Goal: Transaction & Acquisition: Purchase product/service

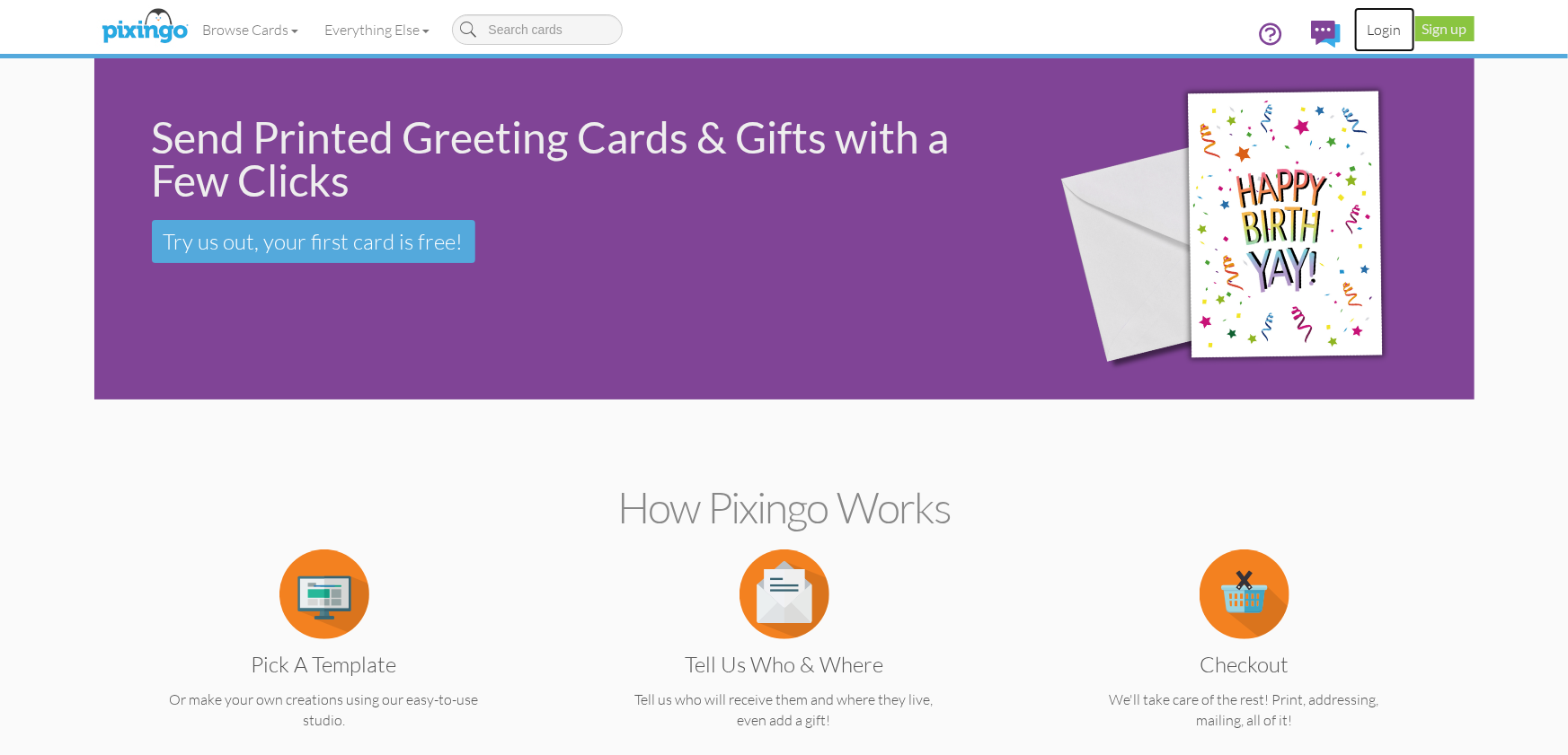
click at [1386, 30] on link "Login" at bounding box center [1384, 29] width 61 height 45
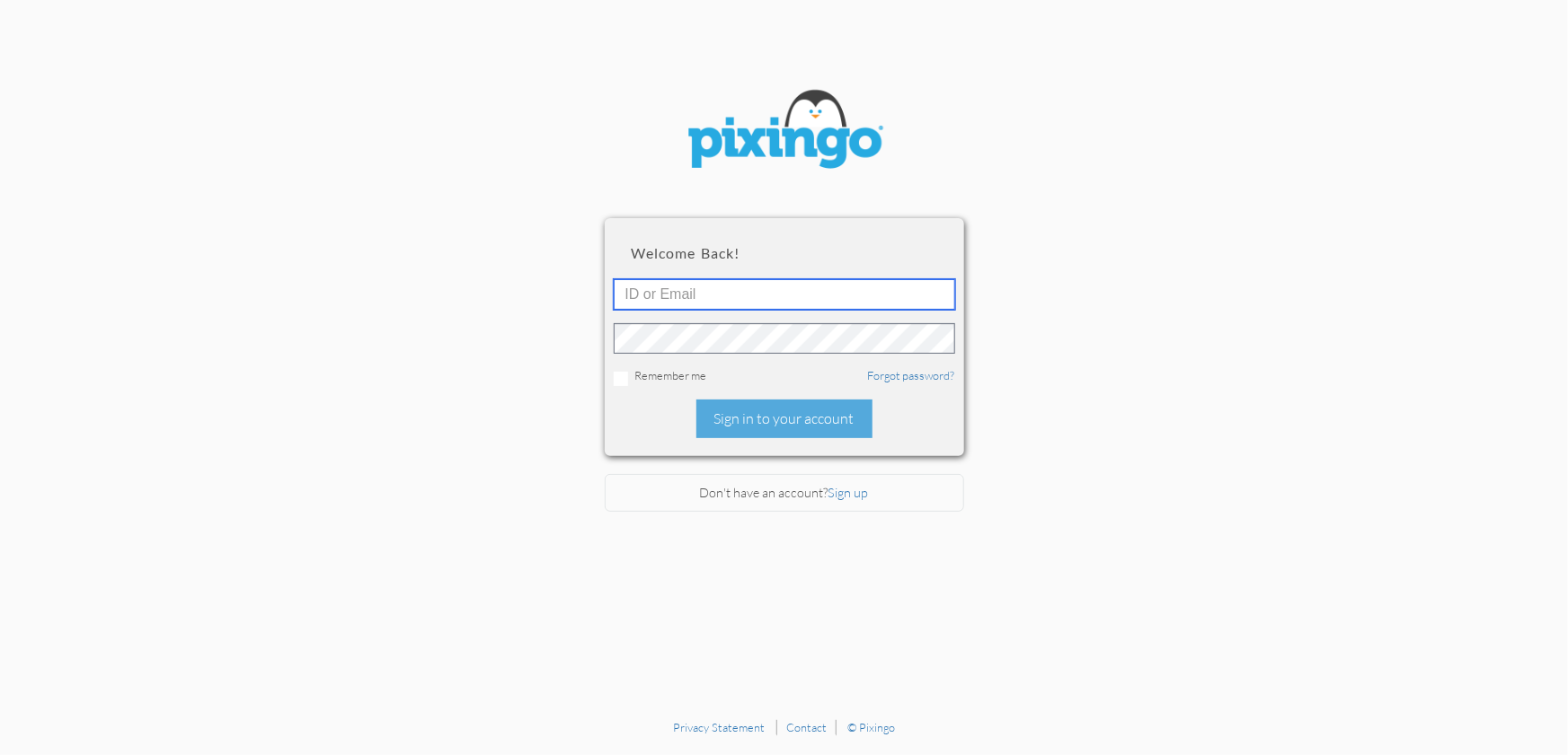
click at [721, 300] on input "text" at bounding box center [784, 295] width 342 height 30
click at [719, 298] on input "text" at bounding box center [784, 295] width 342 height 30
type input "1644"
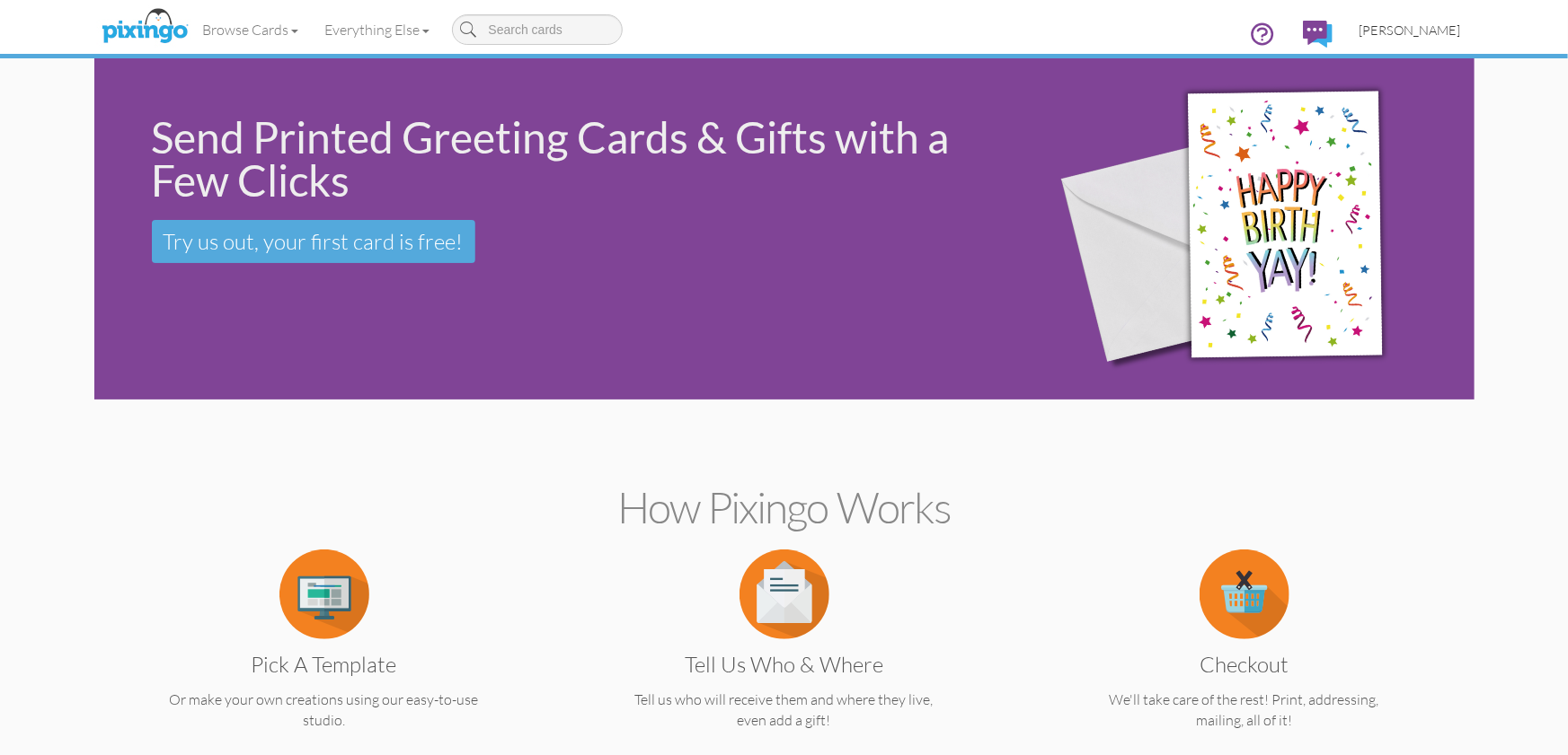
click at [1421, 27] on span "[PERSON_NAME]" at bounding box center [1409, 30] width 102 height 15
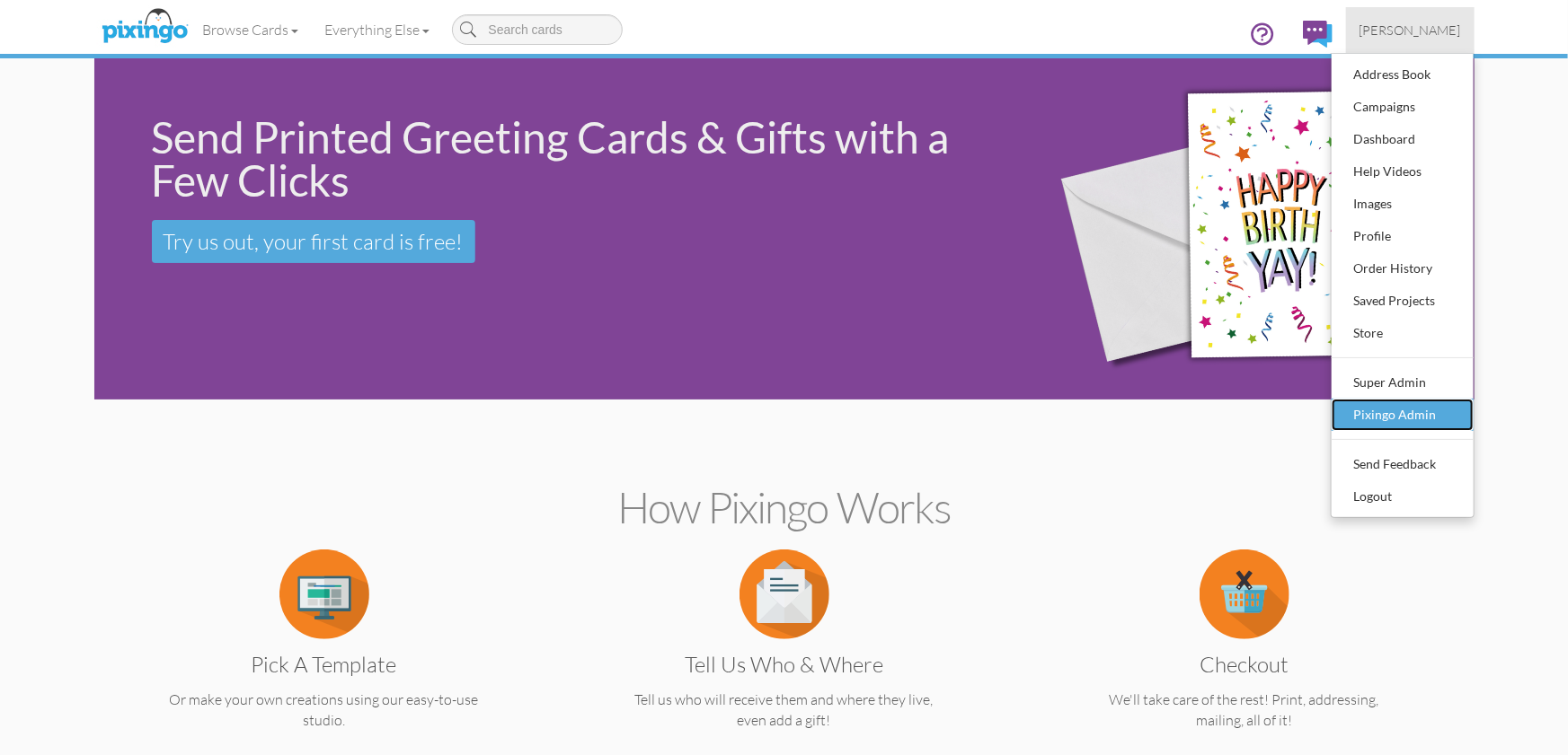
click at [1433, 414] on div "Pixingo Admin" at bounding box center [1401, 415] width 106 height 27
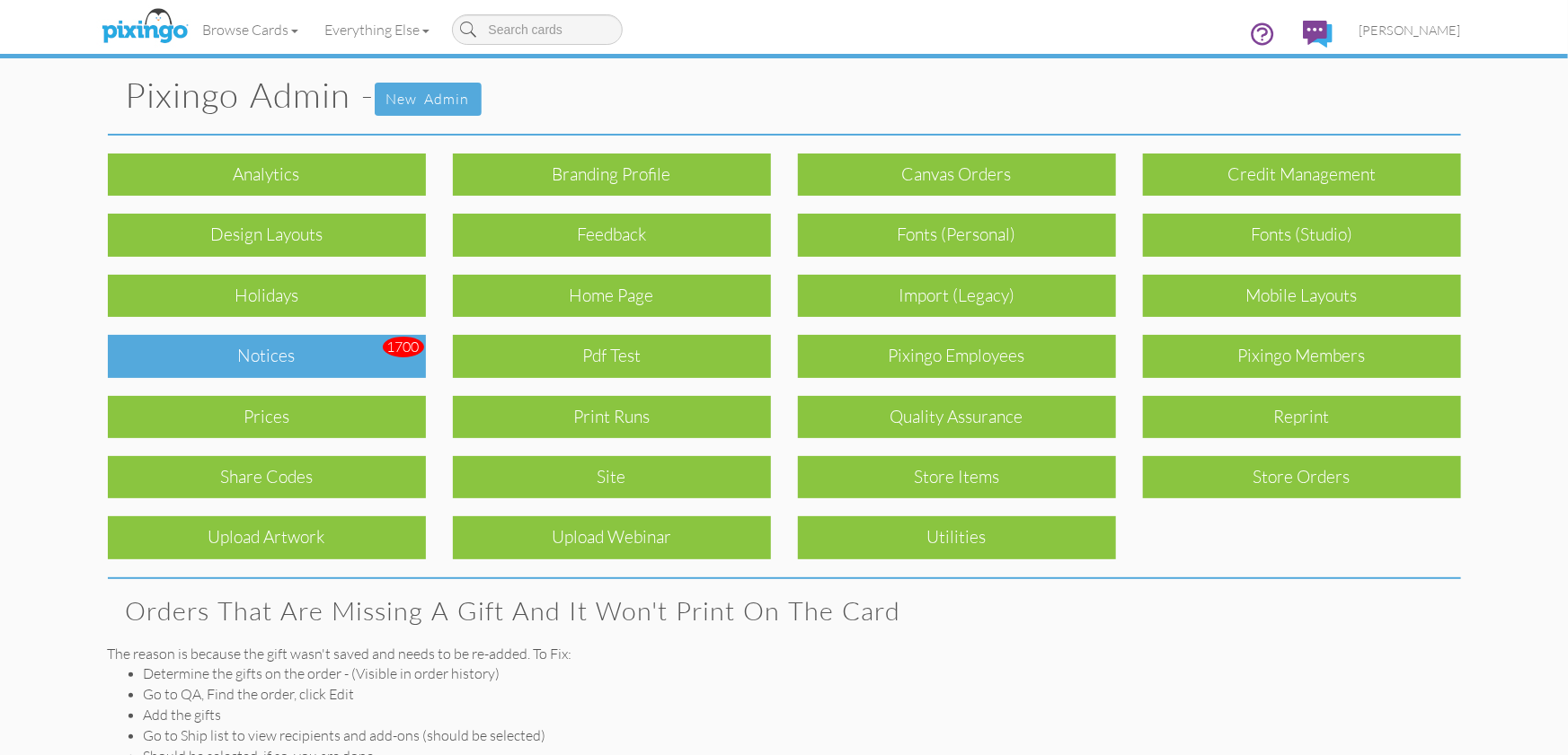
click at [302, 348] on div "Notices" at bounding box center [266, 356] width 318 height 42
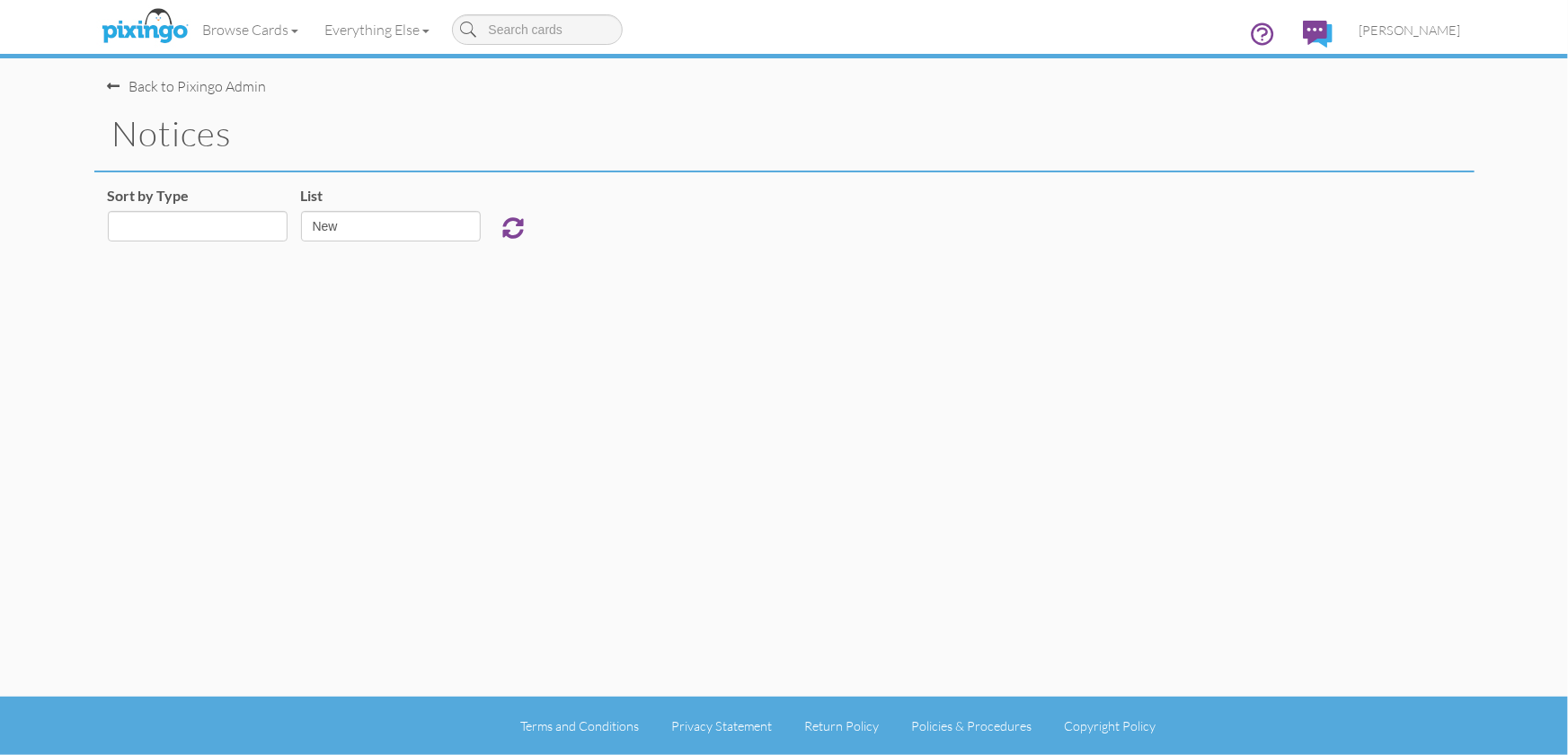
select select "object:925"
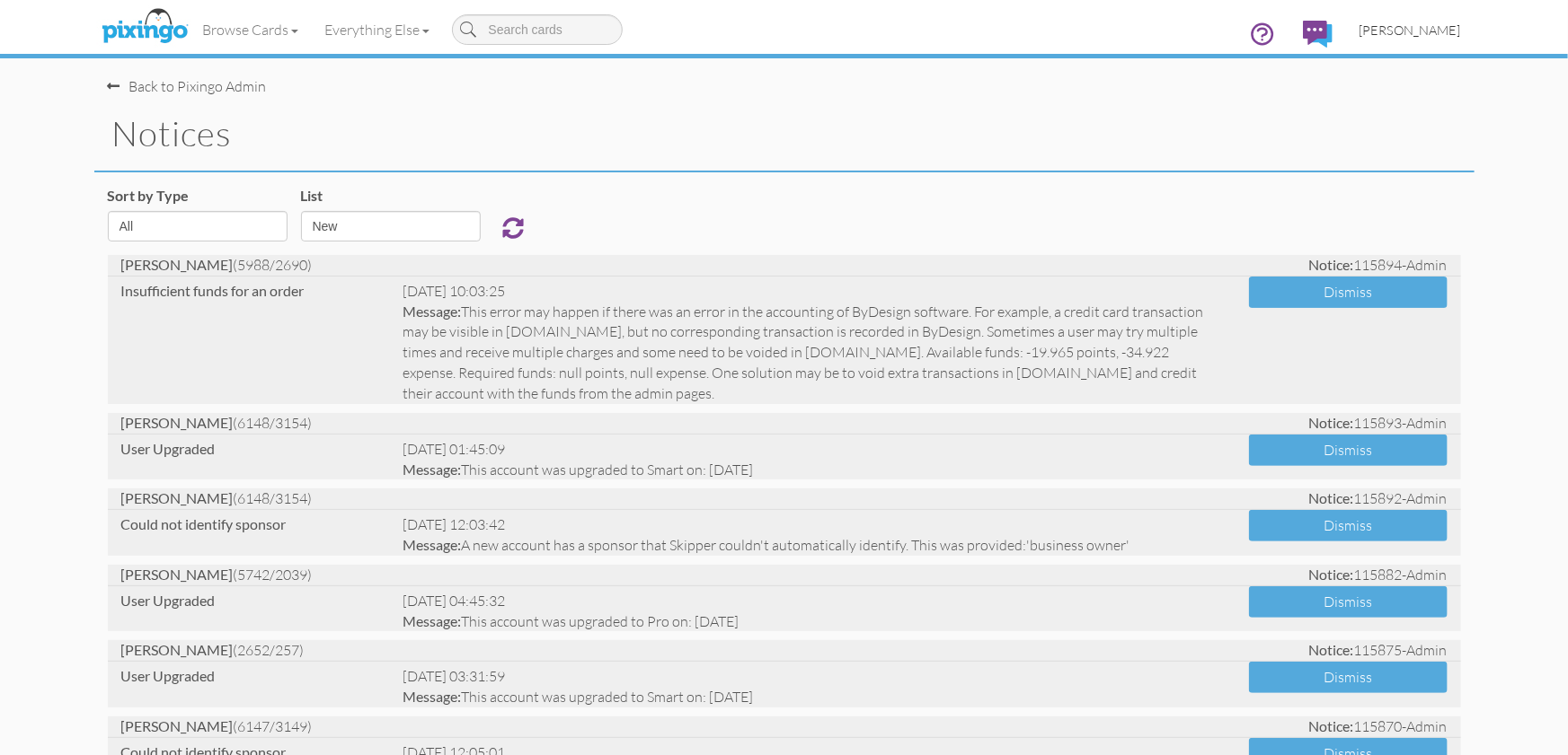
click at [1419, 33] on span "[PERSON_NAME]" at bounding box center [1409, 30] width 102 height 15
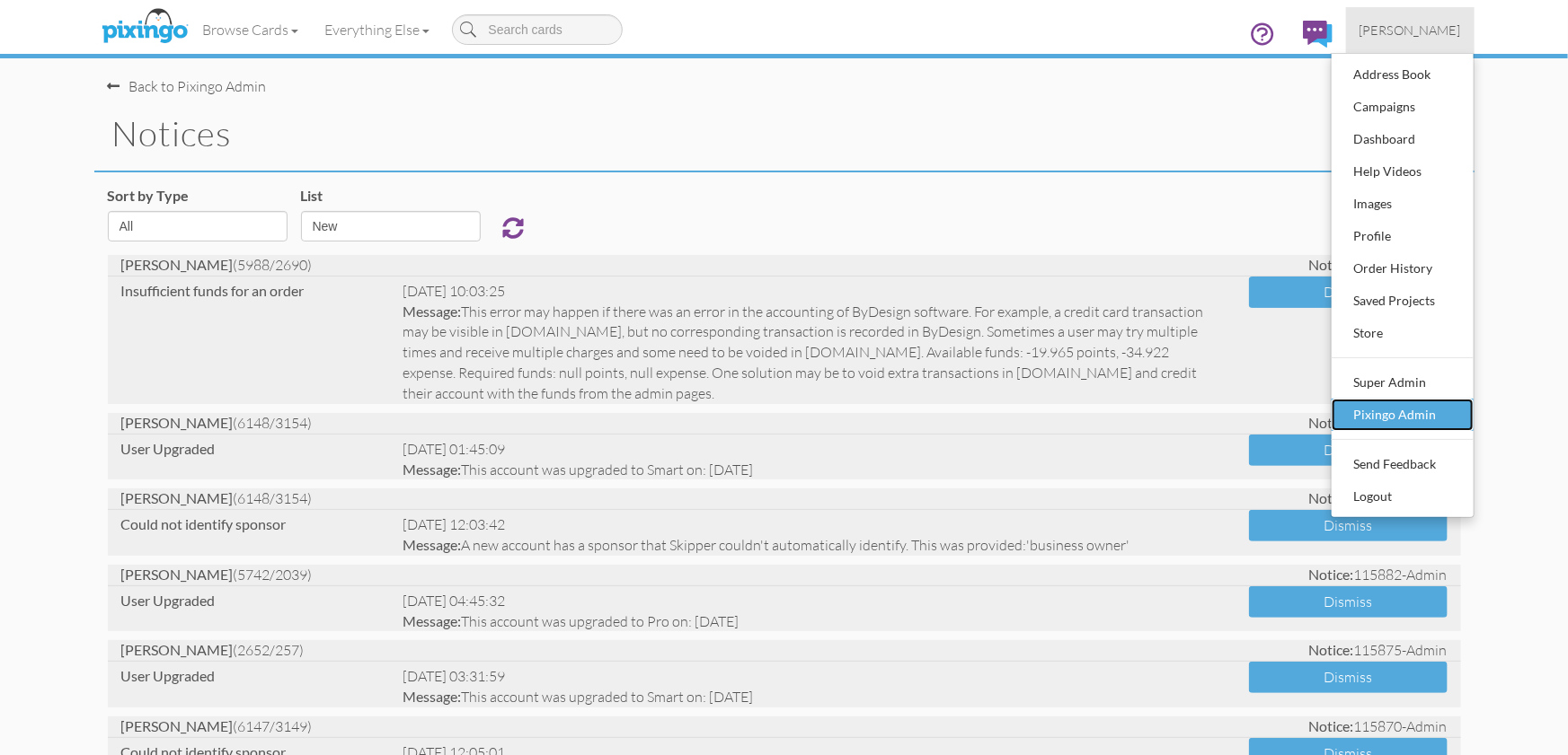
click at [1402, 407] on div "Pixingo Admin" at bounding box center [1401, 415] width 106 height 27
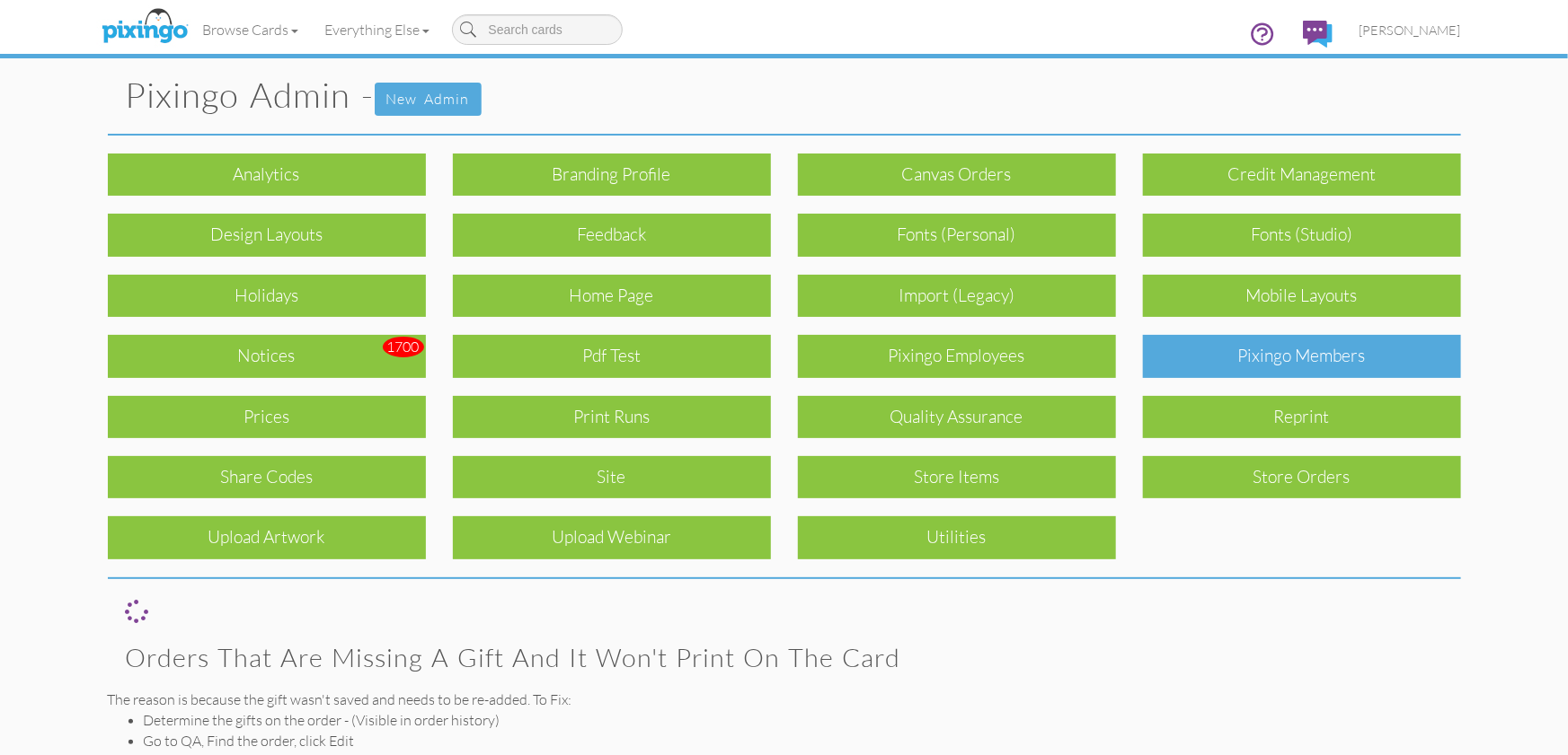
click at [1289, 351] on div "Pixingo Members" at bounding box center [1302, 356] width 318 height 42
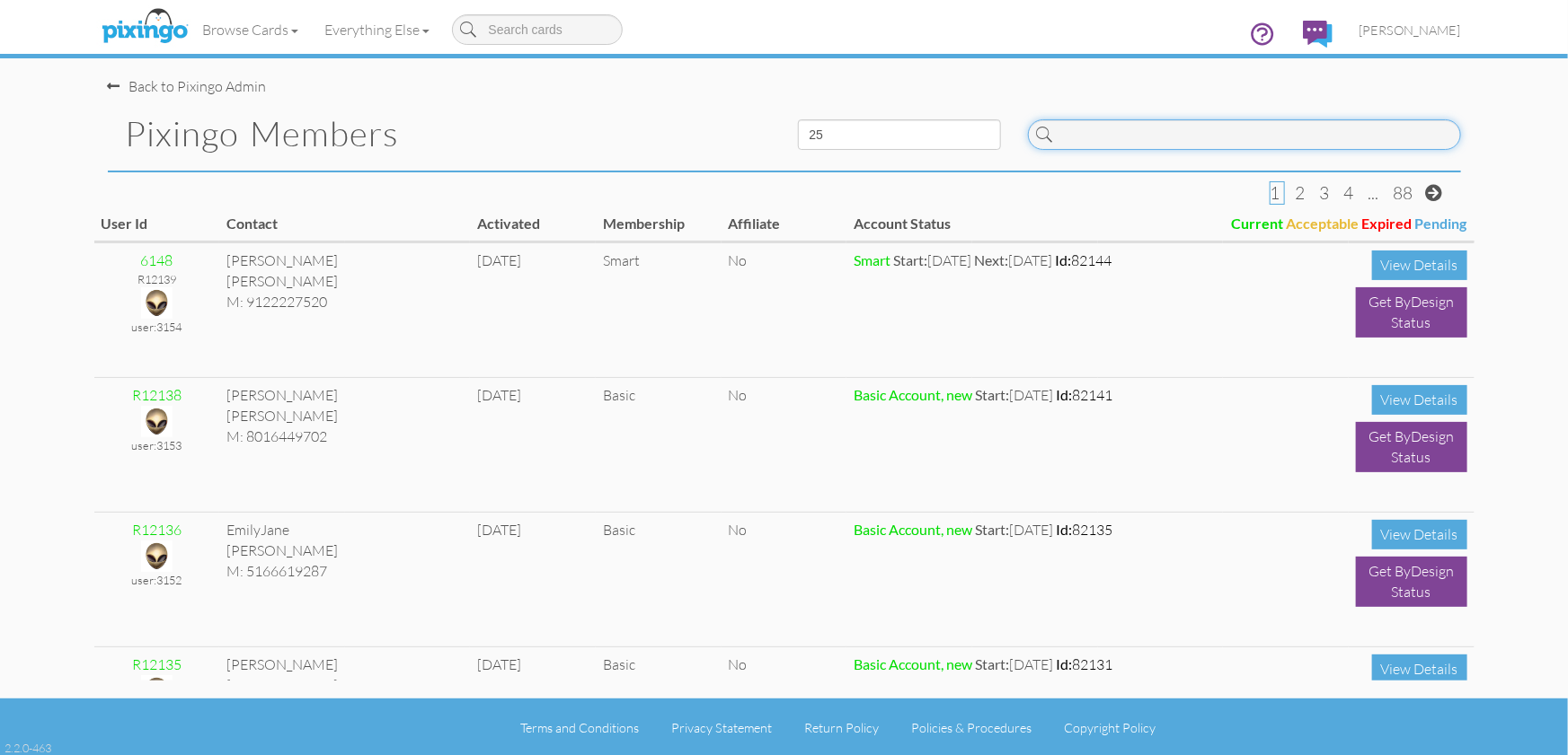
click at [1186, 145] on input at bounding box center [1244, 135] width 433 height 30
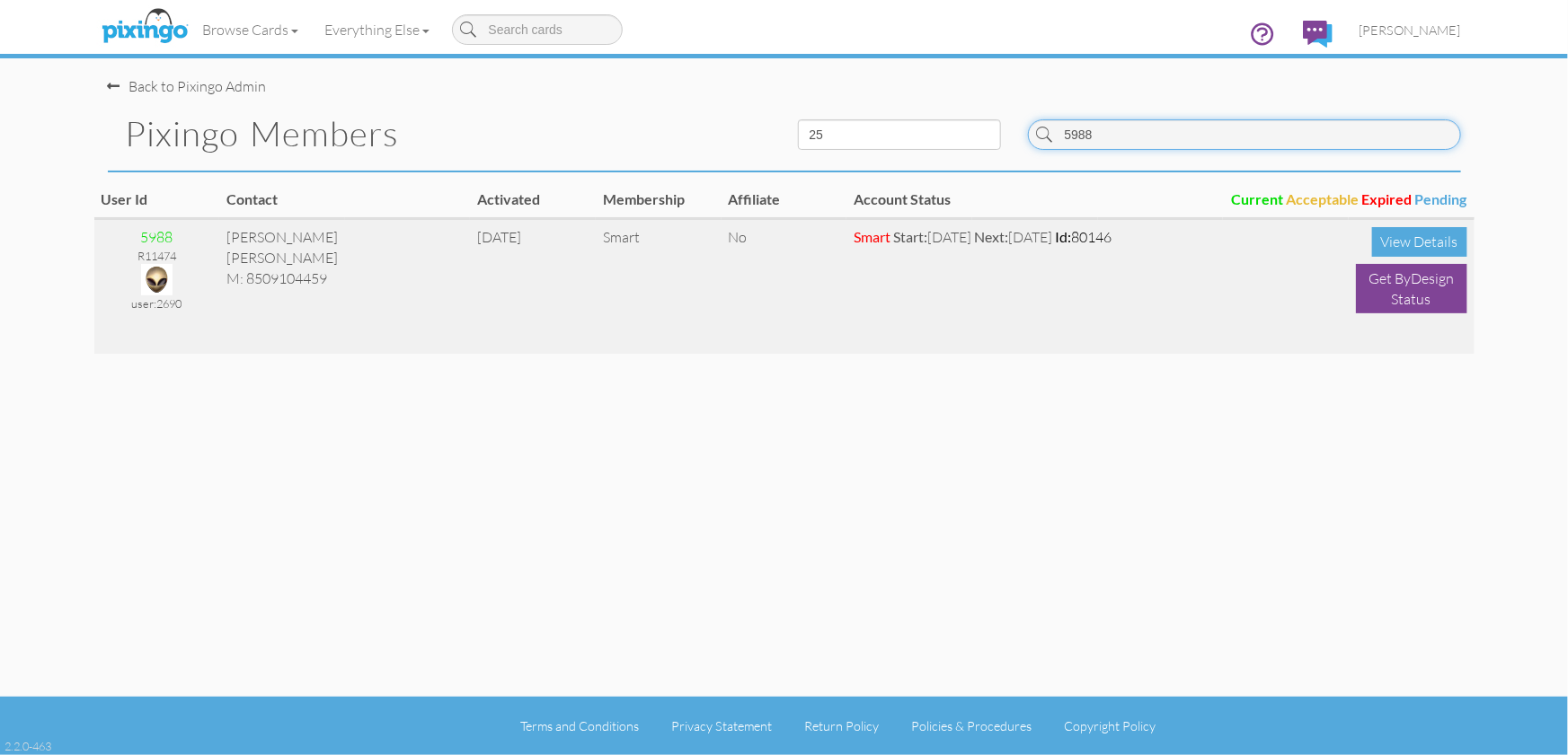
type input "5988"
click at [160, 280] on img at bounding box center [156, 280] width 31 height 31
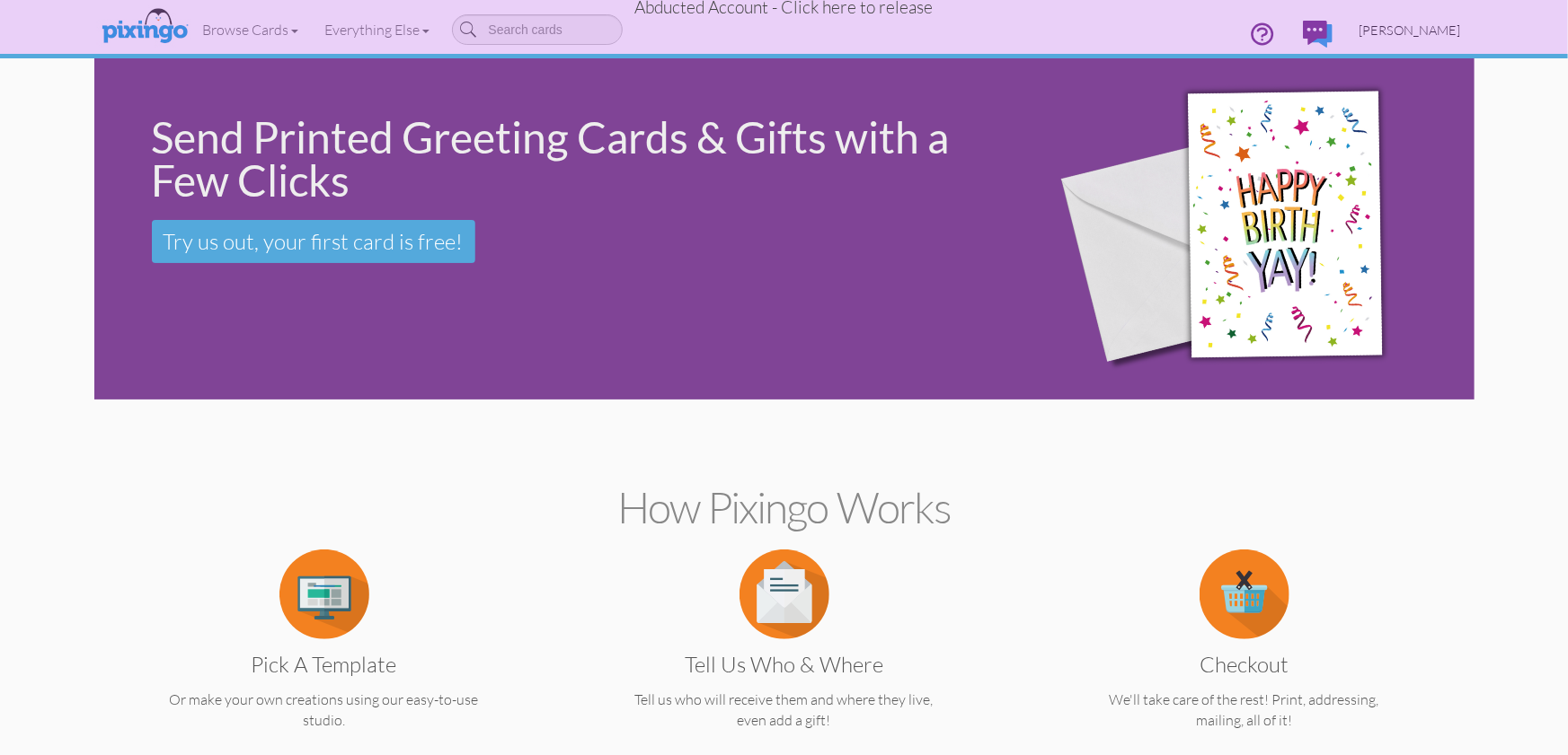
click at [1433, 31] on span "Stephanie Butler" at bounding box center [1409, 30] width 102 height 15
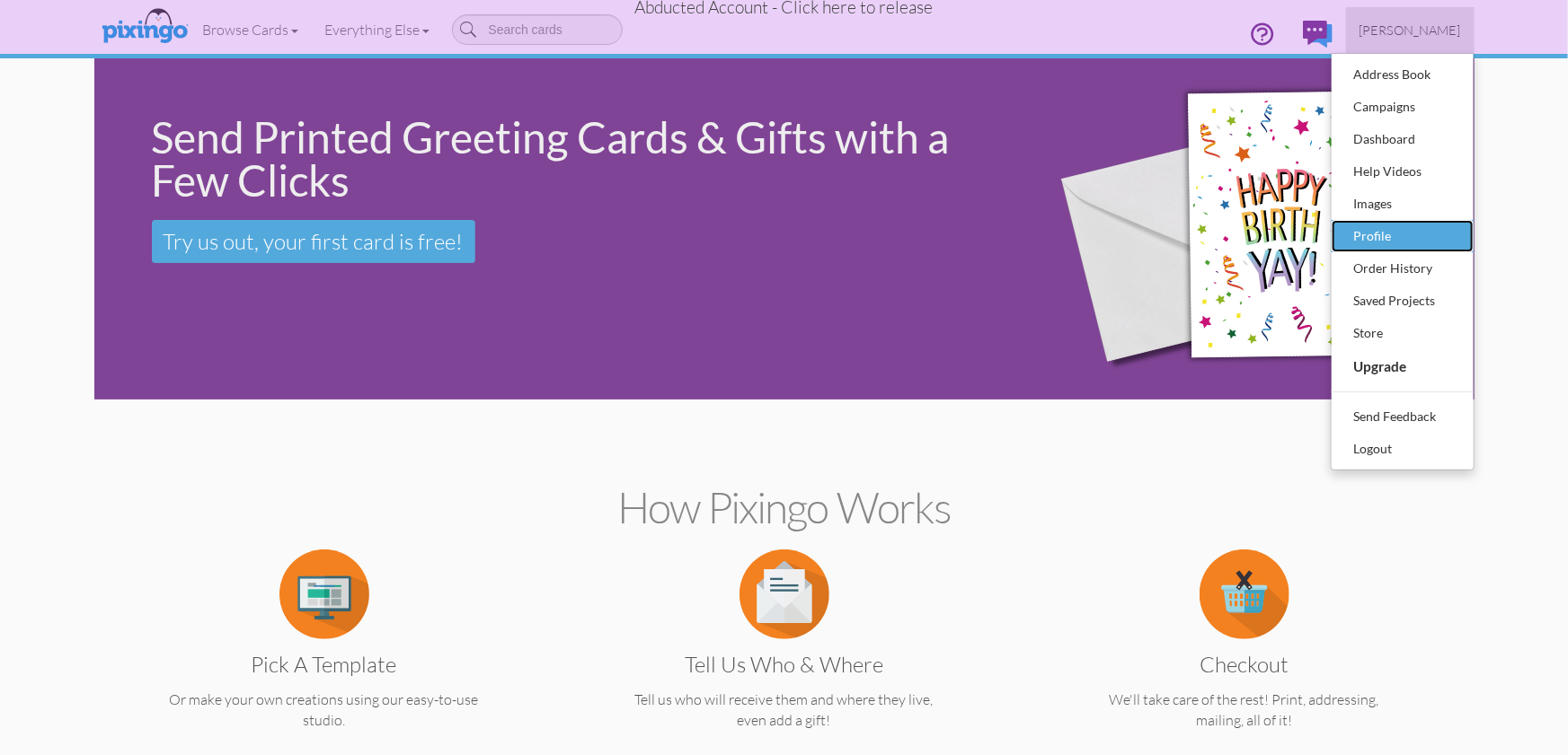
click at [1398, 244] on div "Profile" at bounding box center [1401, 236] width 106 height 27
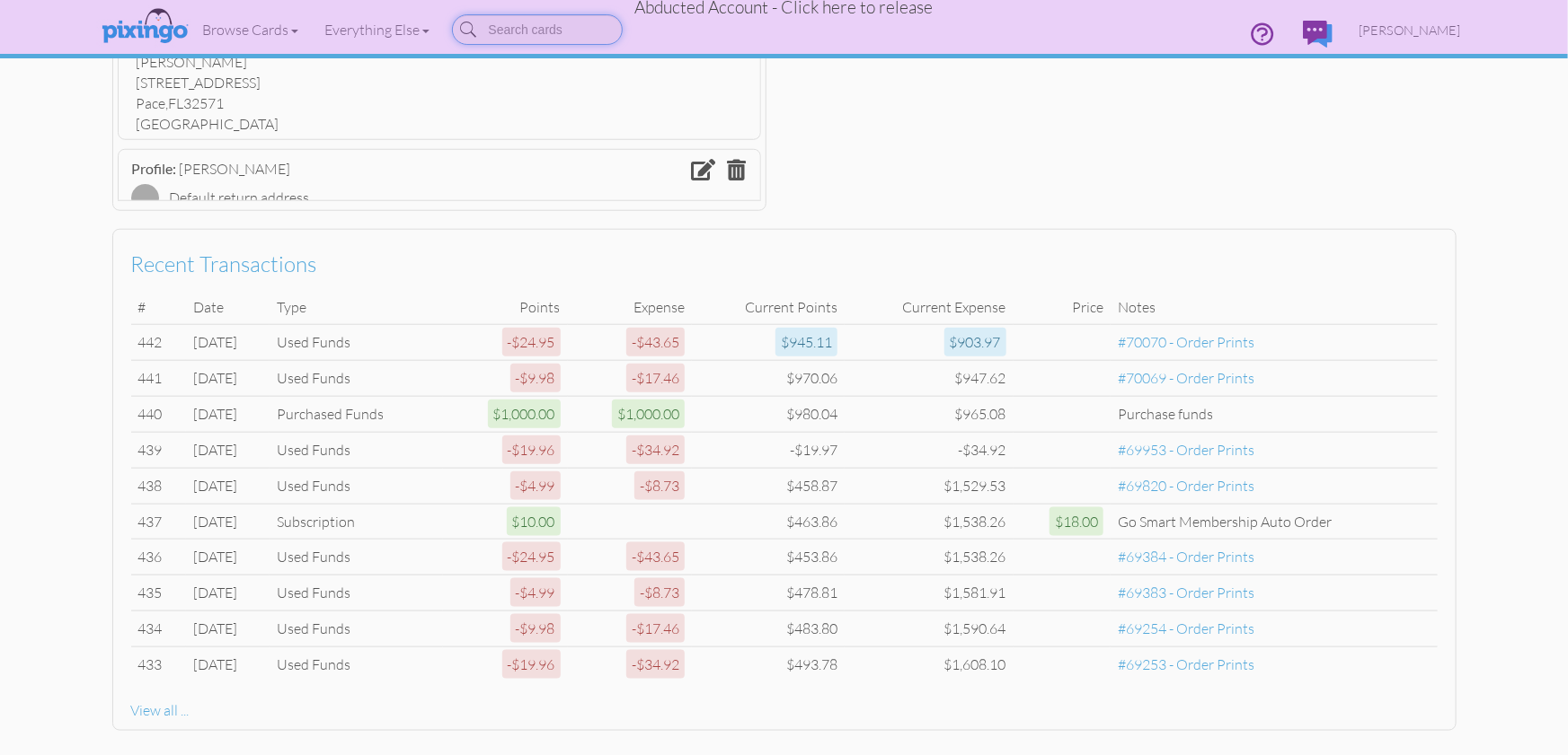
scroll to position [765, 0]
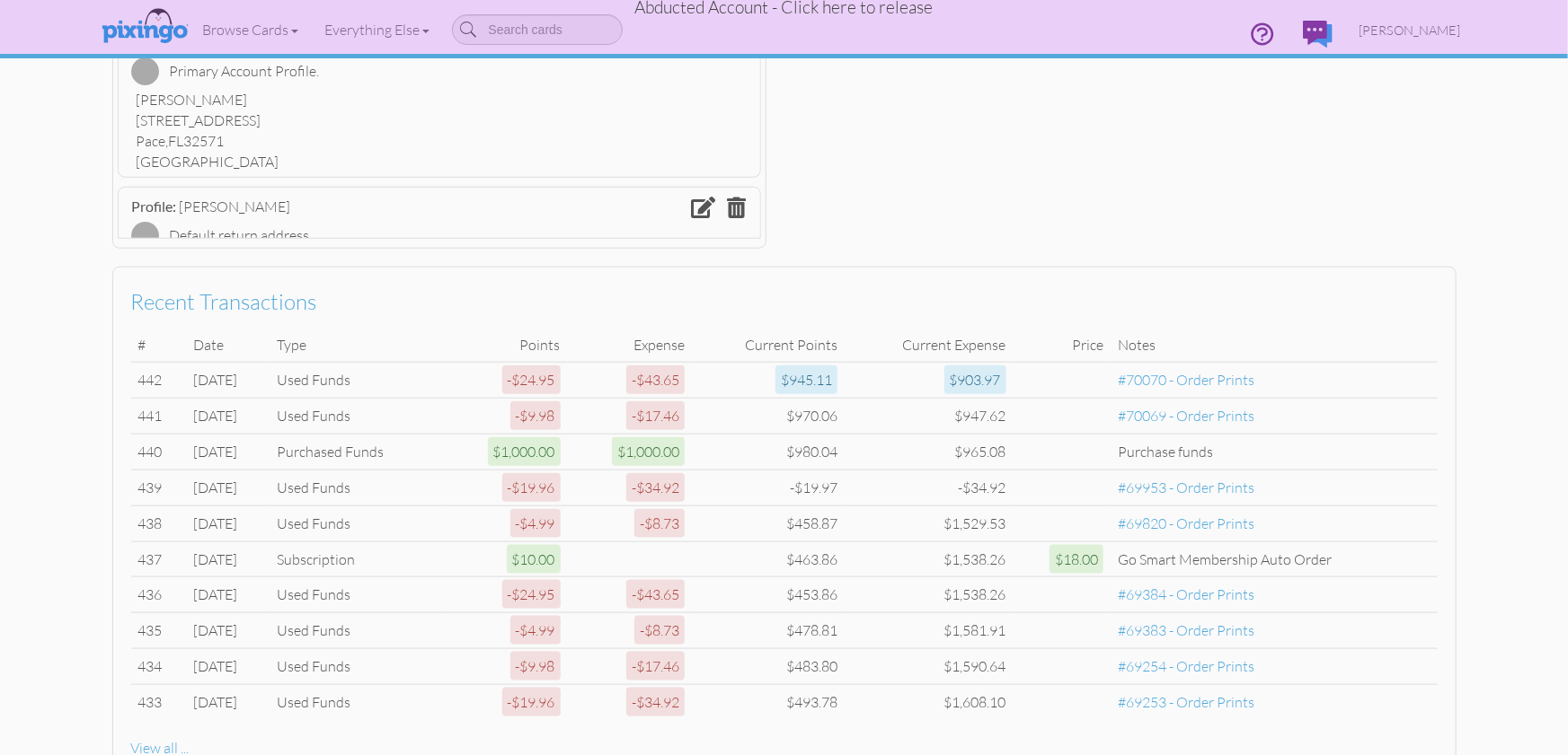
click at [1482, 361] on profile "Toggle navigation Visit Pixingo Mobile Browse Cards Business Accounting Automot…" at bounding box center [784, 45] width 1568 height 1618
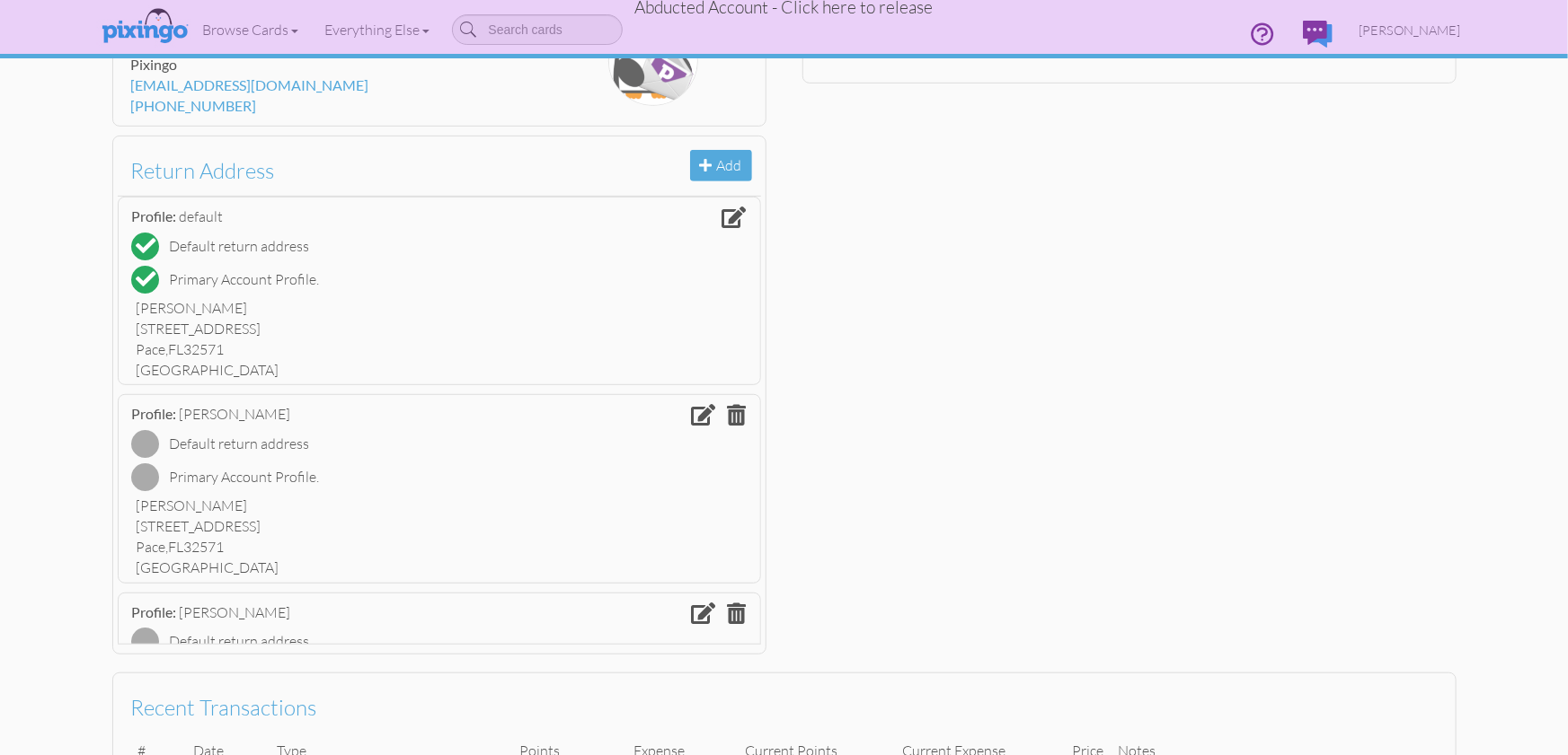
scroll to position [0, 0]
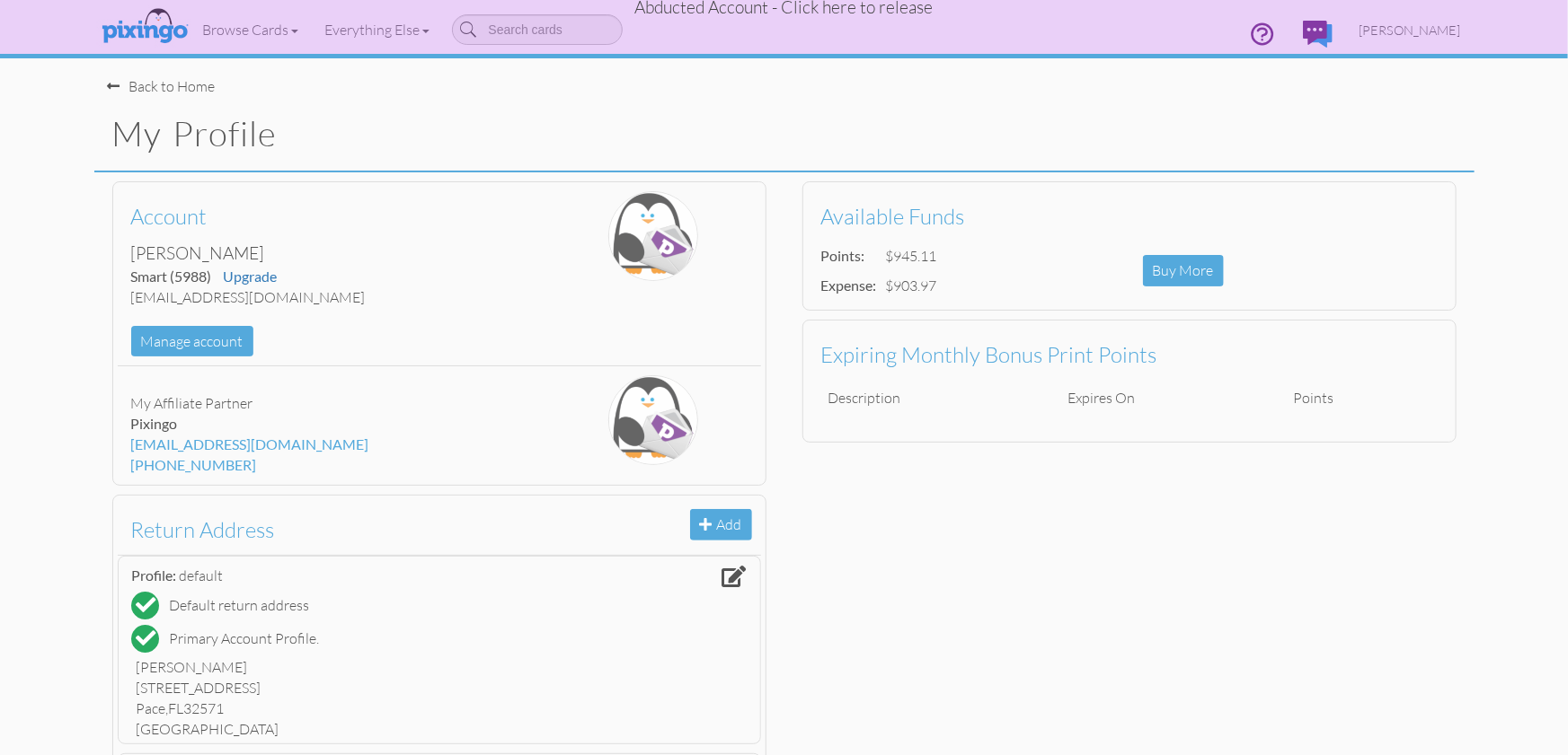
click at [906, 11] on span "Abducted Account - Click here to release" at bounding box center [784, 7] width 298 height 22
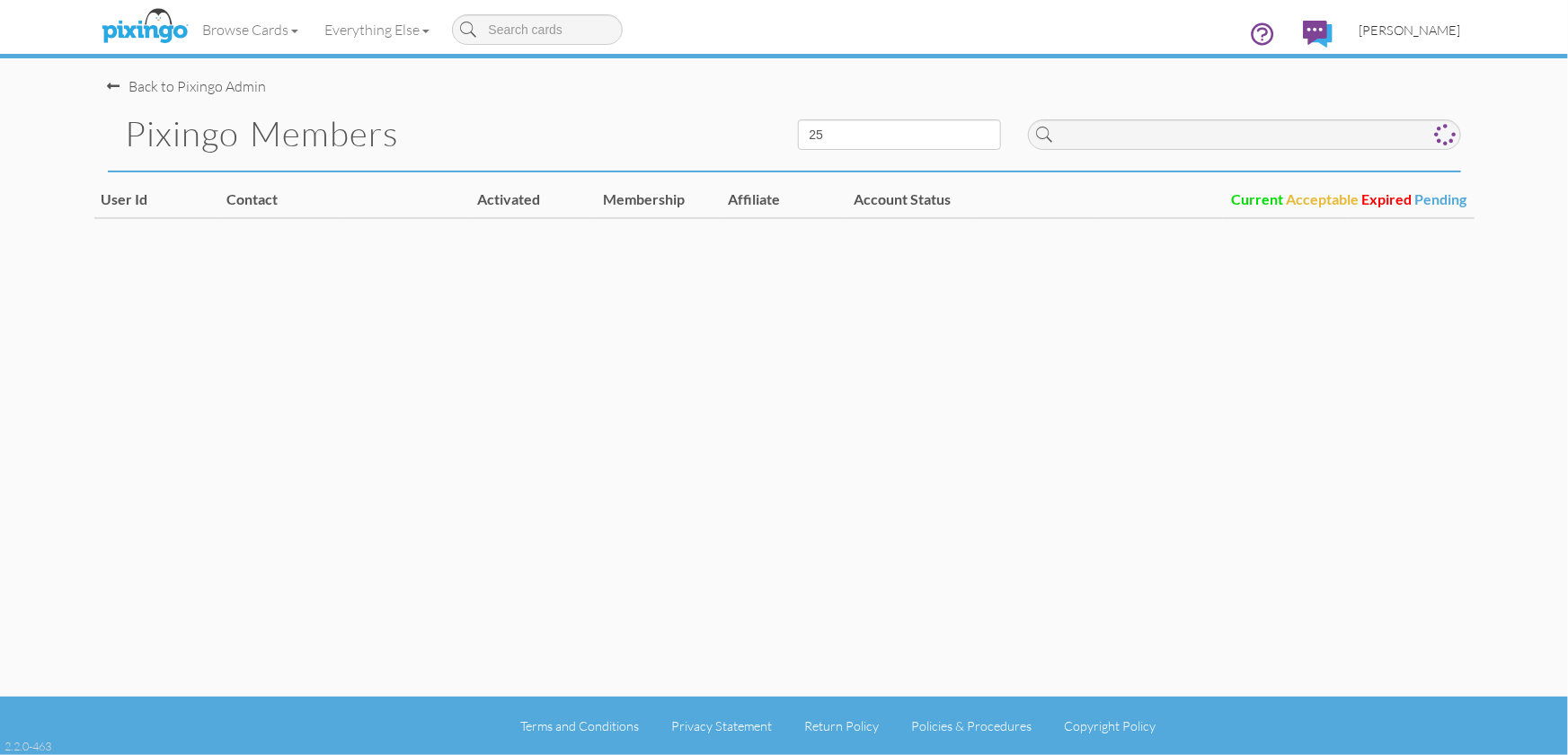
click at [1434, 29] on span "[PERSON_NAME]" at bounding box center [1409, 30] width 102 height 15
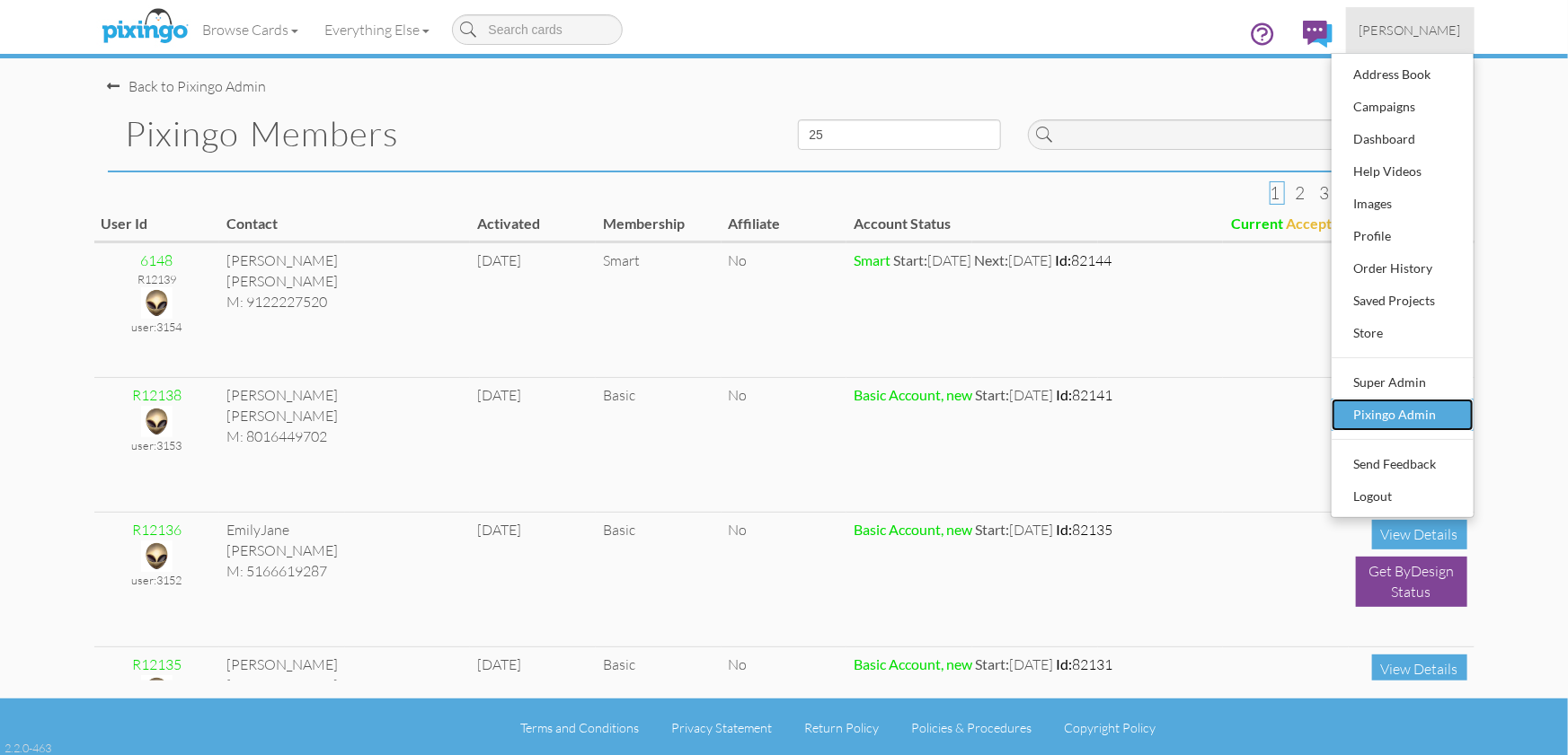
click at [1414, 416] on div "Pixingo Admin" at bounding box center [1401, 415] width 106 height 27
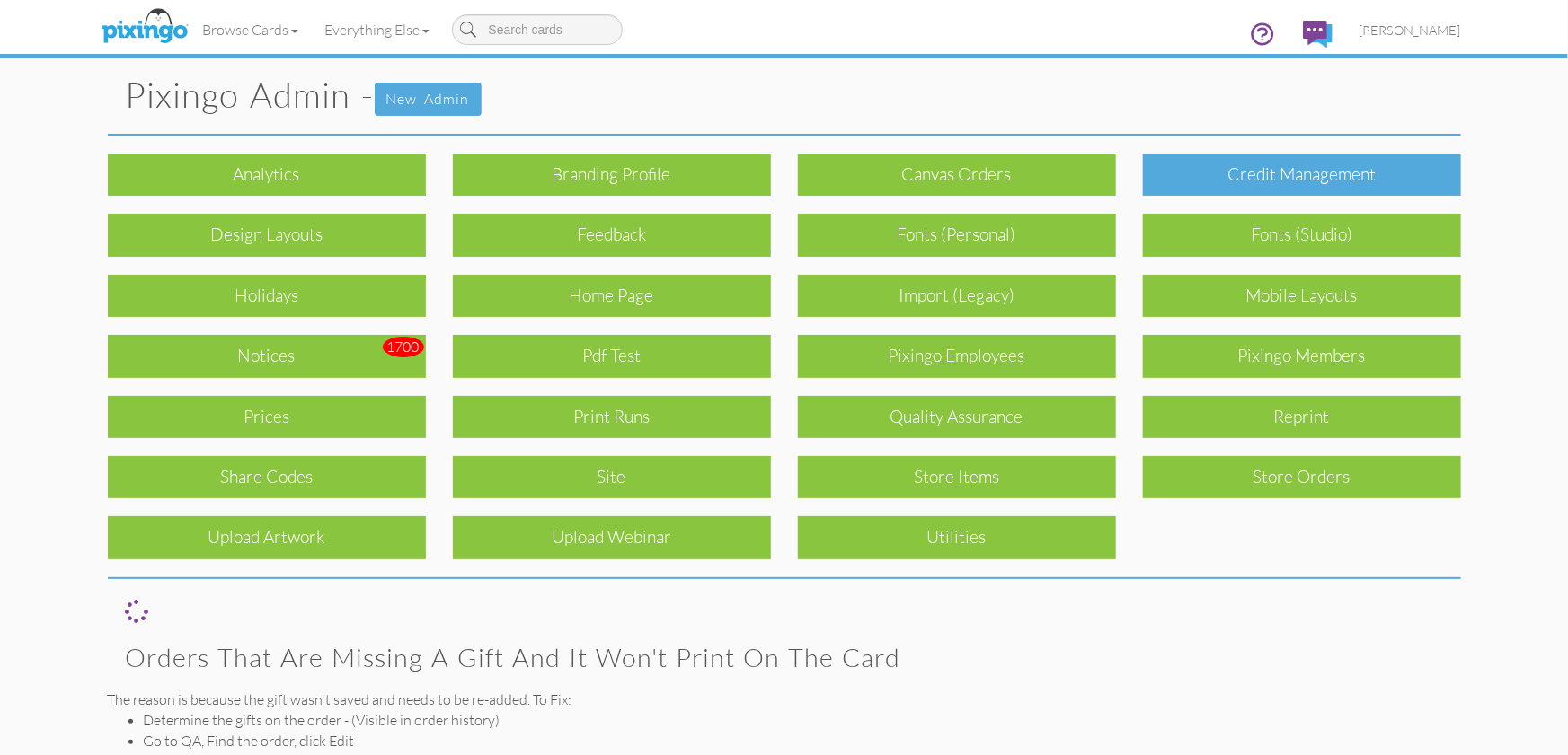
click at [1275, 177] on div "Credit Management" at bounding box center [1302, 174] width 318 height 42
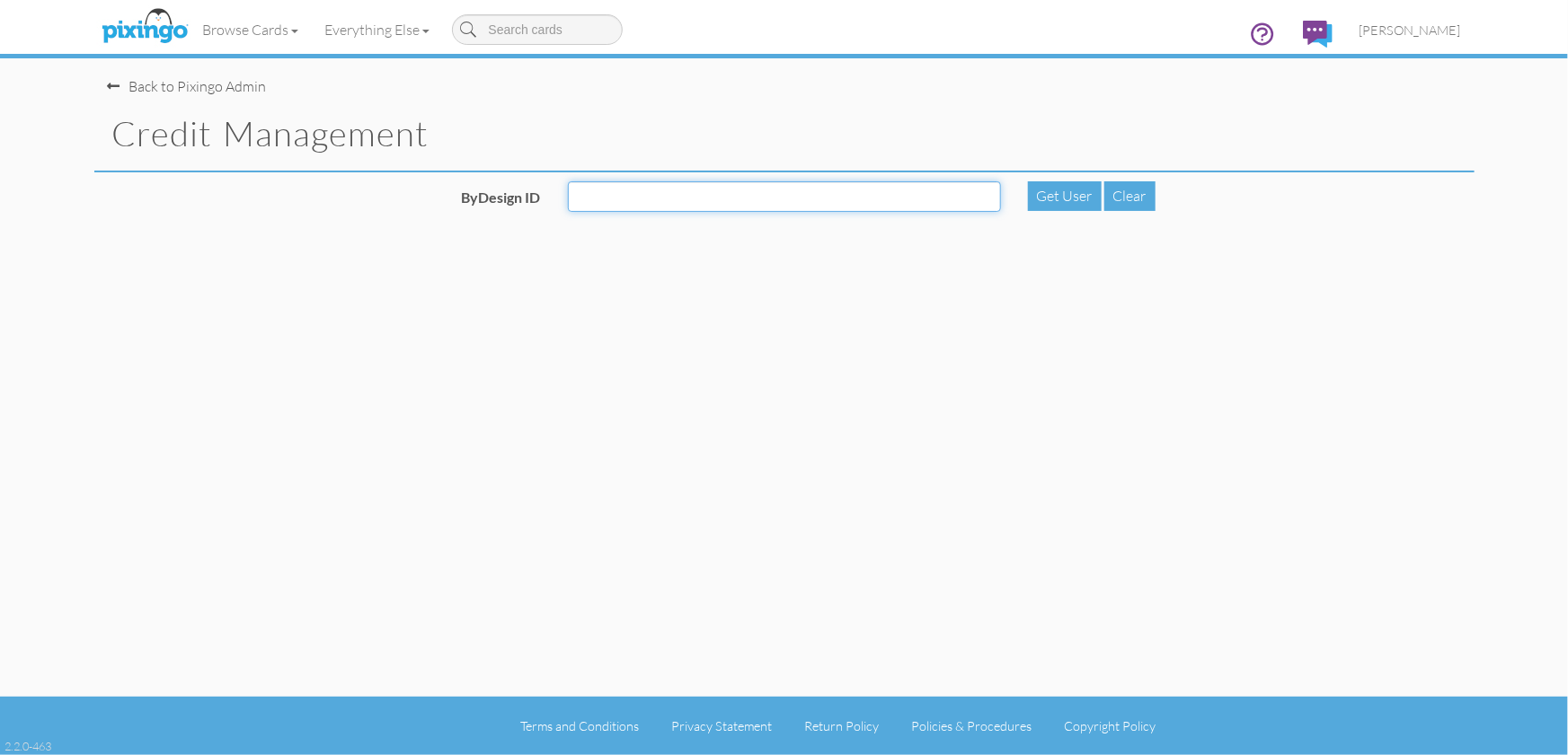
click at [799, 184] on input "ByDesign ID" at bounding box center [784, 197] width 433 height 30
type input "5988"
click at [1057, 191] on div "Get User" at bounding box center [1064, 196] width 73 height 29
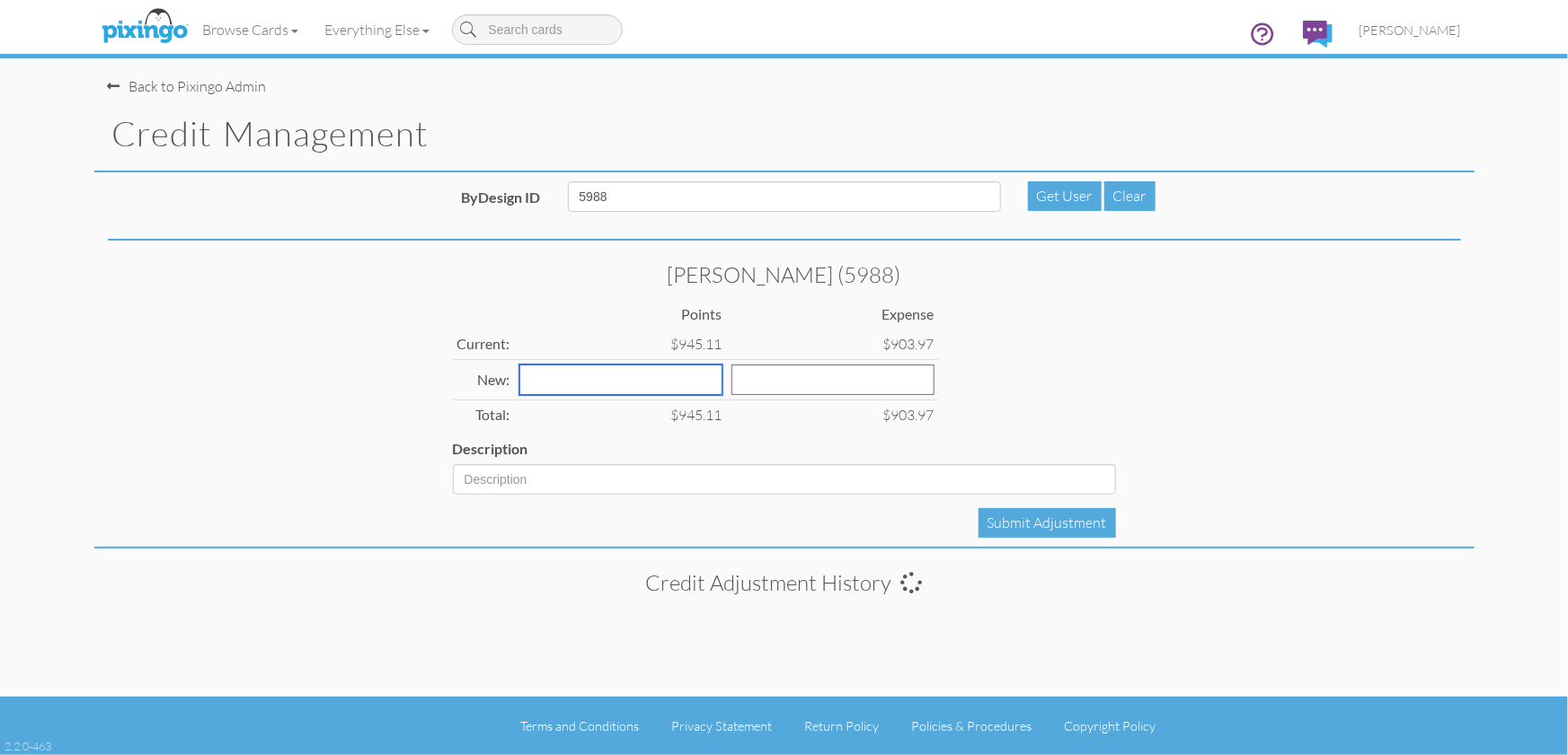
click at [549, 381] on input "number" at bounding box center [620, 379] width 203 height 30
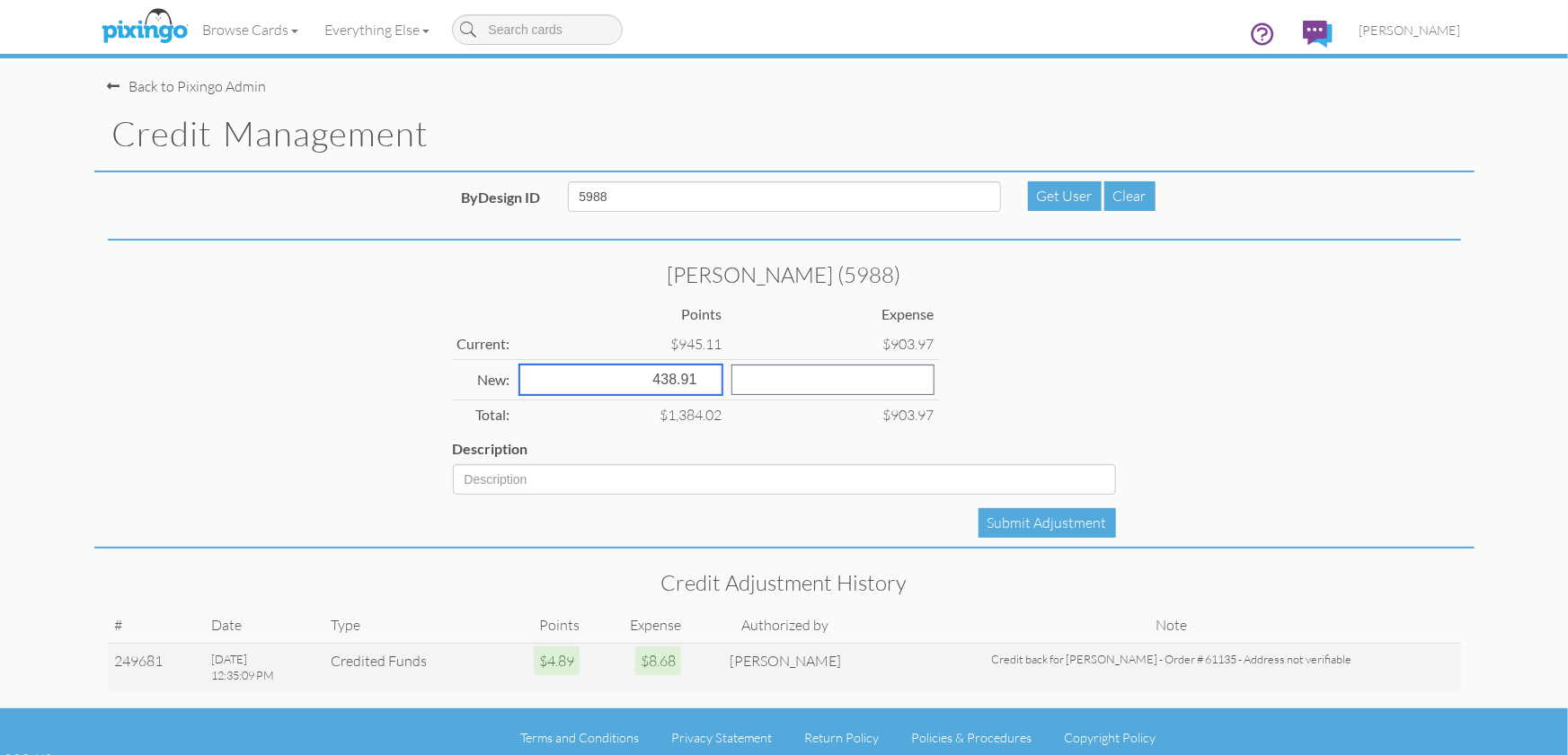
type input "438.91"
click at [750, 378] on input "number" at bounding box center [833, 379] width 203 height 30
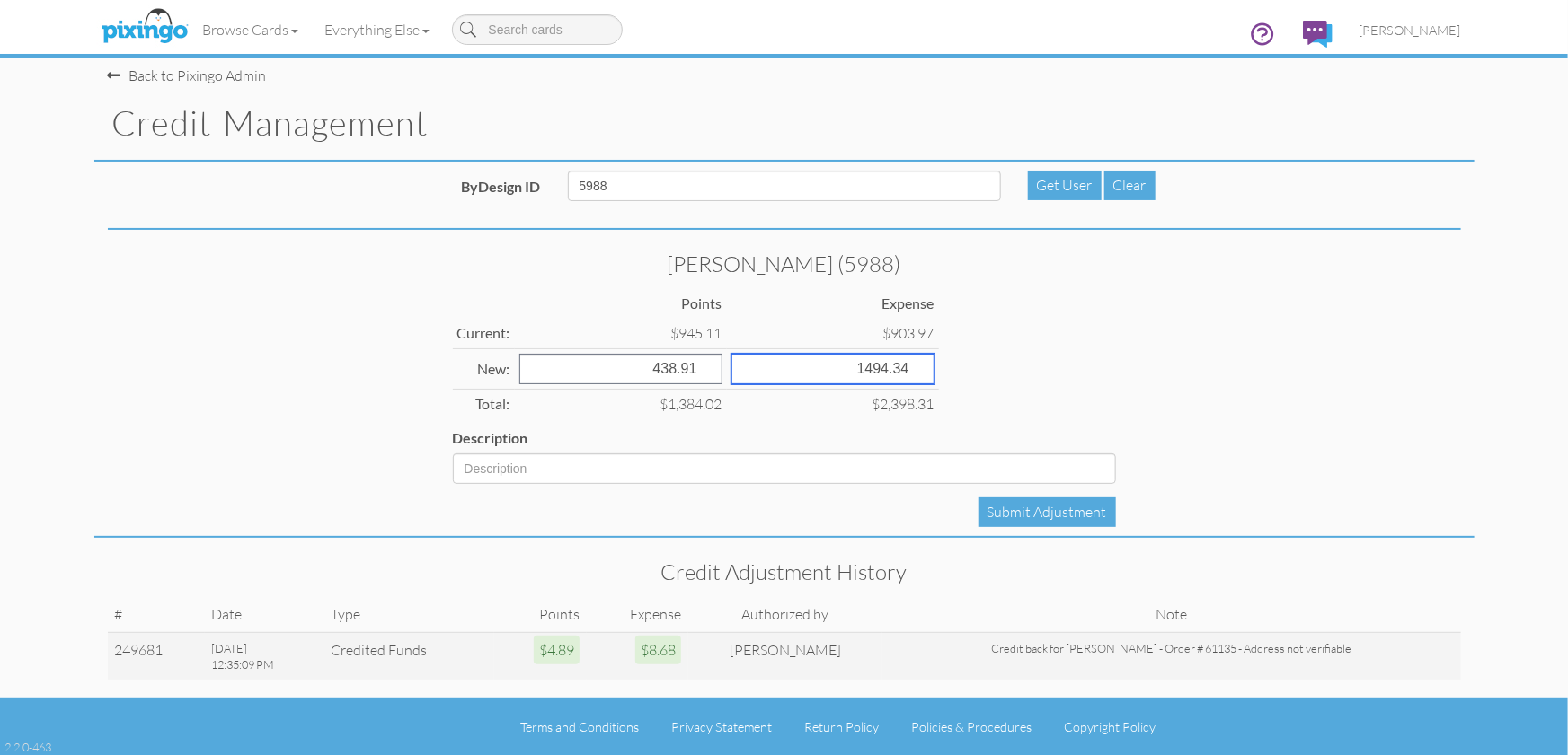
type input "1494.34"
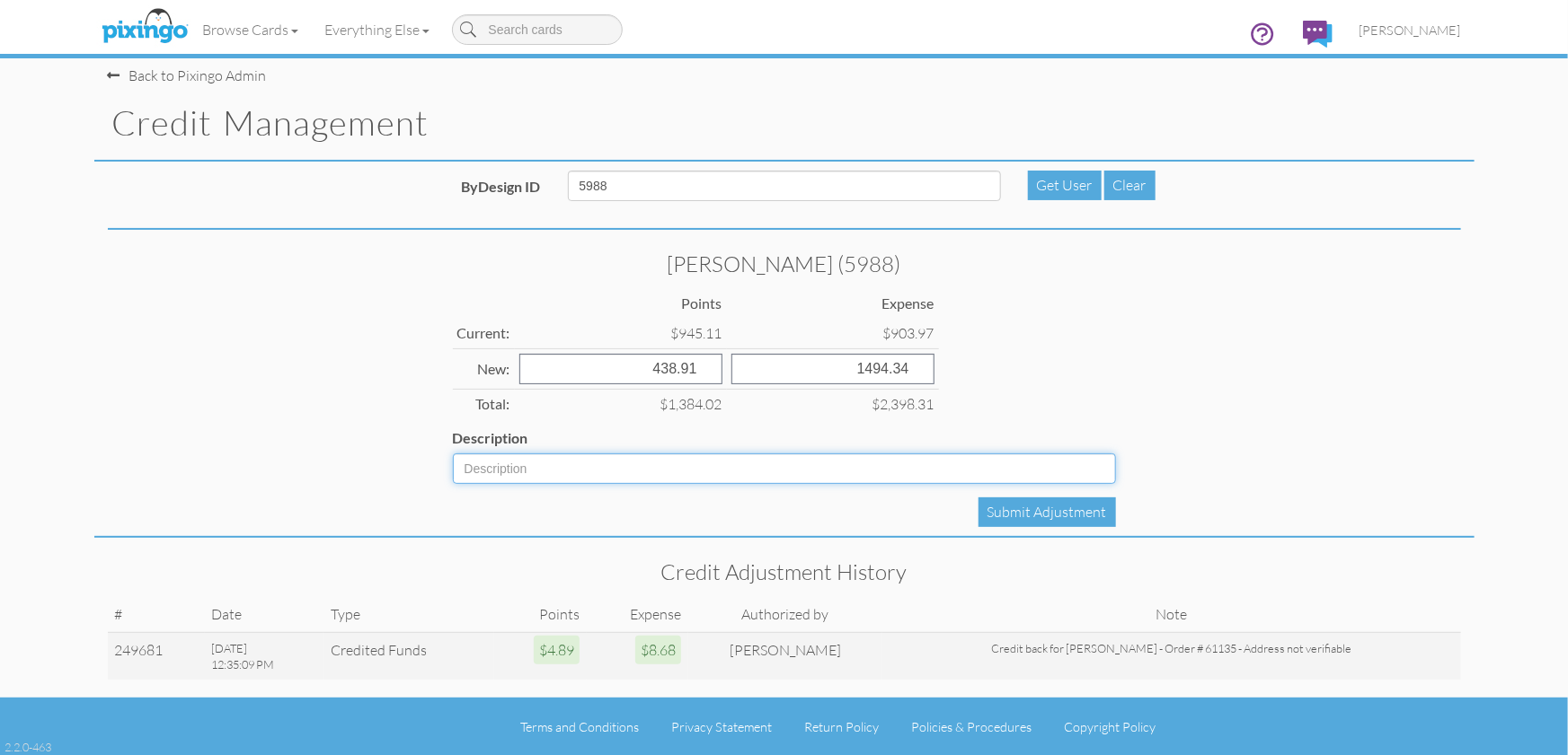
click at [523, 456] on input "Description" at bounding box center [784, 469] width 663 height 30
type input "Add back after accounting audit Sept 22"
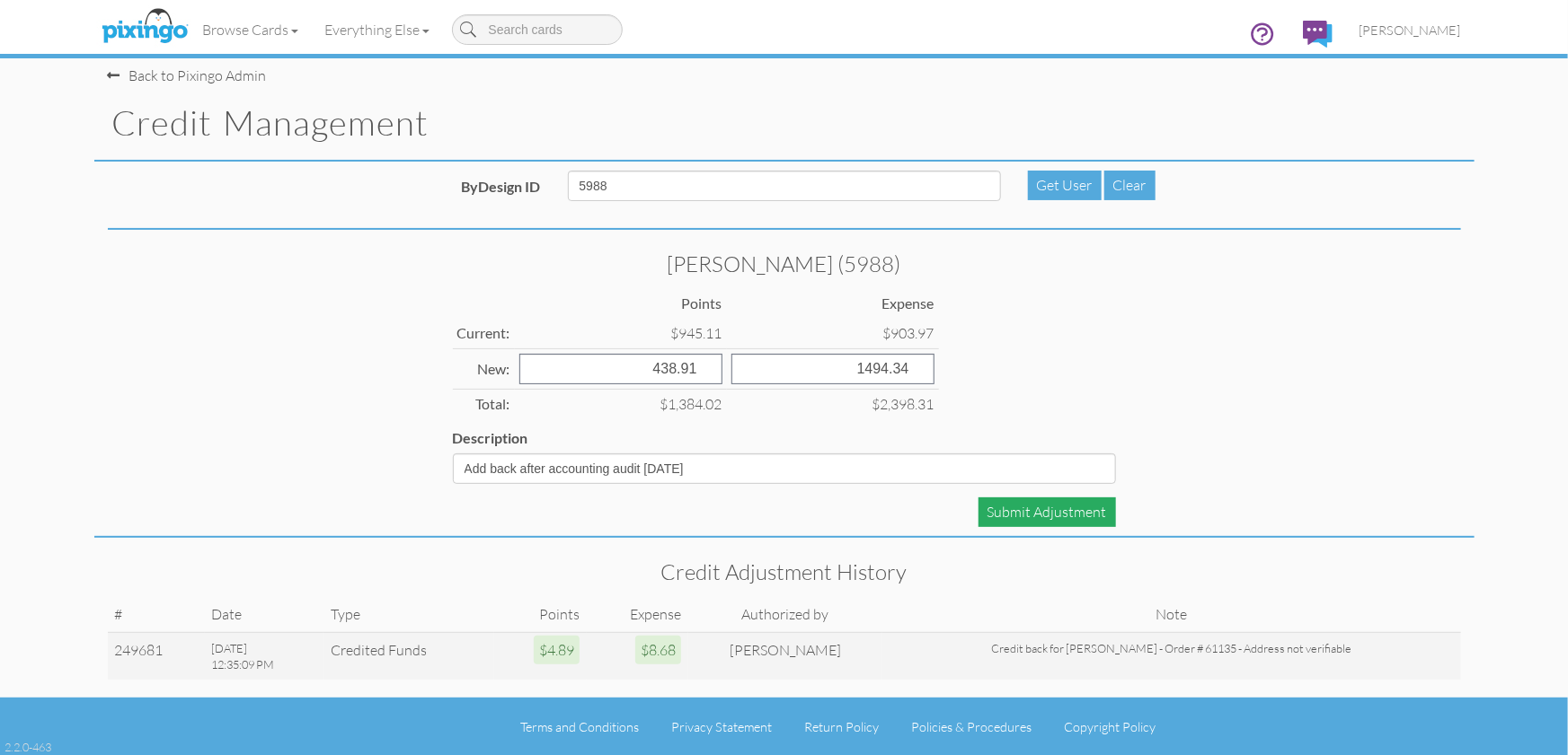
click at [1045, 511] on div "Submit Adjustment" at bounding box center [1047, 512] width 137 height 29
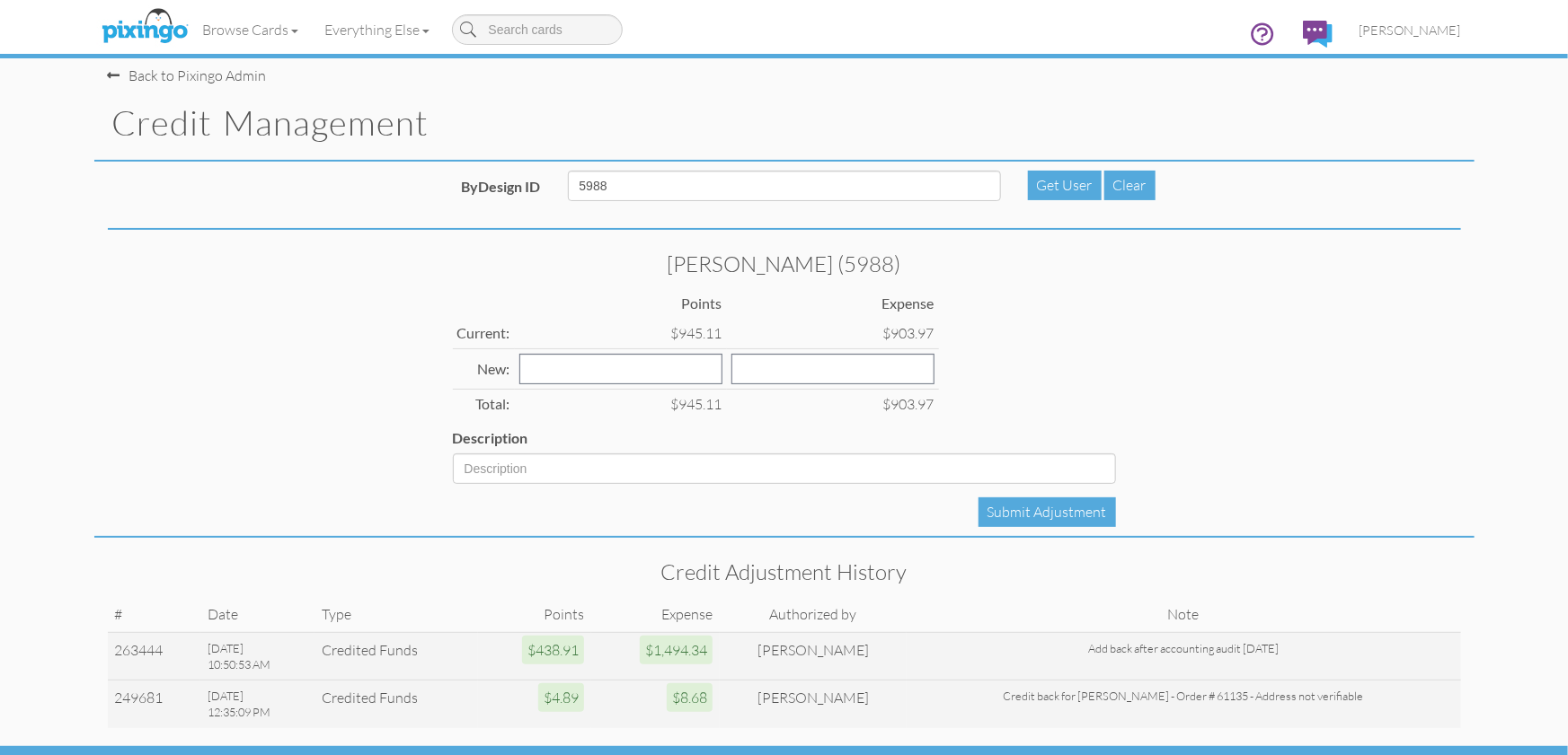
click at [1319, 480] on div "Stephanie Butler (5988) Points Expense Current: $945.11 $903.97 New: Total: $94…" at bounding box center [784, 388] width 1380 height 299
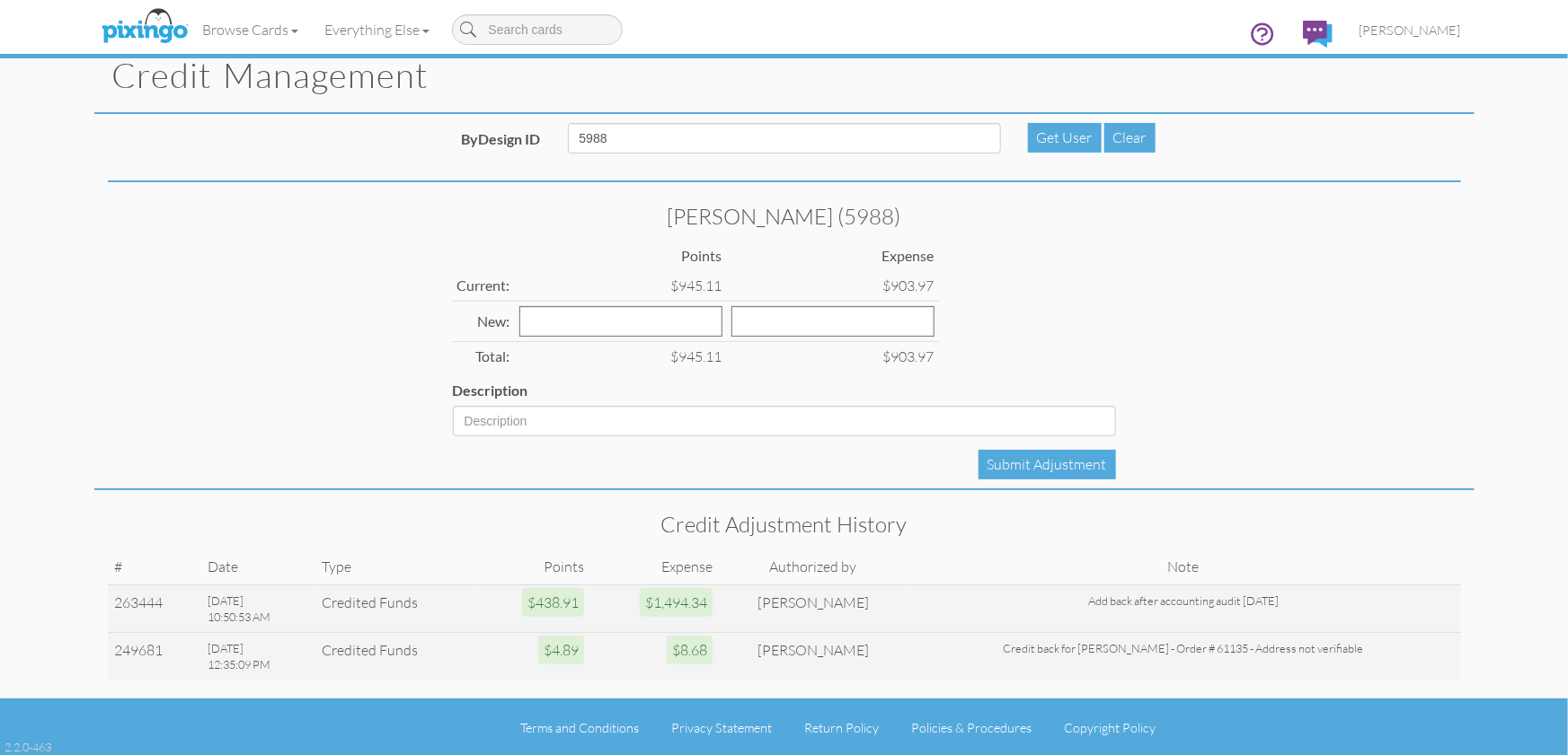
scroll to position [0, 0]
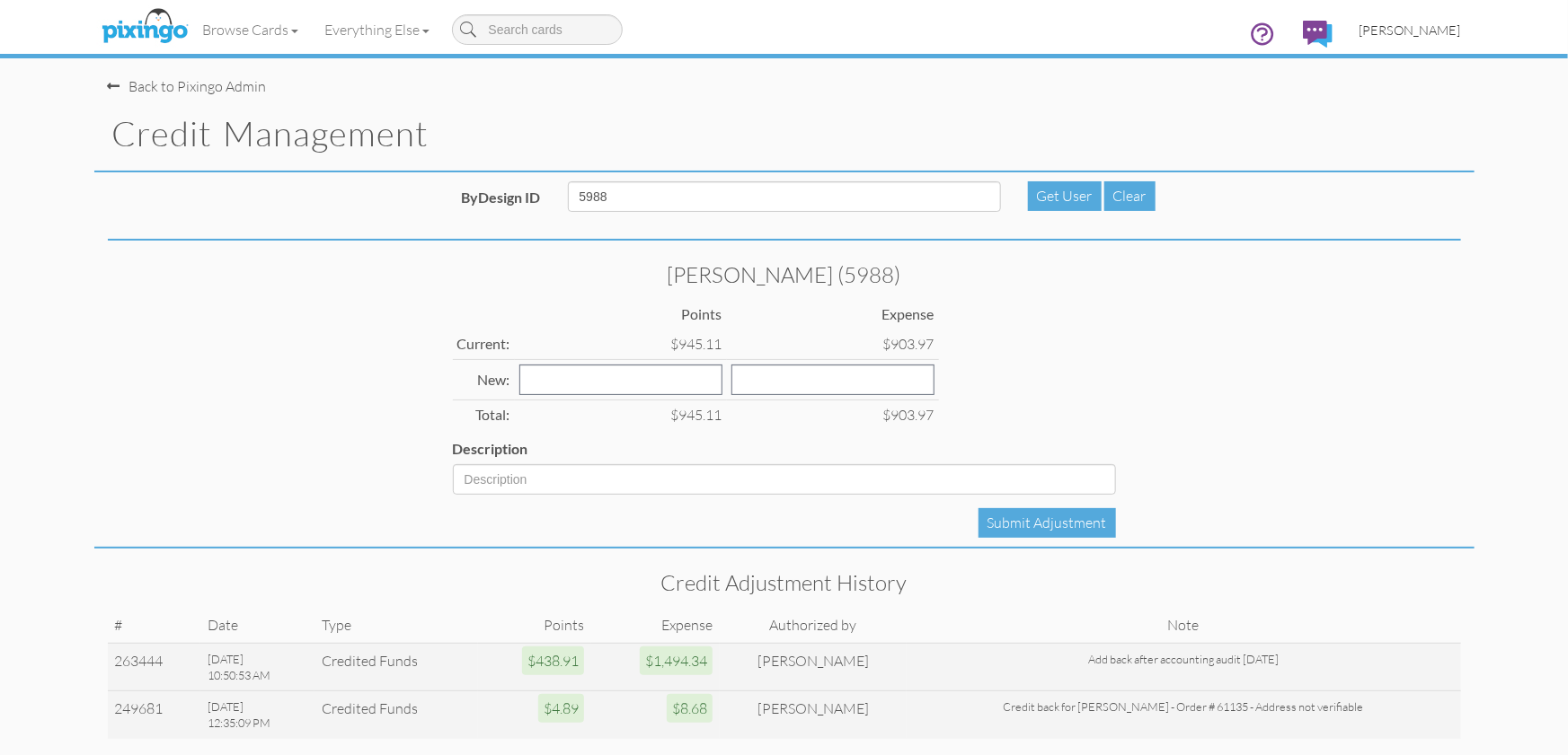
click at [1404, 31] on span "[PERSON_NAME]" at bounding box center [1409, 30] width 102 height 15
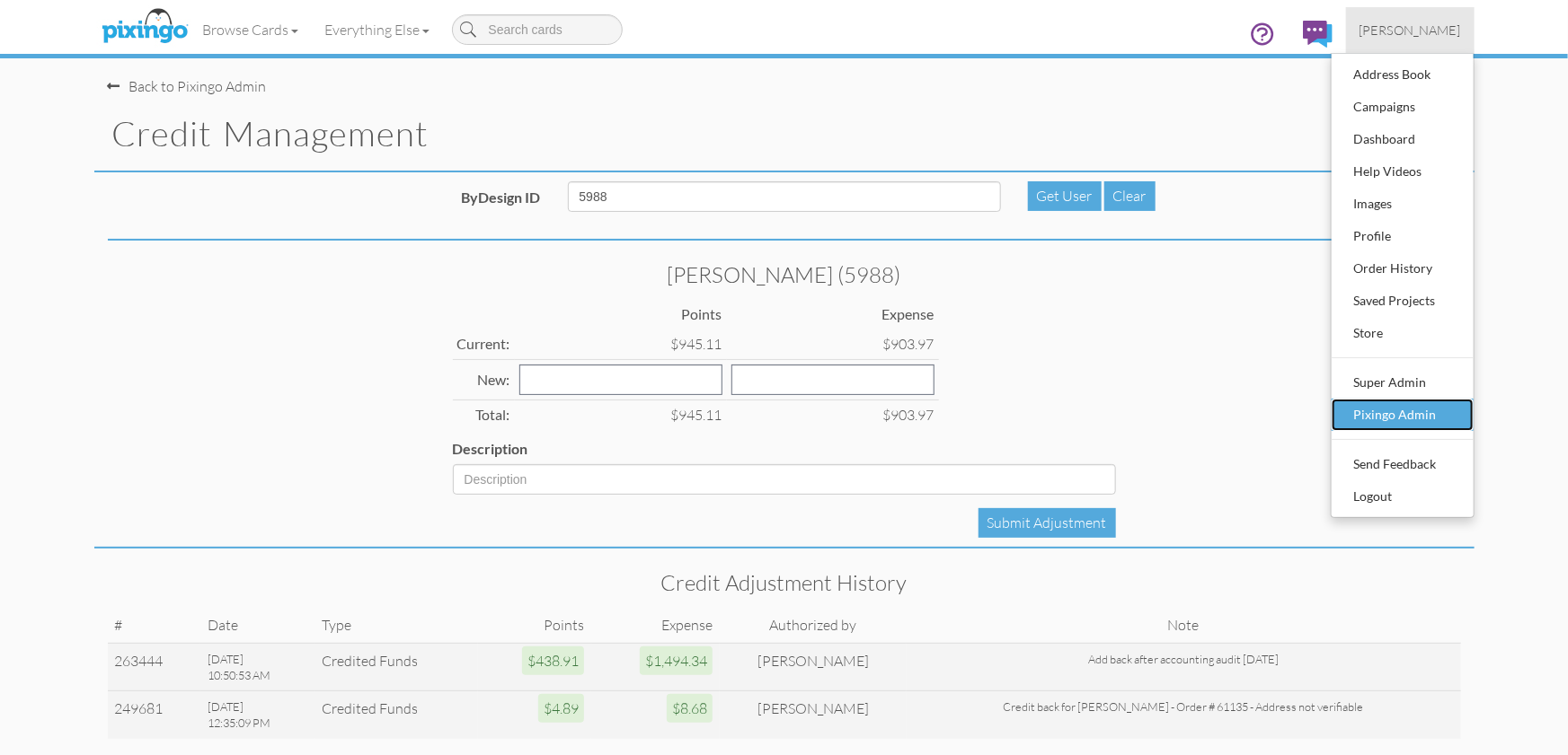
click at [1399, 406] on div "Pixingo Admin" at bounding box center [1401, 415] width 106 height 27
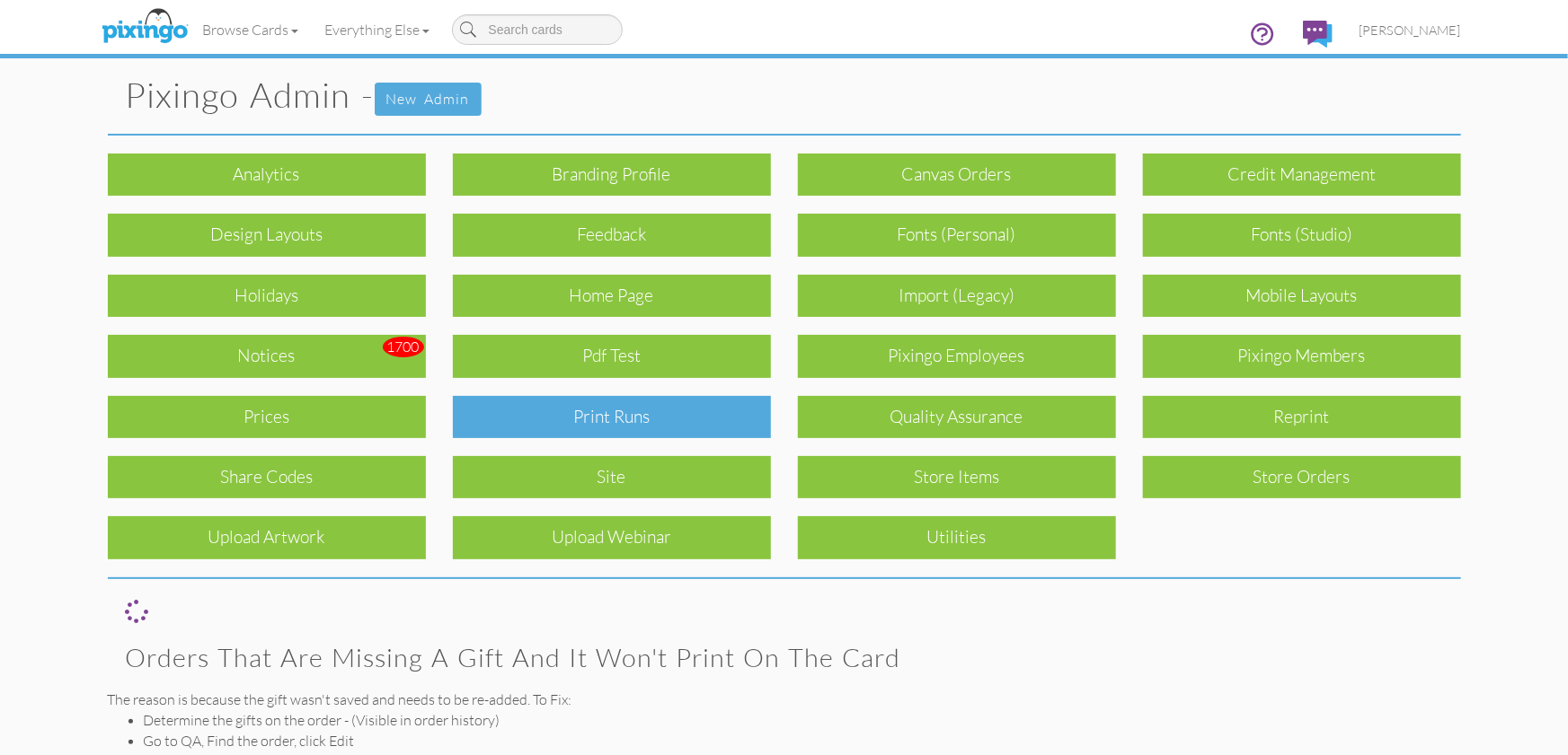
click at [678, 420] on div "Print Runs" at bounding box center [612, 416] width 318 height 42
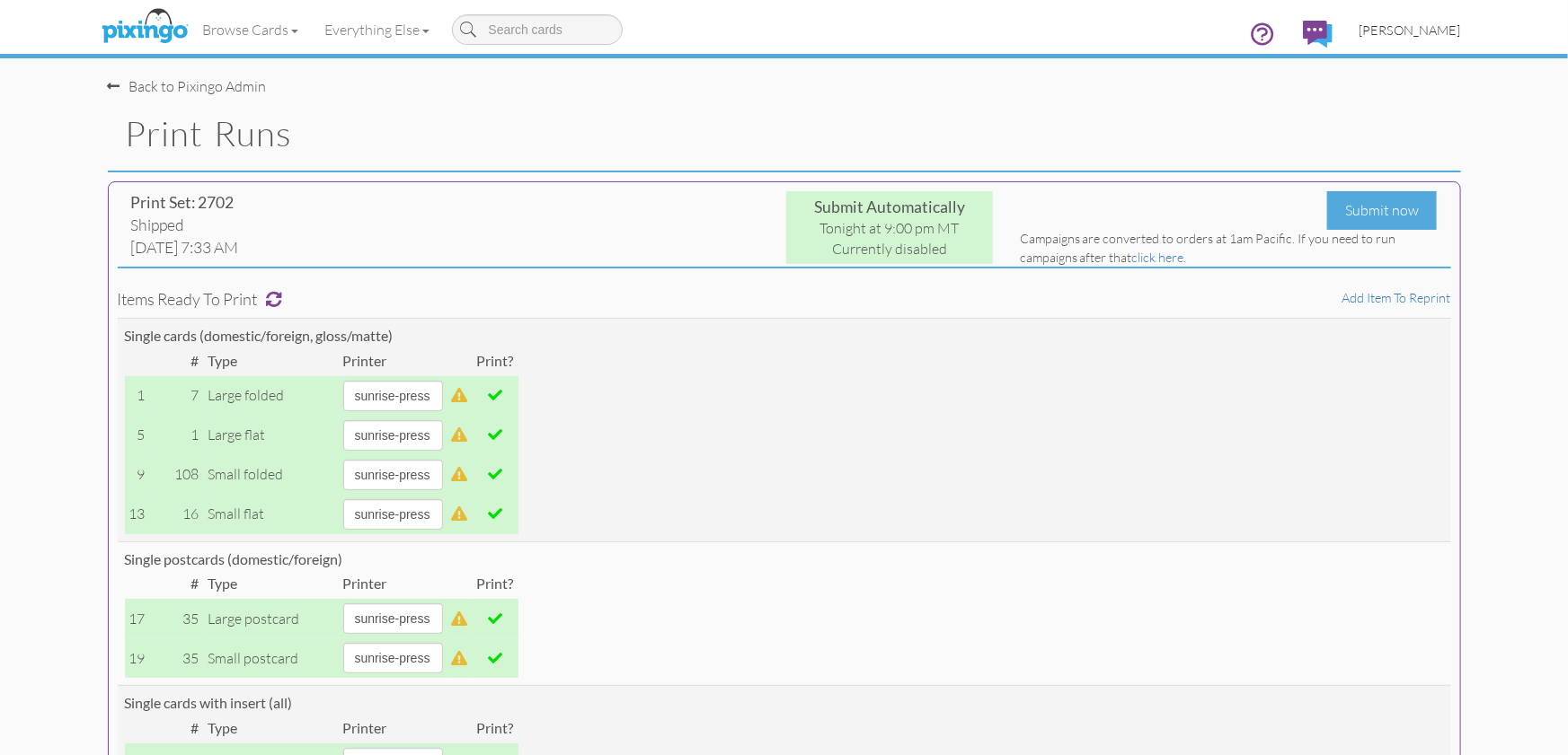
click at [1415, 32] on span "[PERSON_NAME]" at bounding box center [1409, 30] width 102 height 15
click at [1402, 29] on span "[PERSON_NAME]" at bounding box center [1409, 30] width 102 height 15
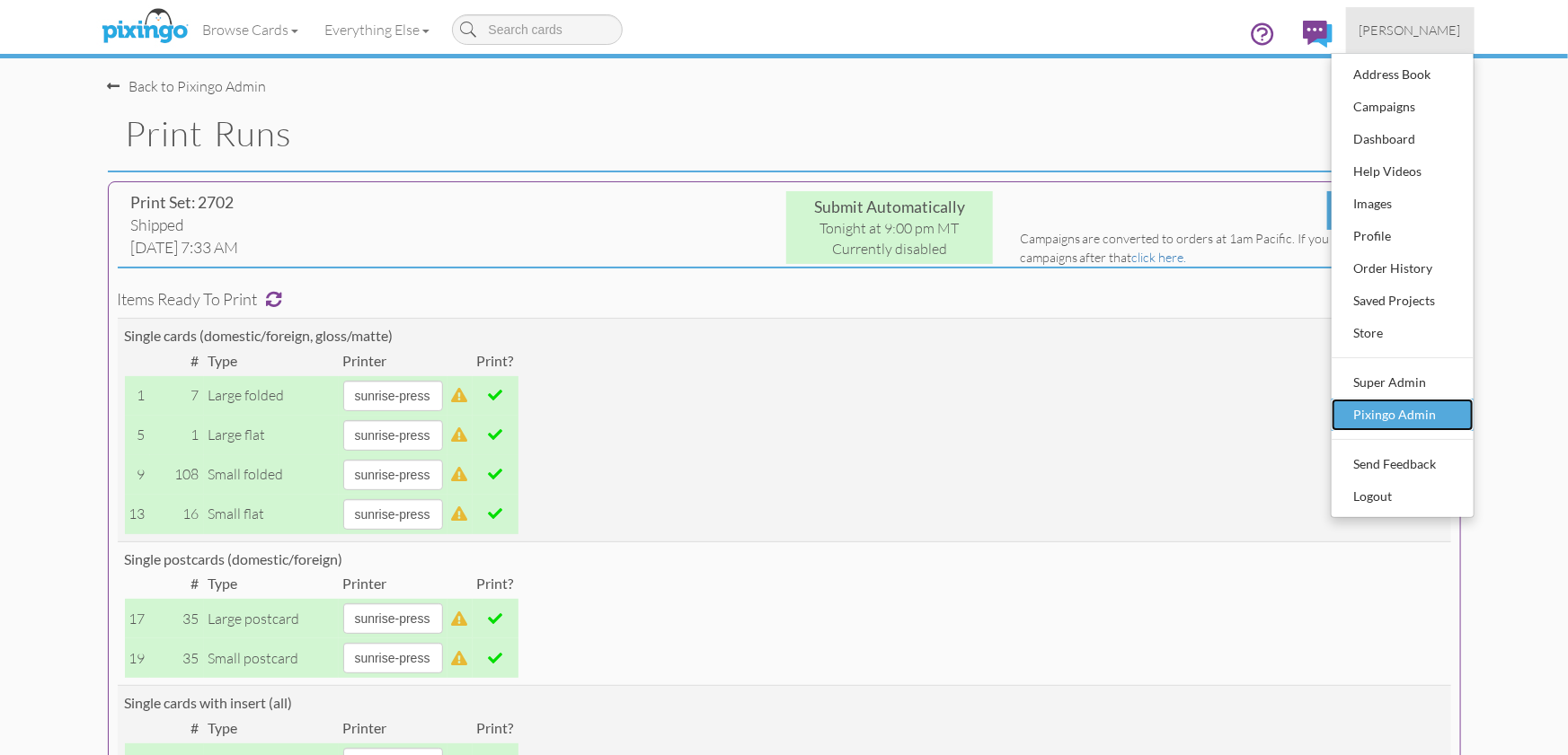
click at [1381, 420] on div "Pixingo Admin" at bounding box center [1401, 415] width 106 height 27
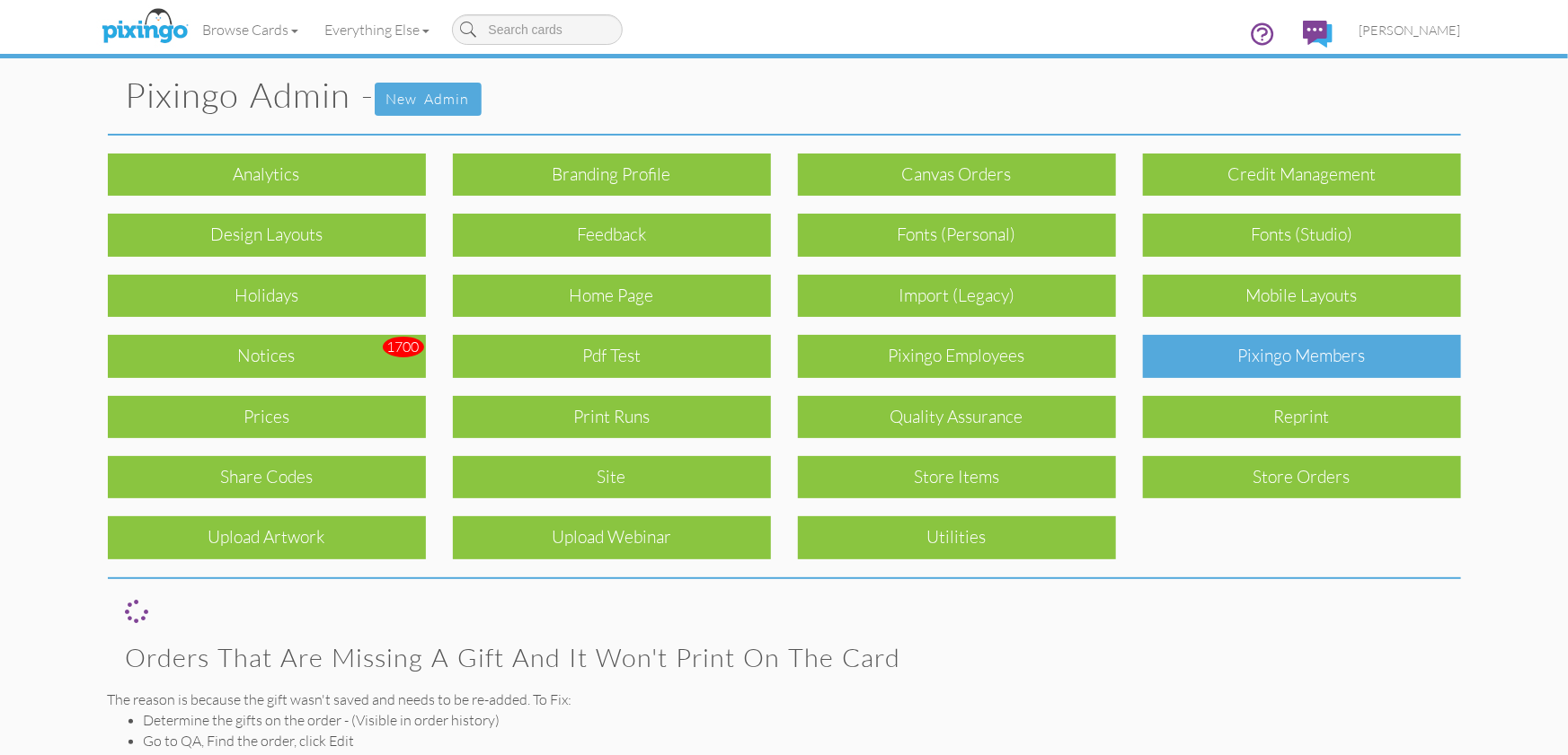
click at [1290, 361] on div "Pixingo Members" at bounding box center [1302, 356] width 318 height 42
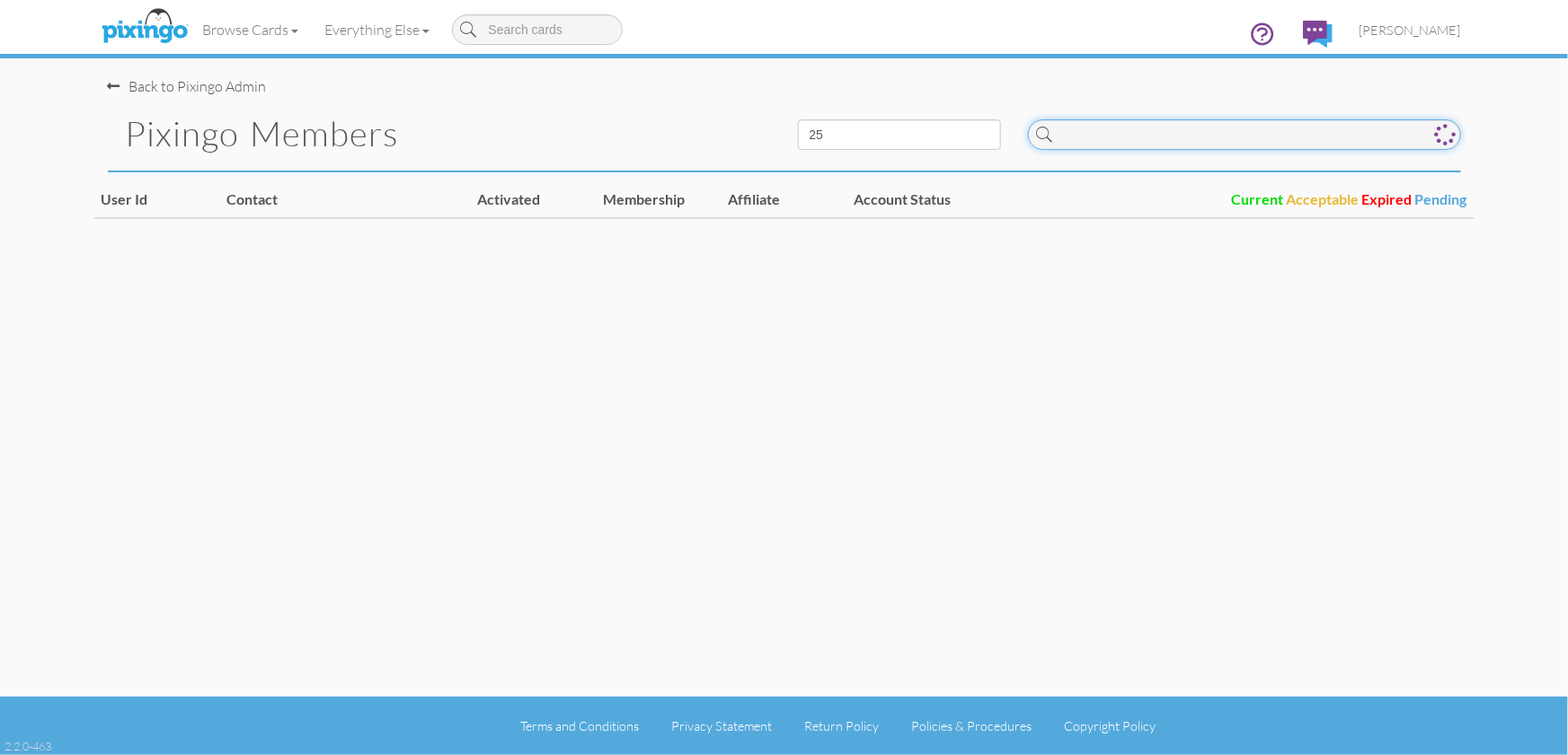
click at [1078, 134] on input at bounding box center [1244, 135] width 433 height 30
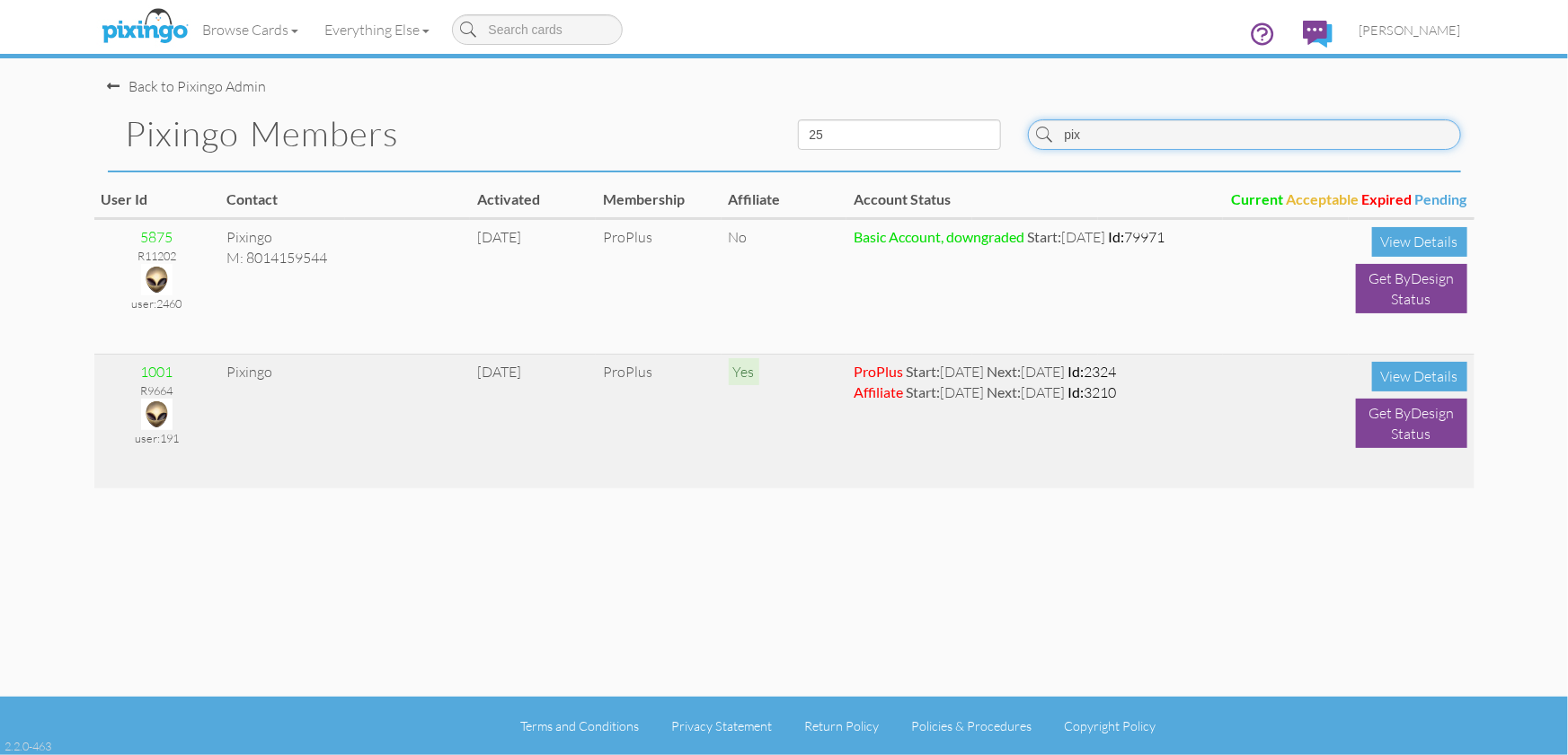
type input "pix"
click at [156, 413] on img at bounding box center [156, 414] width 31 height 31
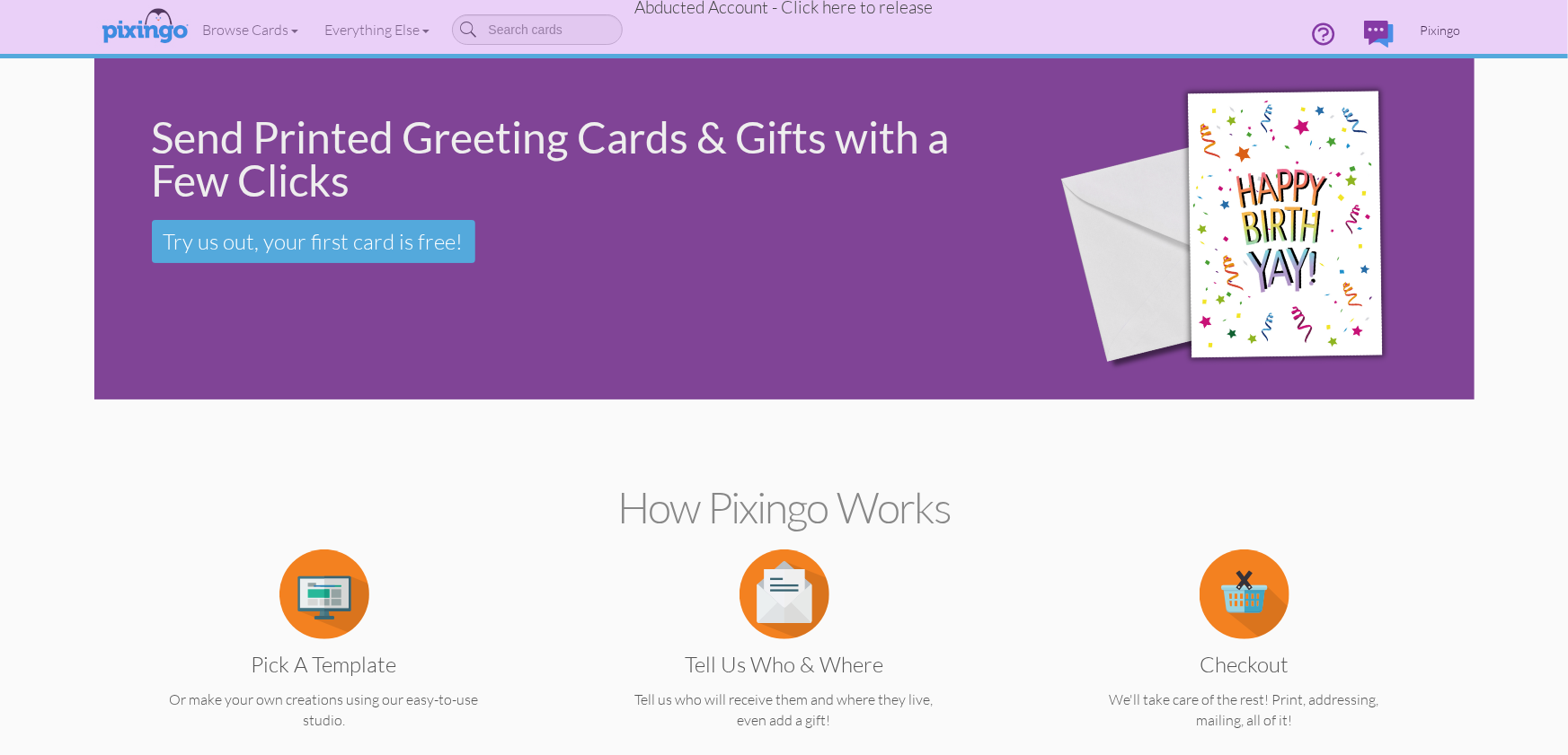
click at [1428, 30] on span "Pixingo" at bounding box center [1441, 30] width 40 height 15
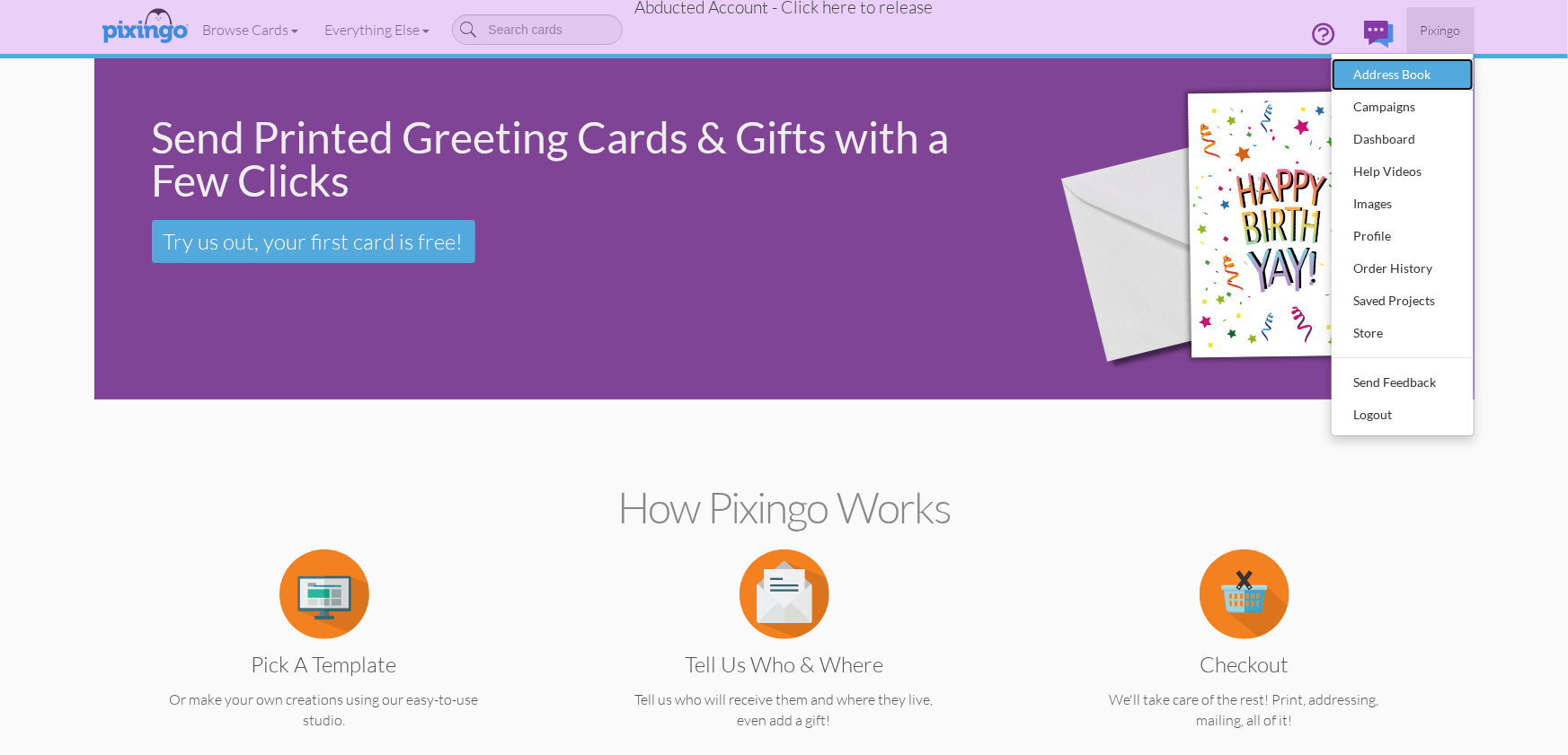
click at [1410, 67] on div "Address Book" at bounding box center [1401, 74] width 106 height 27
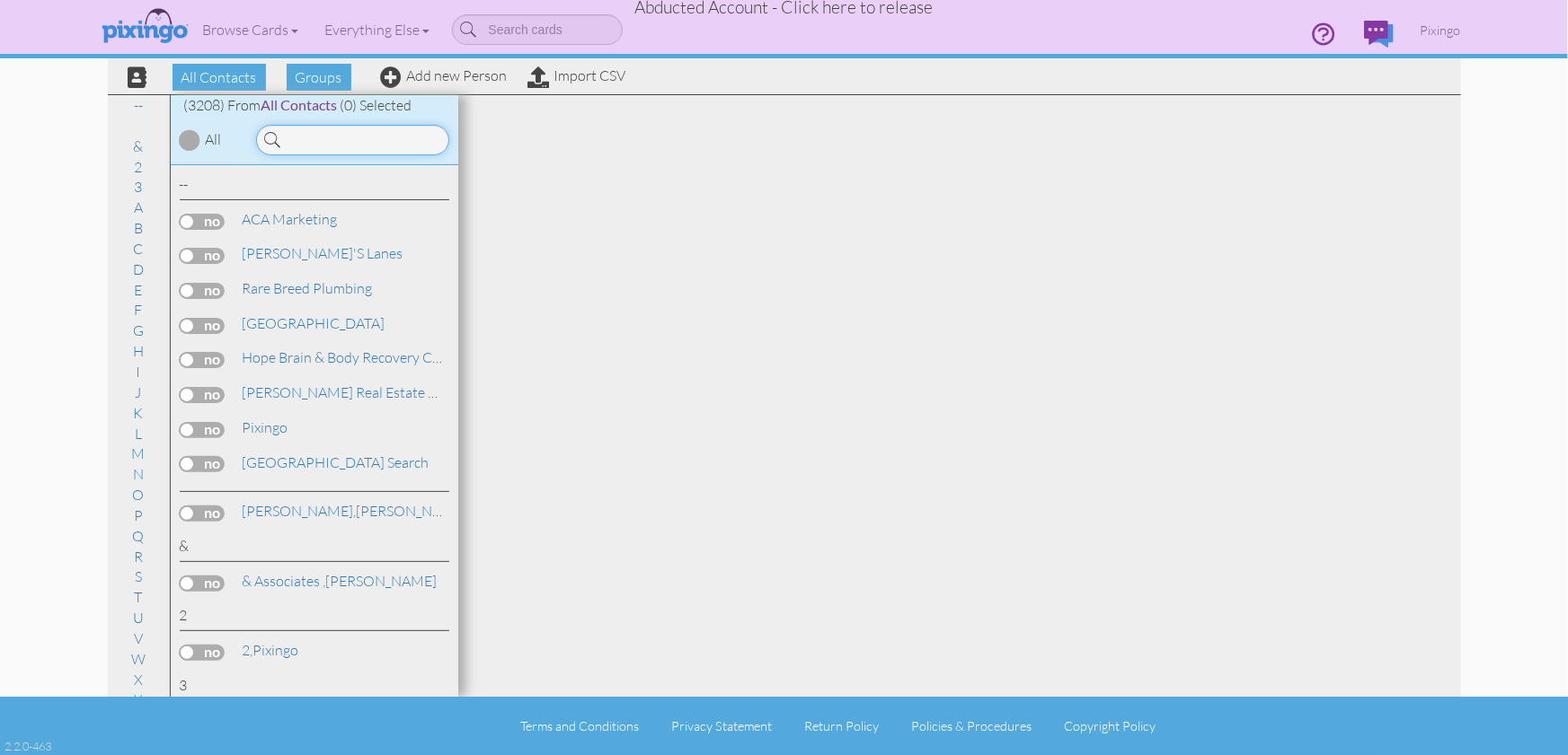
click at [335, 138] on input at bounding box center [352, 140] width 193 height 30
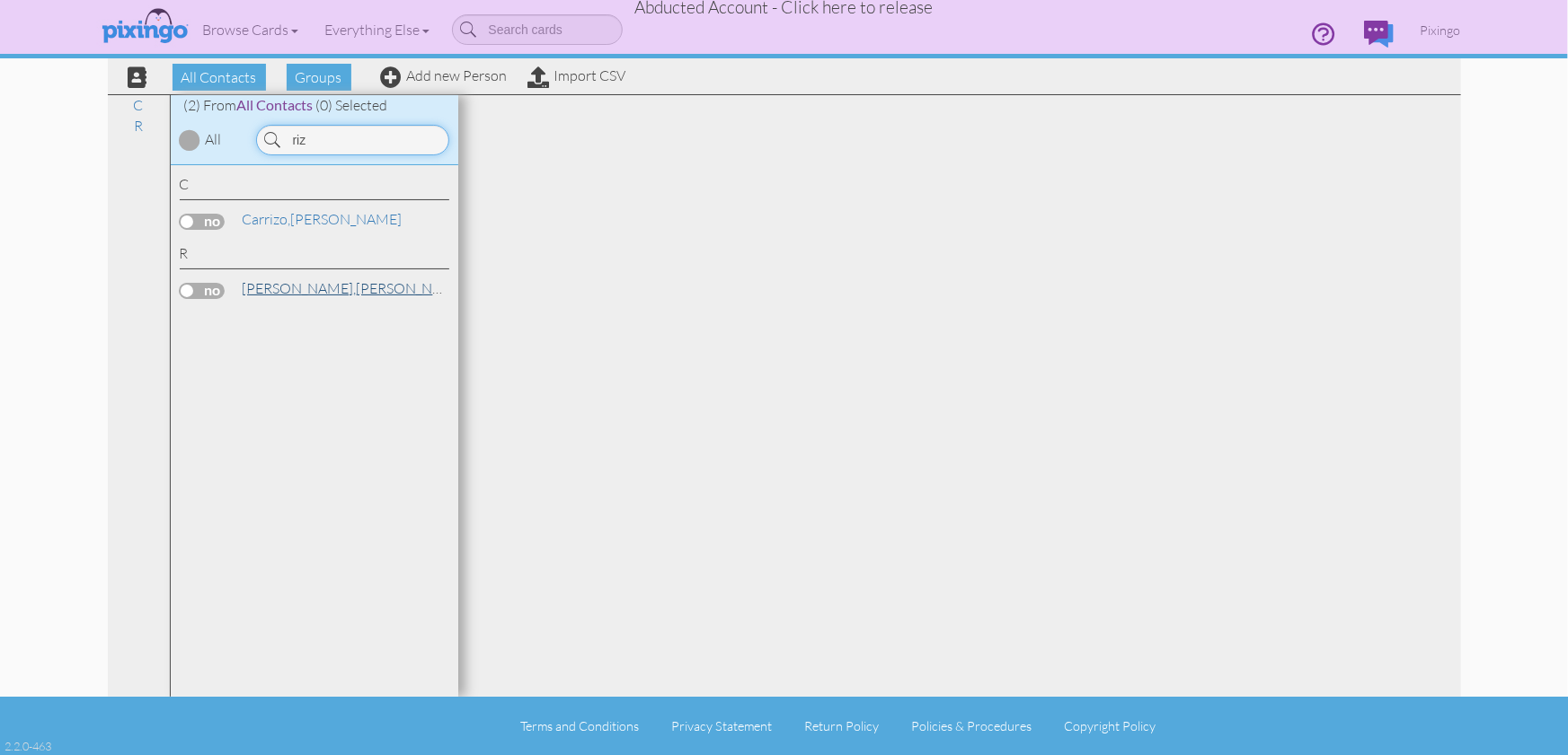
type input "riz"
click at [302, 287] on link "Rizzo, Emily" at bounding box center [355, 288] width 229 height 22
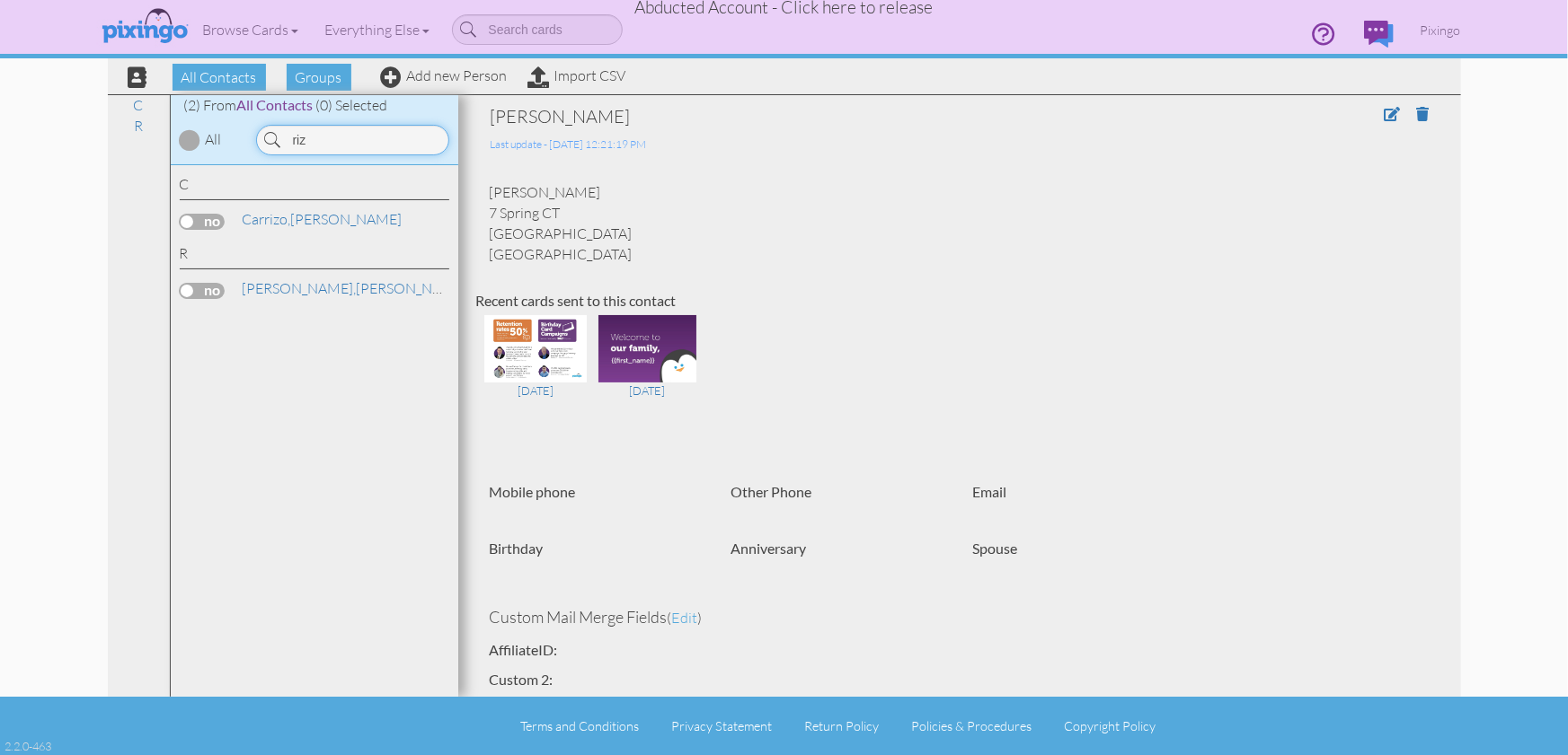
click at [345, 146] on input "riz" at bounding box center [352, 140] width 193 height 30
click at [345, 145] on input "riz" at bounding box center [352, 140] width 193 height 30
type input "shelby"
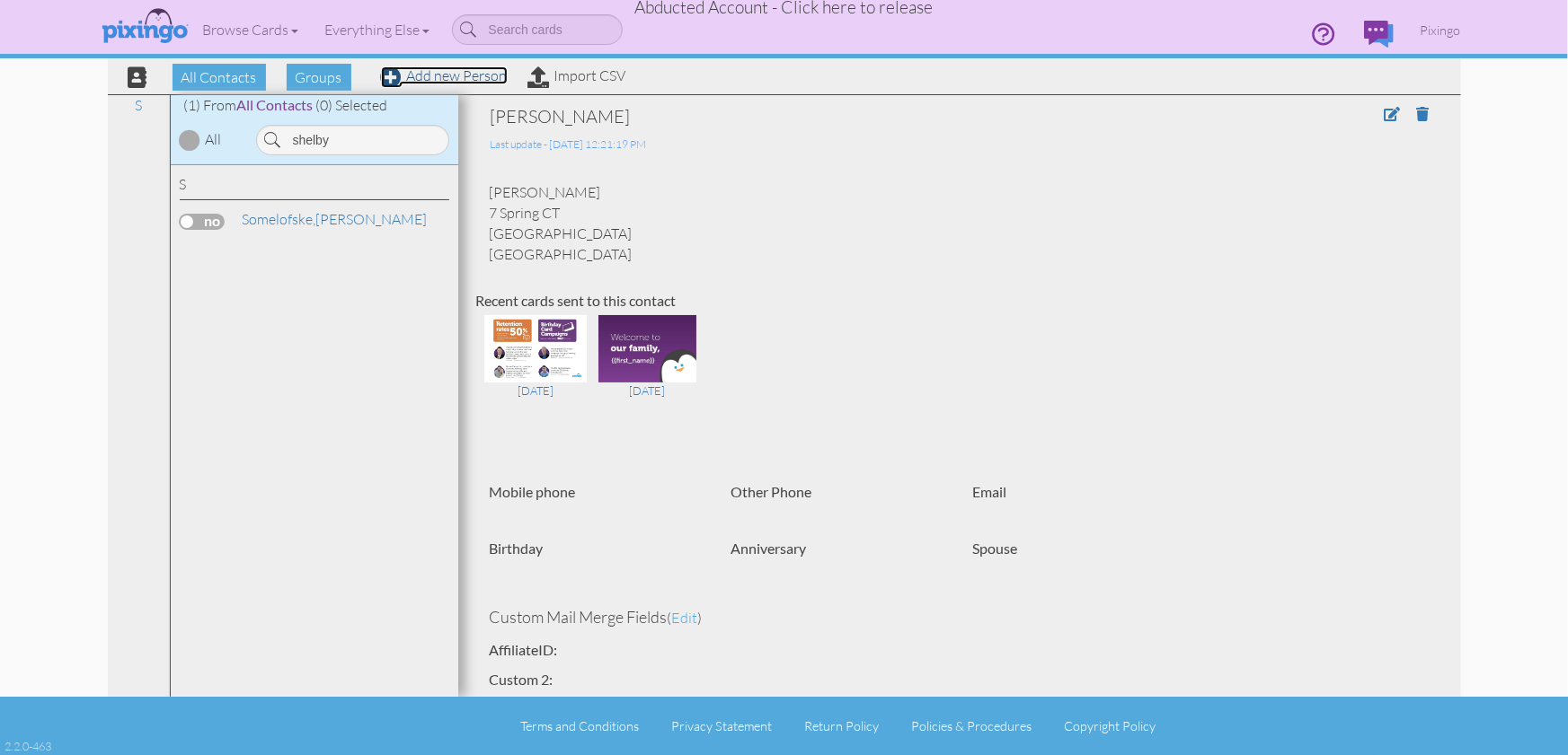
click at [466, 74] on link "Add new Person" at bounding box center [443, 75] width 127 height 18
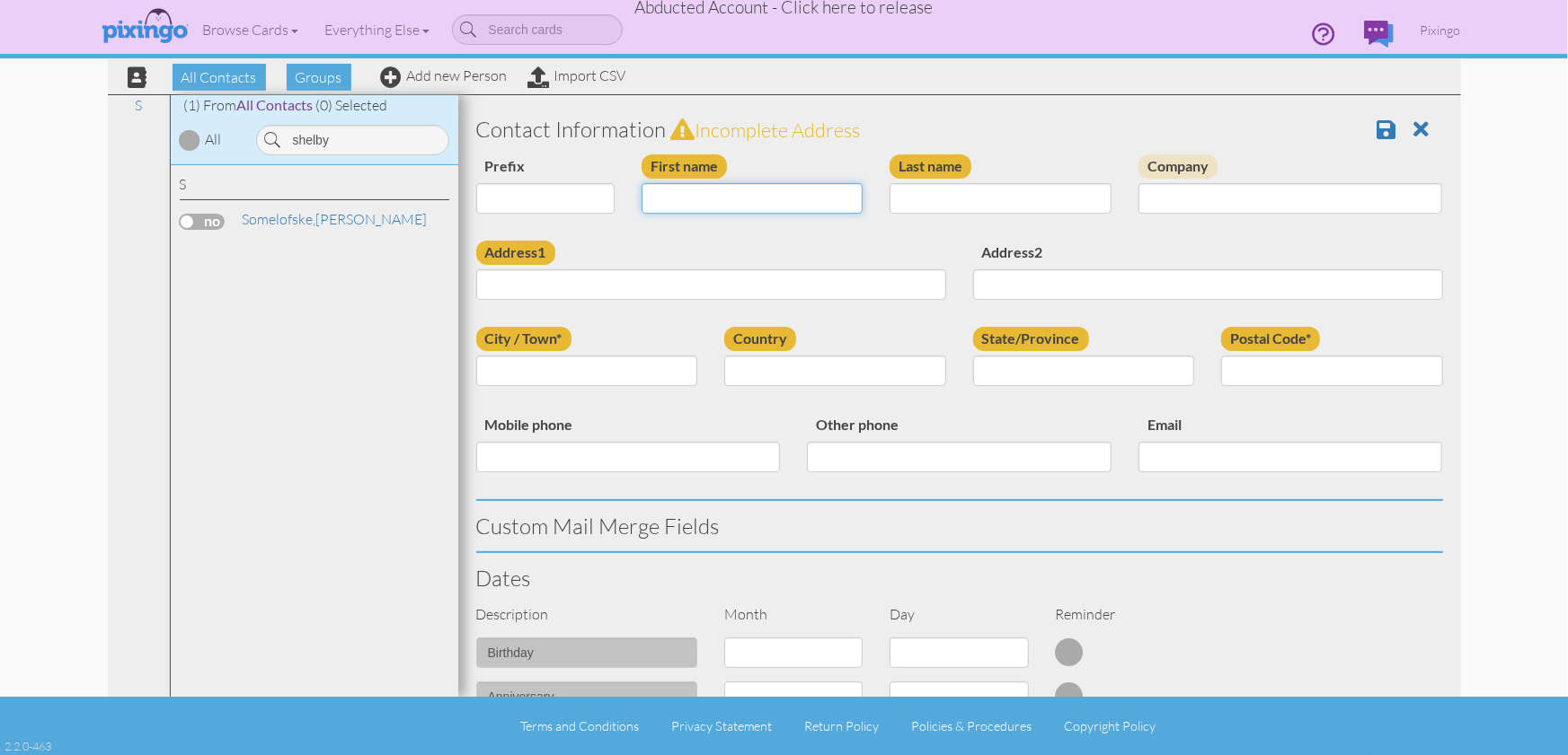
click at [717, 192] on input "First name" at bounding box center [752, 199] width 222 height 30
type input "Shelby"
type input "Peterson"
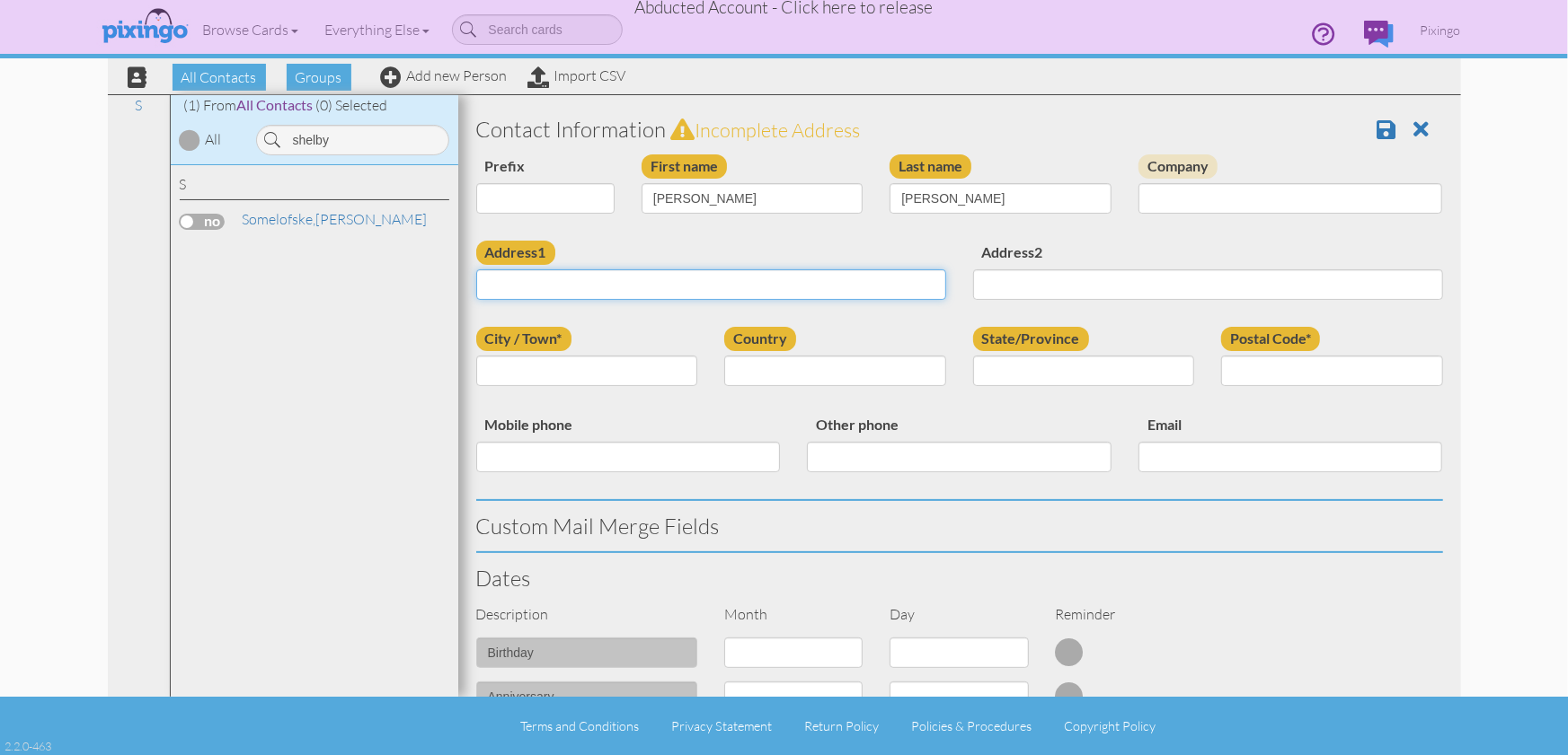
click at [571, 286] on input "Address1" at bounding box center [711, 284] width 470 height 30
paste input "420 London Rd"
type input "420 London Rd"
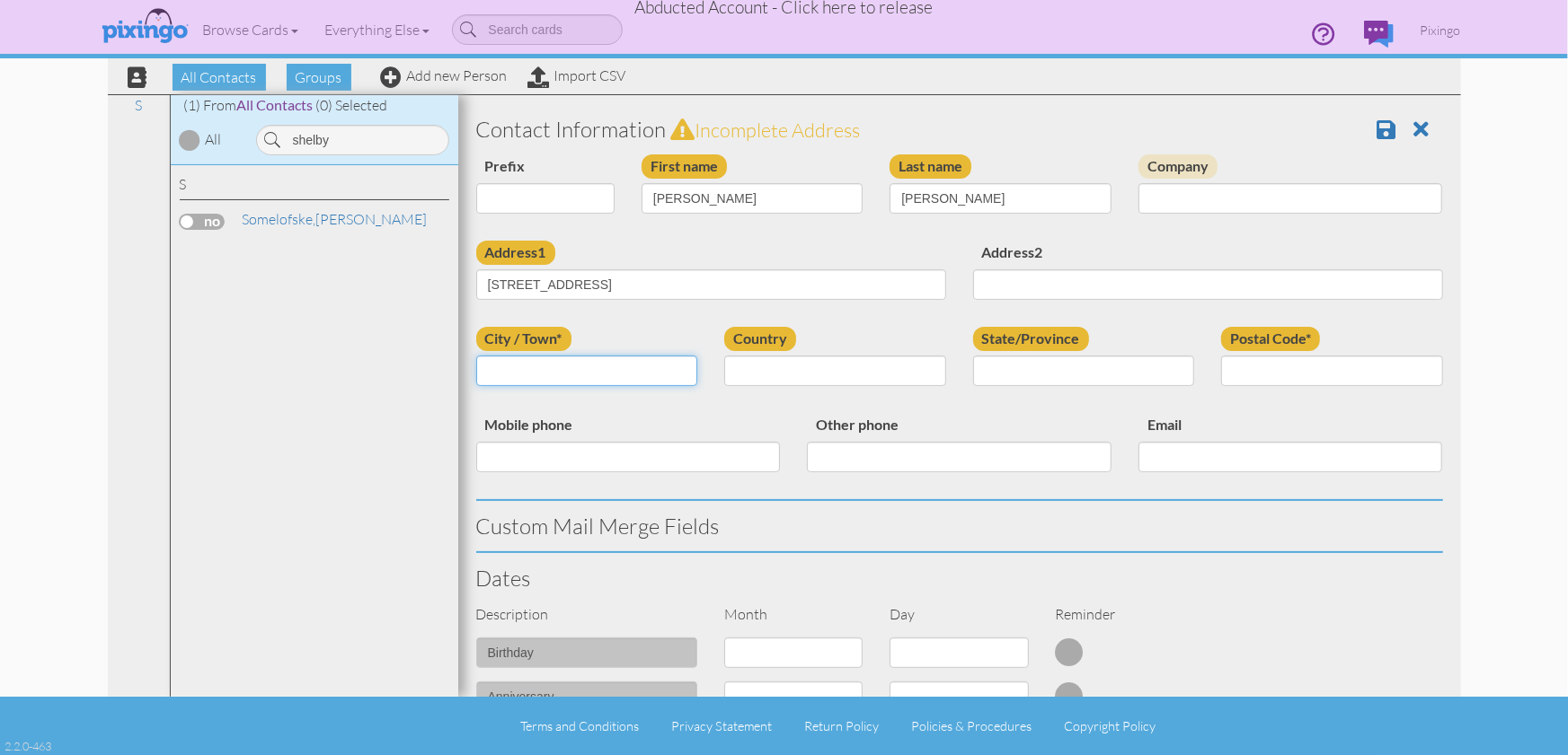
click at [526, 376] on input "City / Town*" at bounding box center [586, 371] width 222 height 30
type input "Ball Ground"
select select "object:32416"
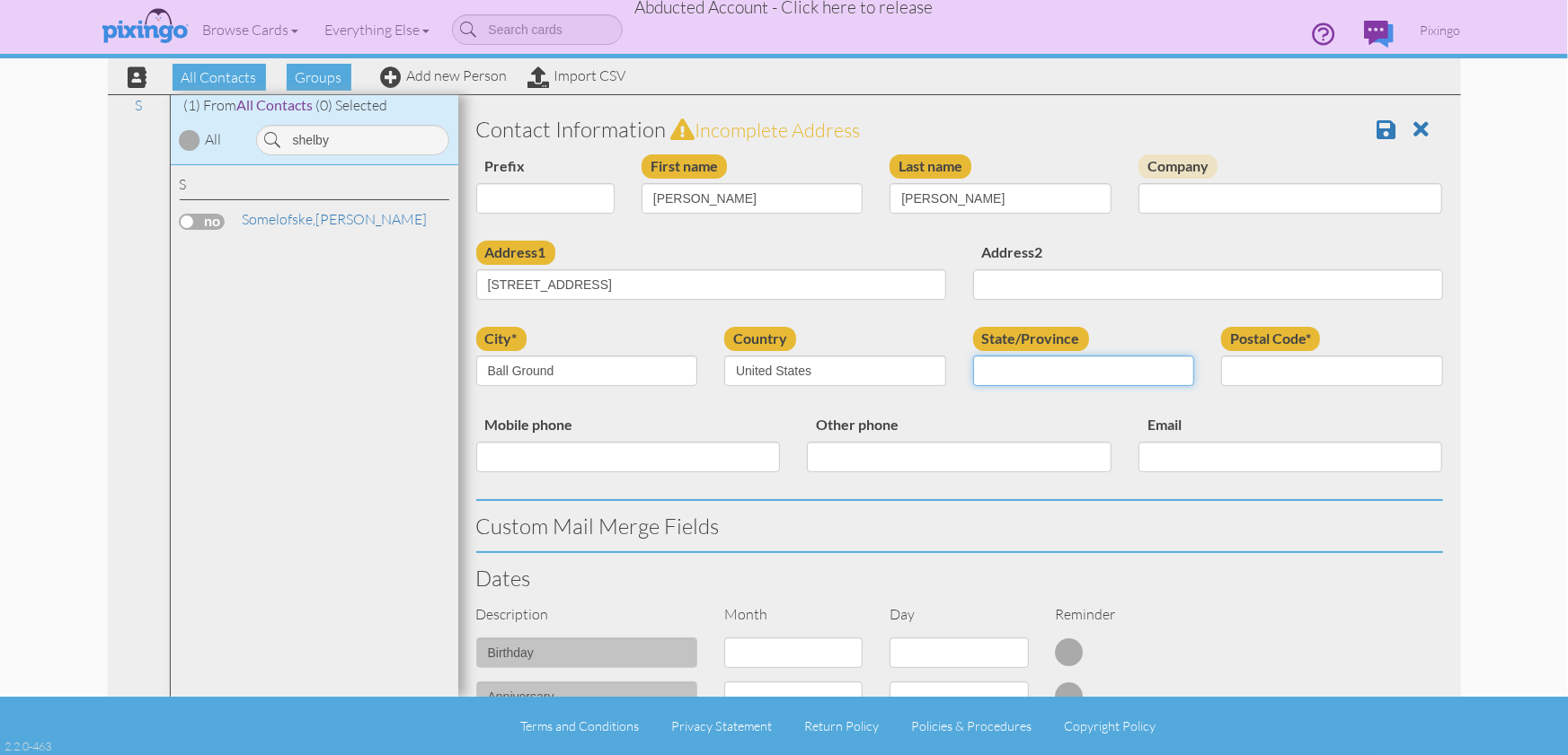
select select "object:32676"
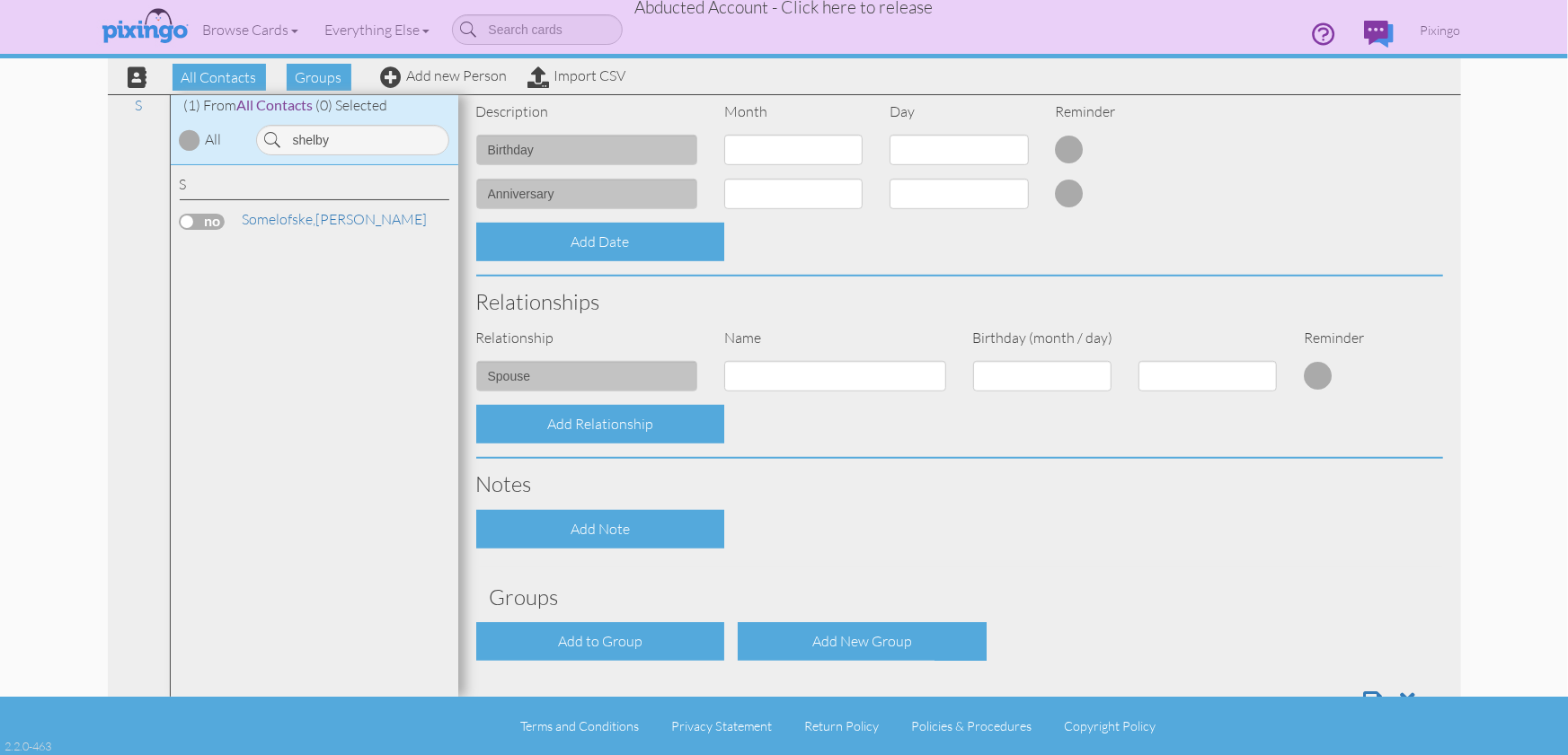
scroll to position [557, 0]
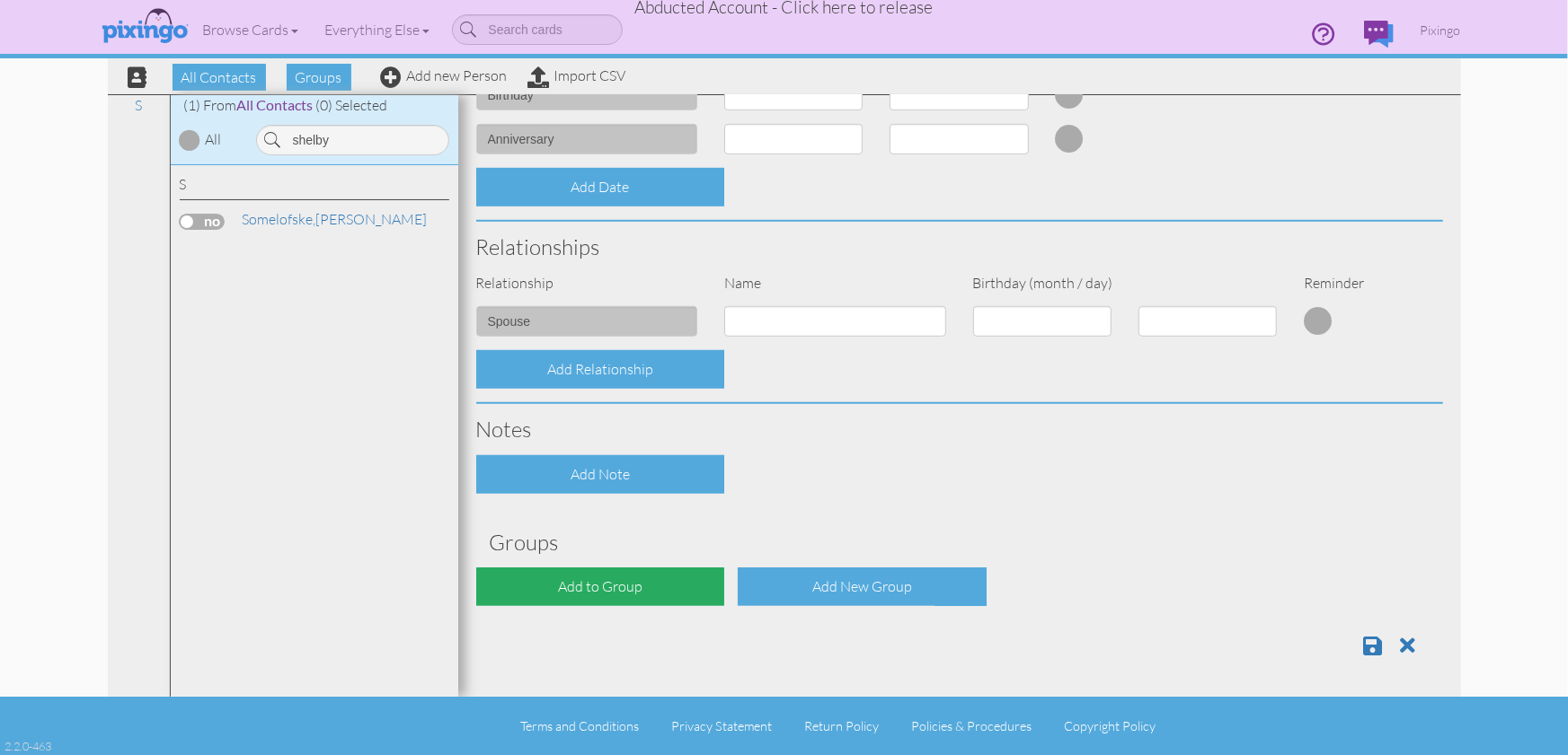
type input "30107"
click at [677, 590] on div "Add to Group" at bounding box center [600, 587] width 249 height 39
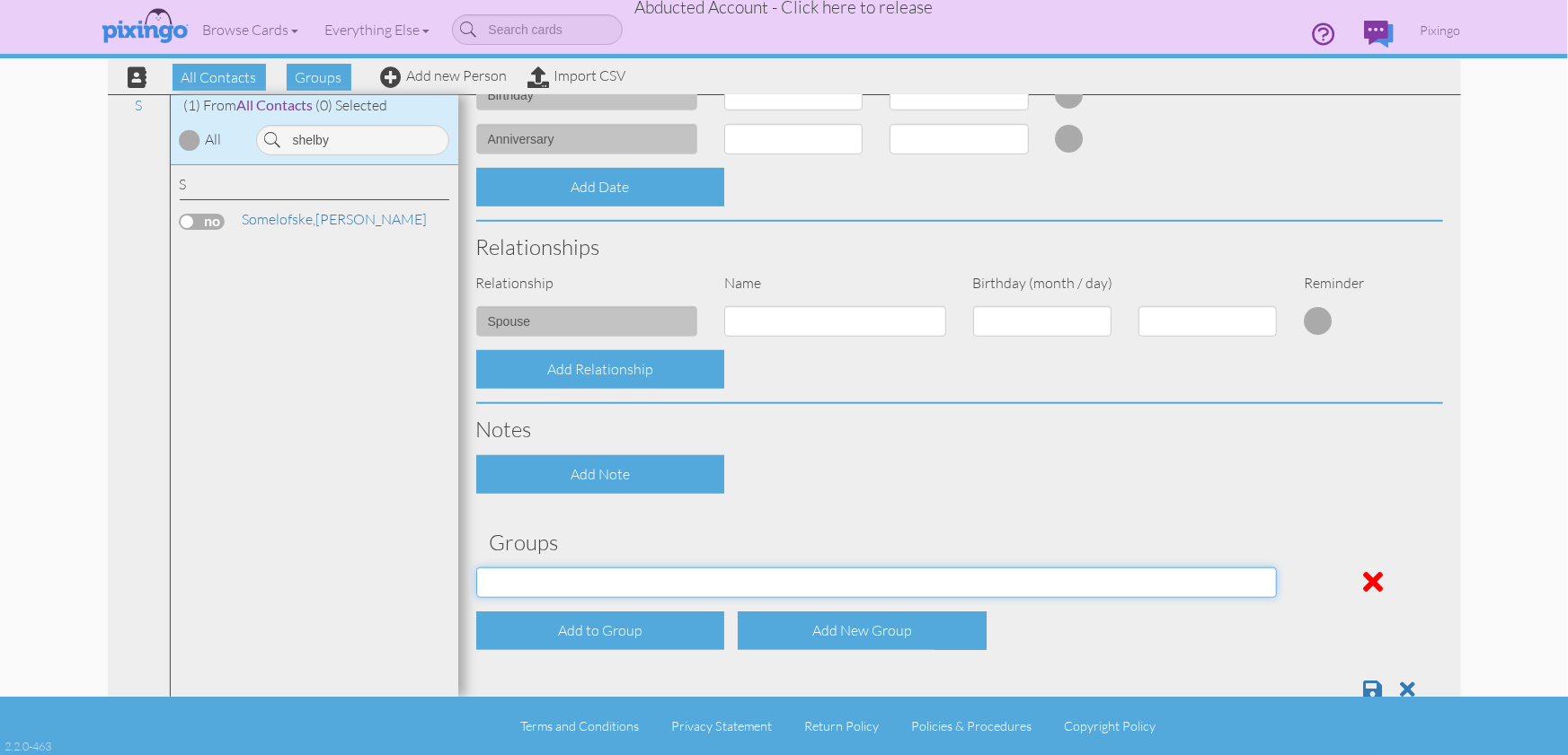
click at [670, 585] on select "Affiliates Basic Draper Biz name only PROSPECTS WHOLESALE" at bounding box center [876, 583] width 801 height 30
select select "object:32728"
click at [476, 568] on select "Affiliates Basic Draper Biz name only PROSPECTS WHOLESALE" at bounding box center [876, 583] width 801 height 30
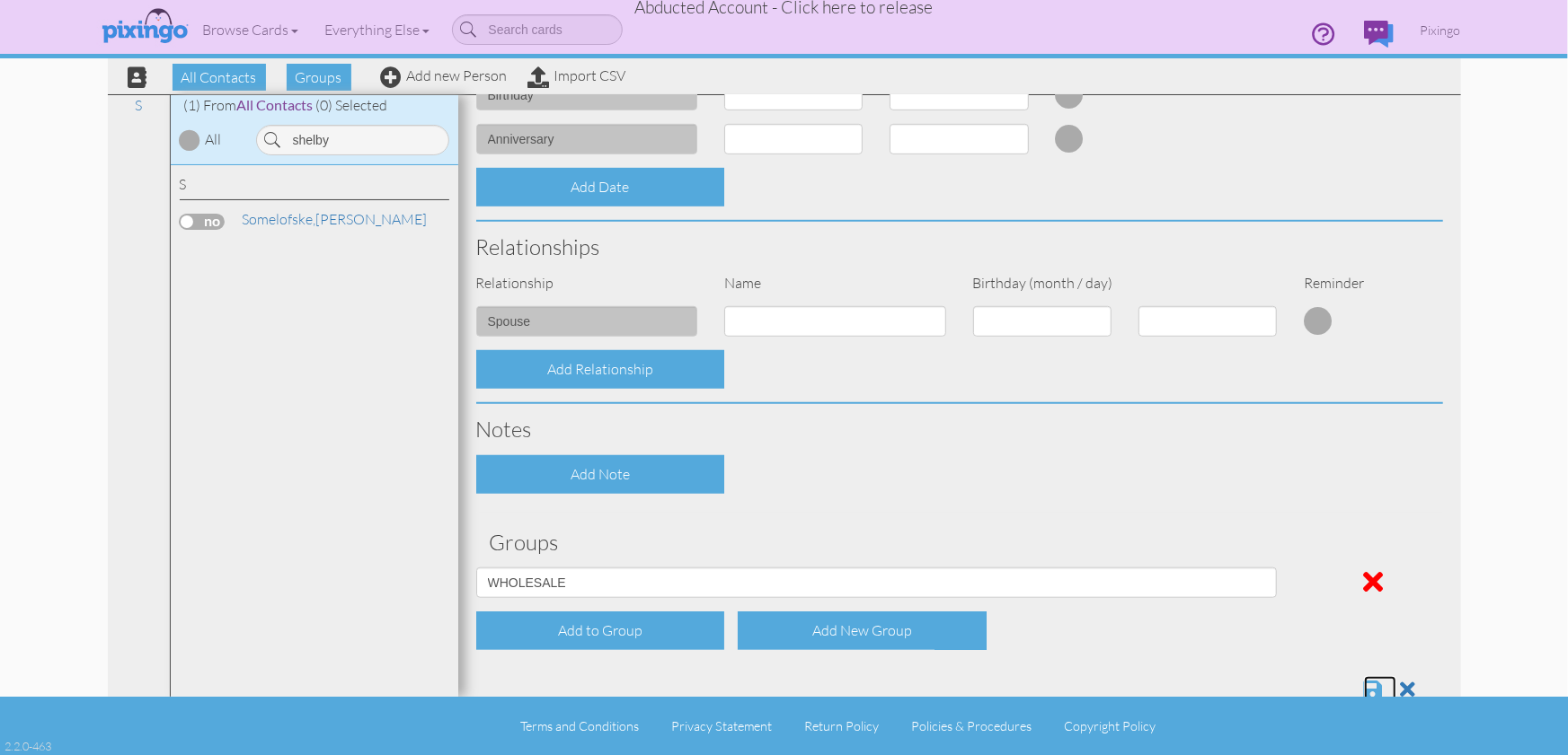
click at [1375, 686] on span at bounding box center [1373, 689] width 19 height 22
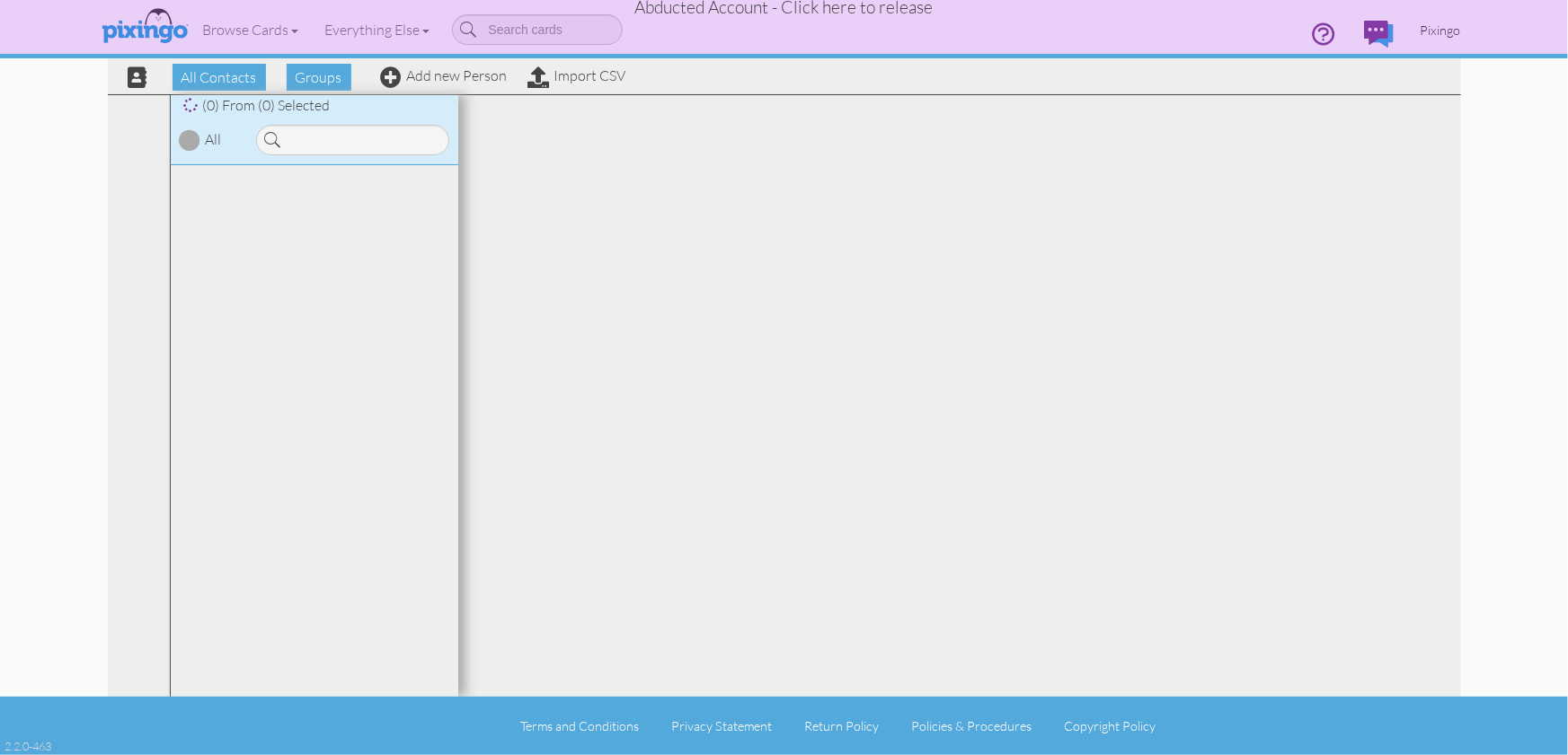
click at [1445, 32] on span "Pixingo" at bounding box center [1441, 30] width 40 height 15
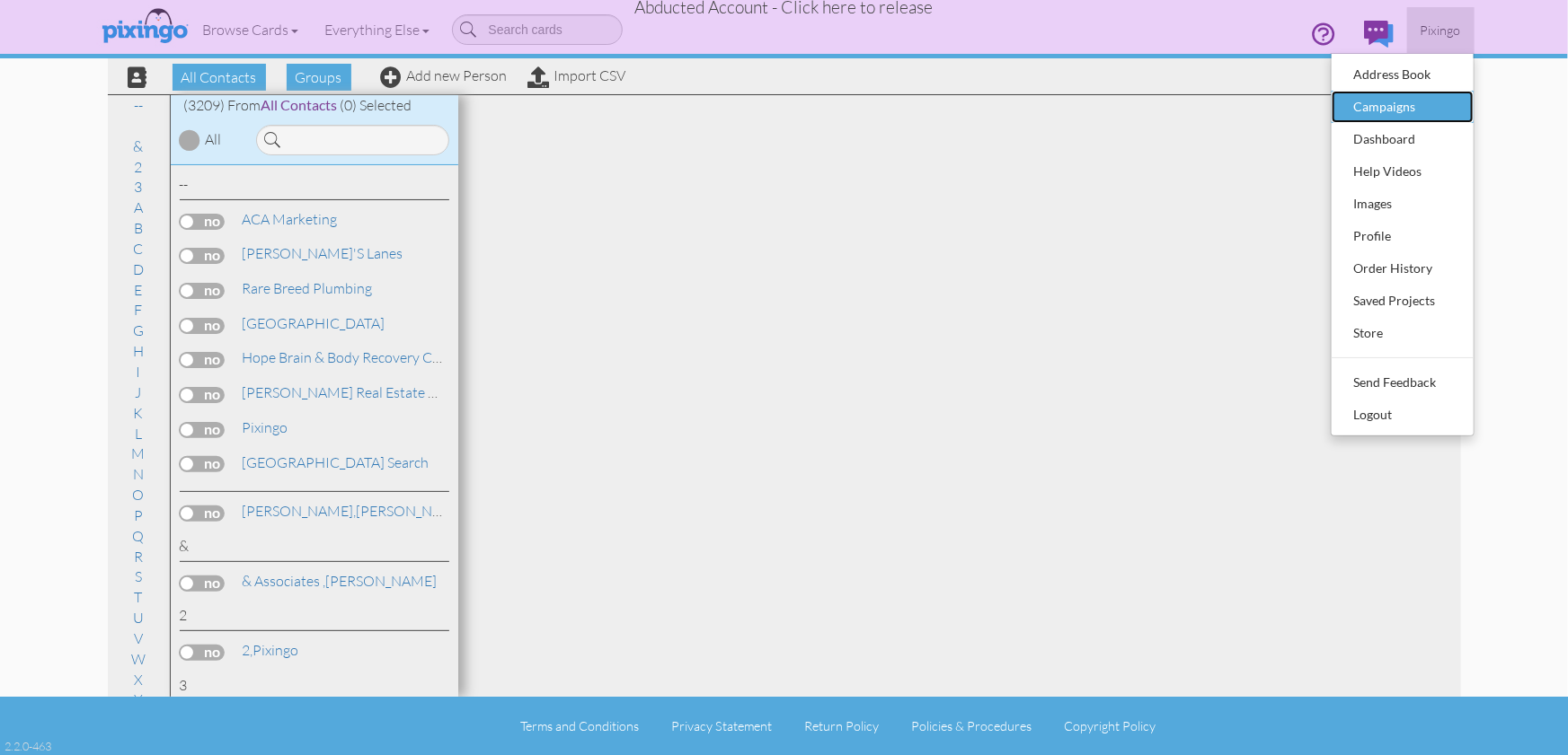
click at [1391, 103] on div "Campaigns" at bounding box center [1401, 106] width 106 height 27
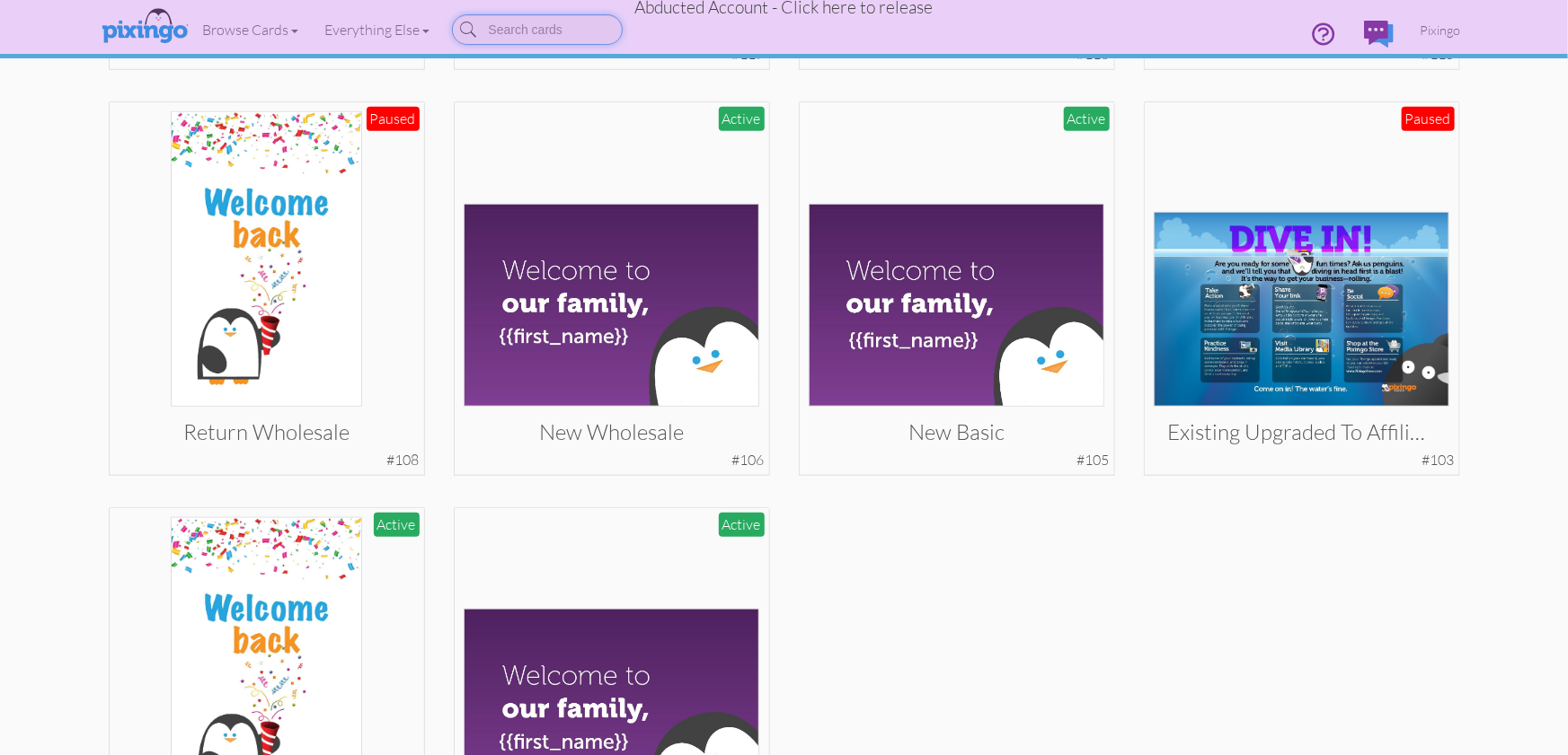
scroll to position [649, 0]
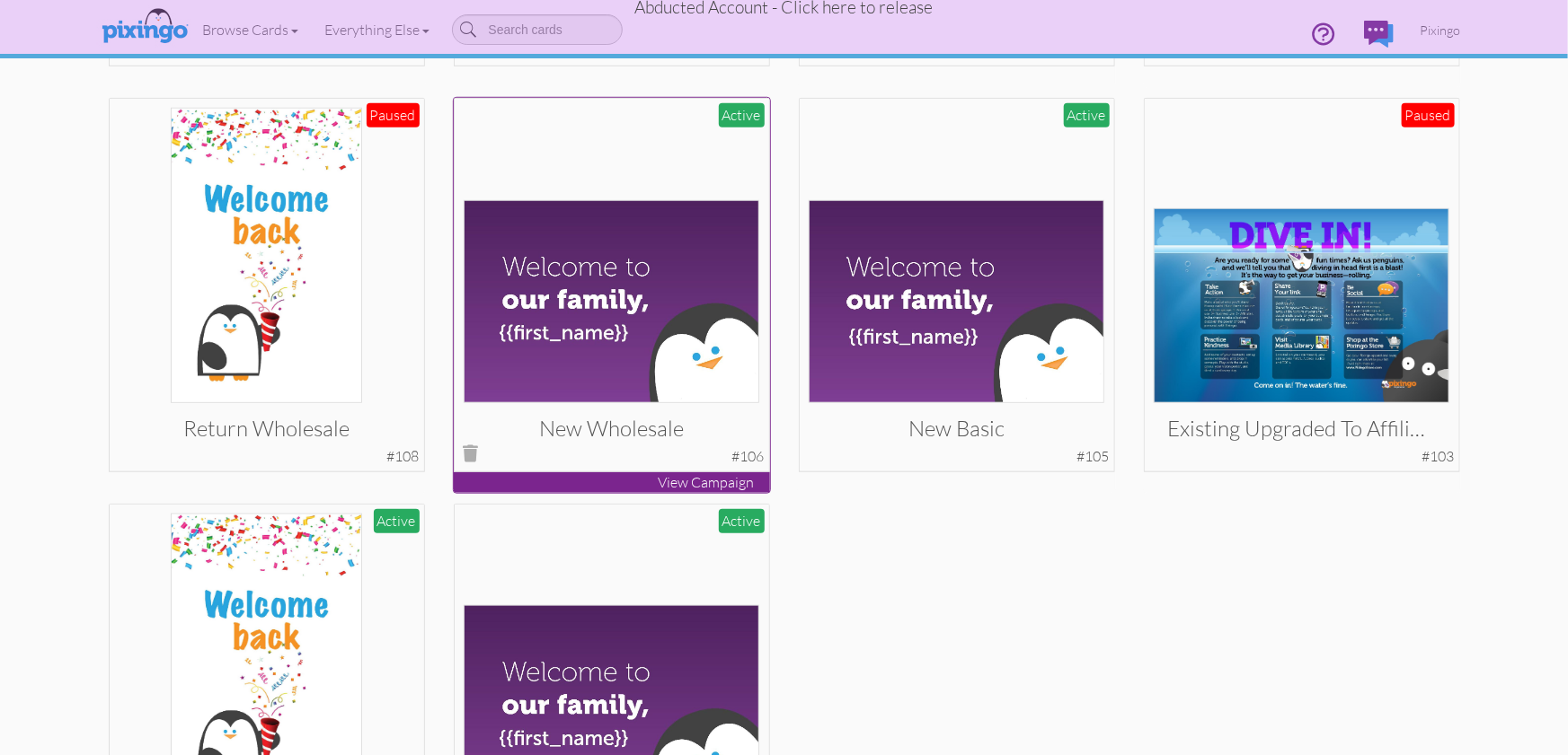
click at [673, 272] on img at bounding box center [611, 302] width 296 height 203
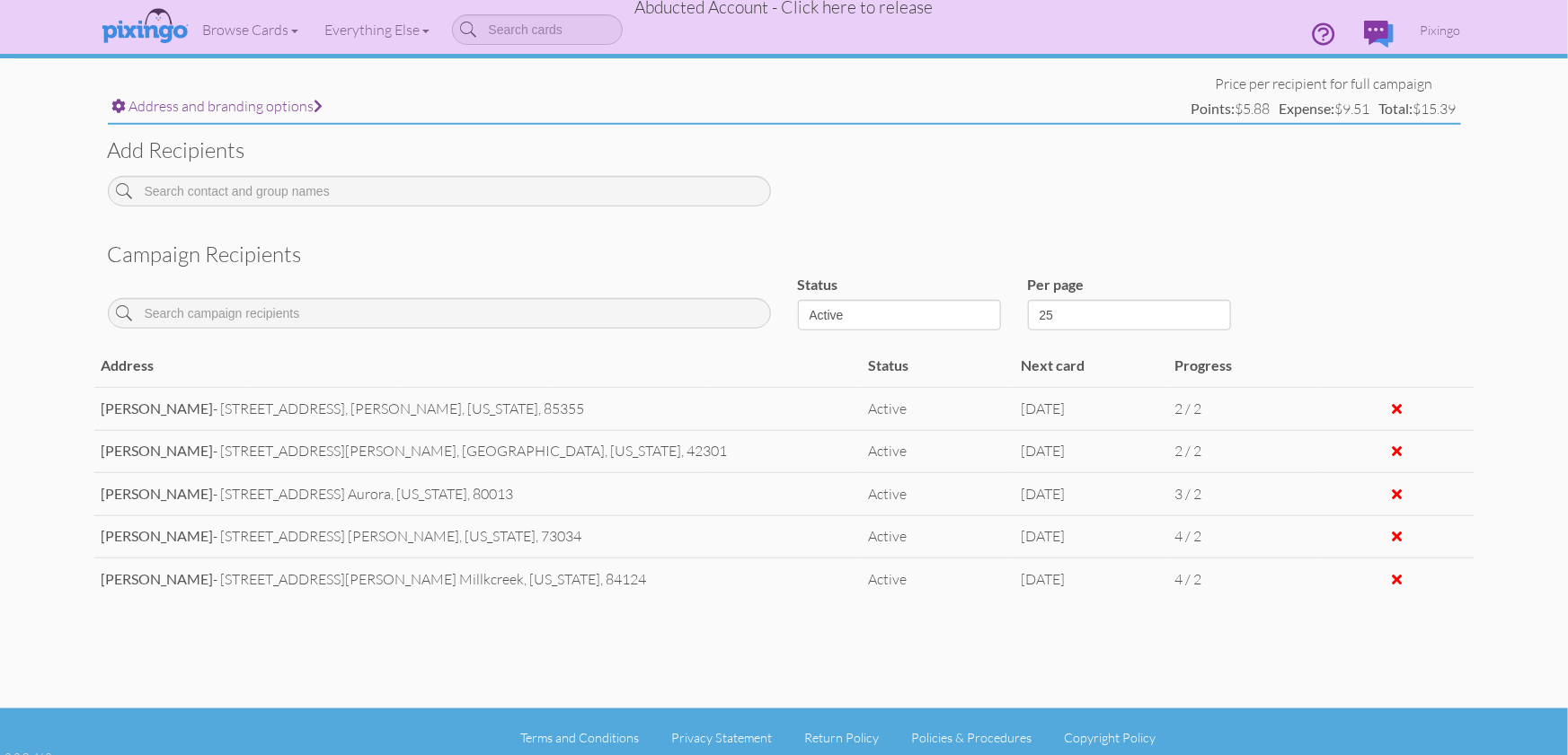
scroll to position [667, 0]
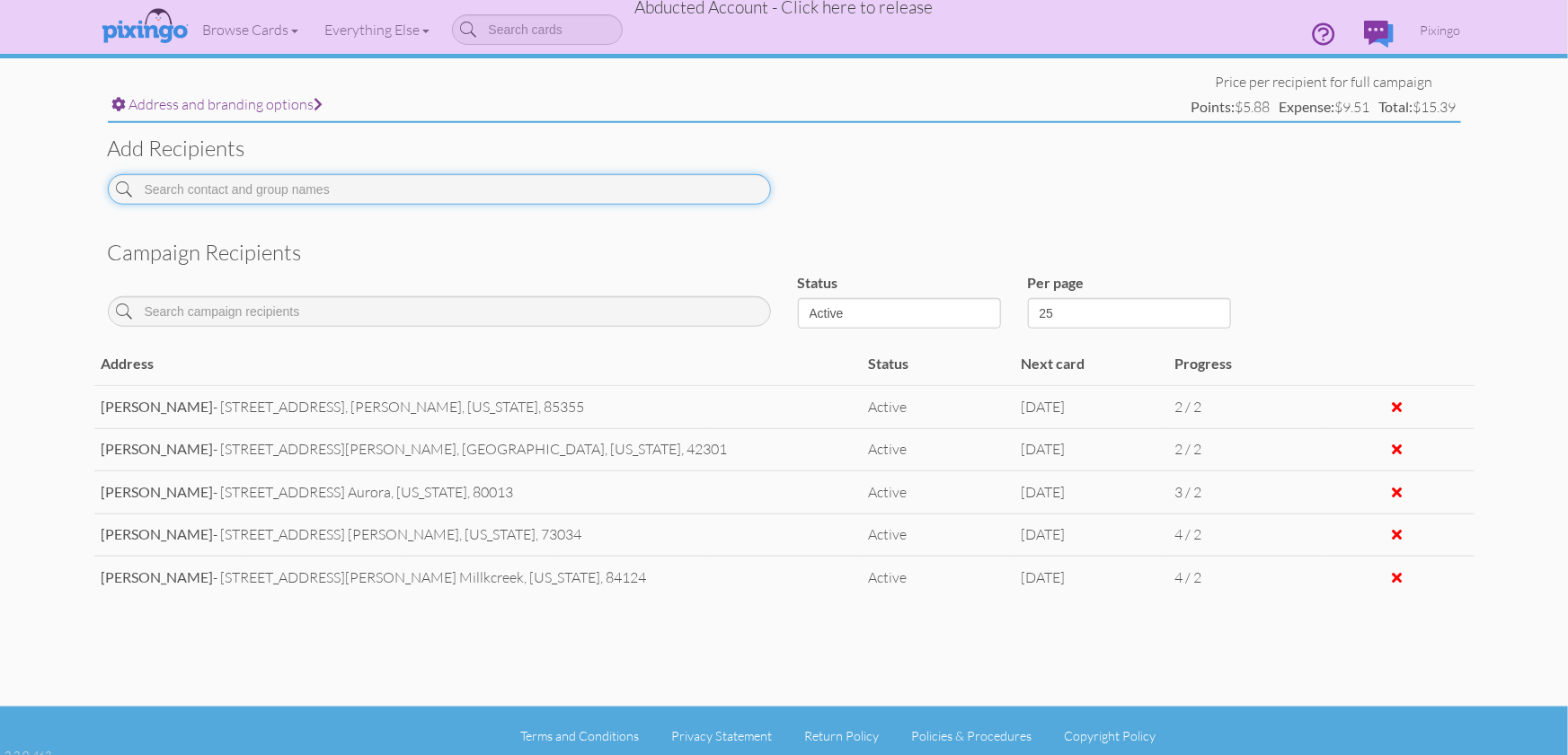
click at [234, 191] on input at bounding box center [439, 189] width 663 height 30
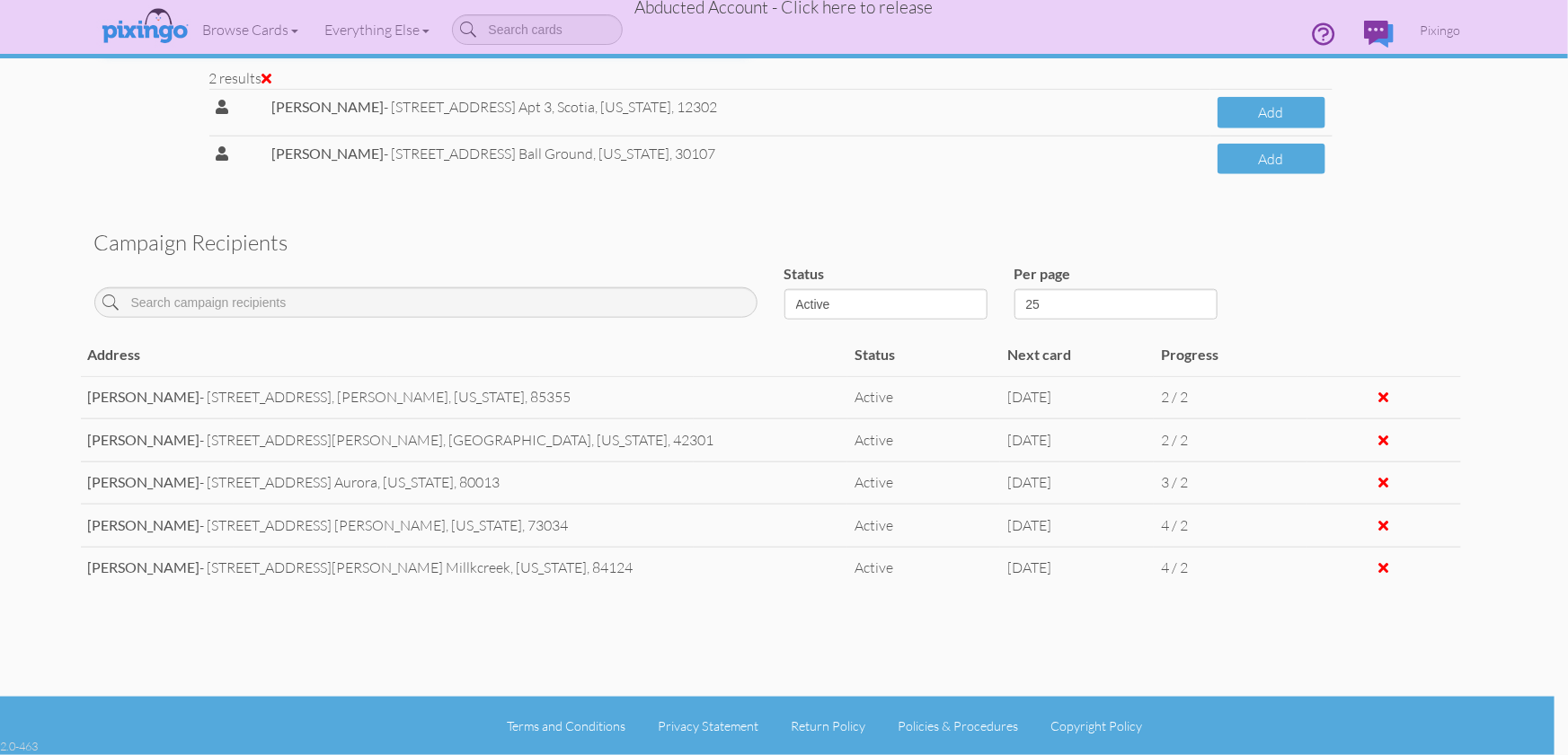
scroll to position [816, 13]
type input "shelby"
click at [1274, 161] on button "Add" at bounding box center [1270, 160] width 108 height 31
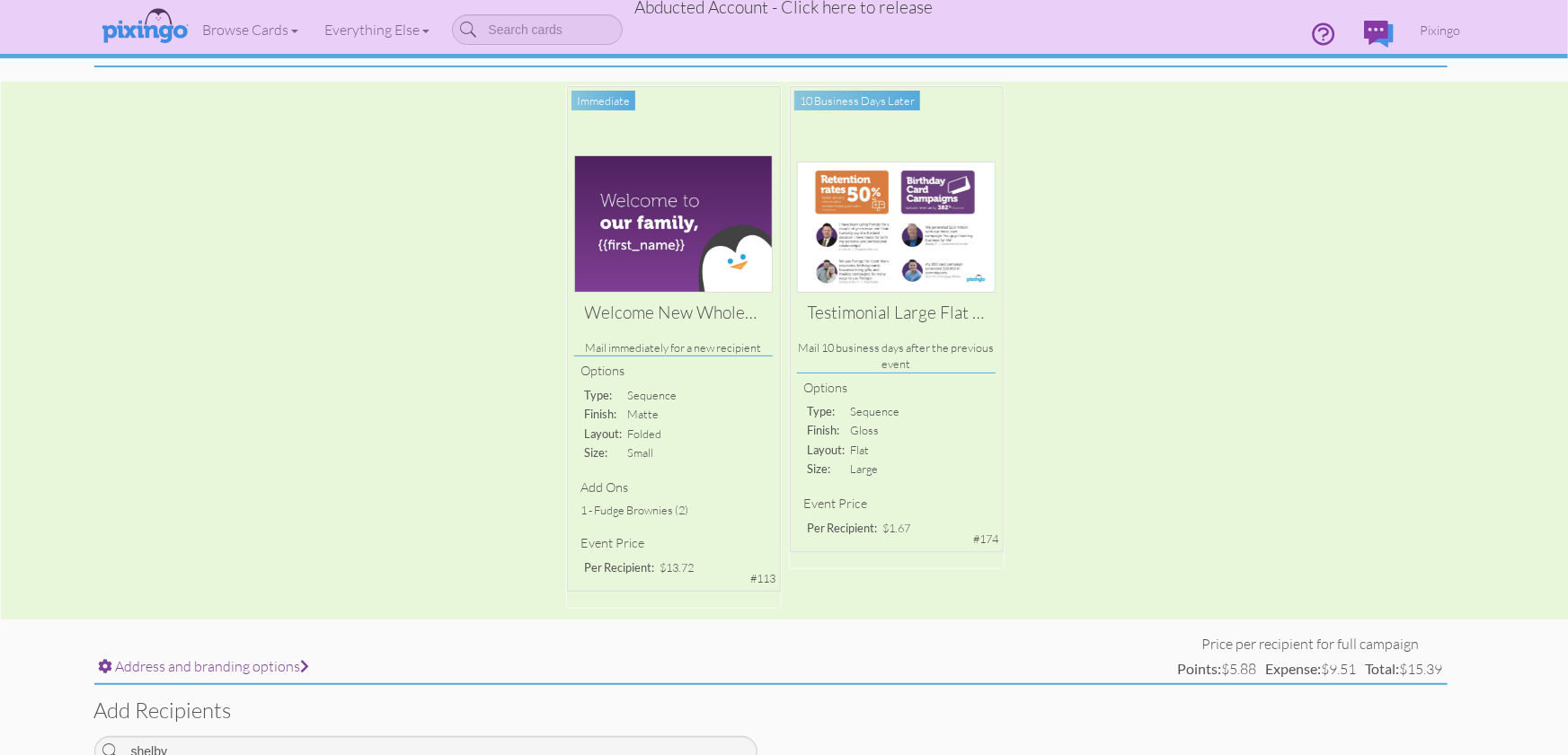
scroll to position [0, 13]
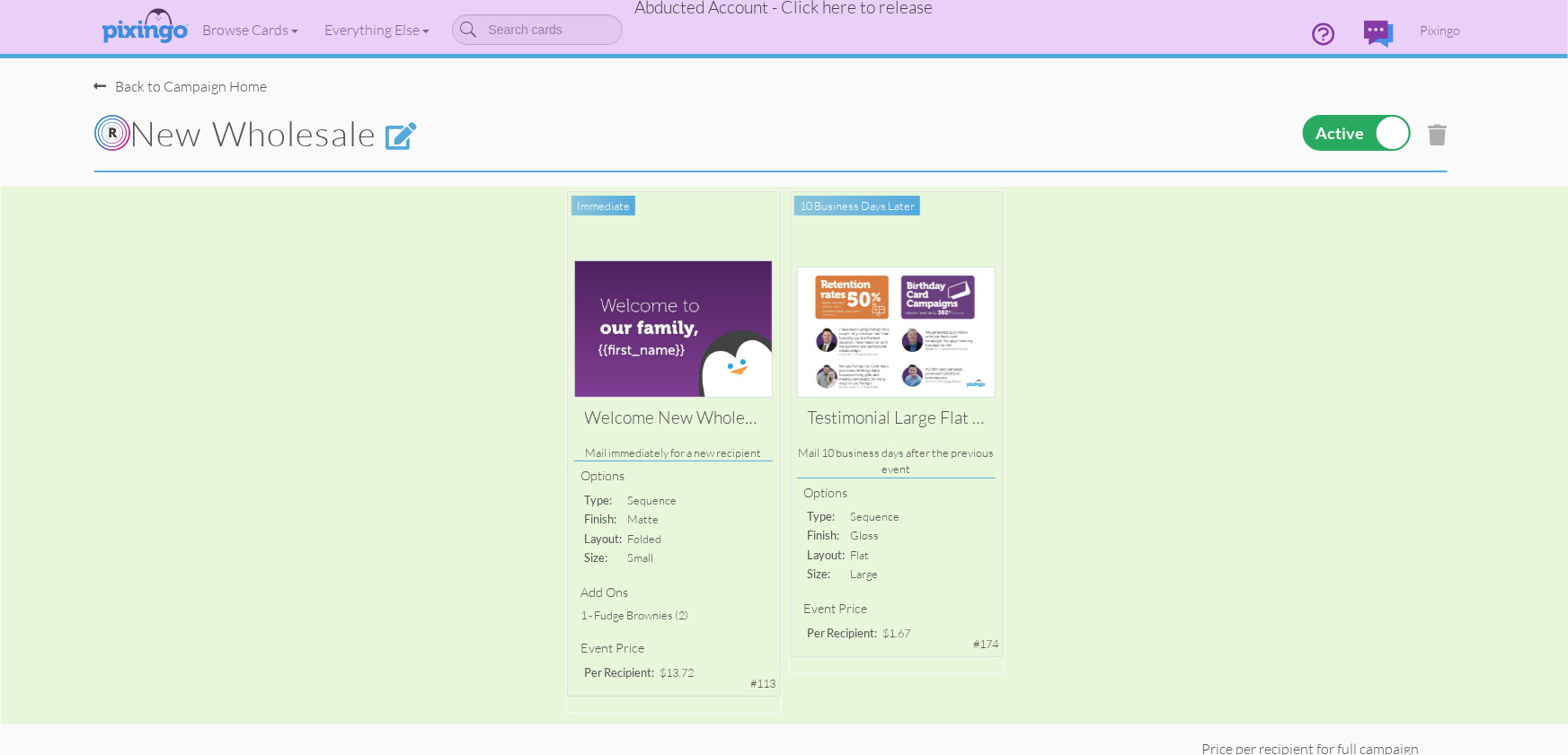
click at [839, 14] on span "Abducted Account - Click here to release" at bounding box center [784, 7] width 298 height 22
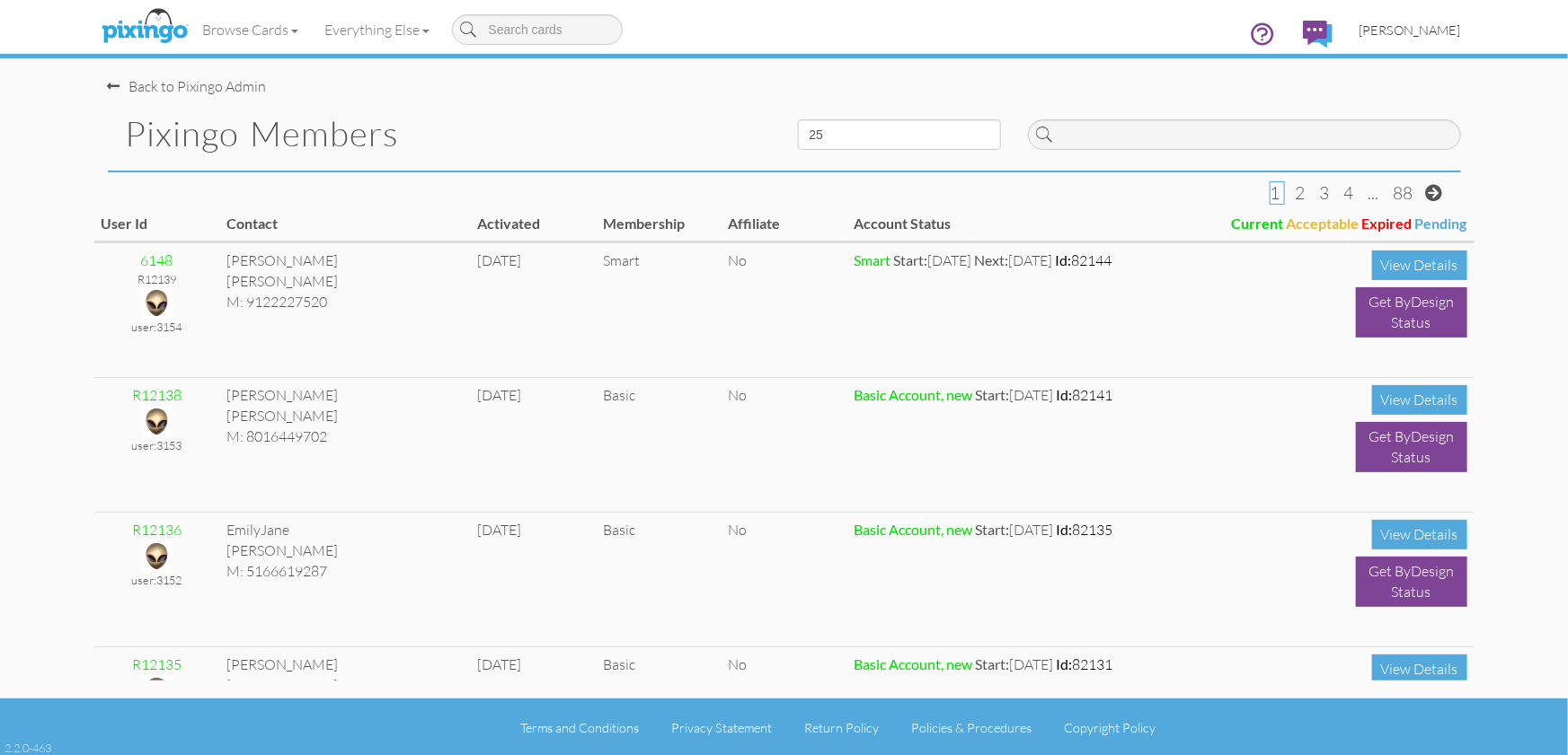
click at [1413, 29] on span "[PERSON_NAME]" at bounding box center [1409, 30] width 102 height 15
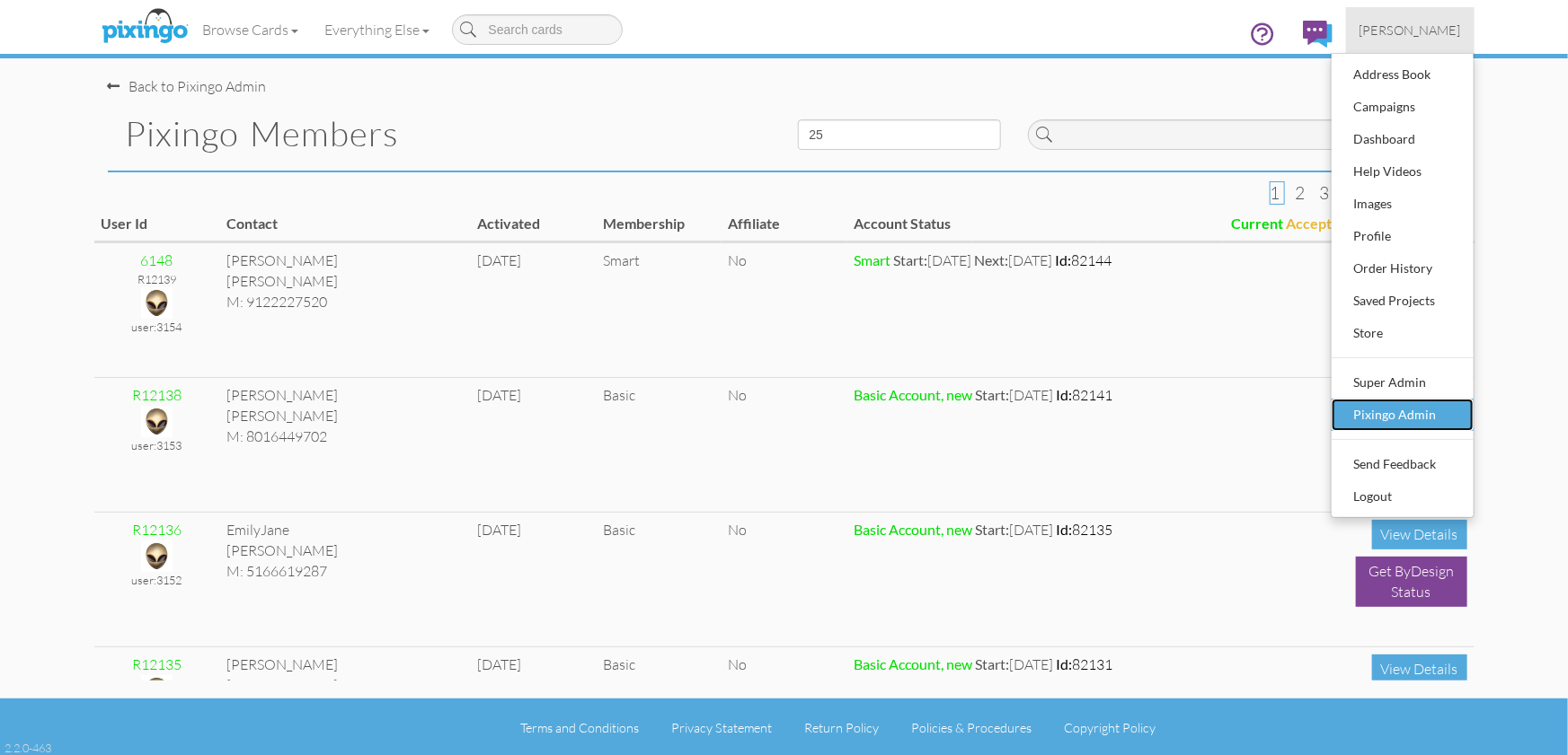
click at [1404, 416] on div "Pixingo Admin" at bounding box center [1401, 415] width 106 height 27
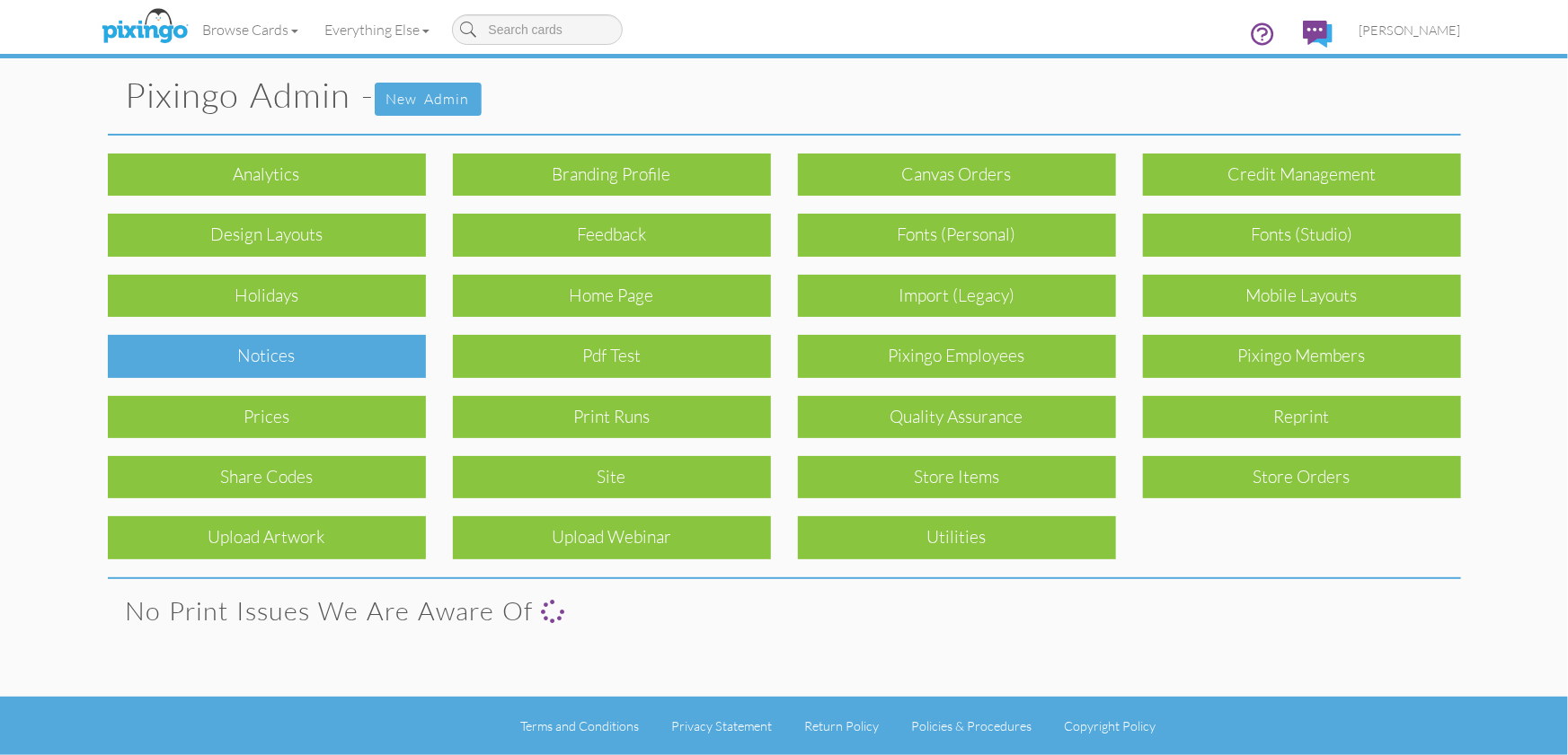
click at [401, 345] on div "Notices" at bounding box center [266, 356] width 318 height 42
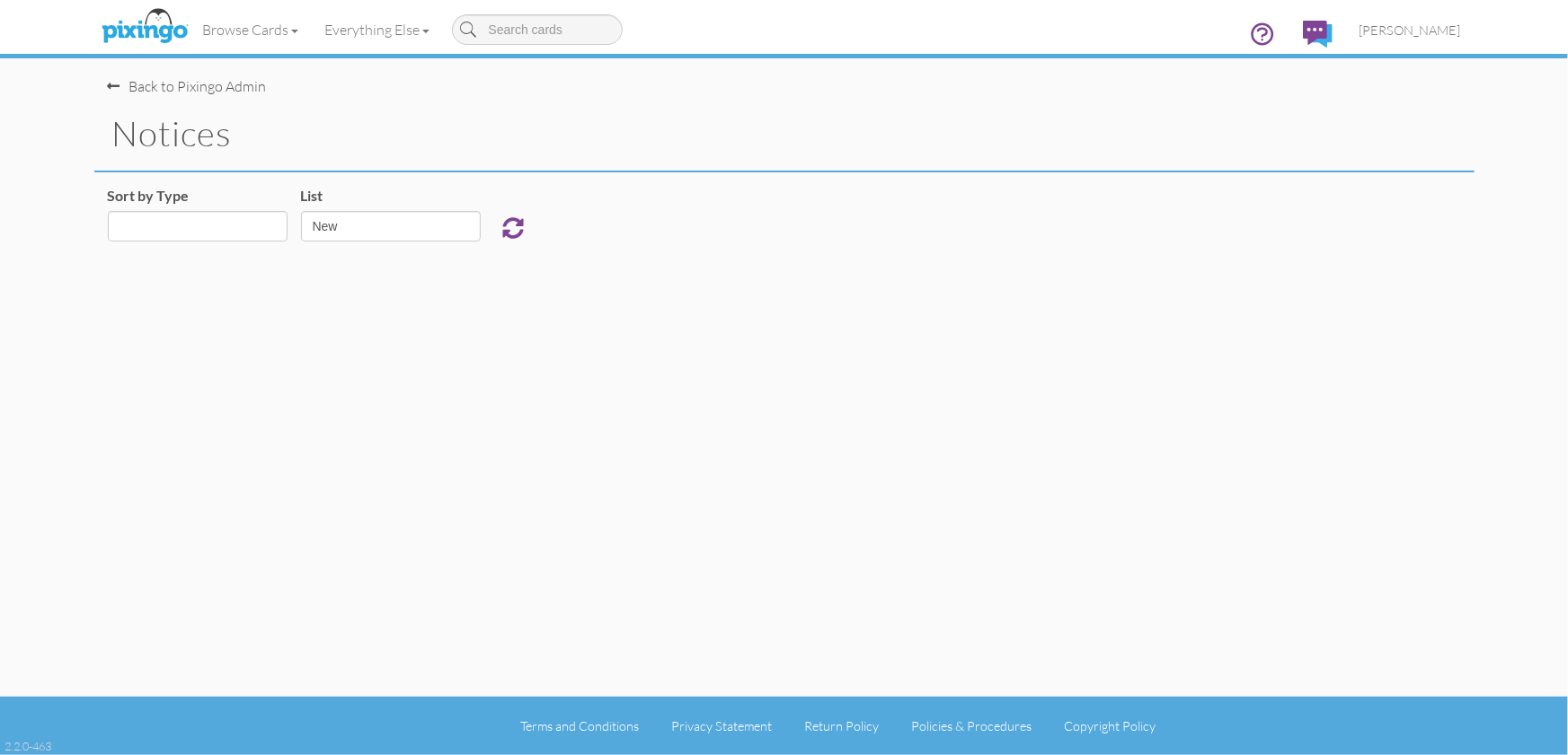
select select "object:13060"
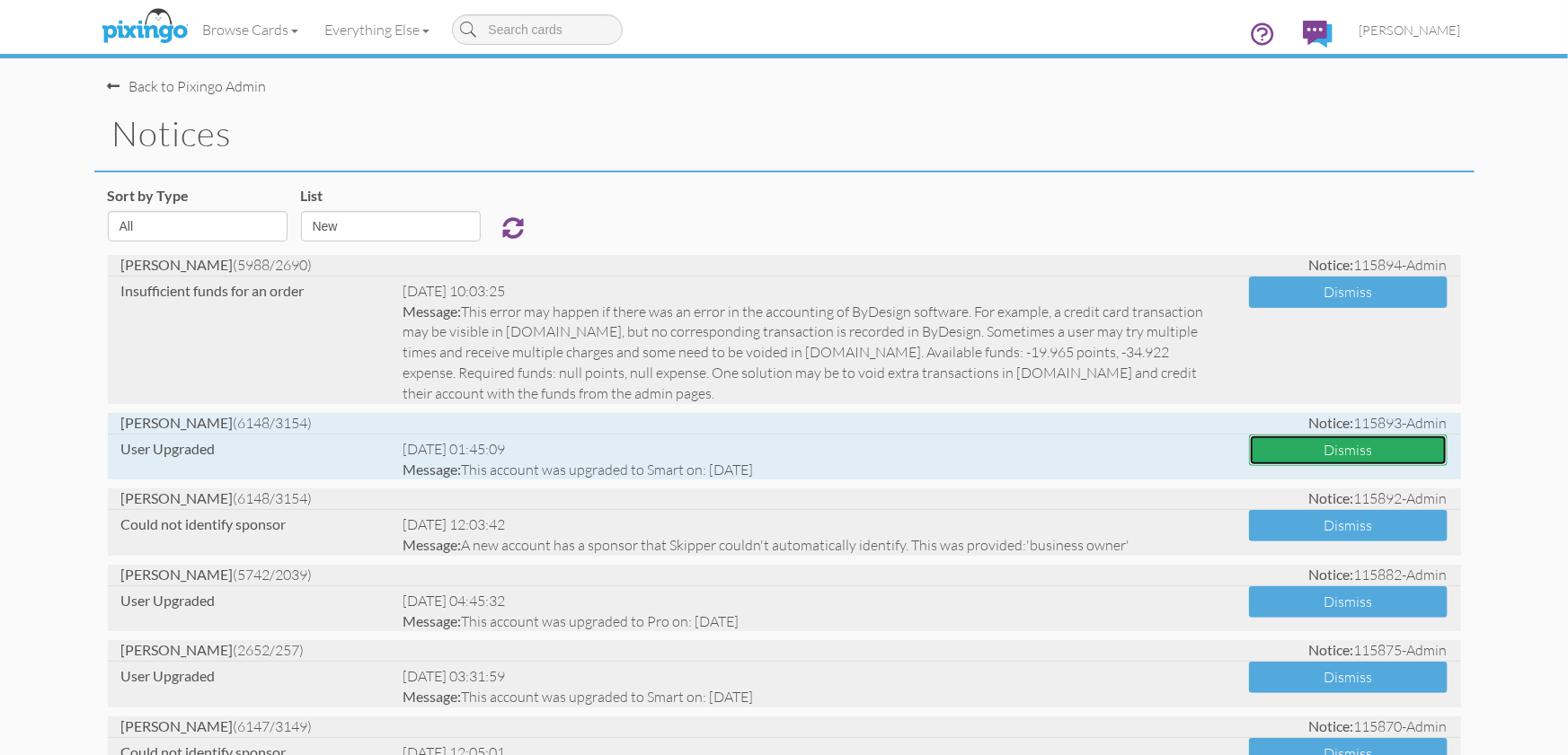
click at [1325, 454] on button "Dismiss" at bounding box center [1347, 450] width 199 height 31
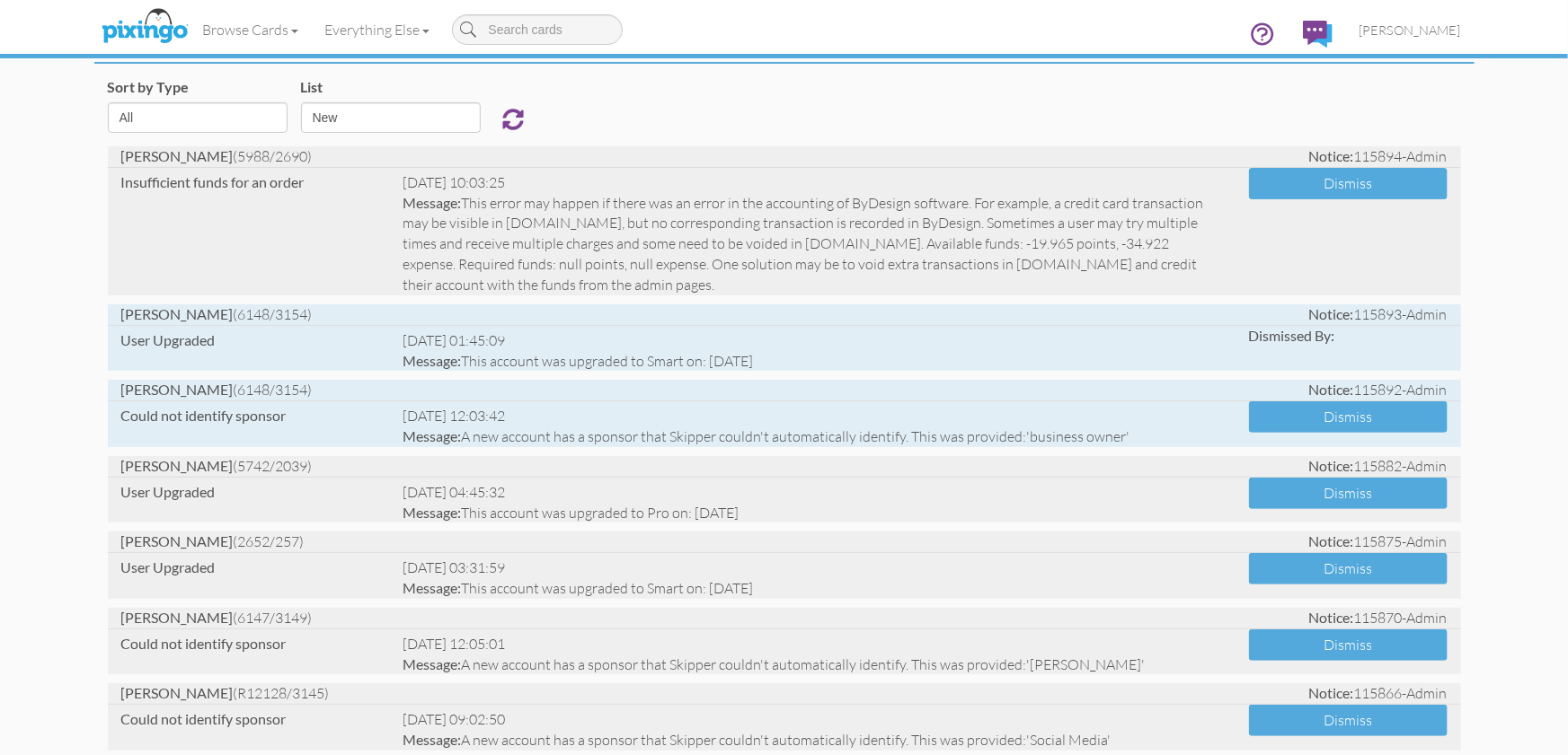
scroll to position [105, 0]
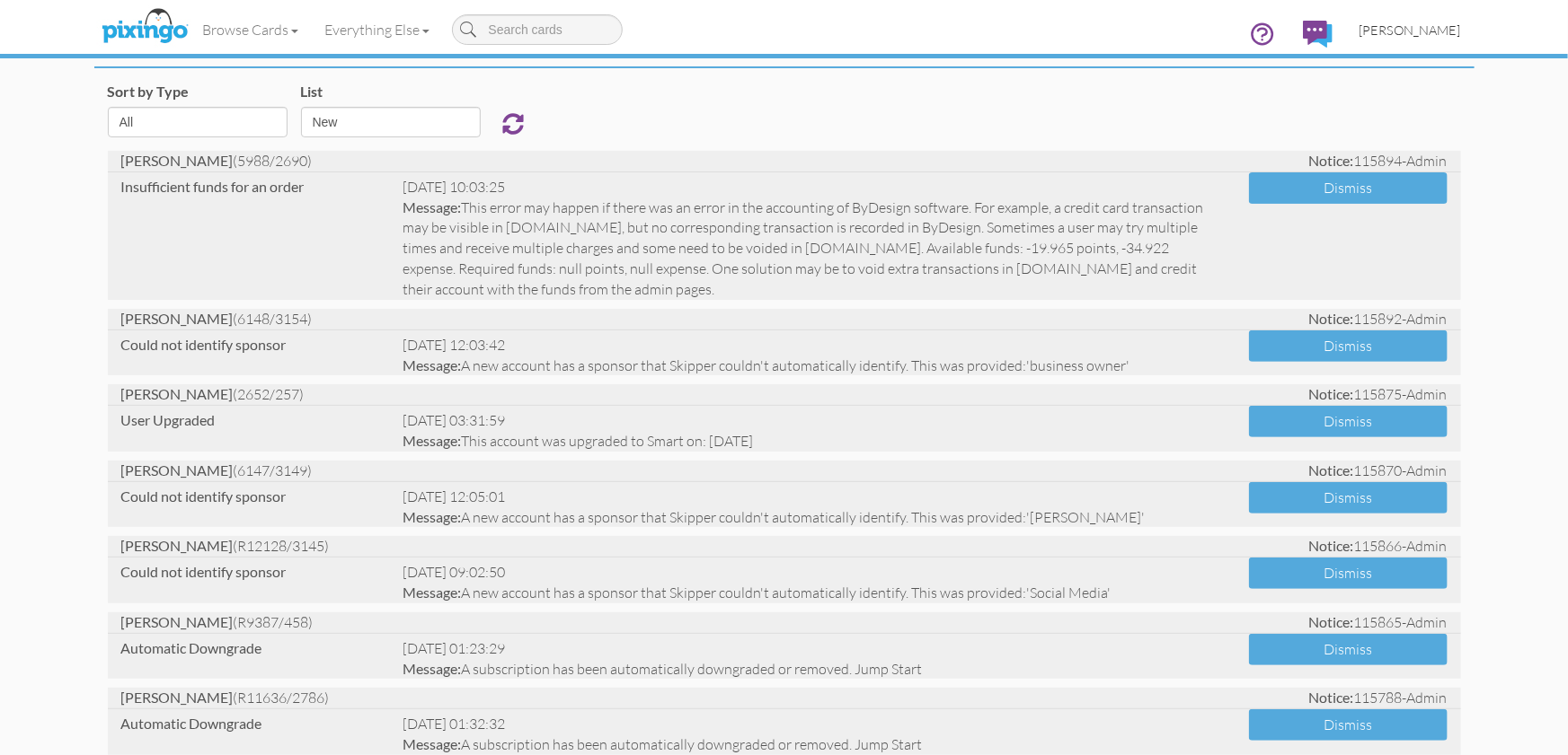
click at [1416, 32] on span "[PERSON_NAME]" at bounding box center [1409, 30] width 102 height 15
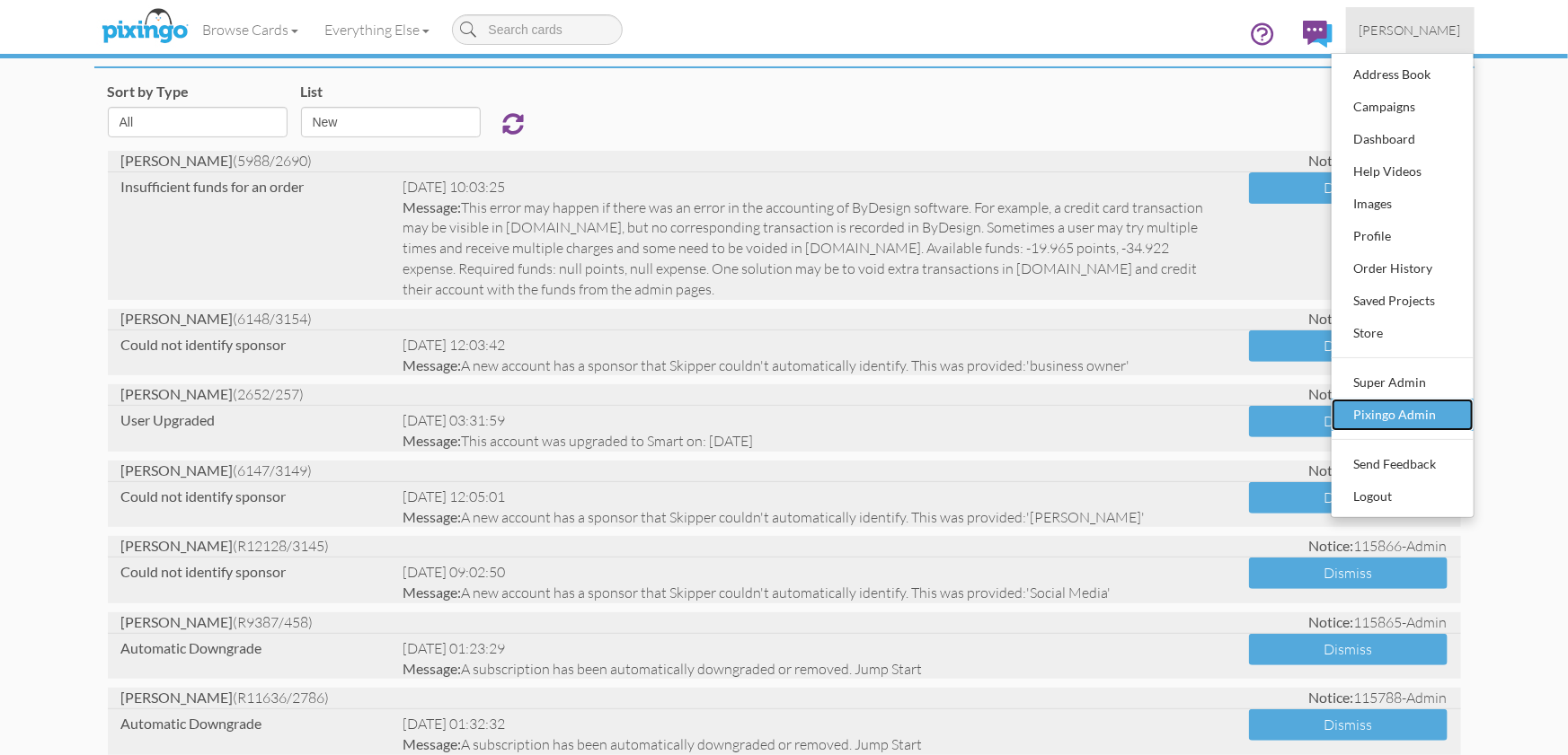
click at [1375, 415] on div "Pixingo Admin" at bounding box center [1401, 415] width 106 height 27
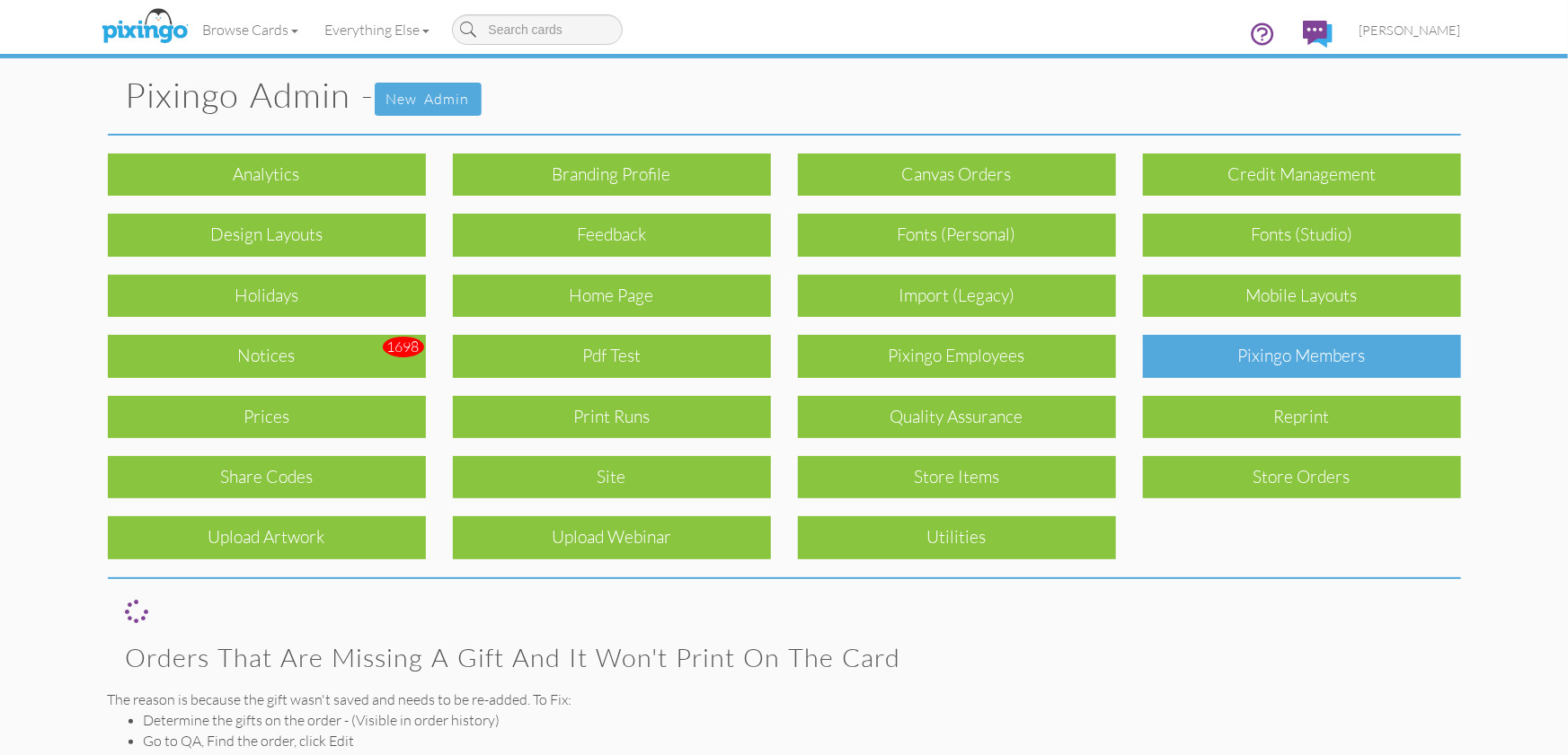
click at [1263, 360] on div "Pixingo Members" at bounding box center [1302, 356] width 318 height 42
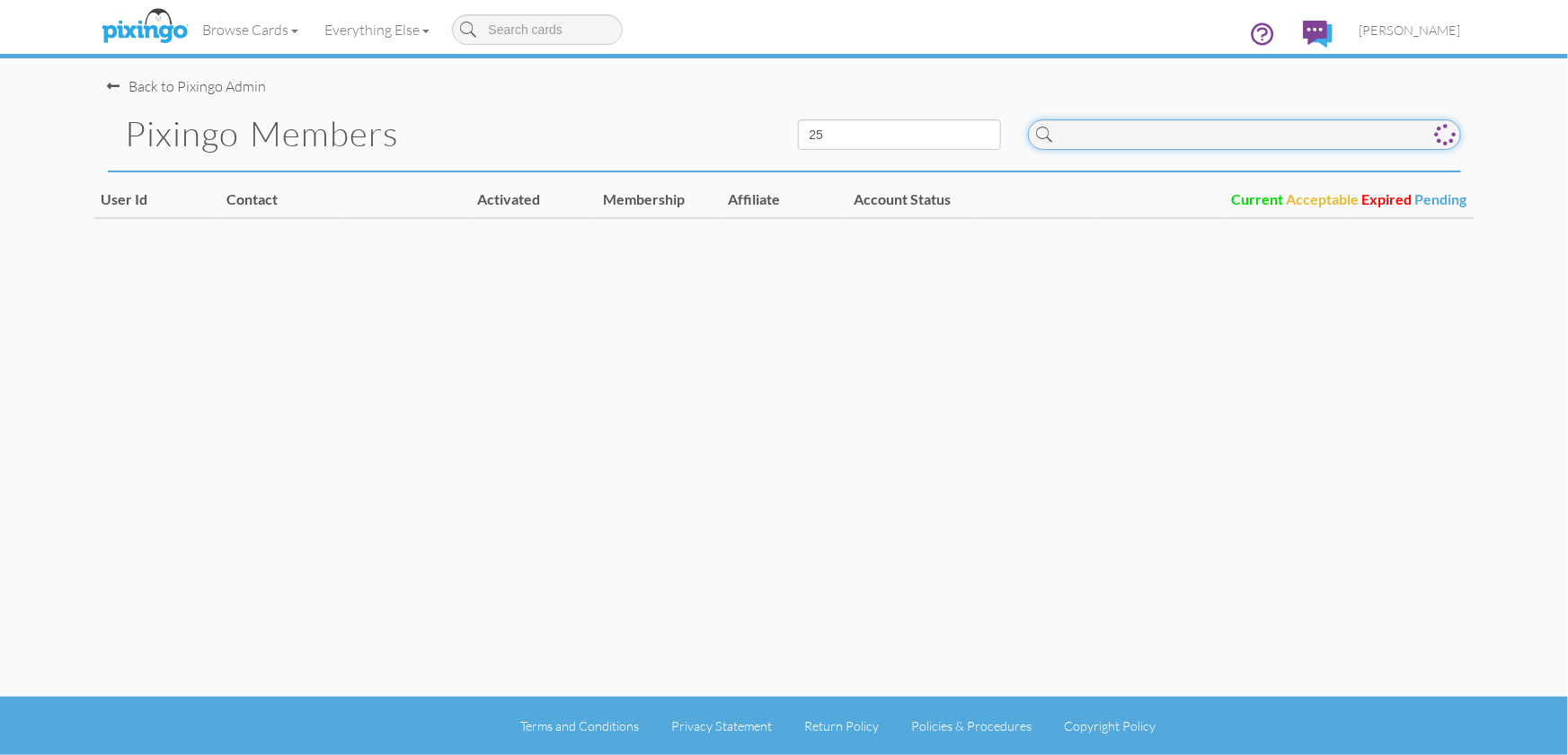
click at [1127, 122] on input at bounding box center [1244, 135] width 433 height 30
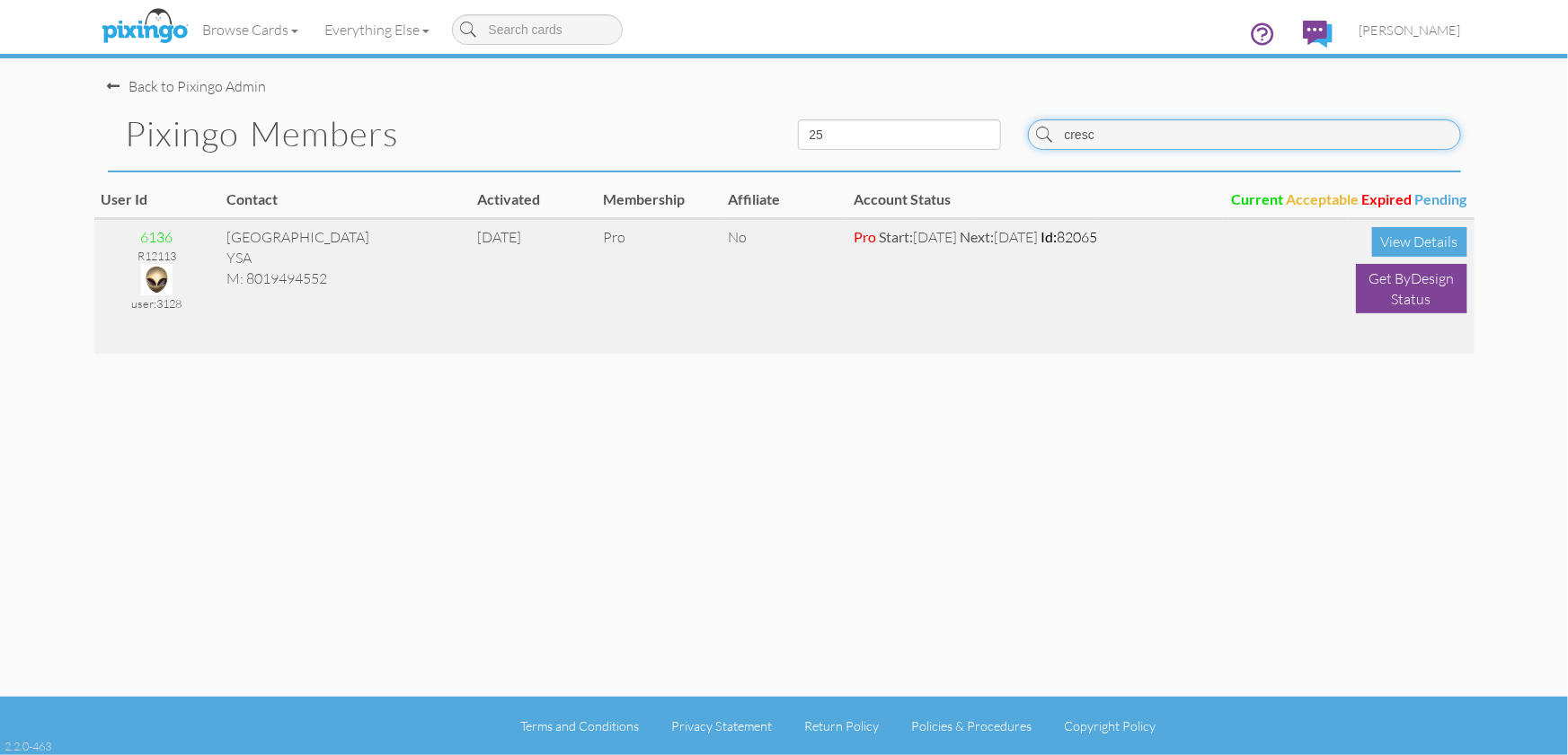
type input "cresc"
click at [155, 279] on img at bounding box center [156, 280] width 31 height 31
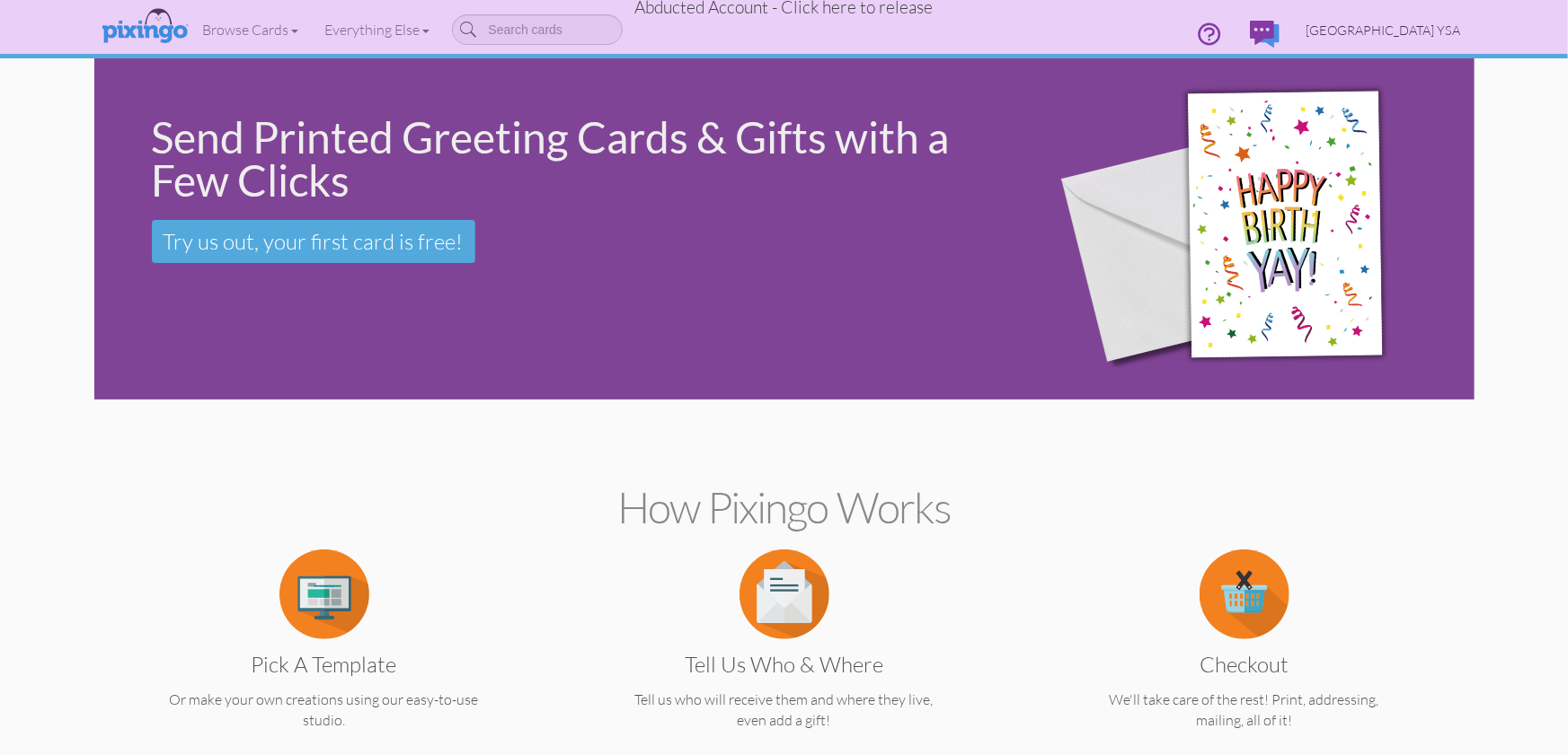
click at [1426, 32] on span "Crescent Park YSA" at bounding box center [1383, 30] width 154 height 15
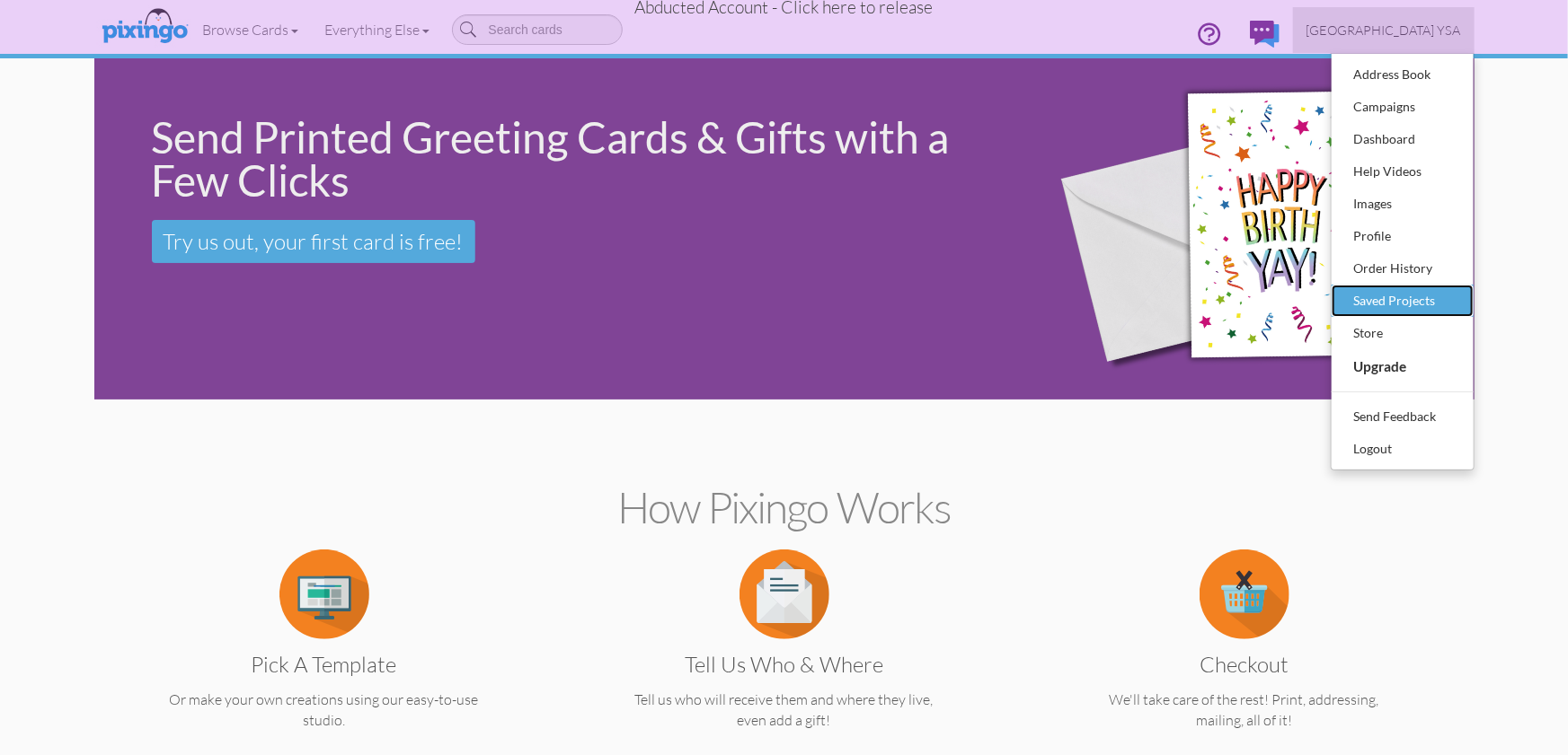
click at [1406, 292] on div "Saved Projects" at bounding box center [1401, 300] width 106 height 27
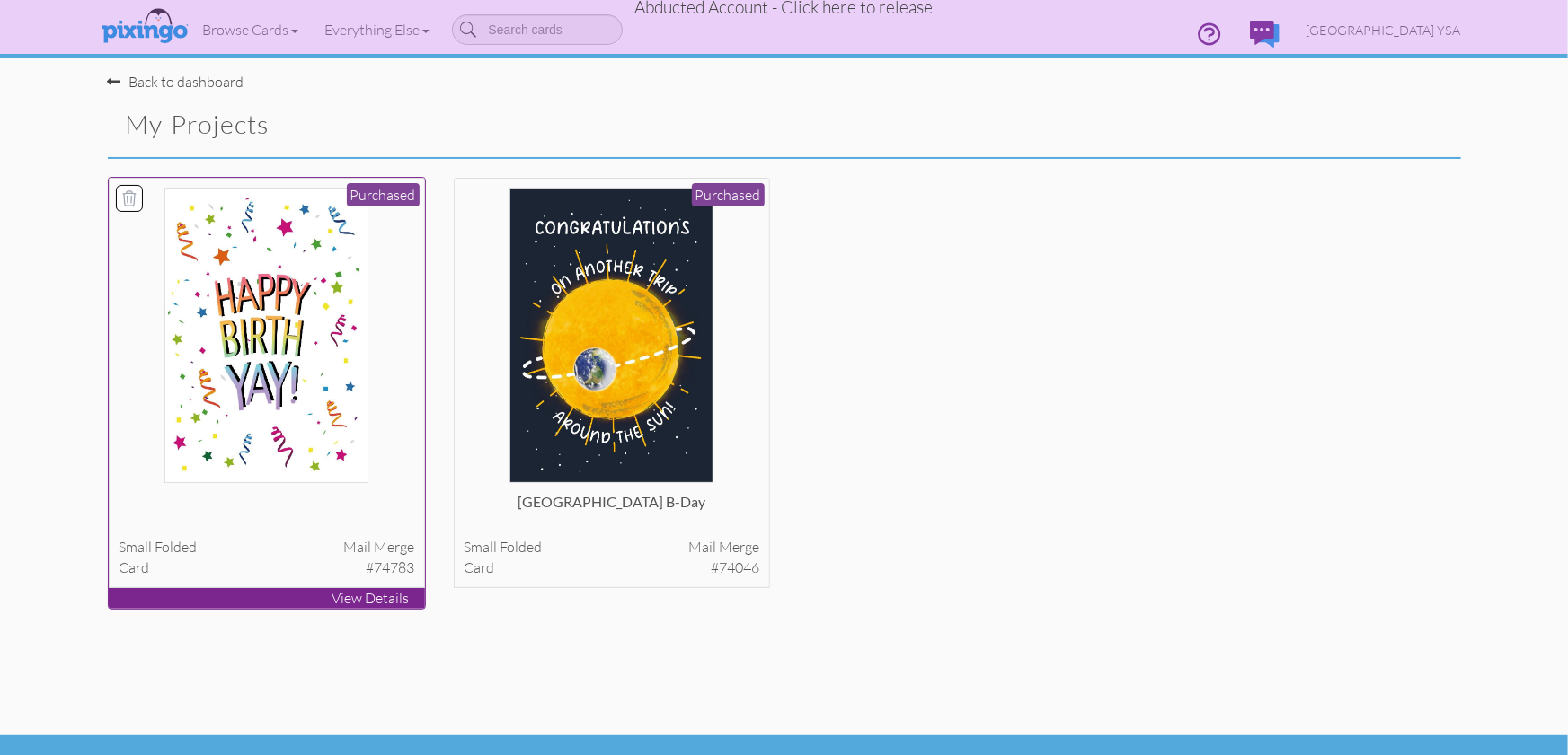
click at [279, 325] on img at bounding box center [266, 335] width 204 height 296
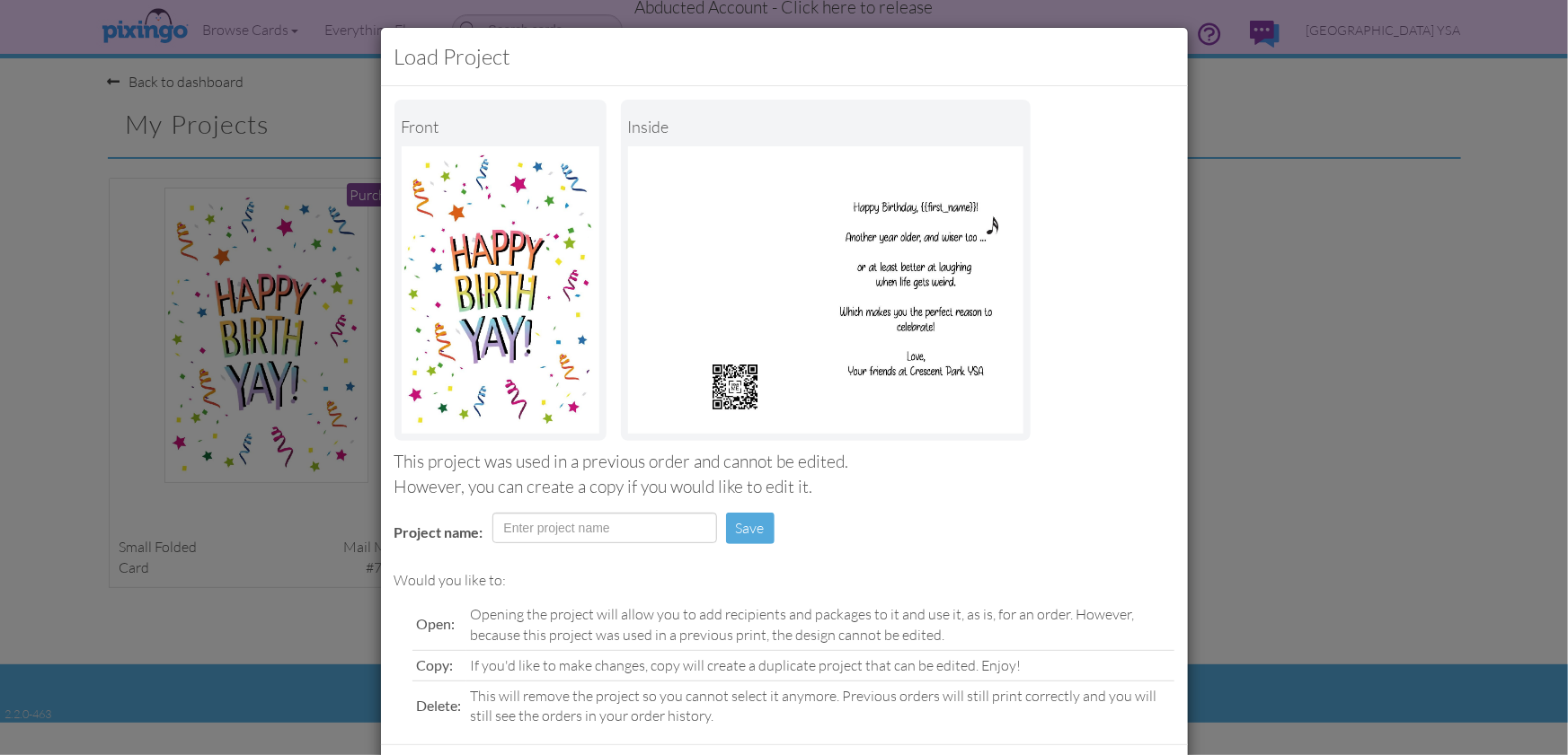
scroll to position [85, 0]
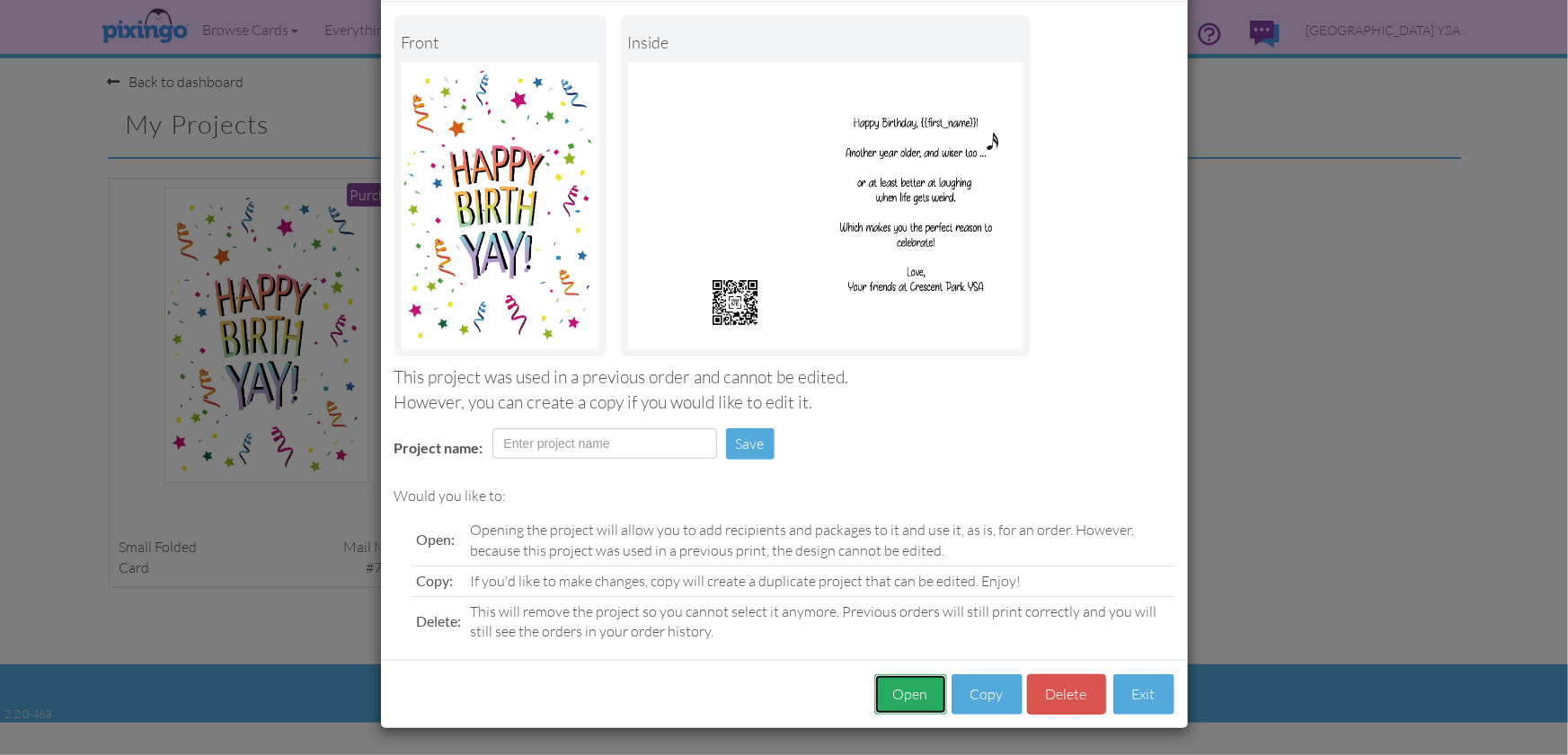
click at [903, 684] on button "Open" at bounding box center [911, 694] width 72 height 40
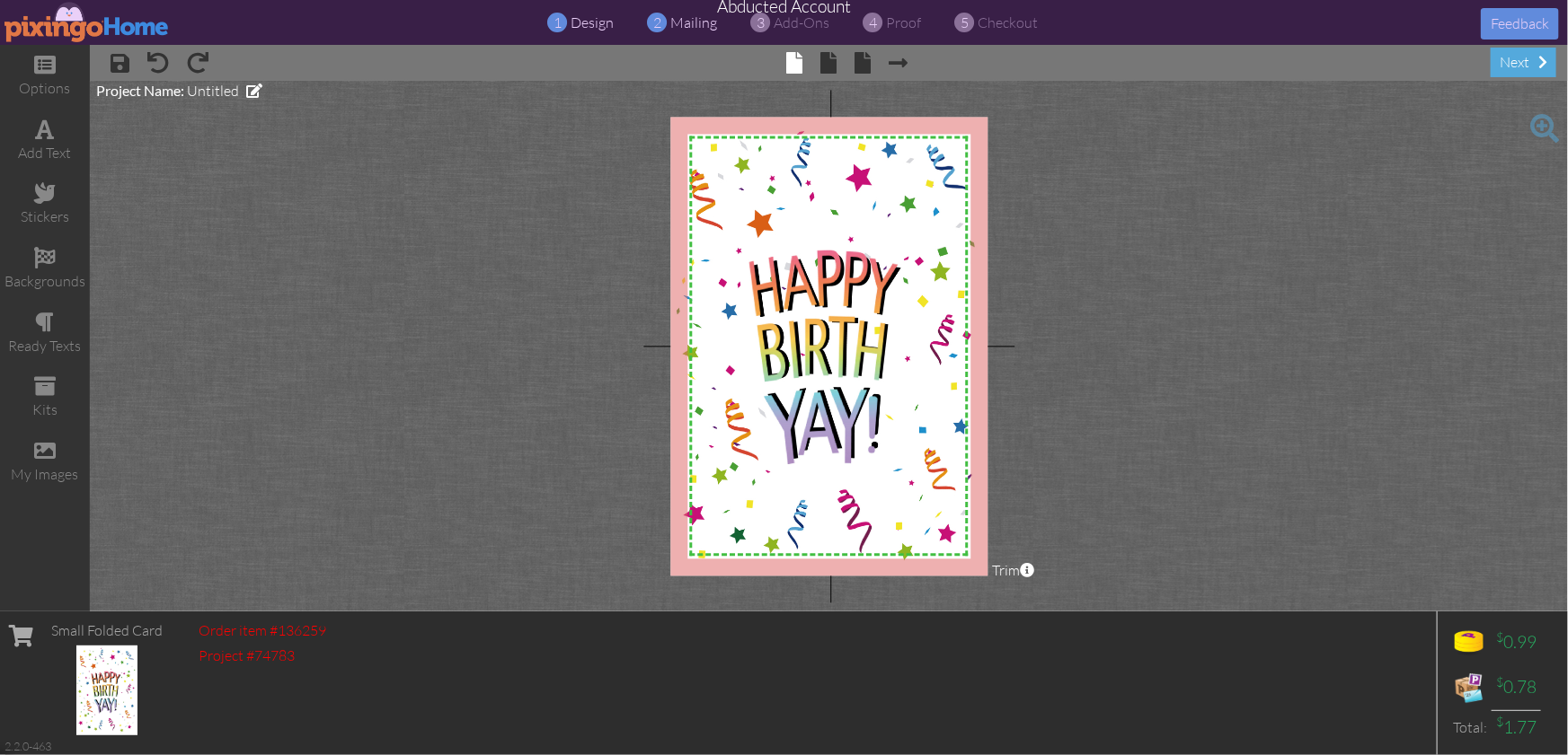
click at [688, 24] on span "mailing" at bounding box center [694, 22] width 47 height 18
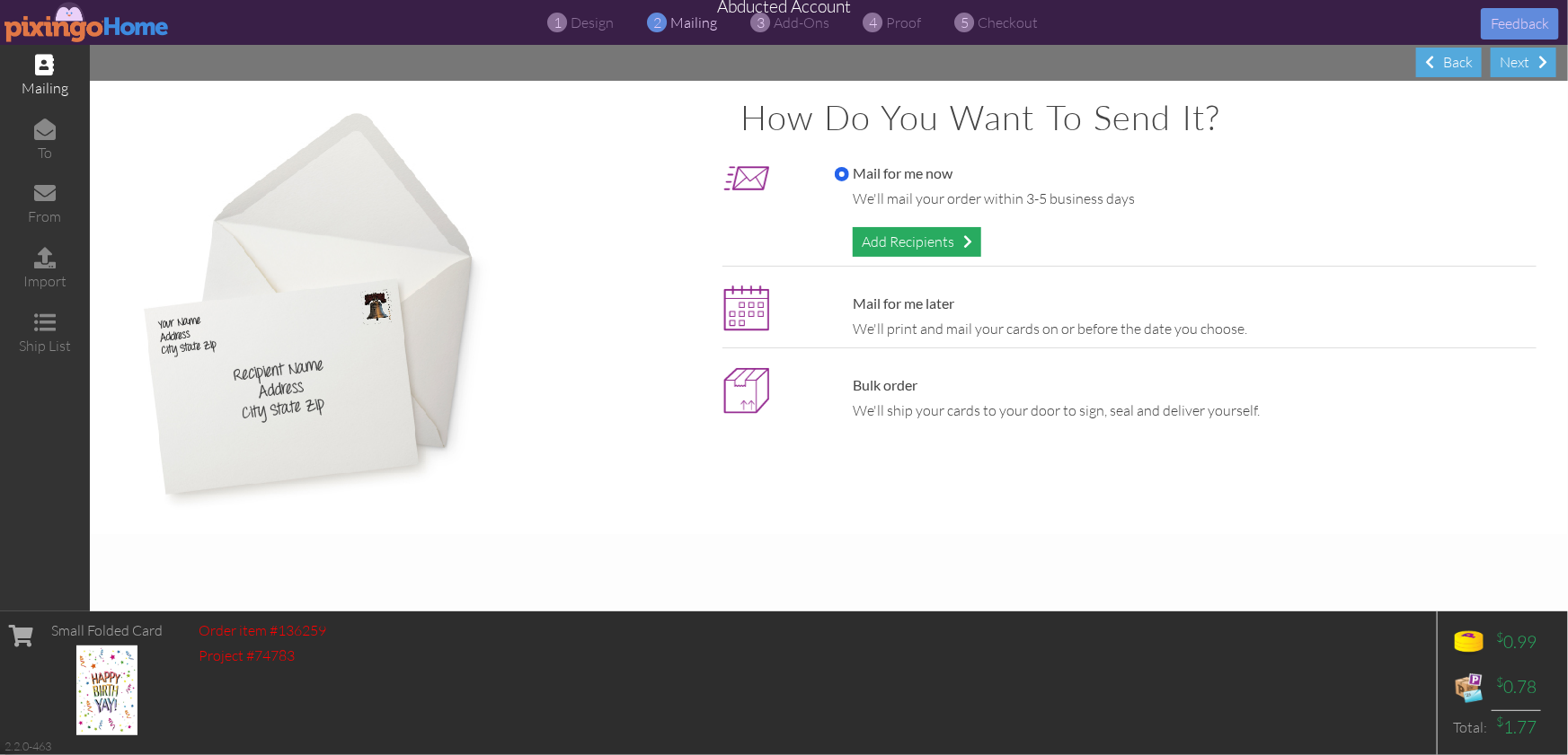
click at [860, 242] on div "Add Recipients" at bounding box center [916, 242] width 128 height 29
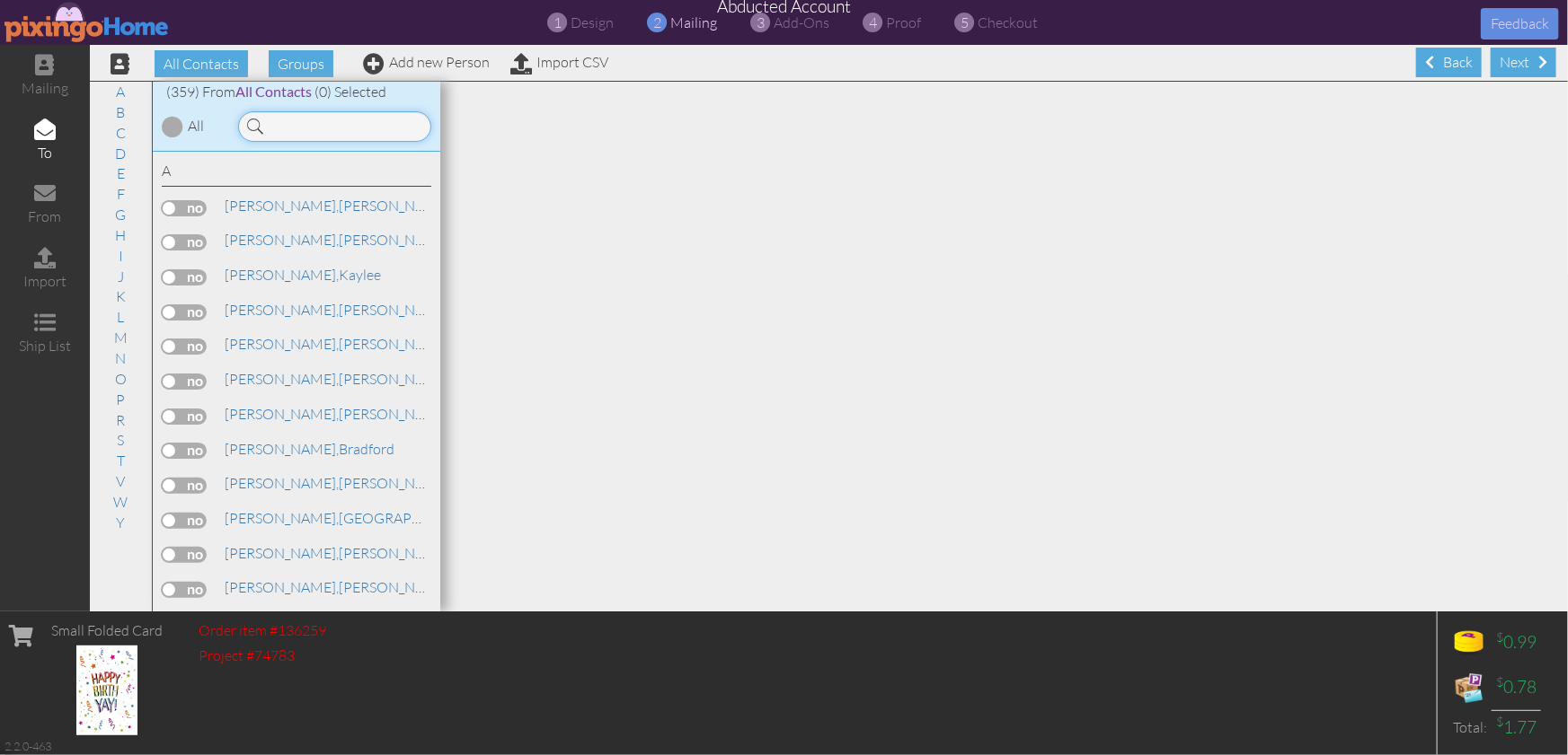
click at [323, 132] on input at bounding box center [334, 126] width 193 height 30
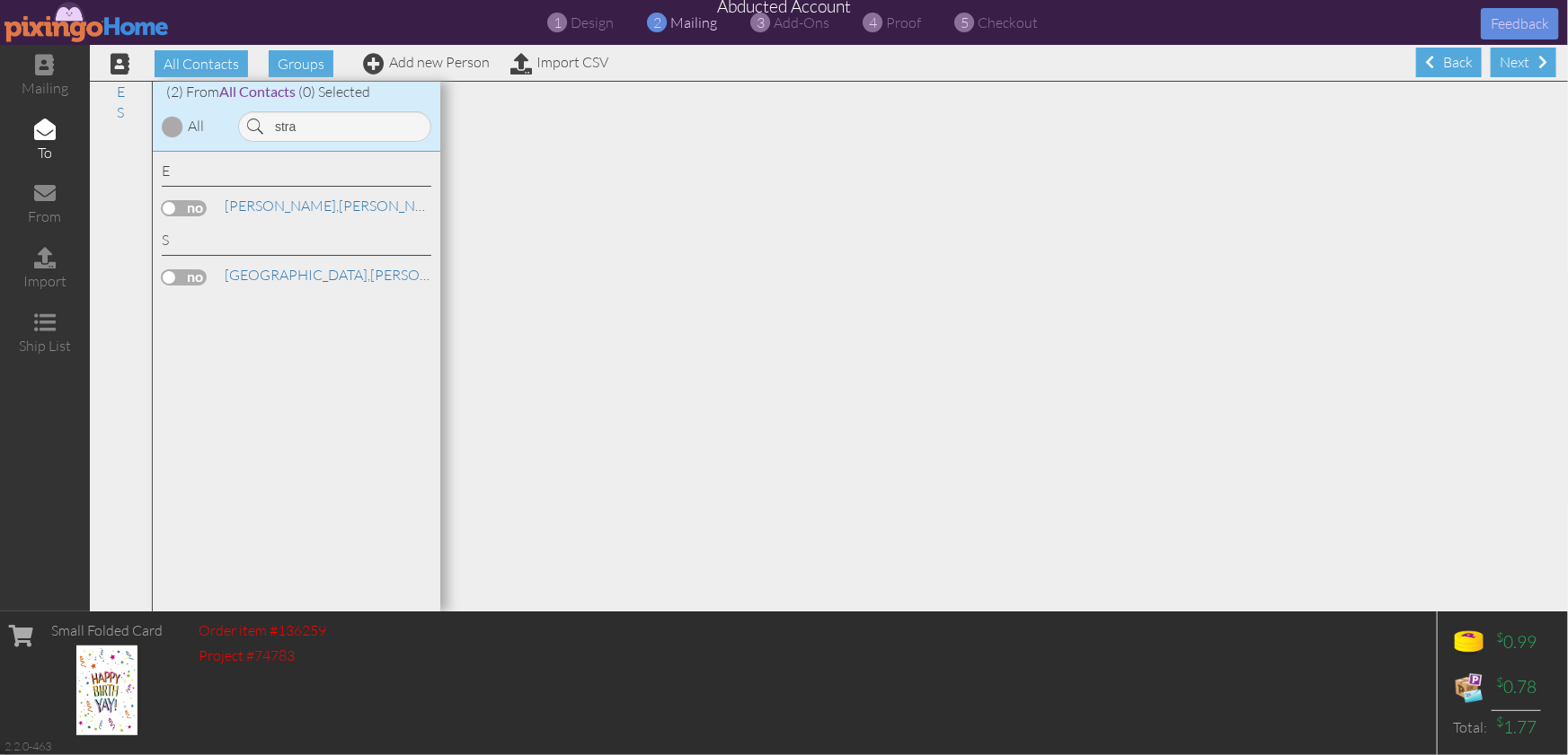
click at [187, 281] on label at bounding box center [184, 277] width 45 height 16
click at [0, 0] on input "checkbox" at bounding box center [0, 0] width 0 height 0
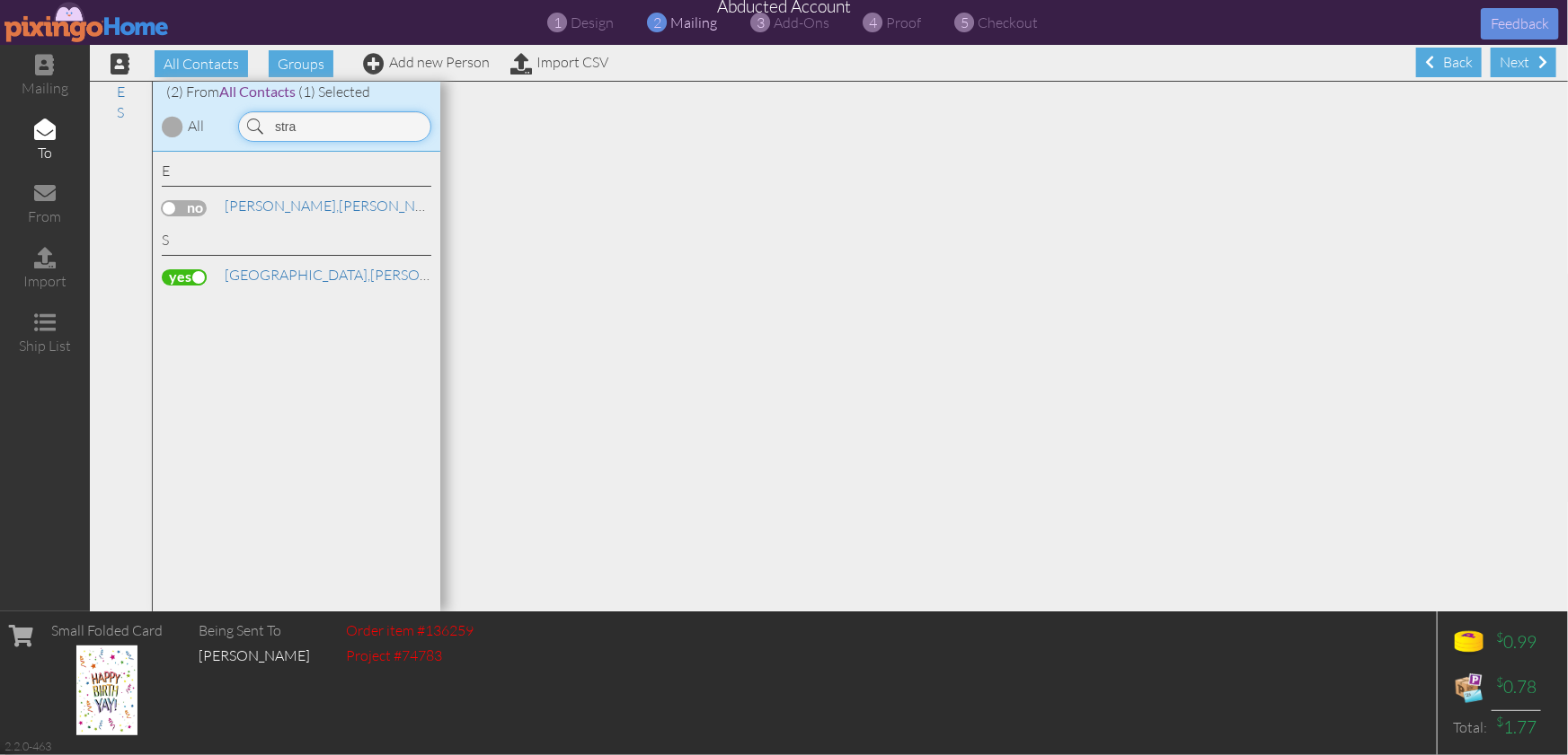
drag, startPoint x: 343, startPoint y: 125, endPoint x: 258, endPoint y: 126, distance: 85.0
click at [259, 128] on div "stra" at bounding box center [334, 126] width 193 height 30
type input "amand"
click at [187, 212] on label at bounding box center [184, 208] width 45 height 16
click at [0, 0] on input "checkbox" at bounding box center [0, 0] width 0 height 0
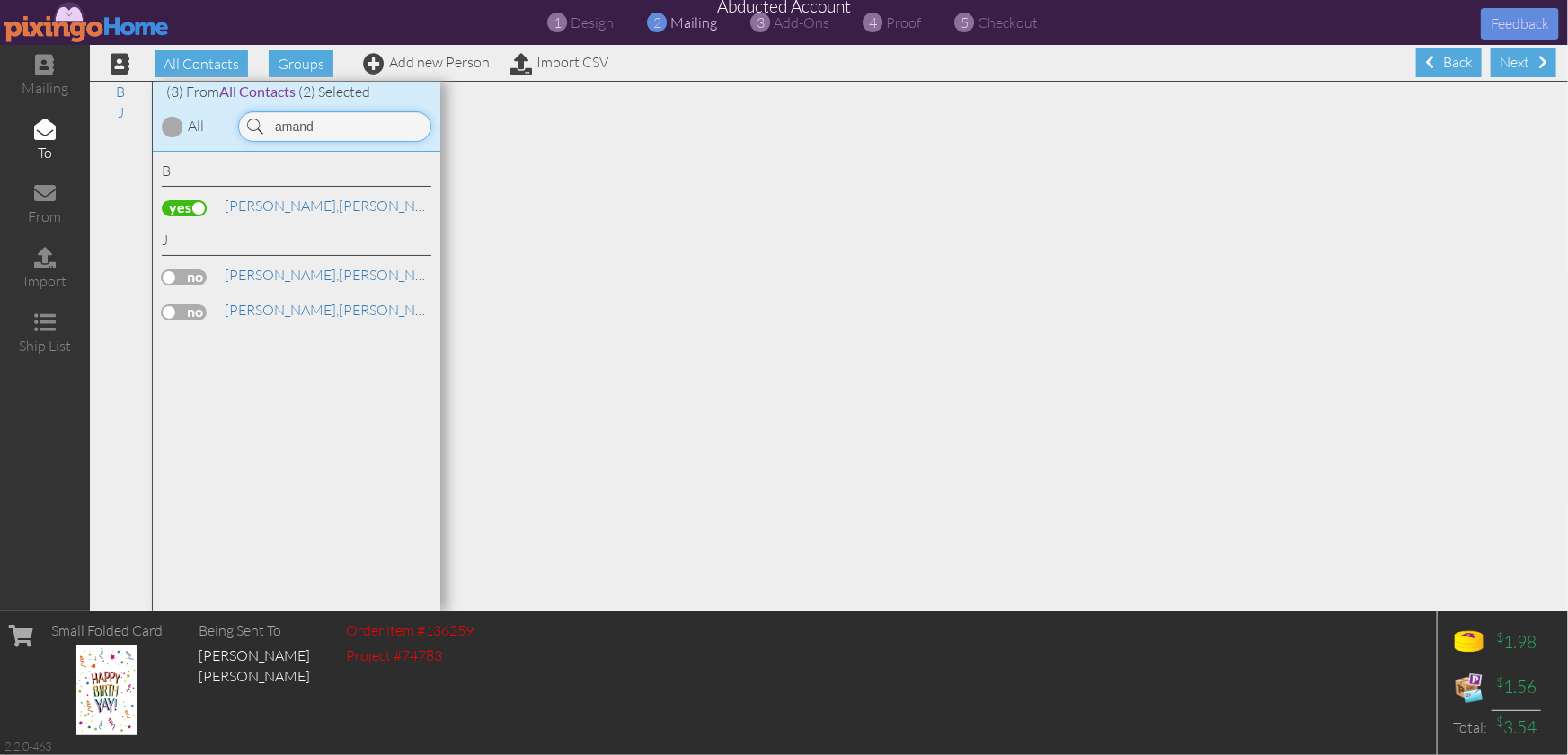
click at [368, 122] on input "amand" at bounding box center [334, 126] width 193 height 30
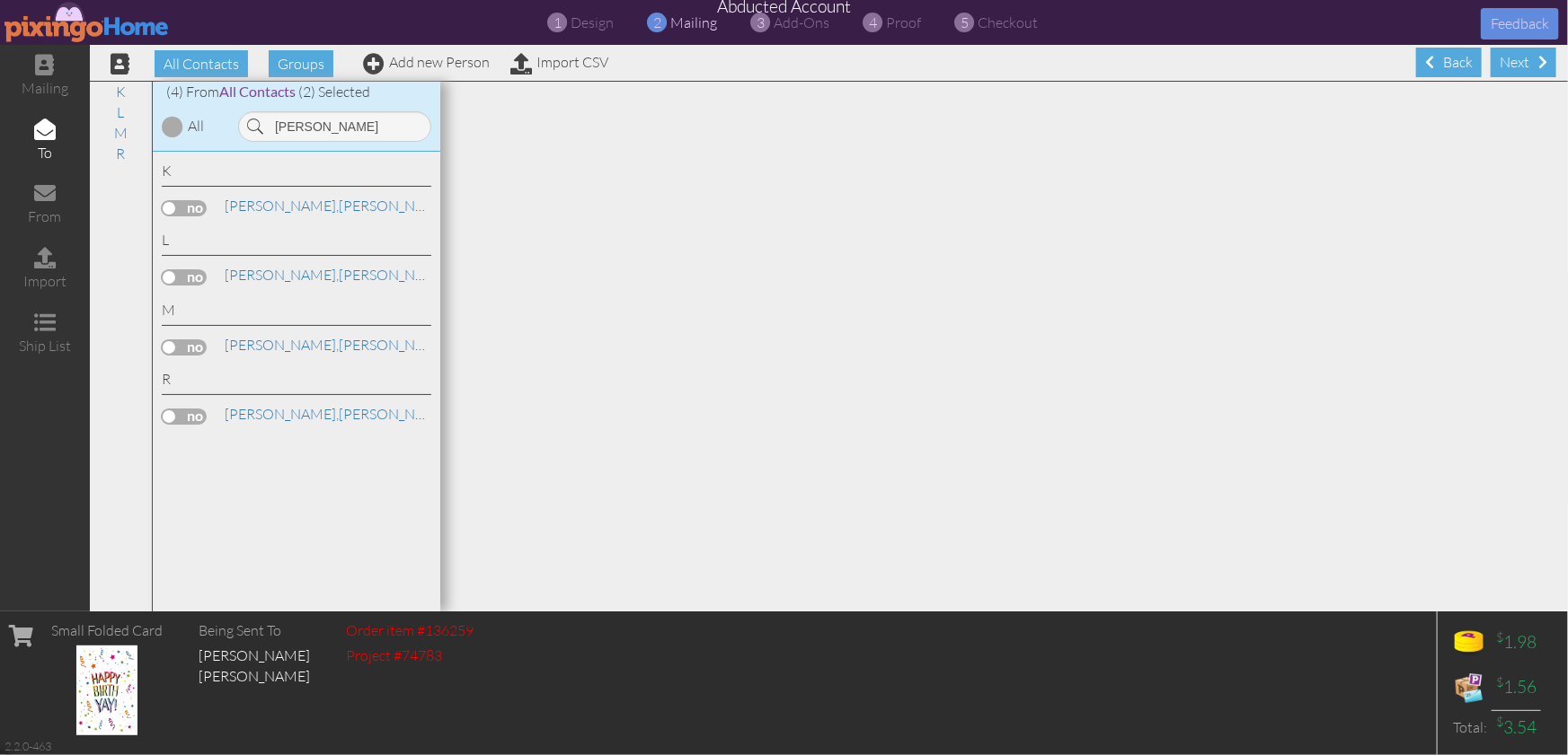
click at [166, 281] on label at bounding box center [184, 277] width 45 height 16
click at [0, 0] on input "checkbox" at bounding box center [0, 0] width 0 height 0
drag, startPoint x: 302, startPoint y: 125, endPoint x: 246, endPoint y: 124, distance: 56.0
click at [249, 125] on div "lind" at bounding box center [334, 126] width 193 height 30
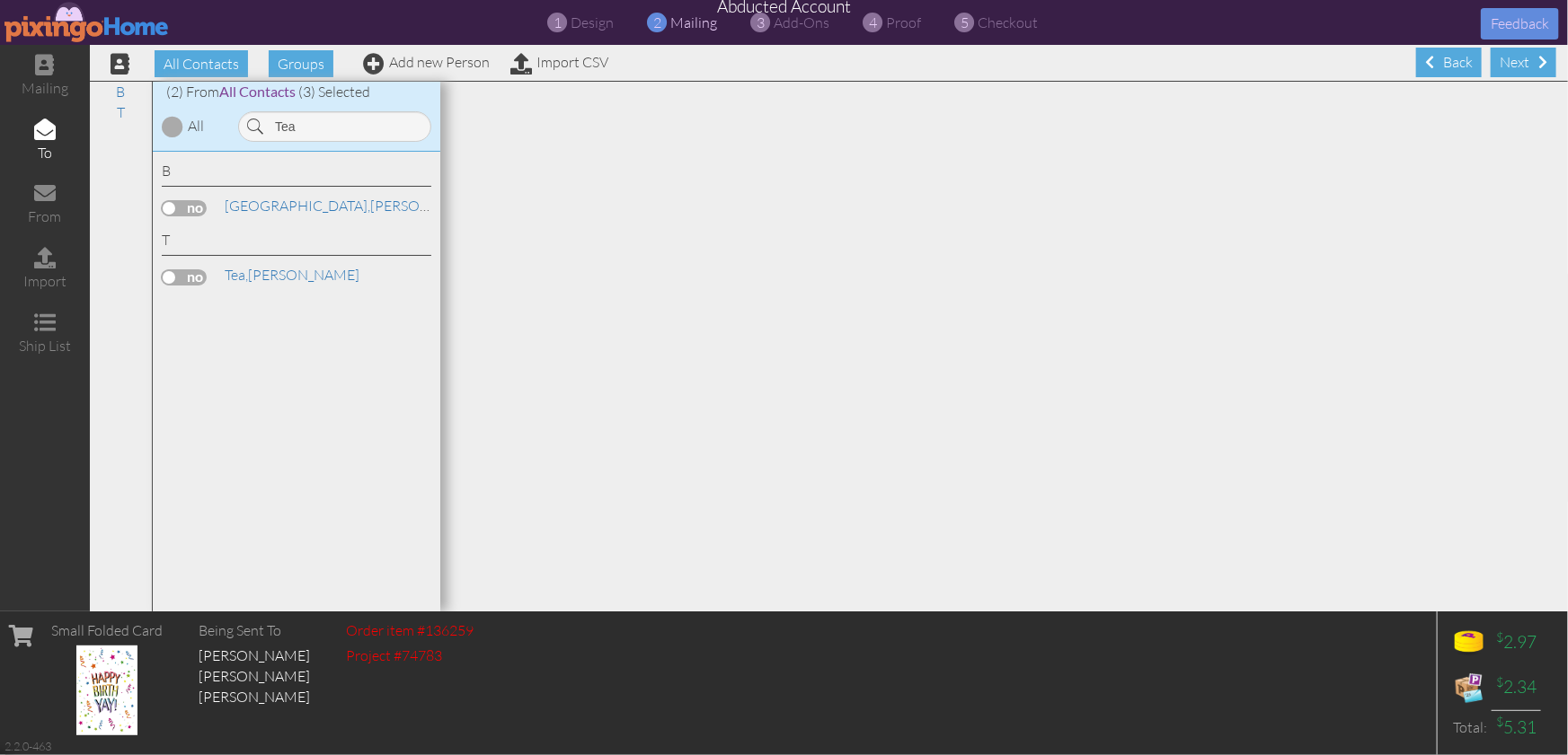
click at [199, 278] on label at bounding box center [184, 277] width 45 height 16
click at [0, 0] on input "checkbox" at bounding box center [0, 0] width 0 height 0
click at [315, 132] on input "Tea" at bounding box center [334, 126] width 193 height 30
click at [174, 213] on label at bounding box center [184, 208] width 45 height 16
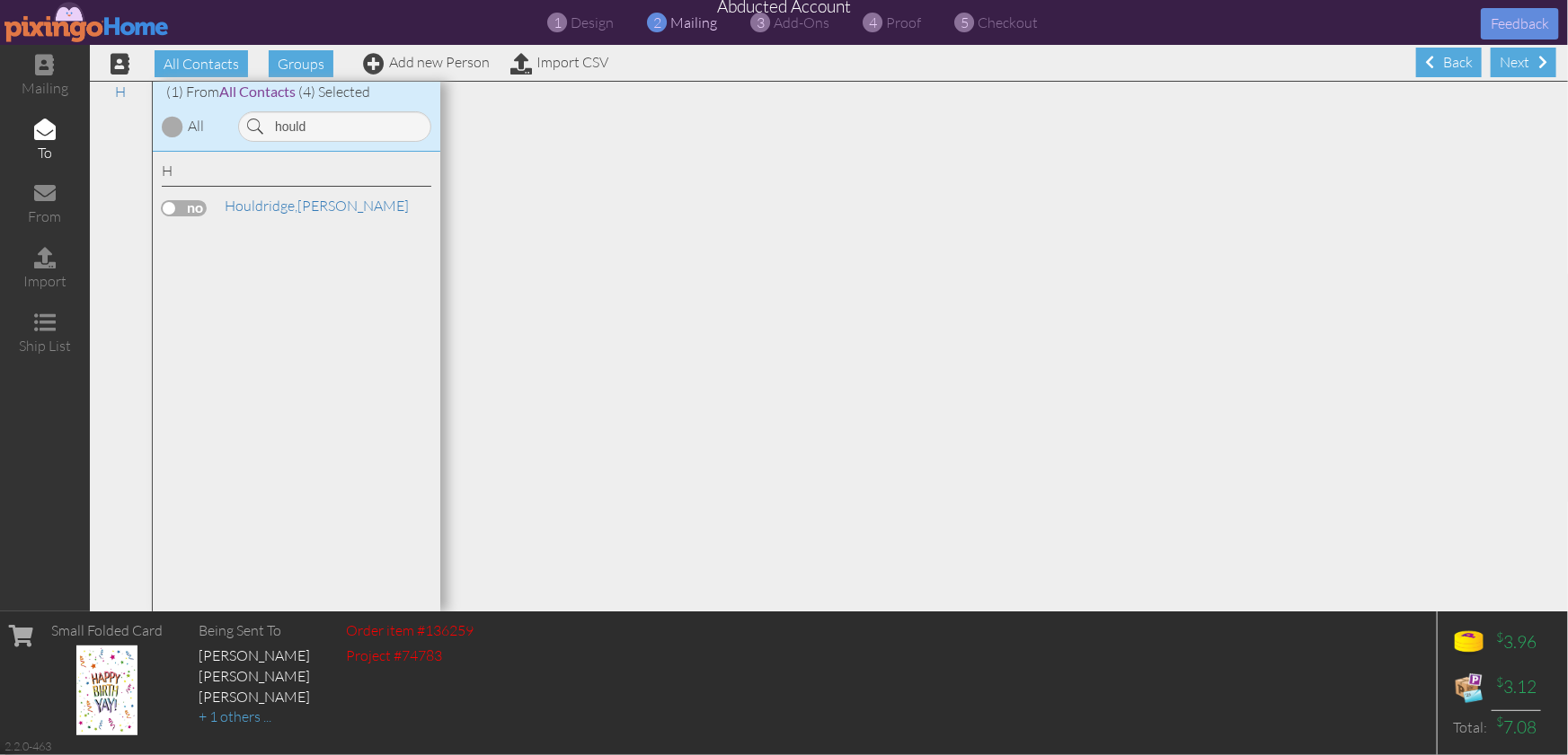
click at [0, 0] on input "checkbox" at bounding box center [0, 0] width 0 height 0
click at [336, 130] on input "hould" at bounding box center [334, 126] width 193 height 30
type input "Brayd"
click at [178, 214] on label at bounding box center [184, 208] width 45 height 16
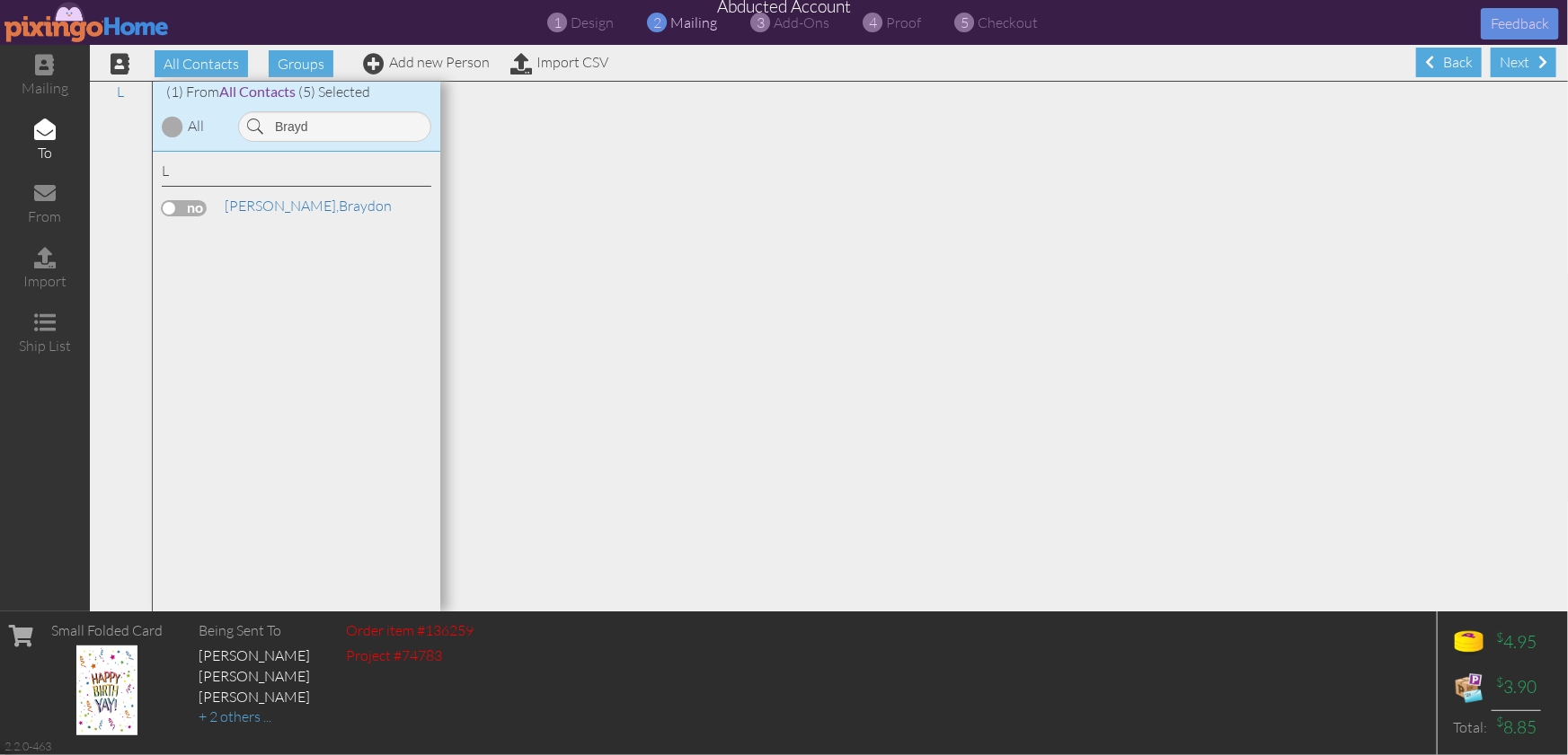
click at [0, 0] on input "checkbox" at bounding box center [0, 0] width 0 height 0
click at [327, 136] on input "Brayd" at bounding box center [334, 126] width 193 height 30
click at [327, 137] on input "Brayd" at bounding box center [334, 126] width 193 height 30
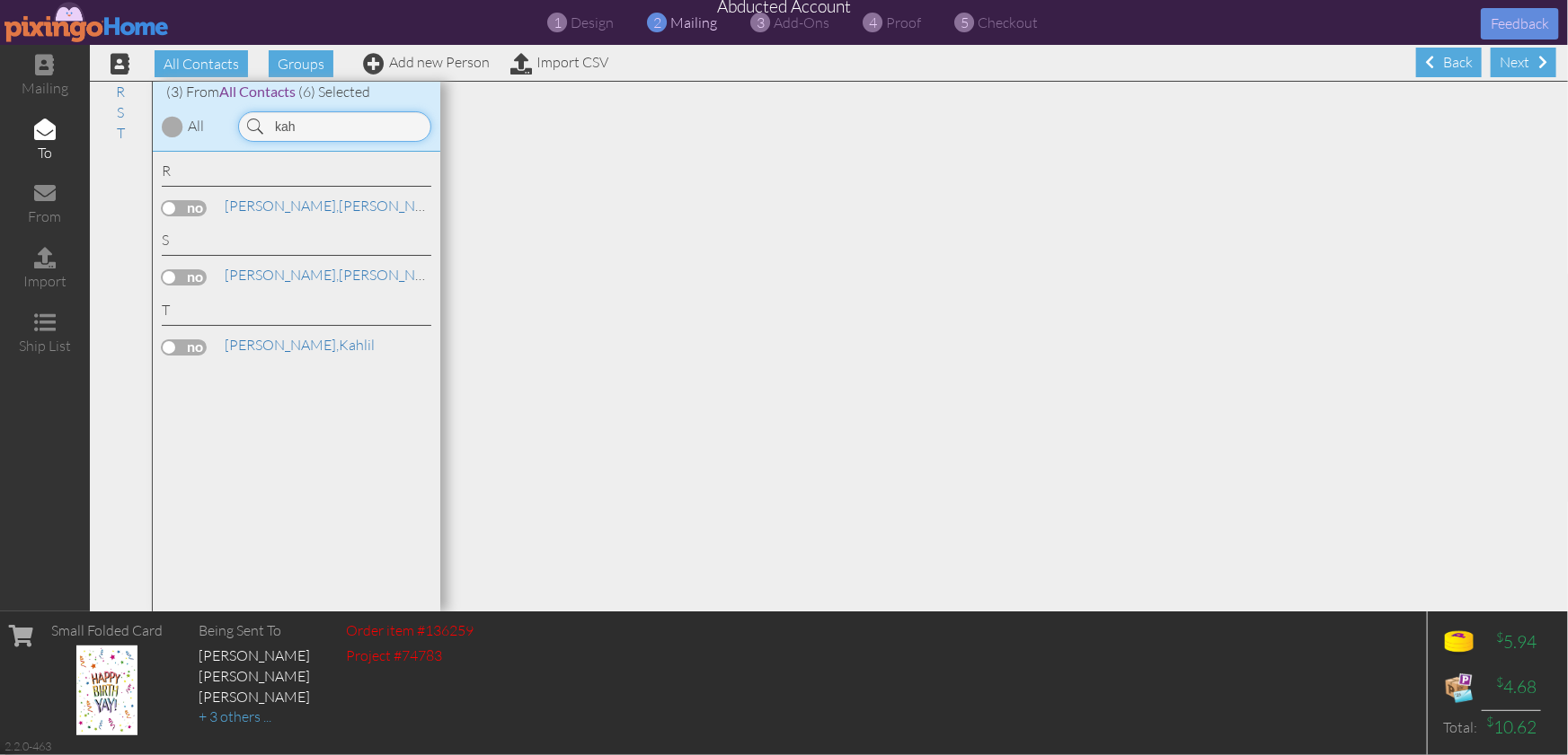
type input "kah"
click at [177, 350] on label at bounding box center [184, 347] width 45 height 16
click at [0, 0] on input "checkbox" at bounding box center [0, 0] width 0 height 0
click at [891, 25] on span "proof" at bounding box center [904, 22] width 35 height 18
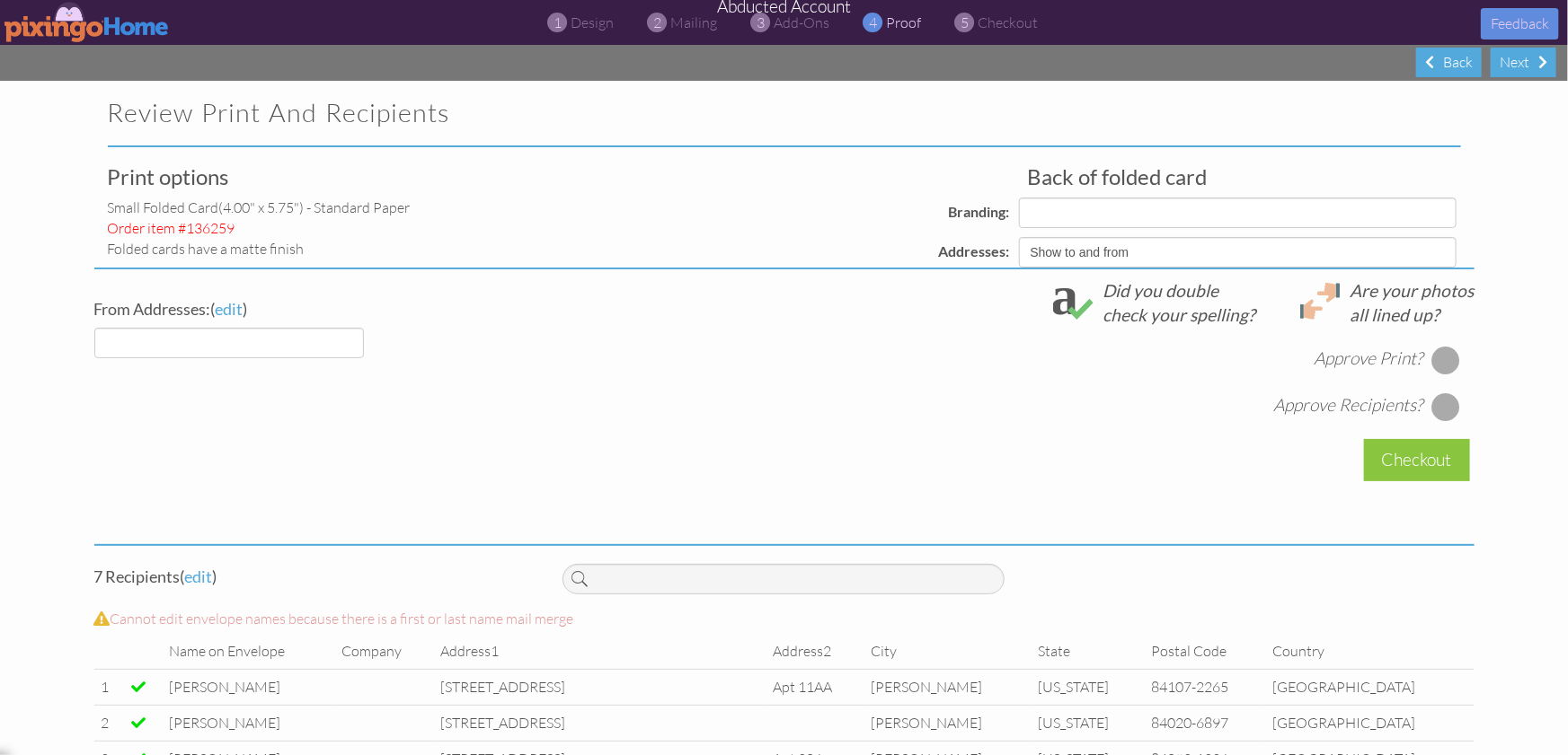
select select "object:43768"
select select "object:43766"
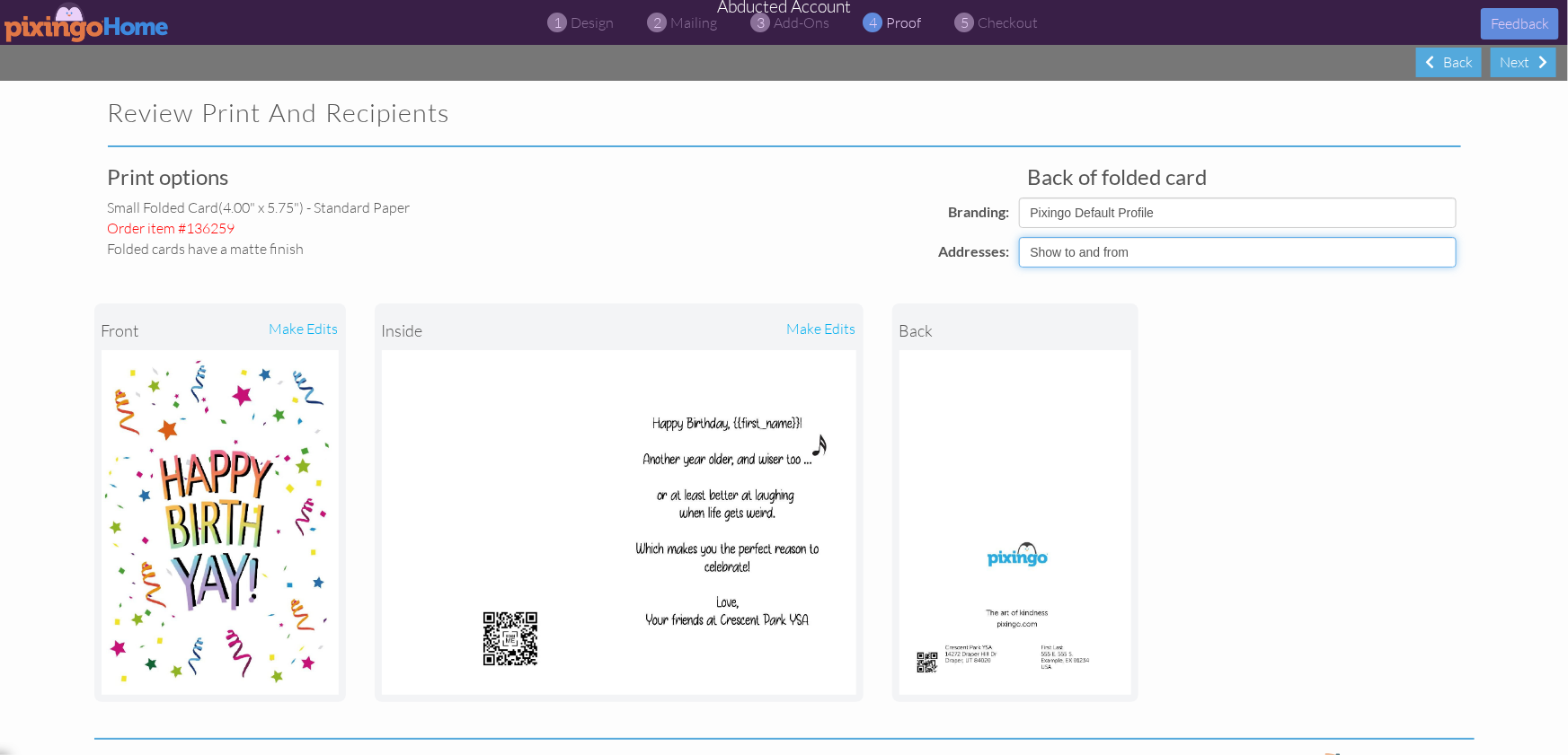
click at [1084, 253] on select "Show to and from Show from only Hide to and from" at bounding box center [1238, 252] width 438 height 30
select select "object:43765"
click at [1019, 237] on select "Show to and from Show from only Hide to and from" at bounding box center [1238, 252] width 438 height 30
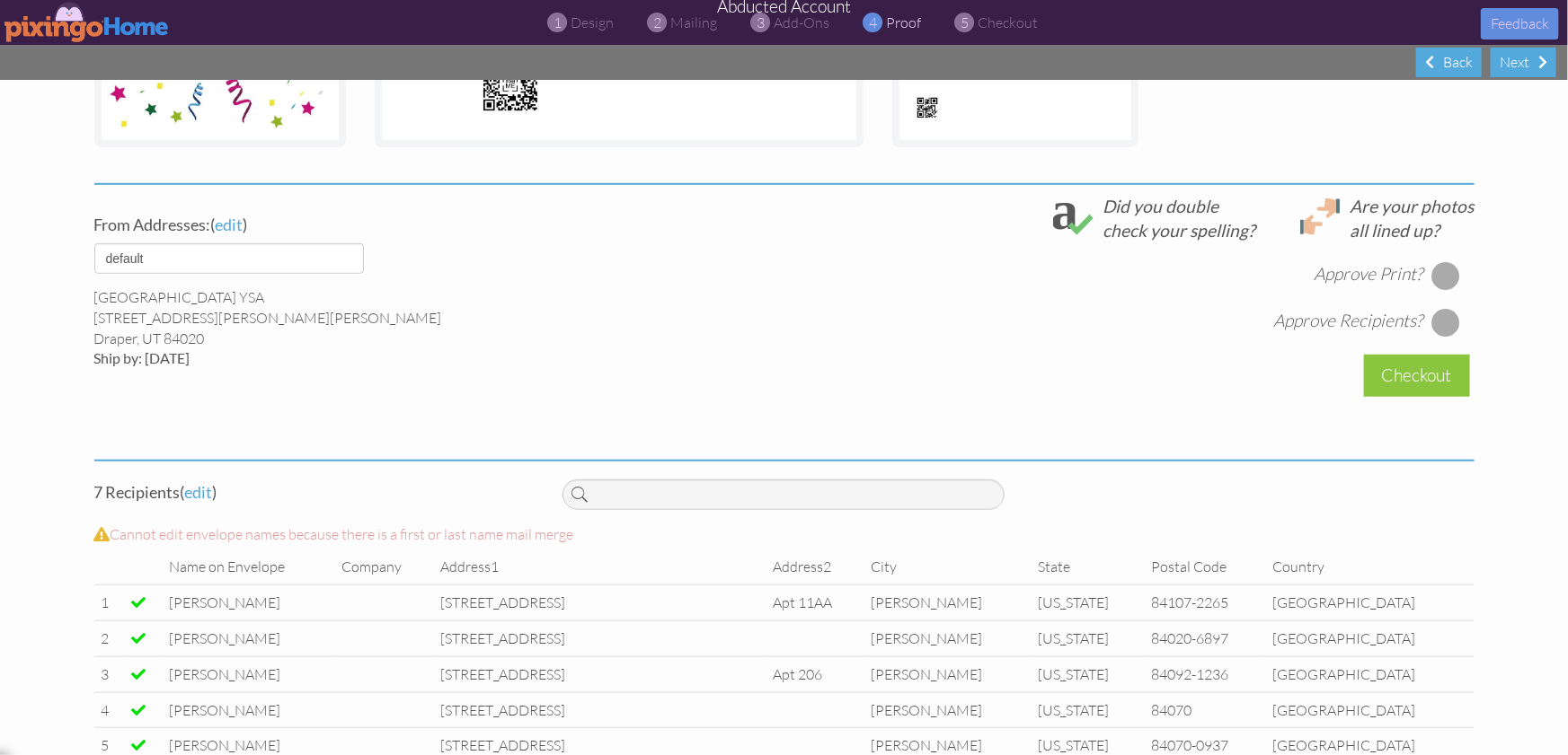
scroll to position [635, 0]
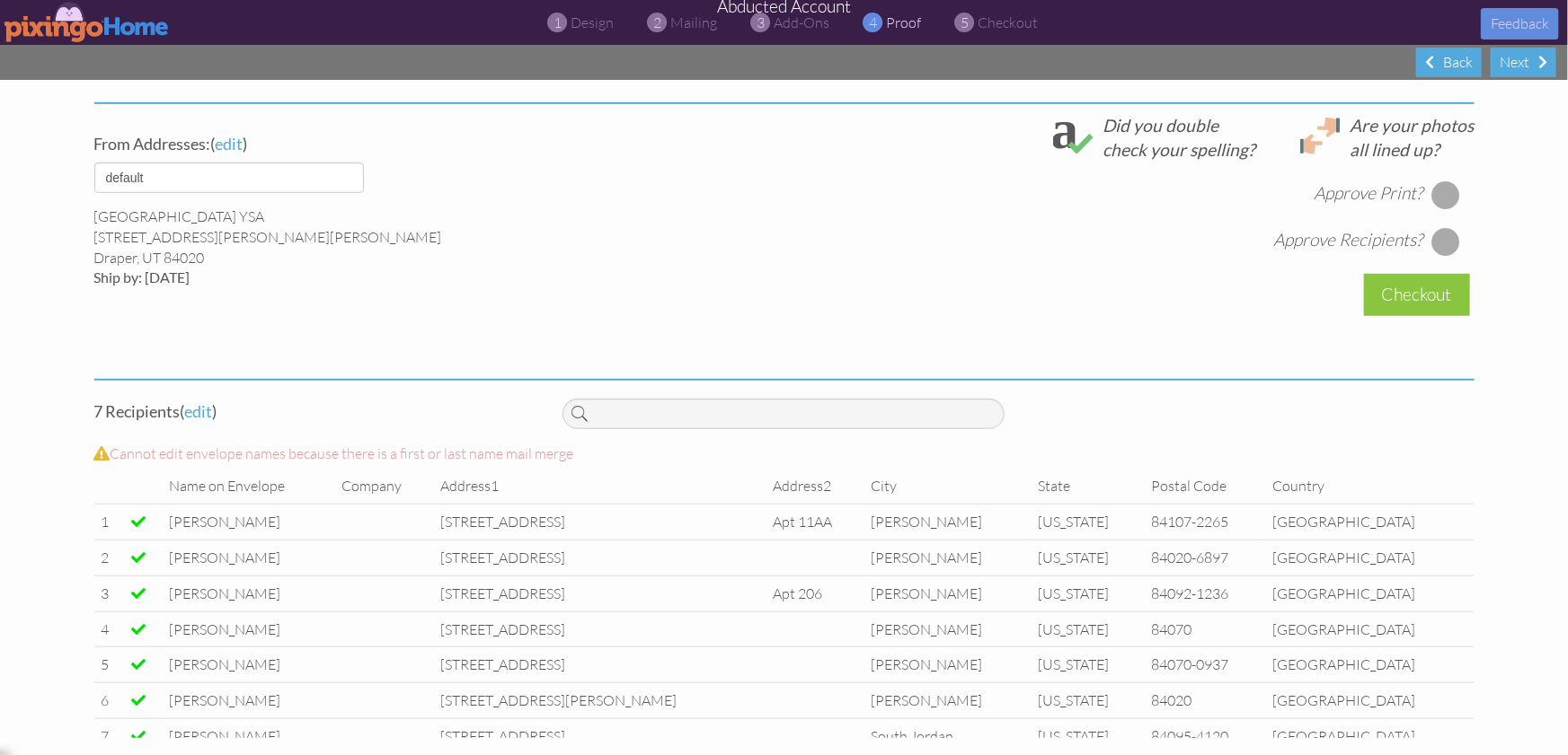
click at [1444, 193] on div at bounding box center [1445, 195] width 29 height 29
click at [1445, 240] on div at bounding box center [1445, 242] width 29 height 29
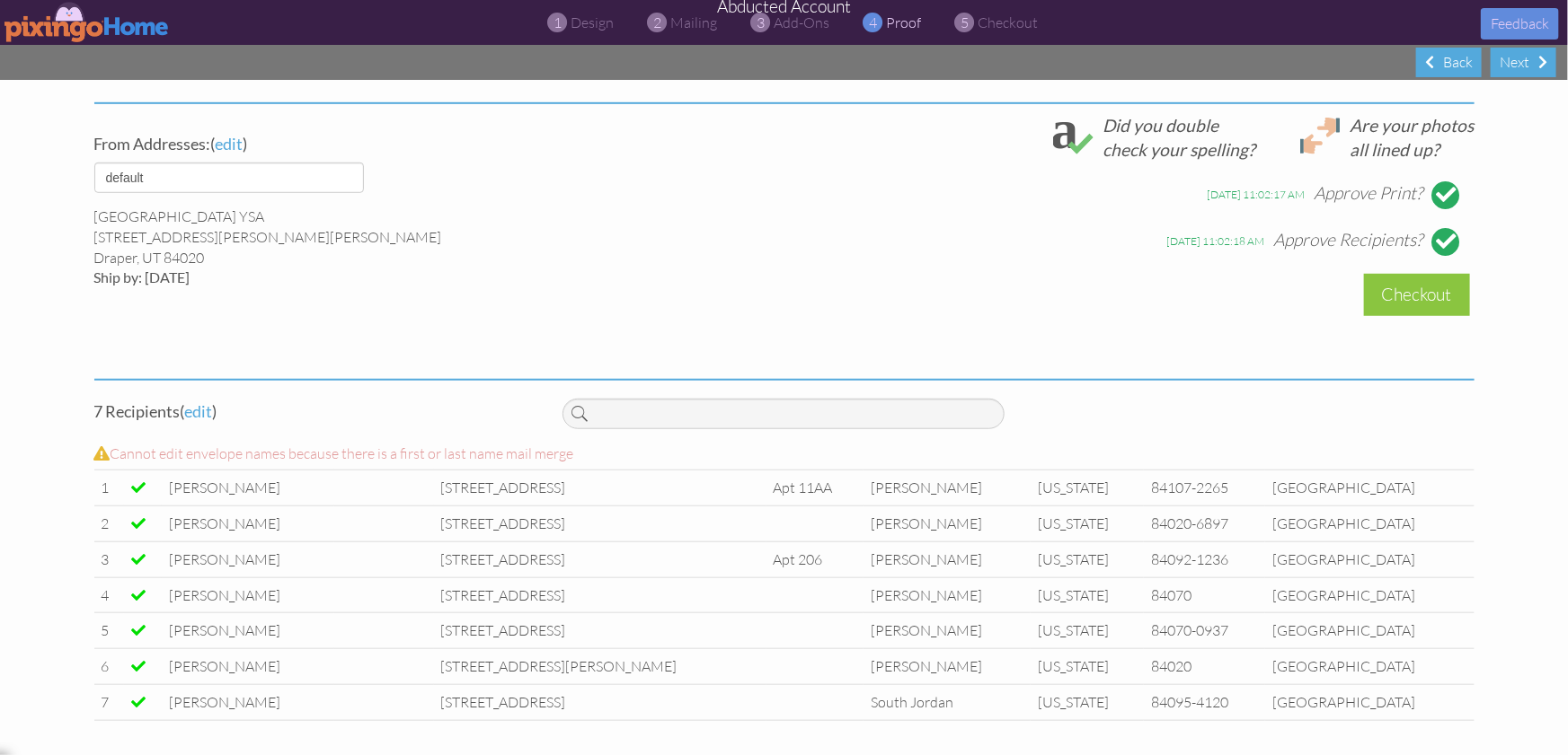
scroll to position [0, 0]
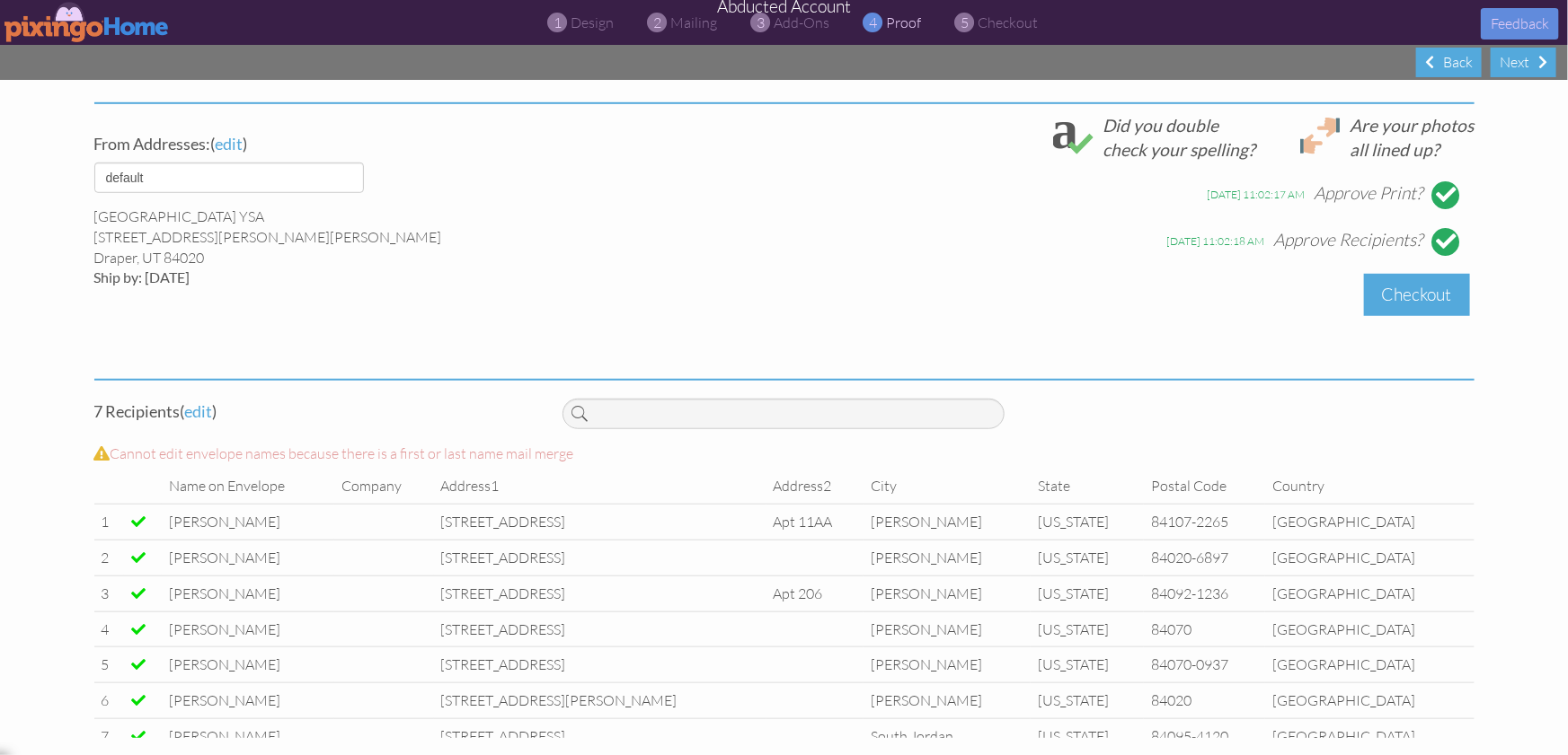
click at [1403, 295] on div "Checkout" at bounding box center [1416, 295] width 106 height 42
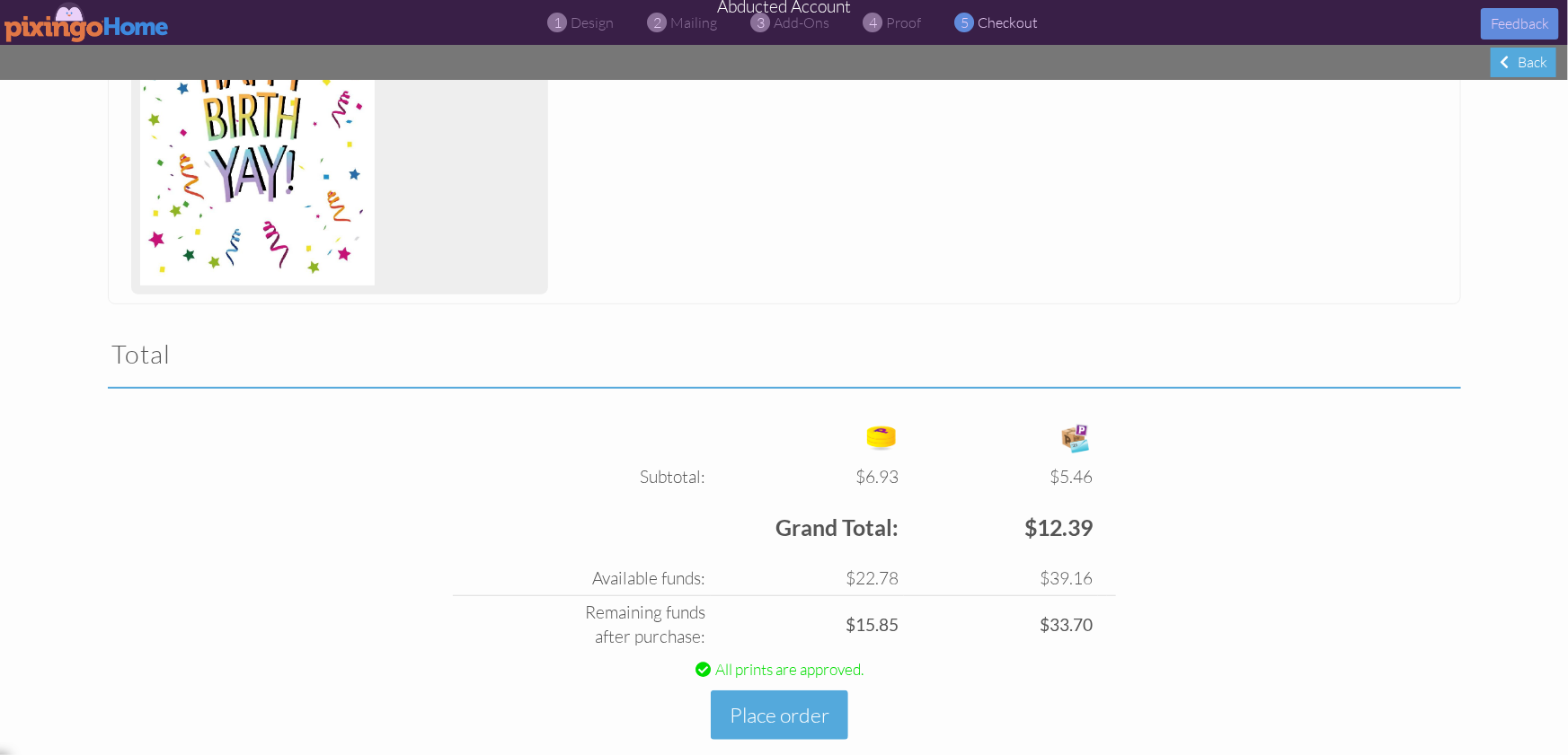
scroll to position [401, 0]
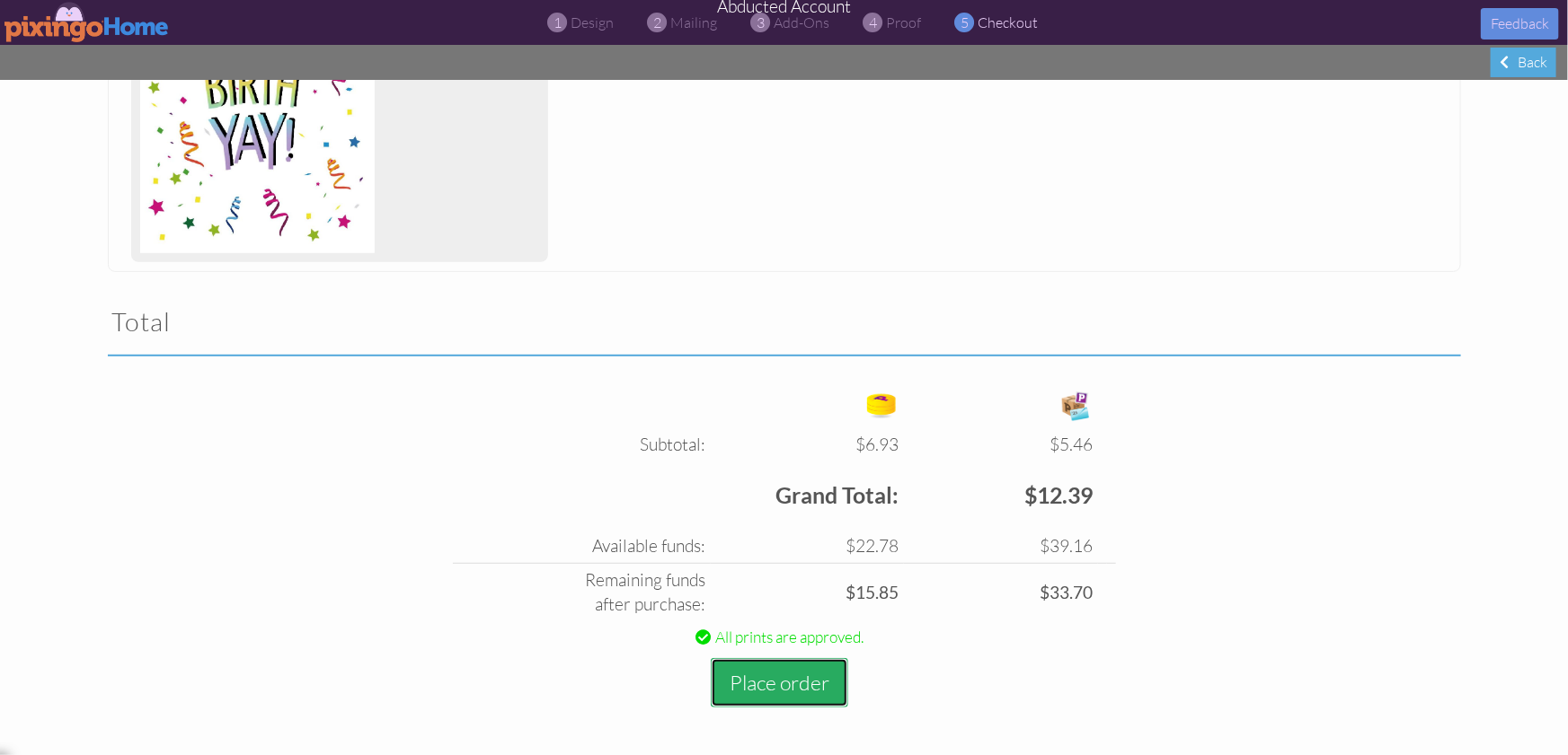
click at [751, 680] on button "Place order" at bounding box center [779, 683] width 137 height 49
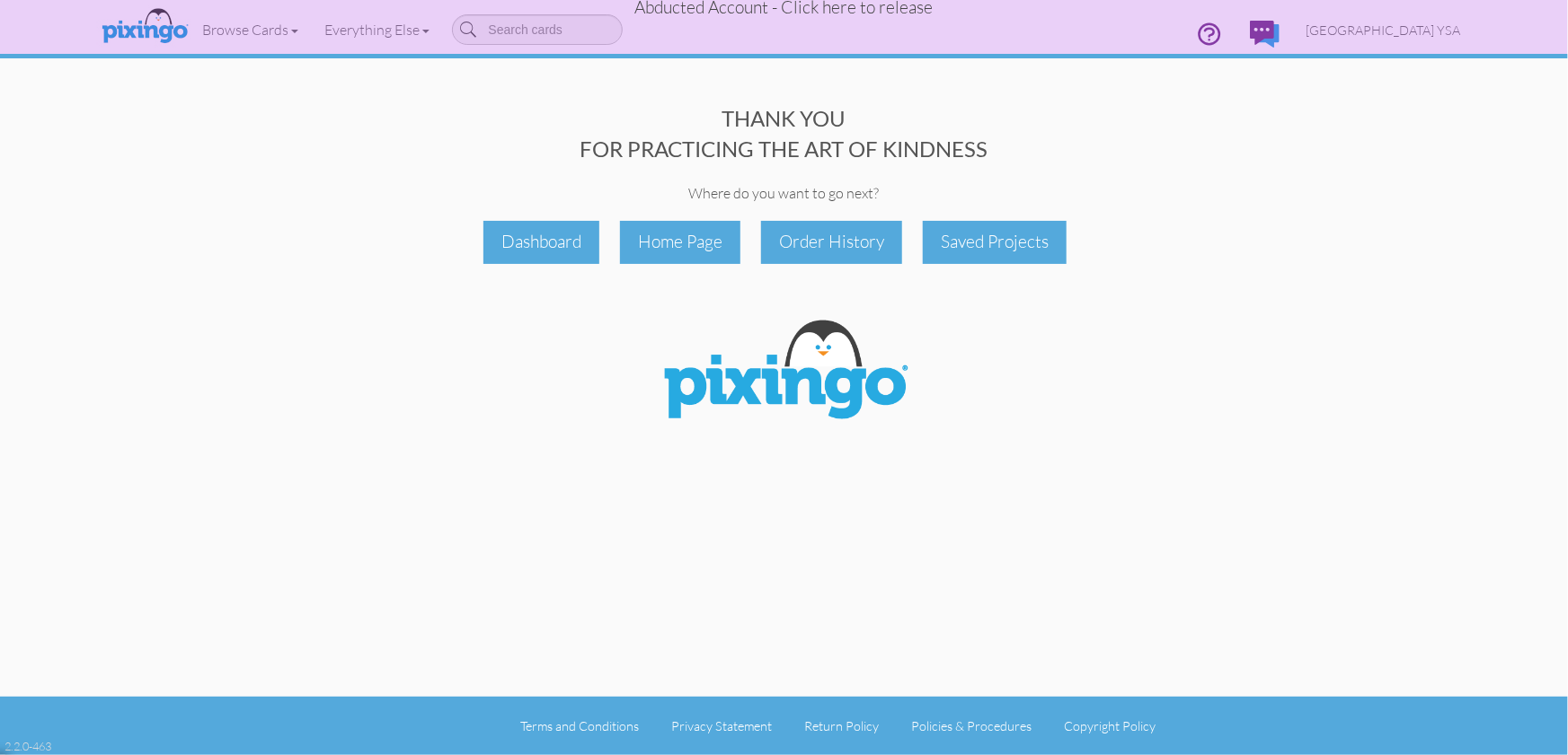
click at [850, 8] on span "Abducted Account - Click here to release" at bounding box center [784, 7] width 298 height 22
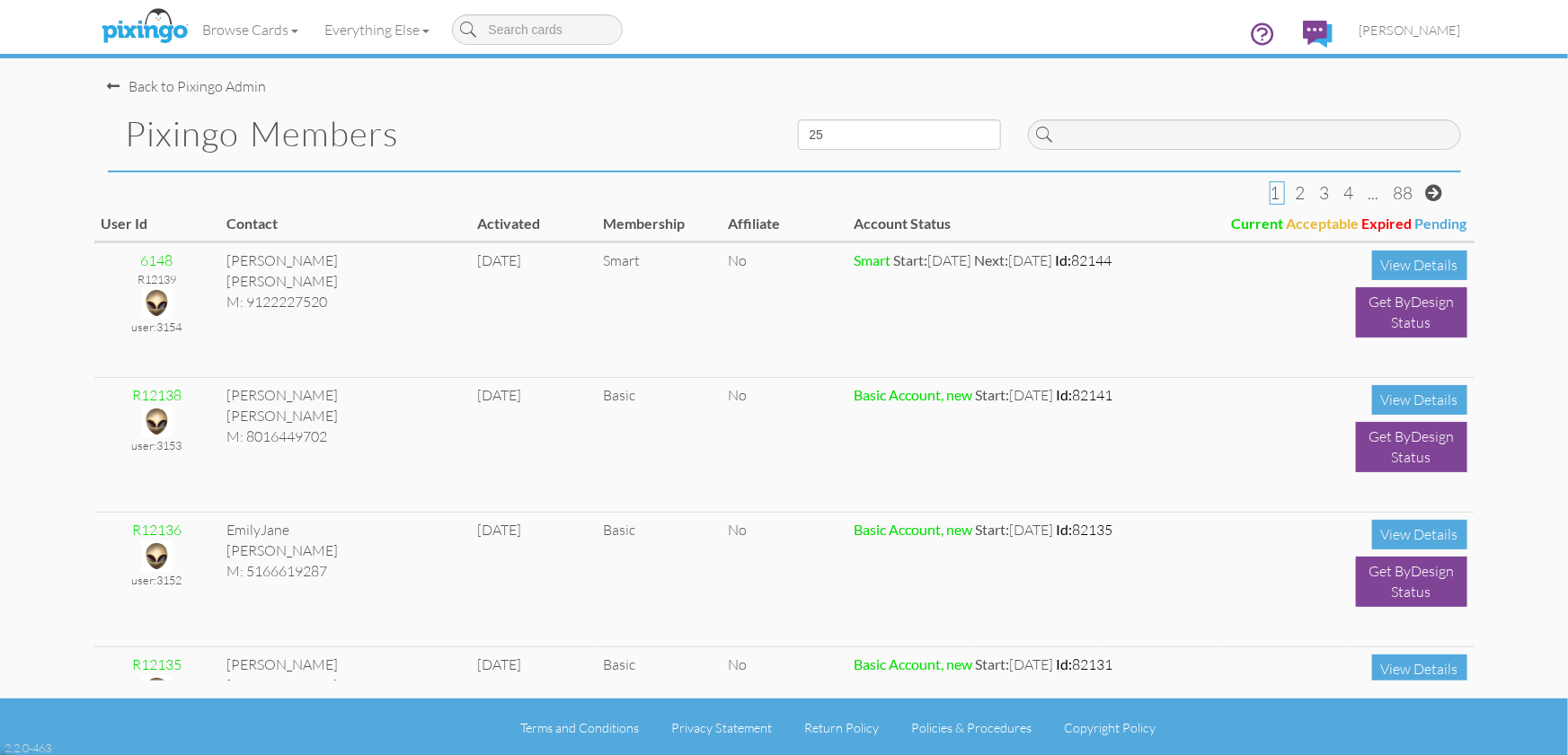
click at [990, 76] on div "Back to Pixingo Admin" at bounding box center [791, 77] width 1366 height 39
click at [1412, 28] on span "[PERSON_NAME]" at bounding box center [1409, 30] width 102 height 15
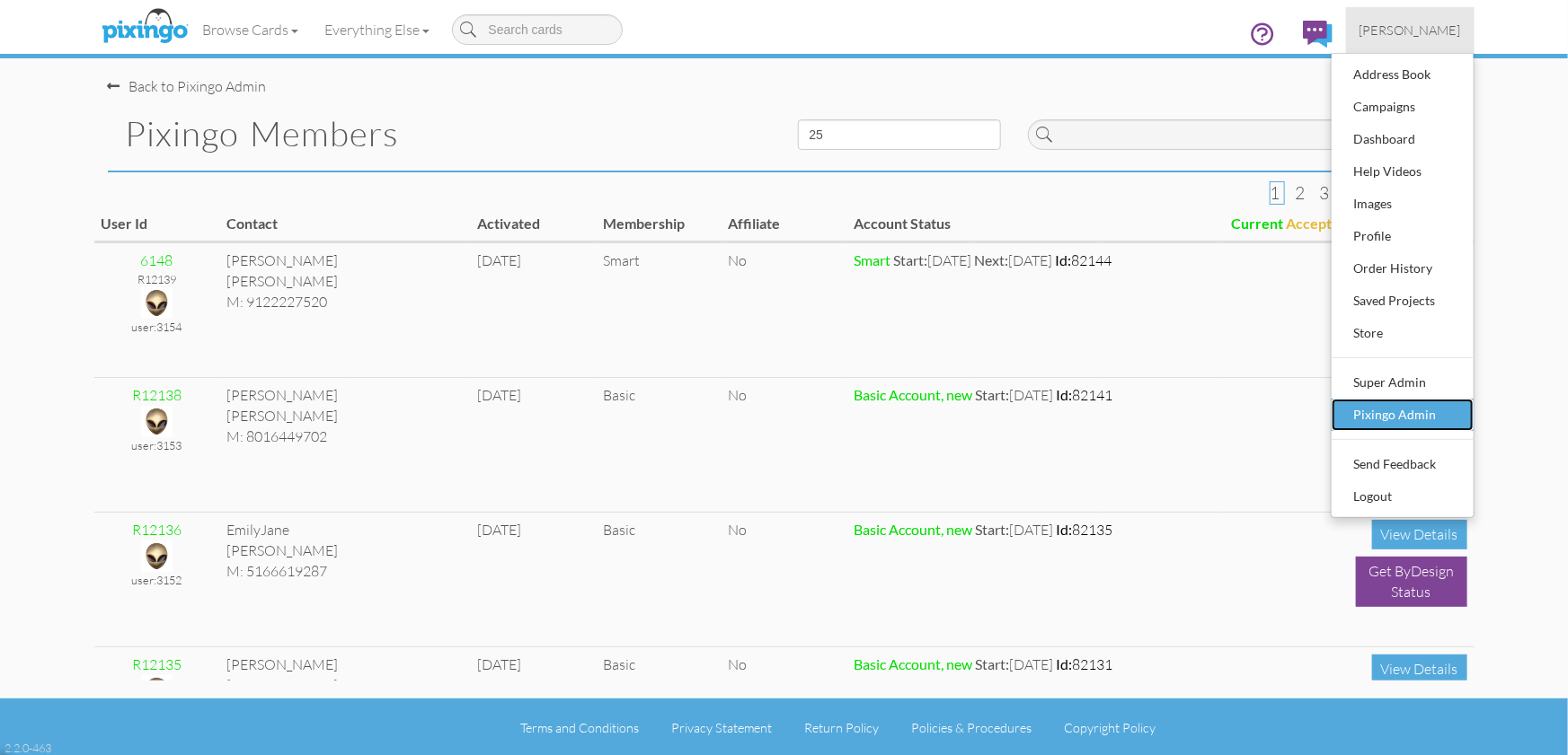
click at [1405, 416] on div "Pixingo Admin" at bounding box center [1401, 415] width 106 height 27
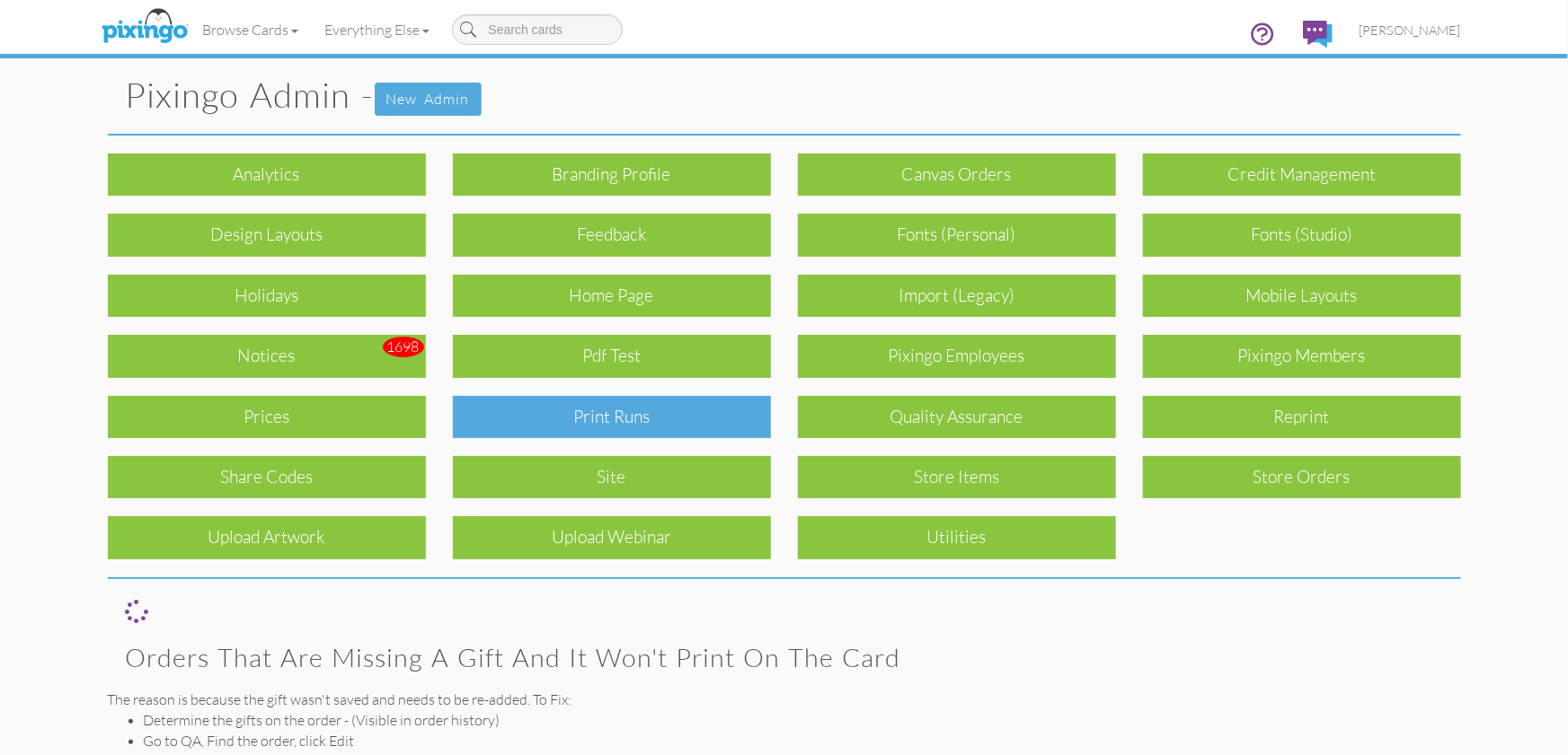
click at [630, 415] on div "Print Runs" at bounding box center [612, 416] width 318 height 42
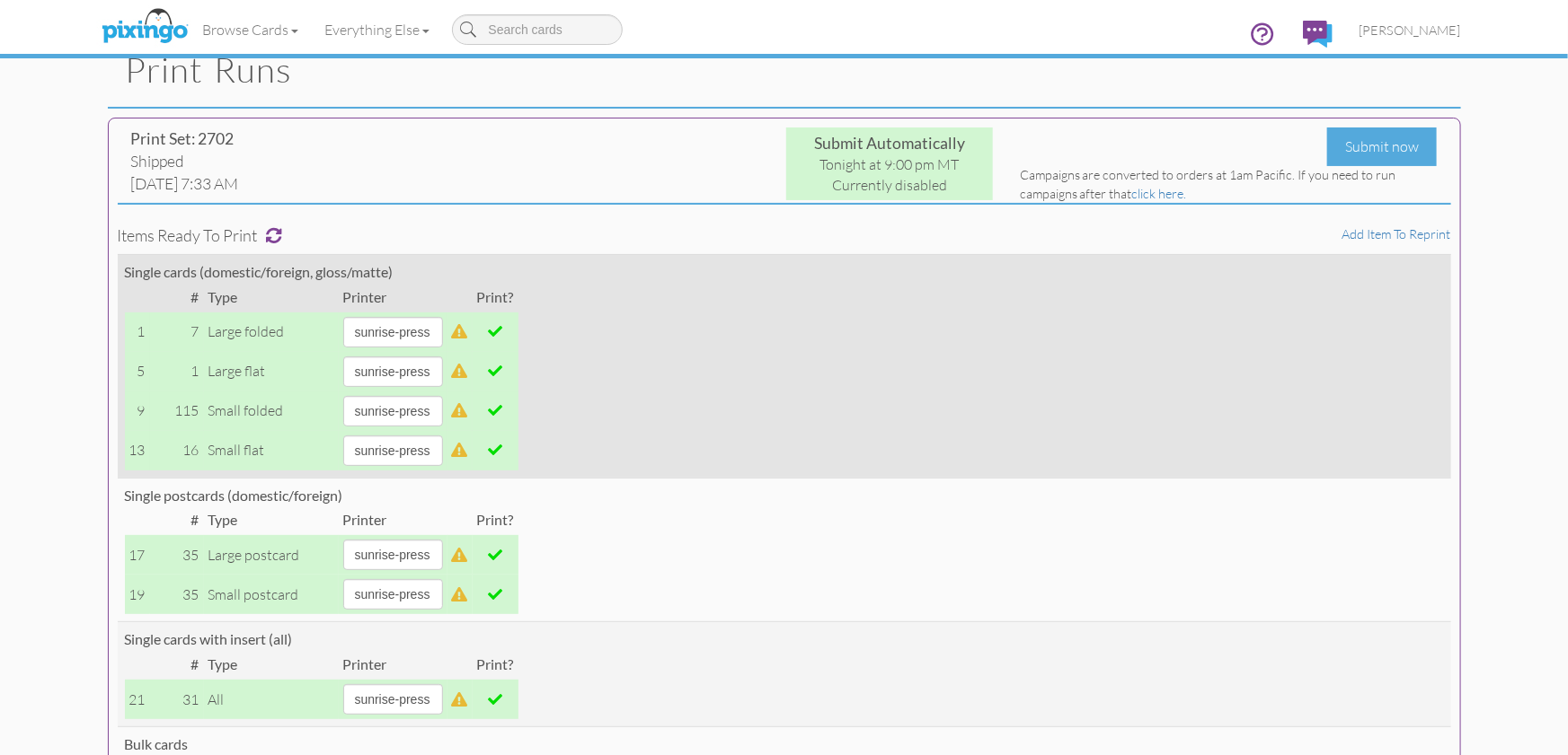
scroll to position [56, 0]
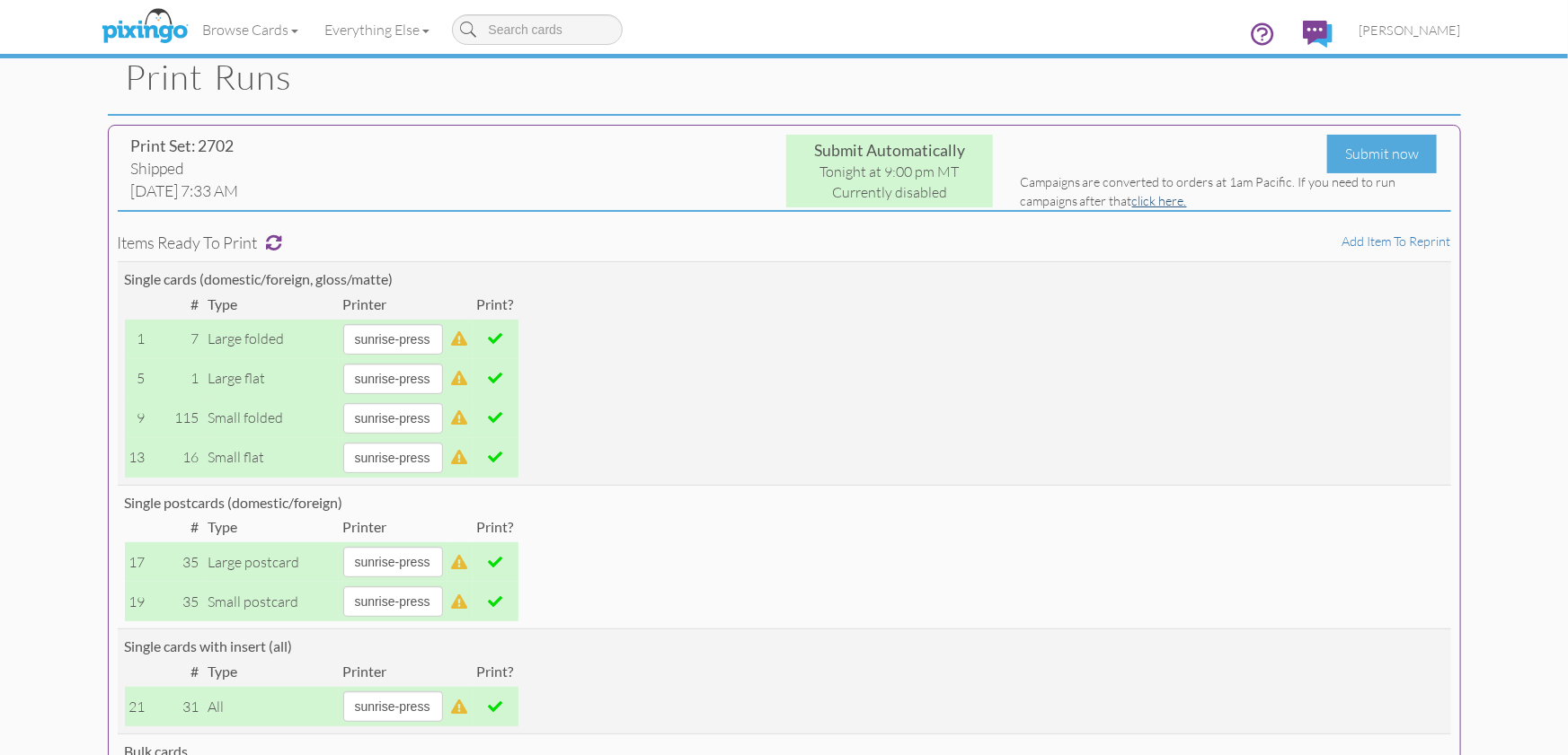
click at [1164, 203] on link "click here." at bounding box center [1160, 201] width 55 height 15
click at [1401, 35] on span "[PERSON_NAME]" at bounding box center [1409, 30] width 102 height 15
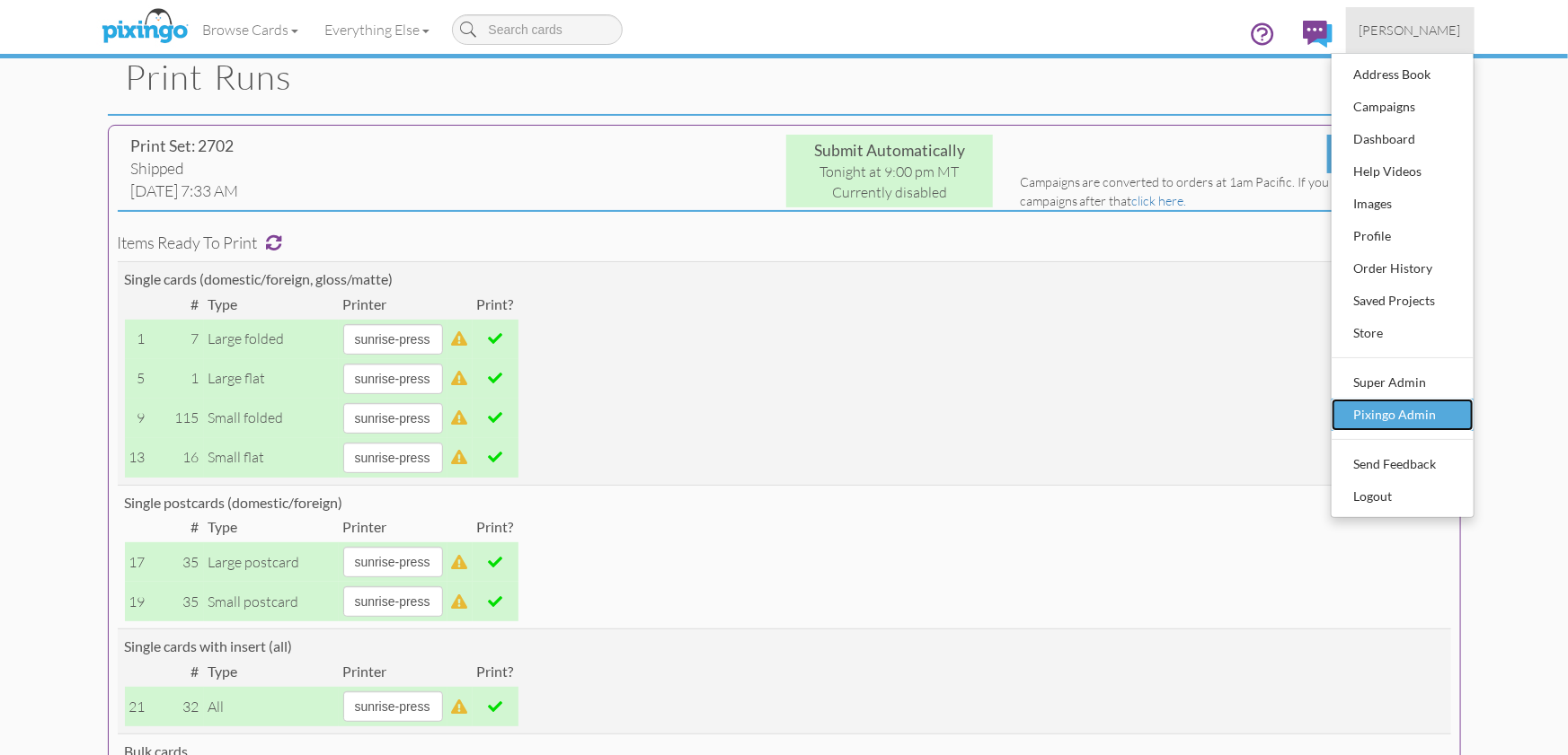
click at [1391, 403] on div "Pixingo Admin" at bounding box center [1401, 415] width 106 height 27
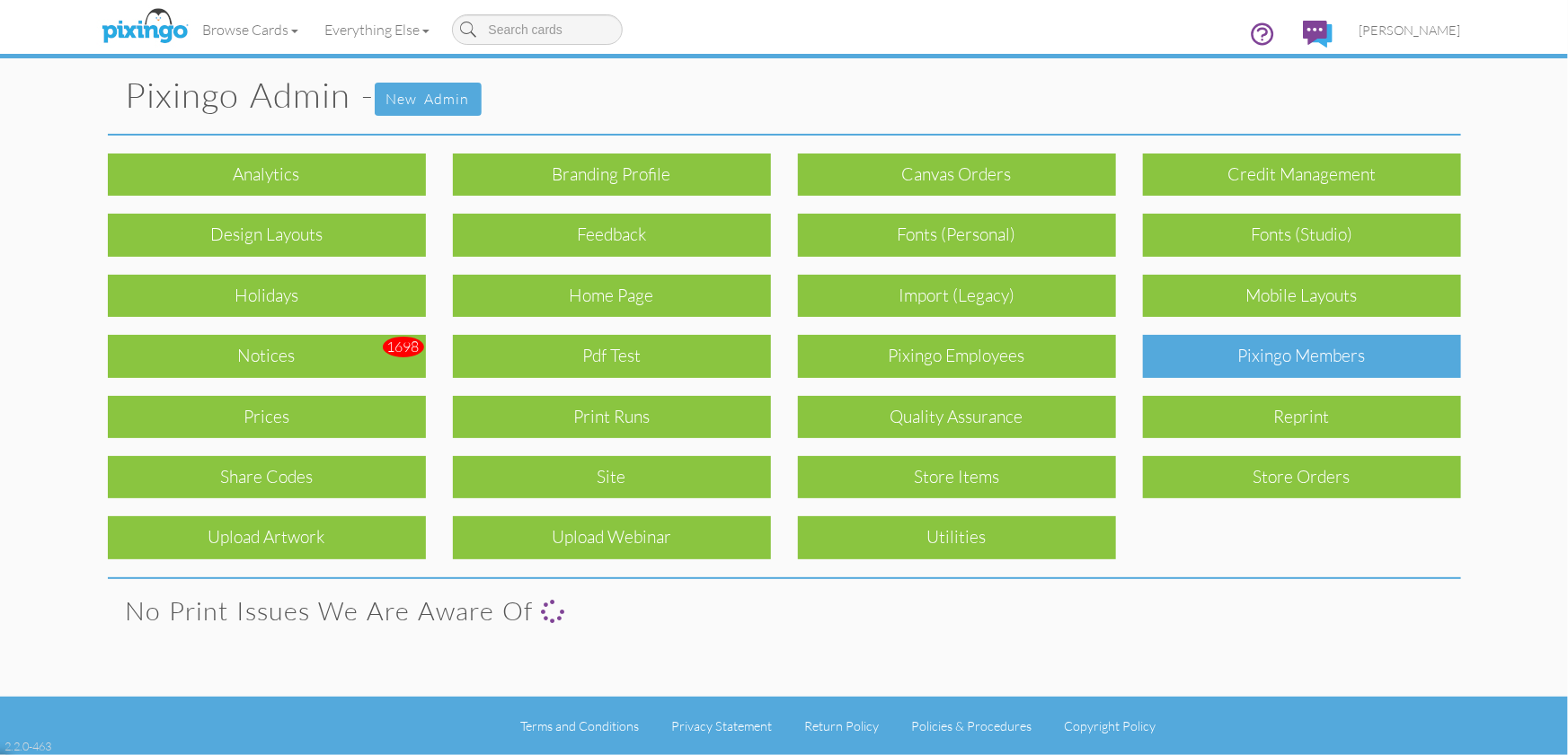
click at [1342, 346] on div "Pixingo Members" at bounding box center [1302, 356] width 318 height 42
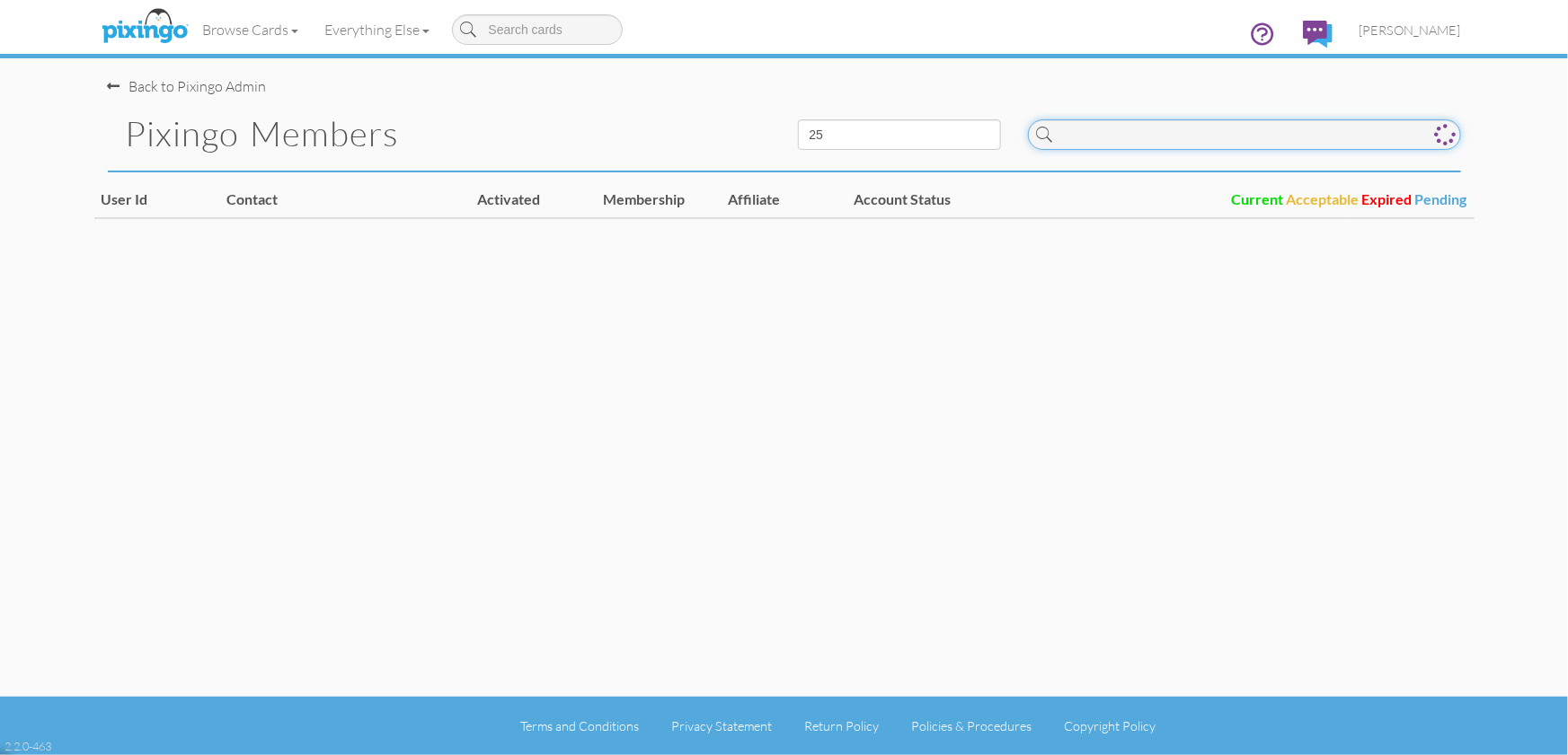
click at [1092, 137] on input at bounding box center [1244, 135] width 433 height 30
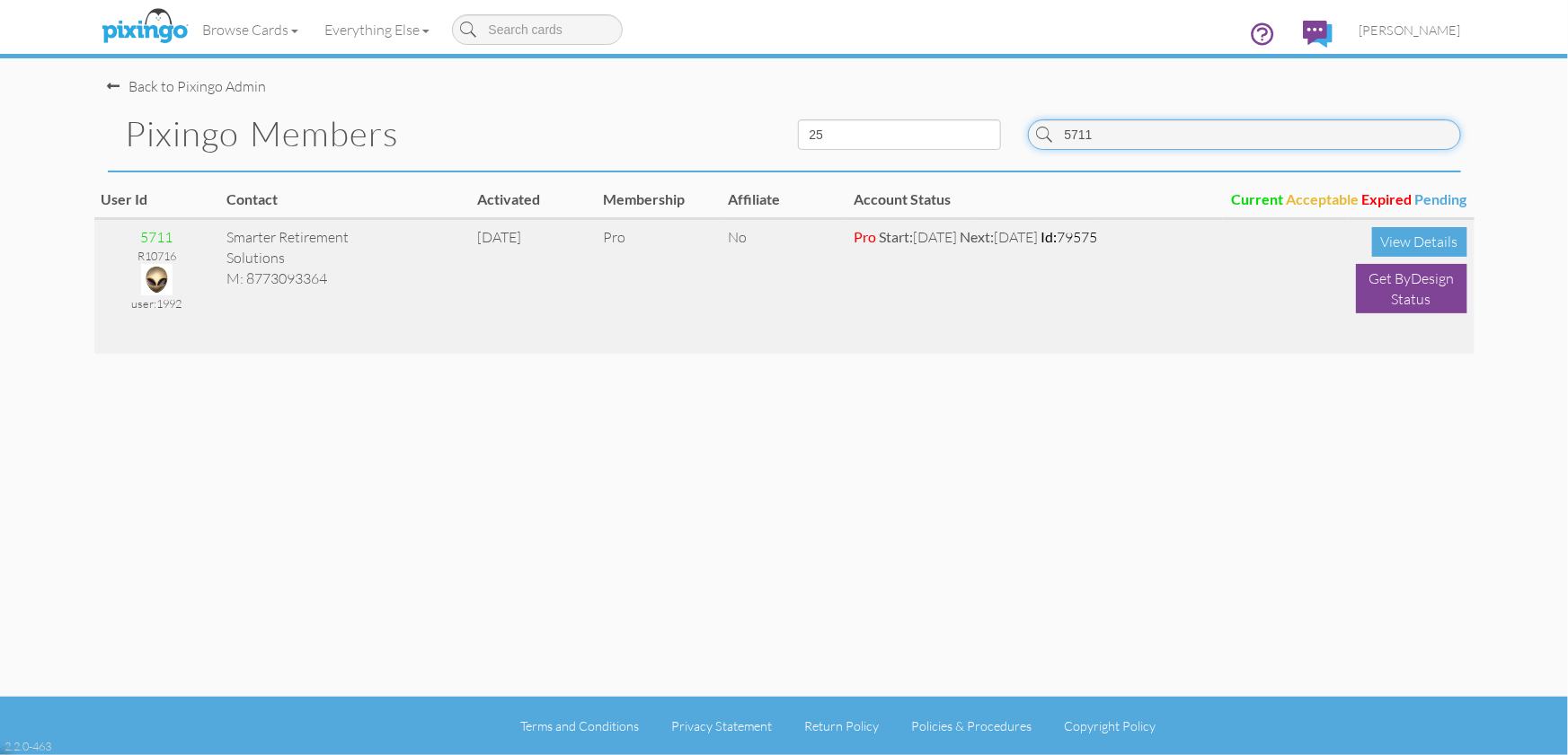
type input "5711"
click at [161, 274] on img at bounding box center [156, 280] width 31 height 31
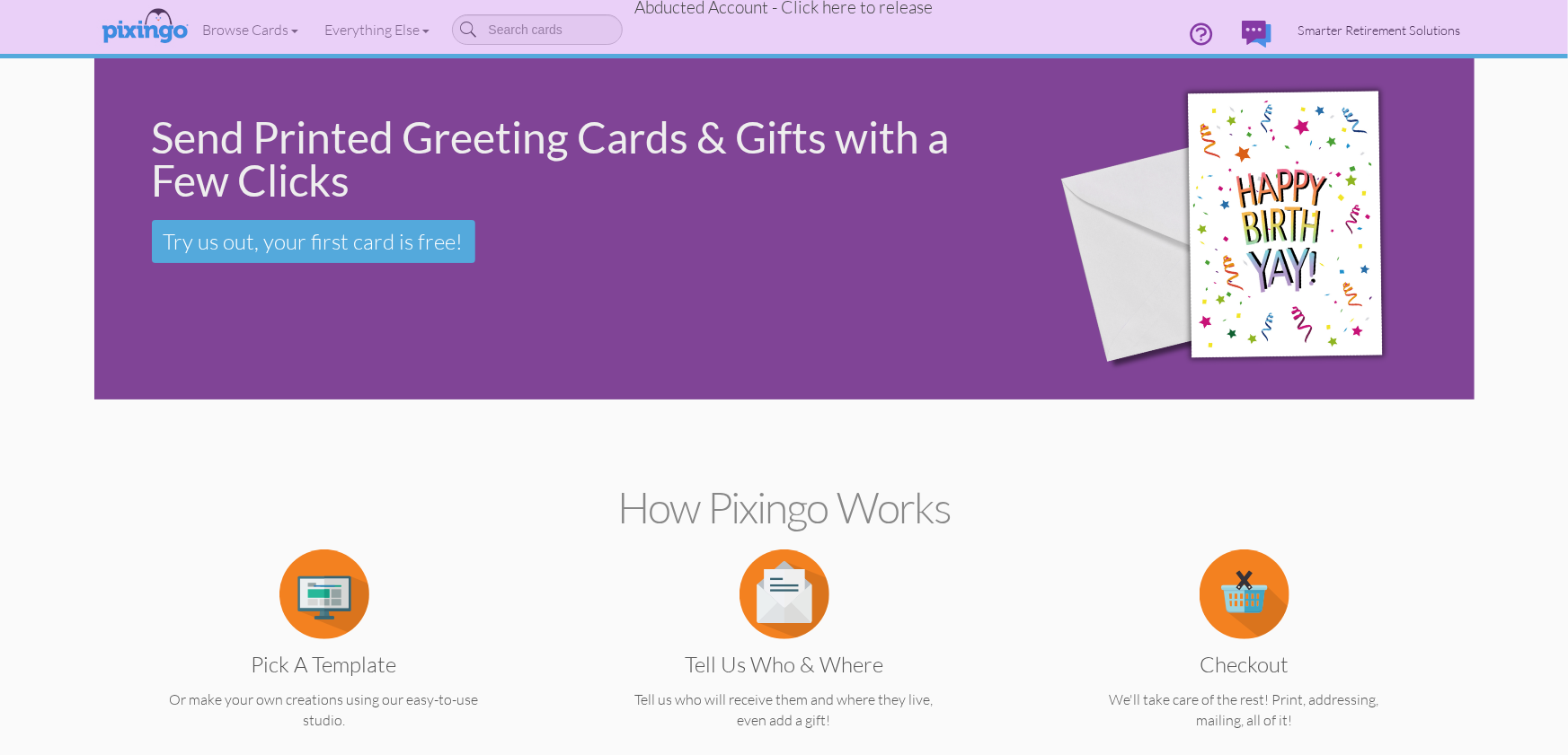
click at [1413, 30] on span "Smarter Retirement Solutions" at bounding box center [1379, 30] width 163 height 15
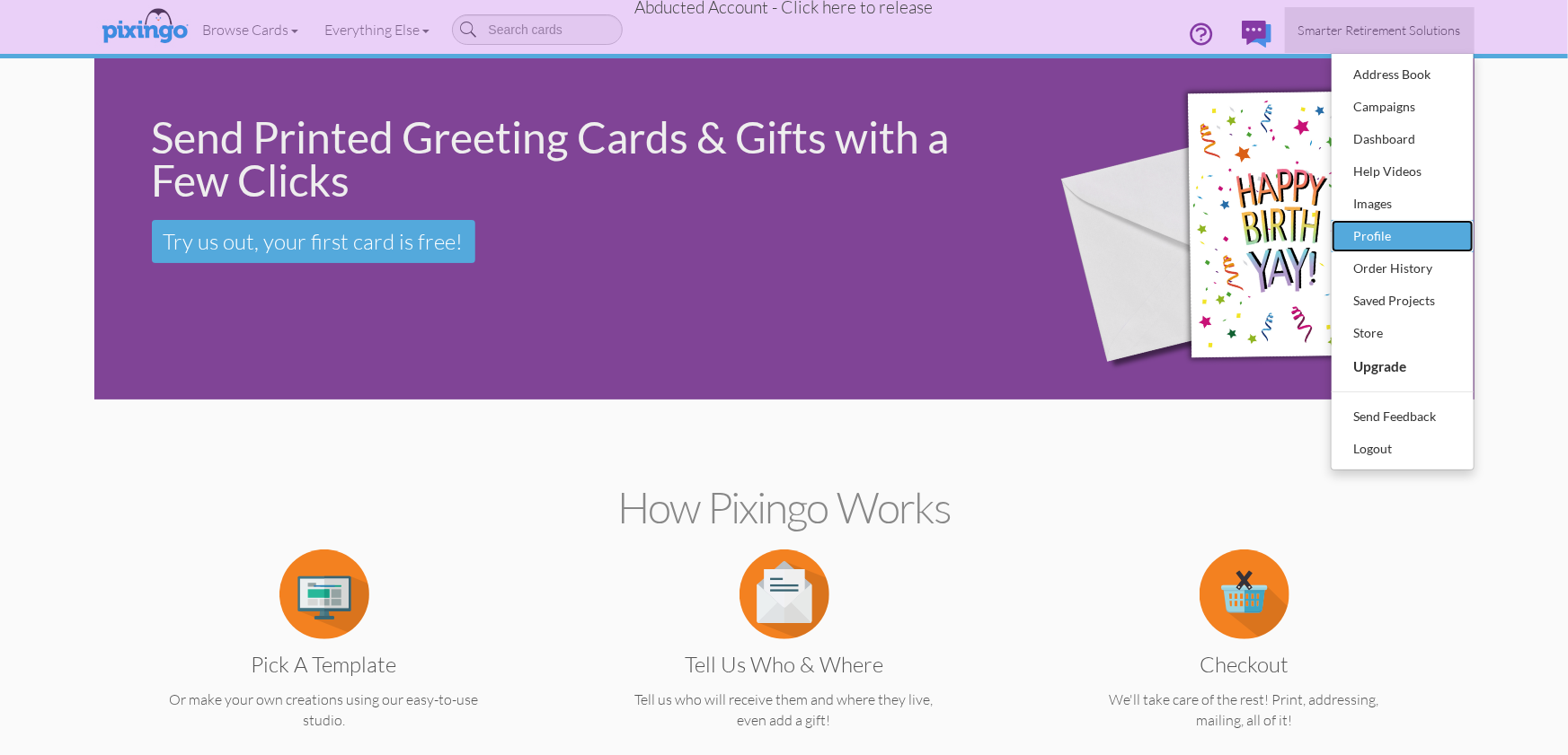
click at [1397, 229] on div "Profile" at bounding box center [1401, 236] width 106 height 27
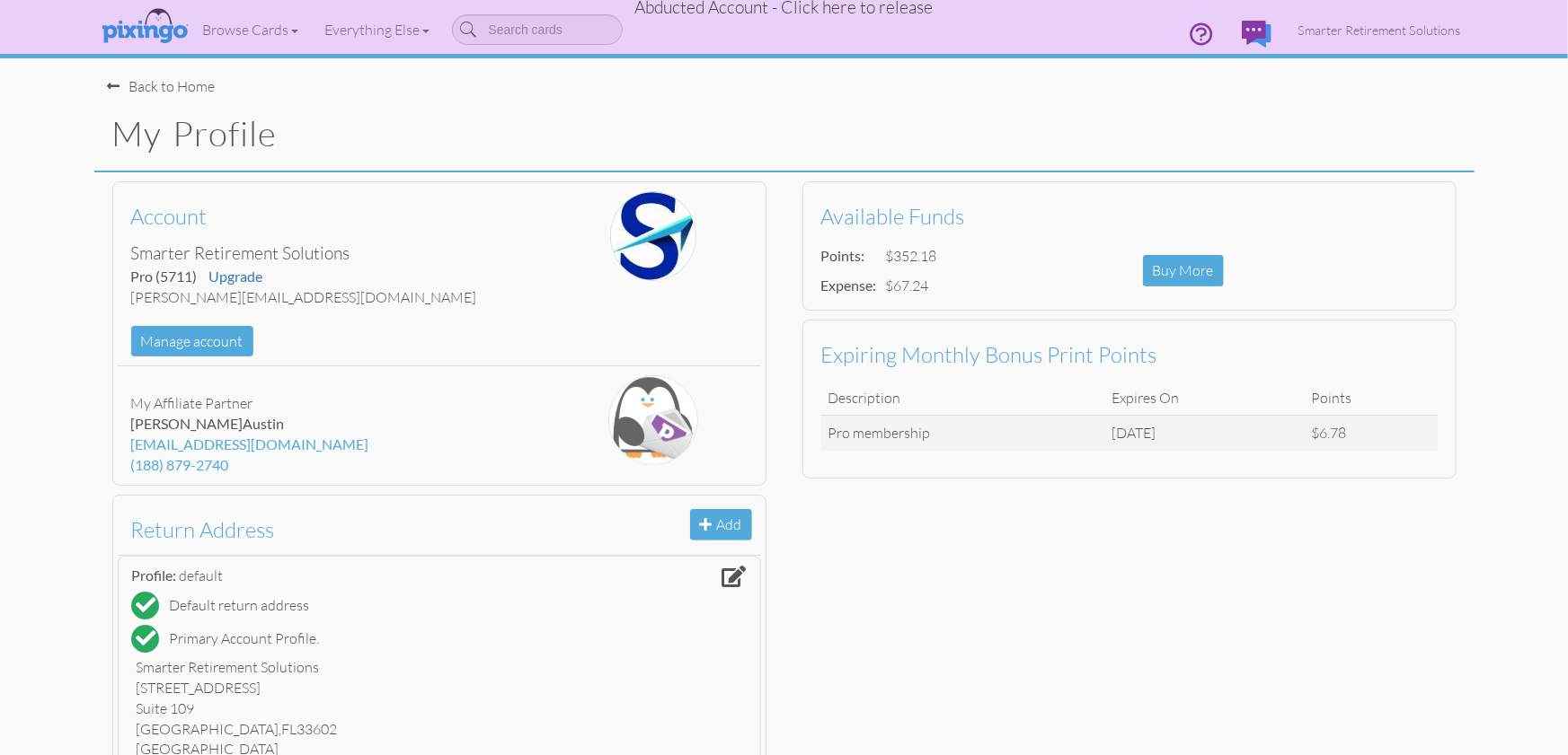
click at [828, 11] on span "Abducted Account - Click here to release" at bounding box center [784, 7] width 298 height 22
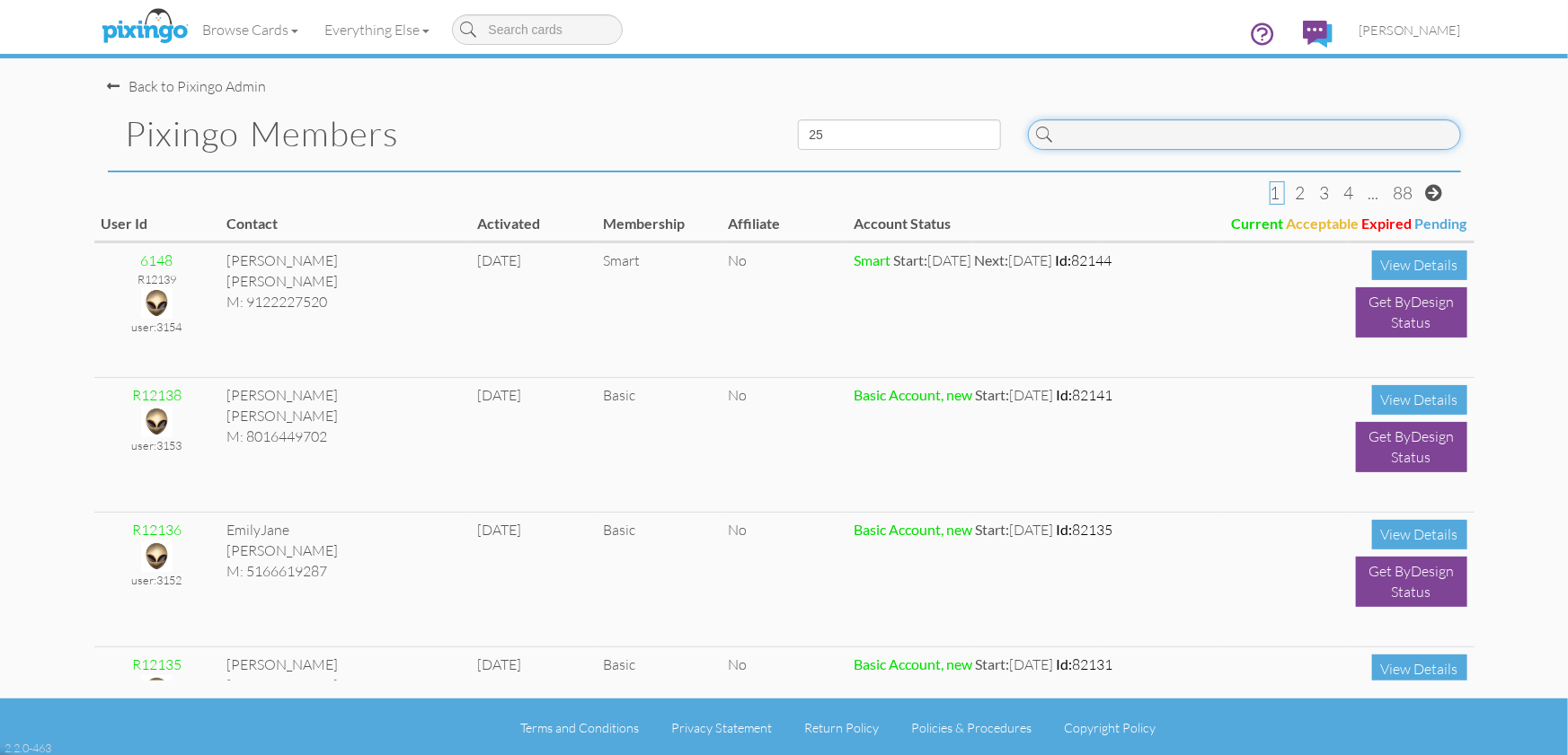
click at [1096, 136] on input at bounding box center [1244, 135] width 433 height 30
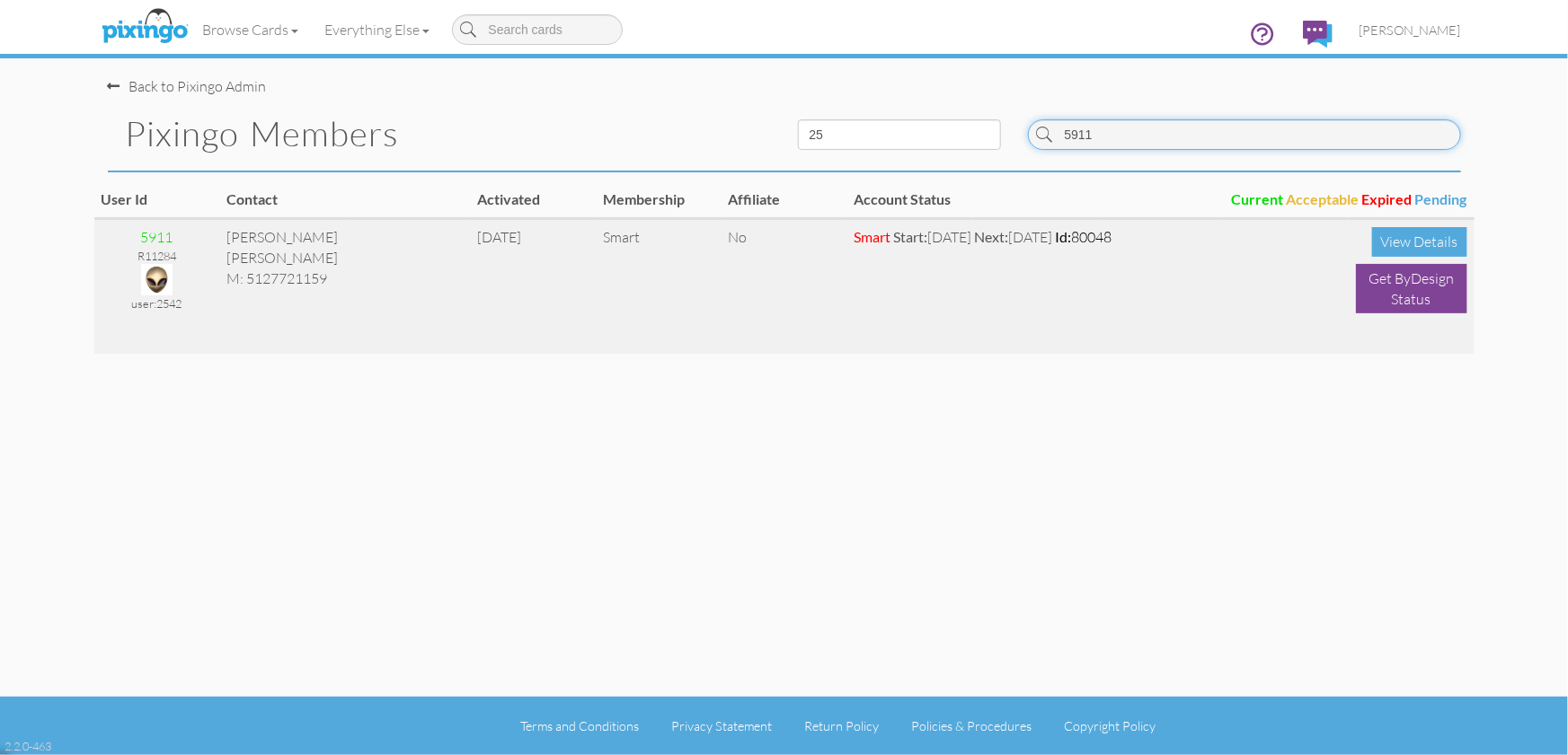
type input "5911"
click at [153, 273] on img at bounding box center [156, 280] width 31 height 31
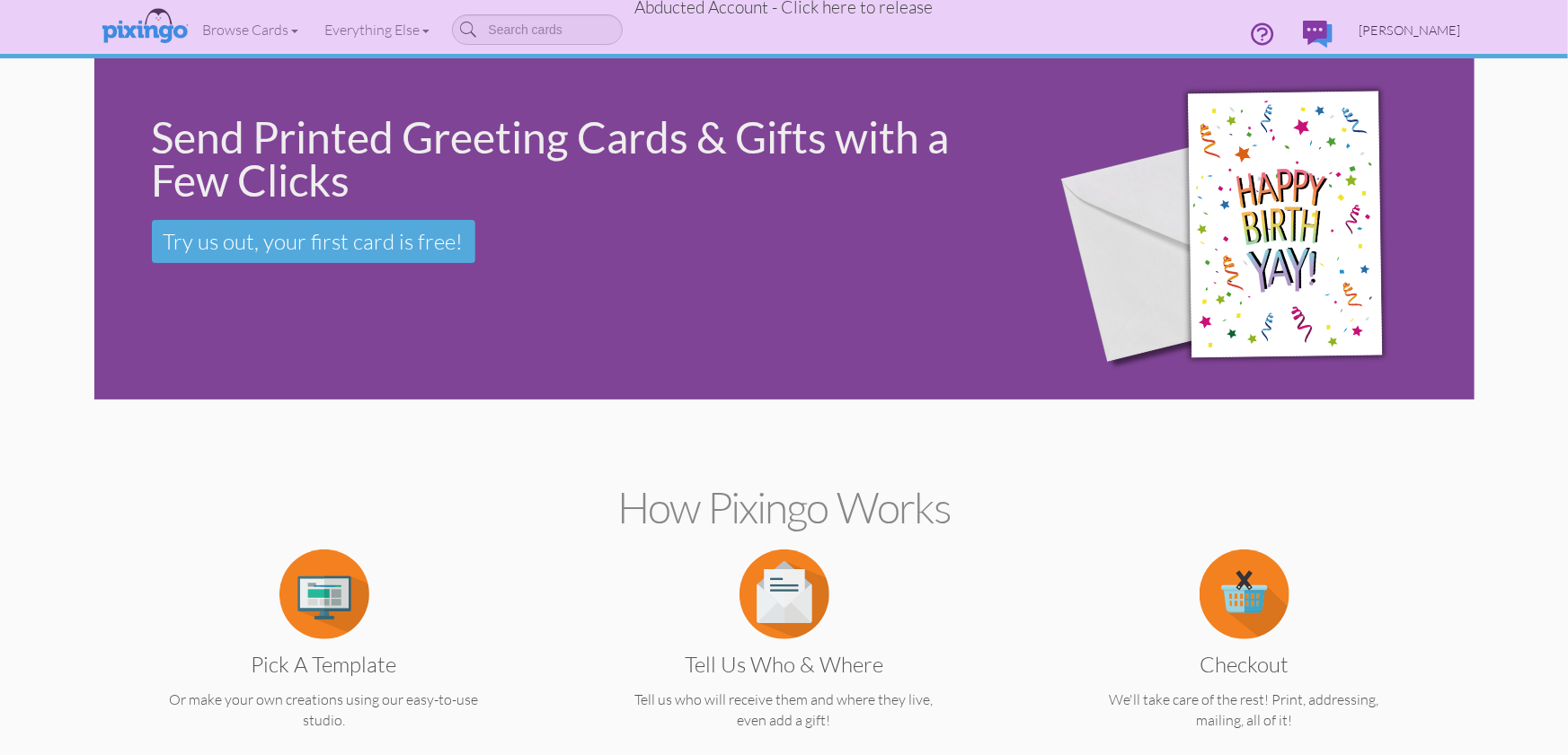
click at [1420, 40] on link "Michelle Searle" at bounding box center [1409, 30] width 128 height 46
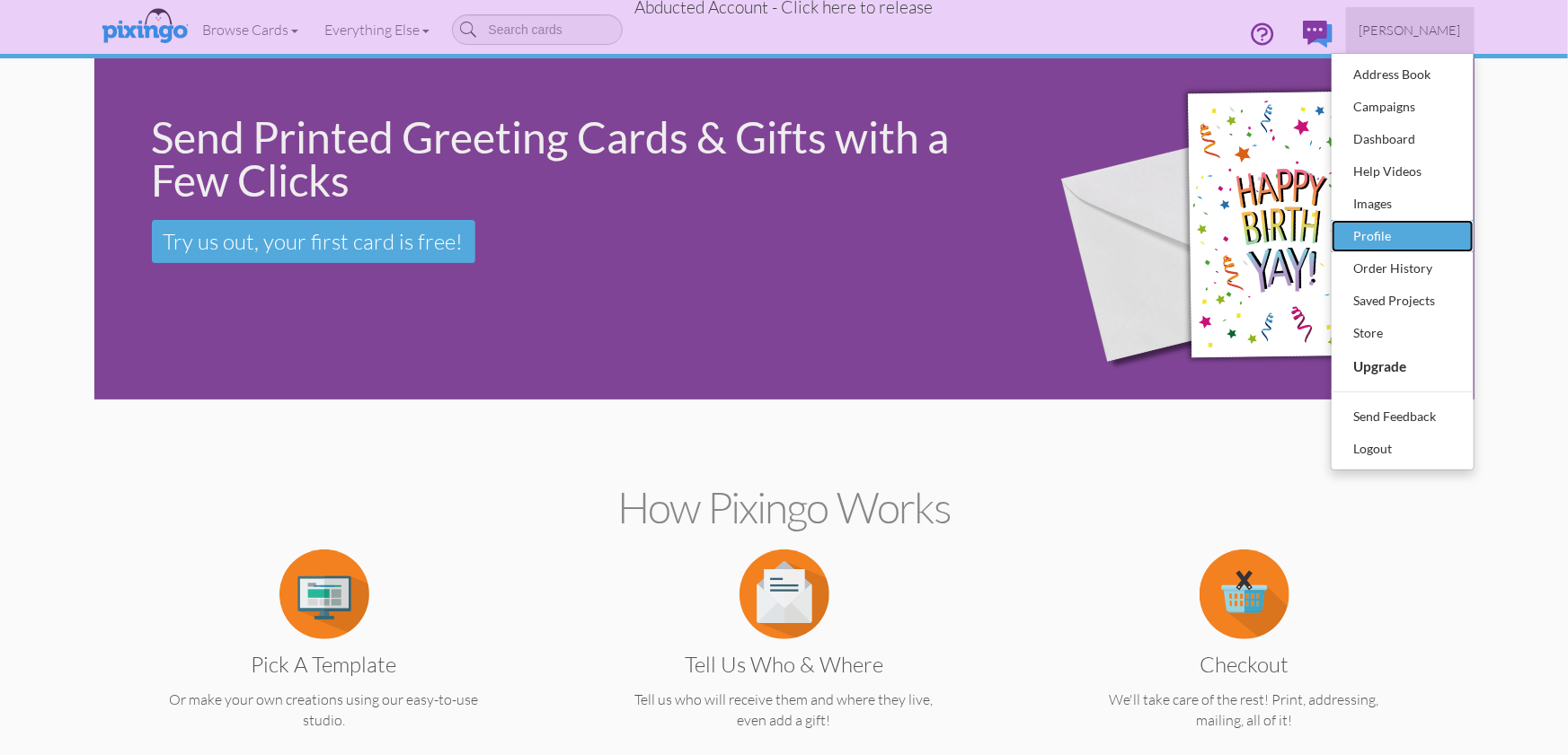
click at [1410, 243] on div "Profile" at bounding box center [1401, 236] width 106 height 27
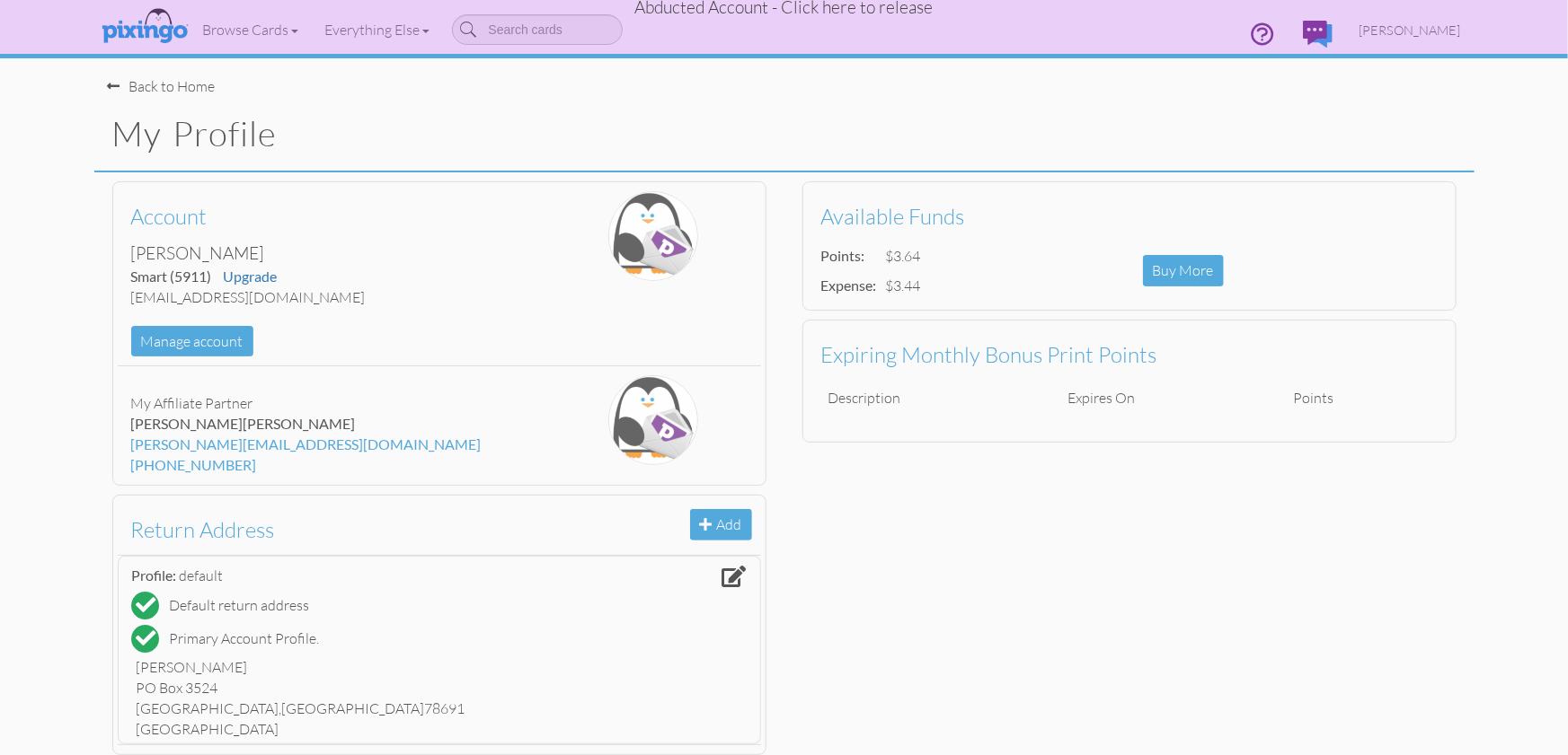
click at [837, 12] on span "Abducted Account - Click here to release" at bounding box center [784, 7] width 298 height 22
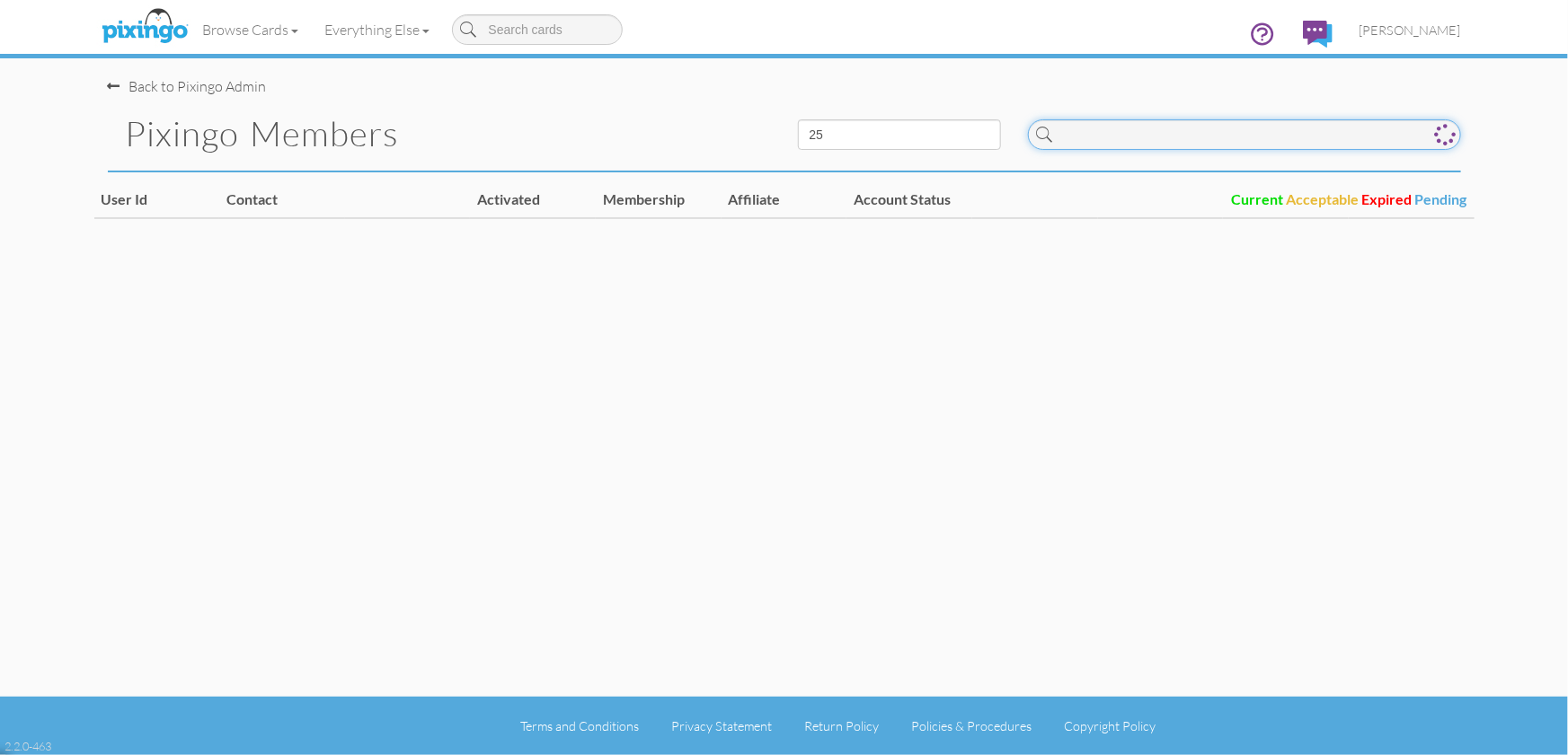
click at [1116, 143] on input at bounding box center [1244, 135] width 433 height 30
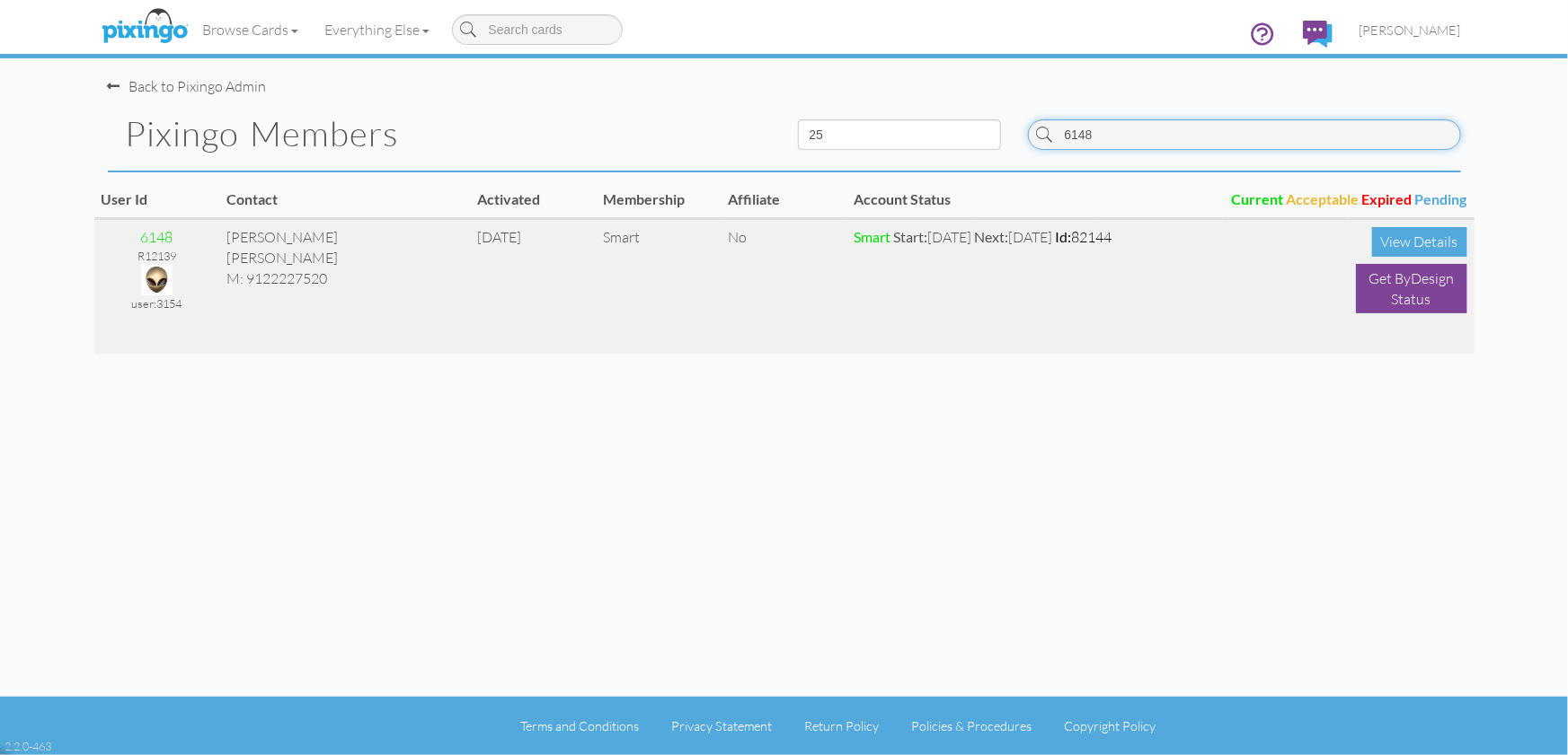
type input "6148"
click at [162, 270] on img at bounding box center [156, 280] width 31 height 31
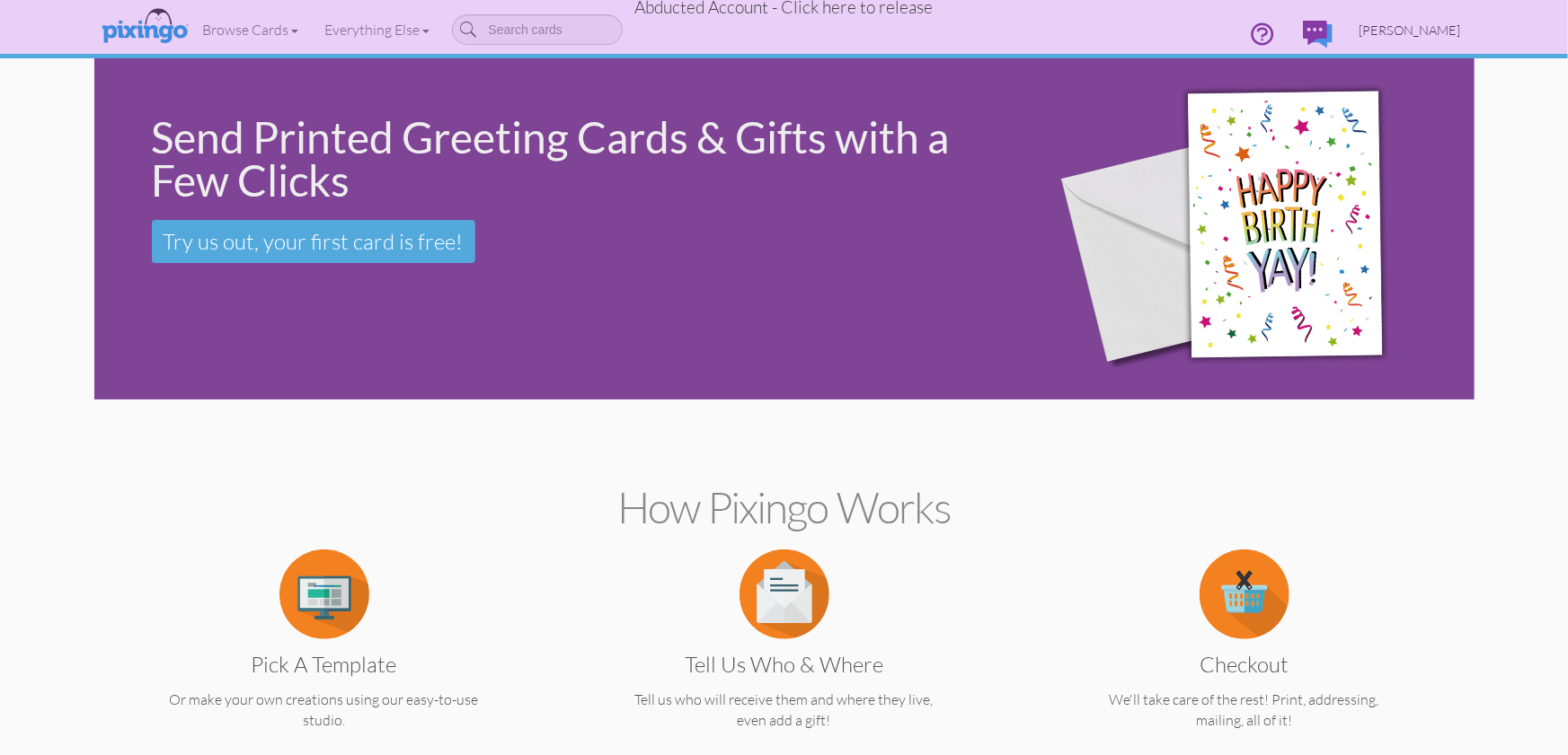
click at [1432, 28] on span "Shelby Peterson" at bounding box center [1409, 30] width 102 height 15
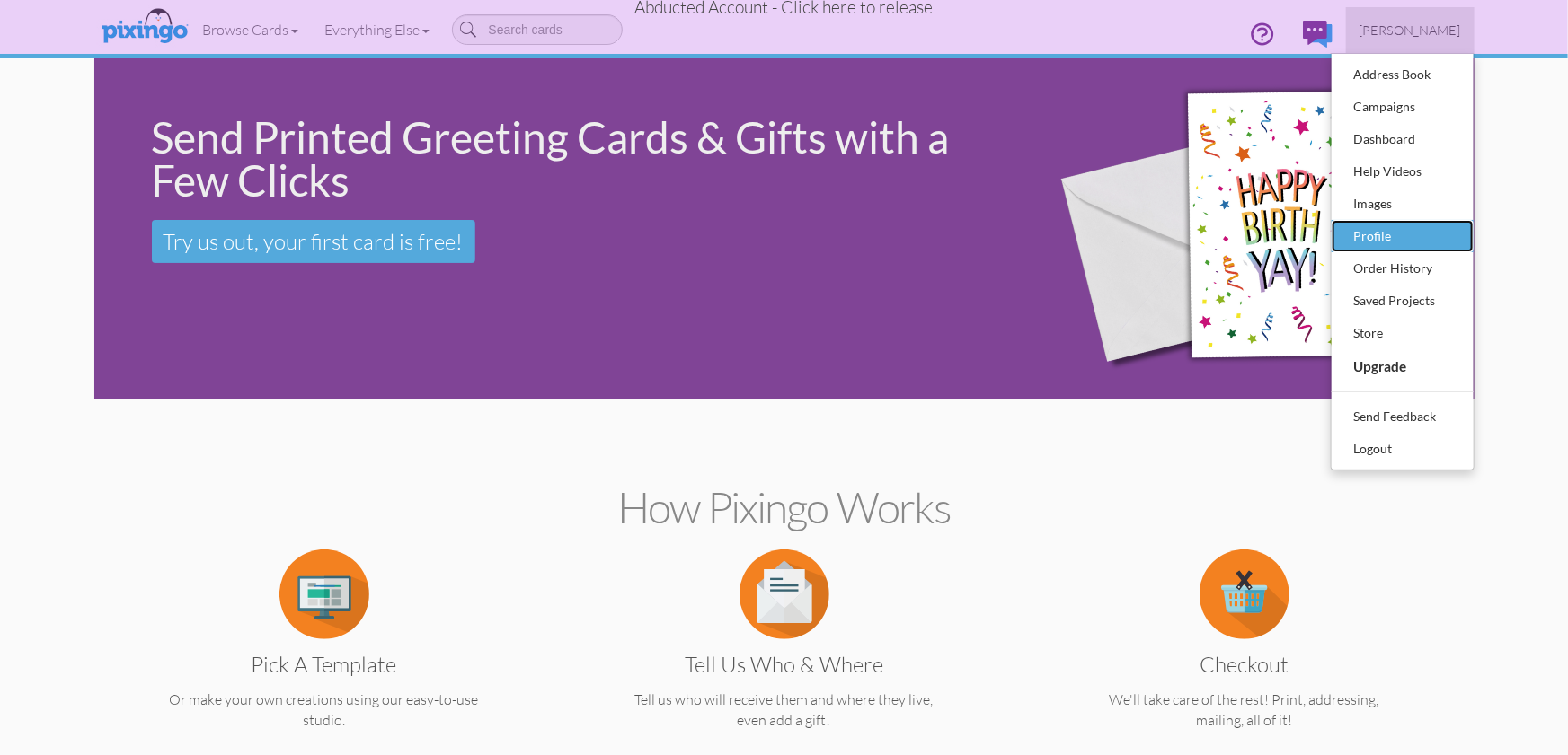
click at [1380, 238] on div "Profile" at bounding box center [1401, 236] width 106 height 27
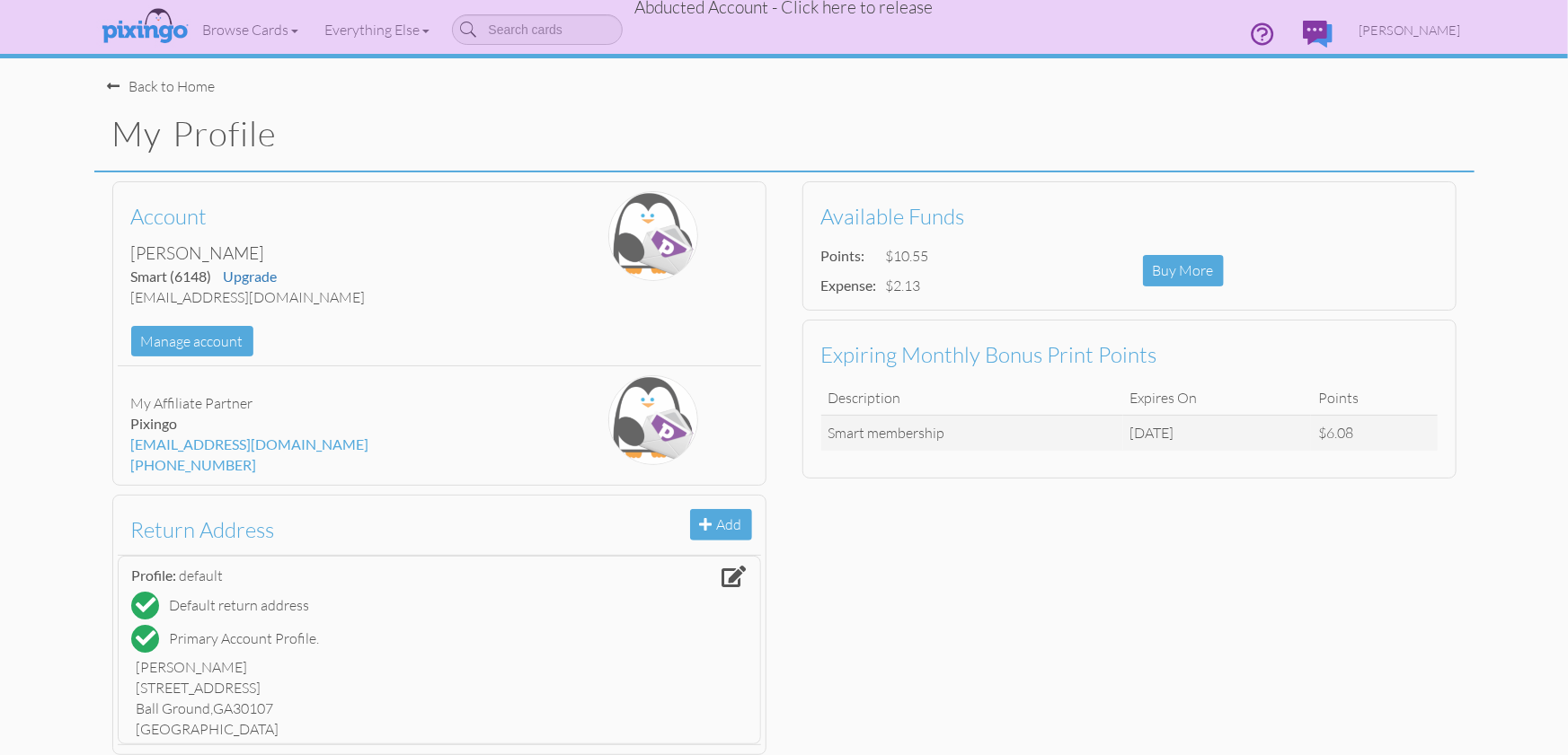
click at [852, 10] on span "Abducted Account - Click here to release" at bounding box center [784, 7] width 298 height 22
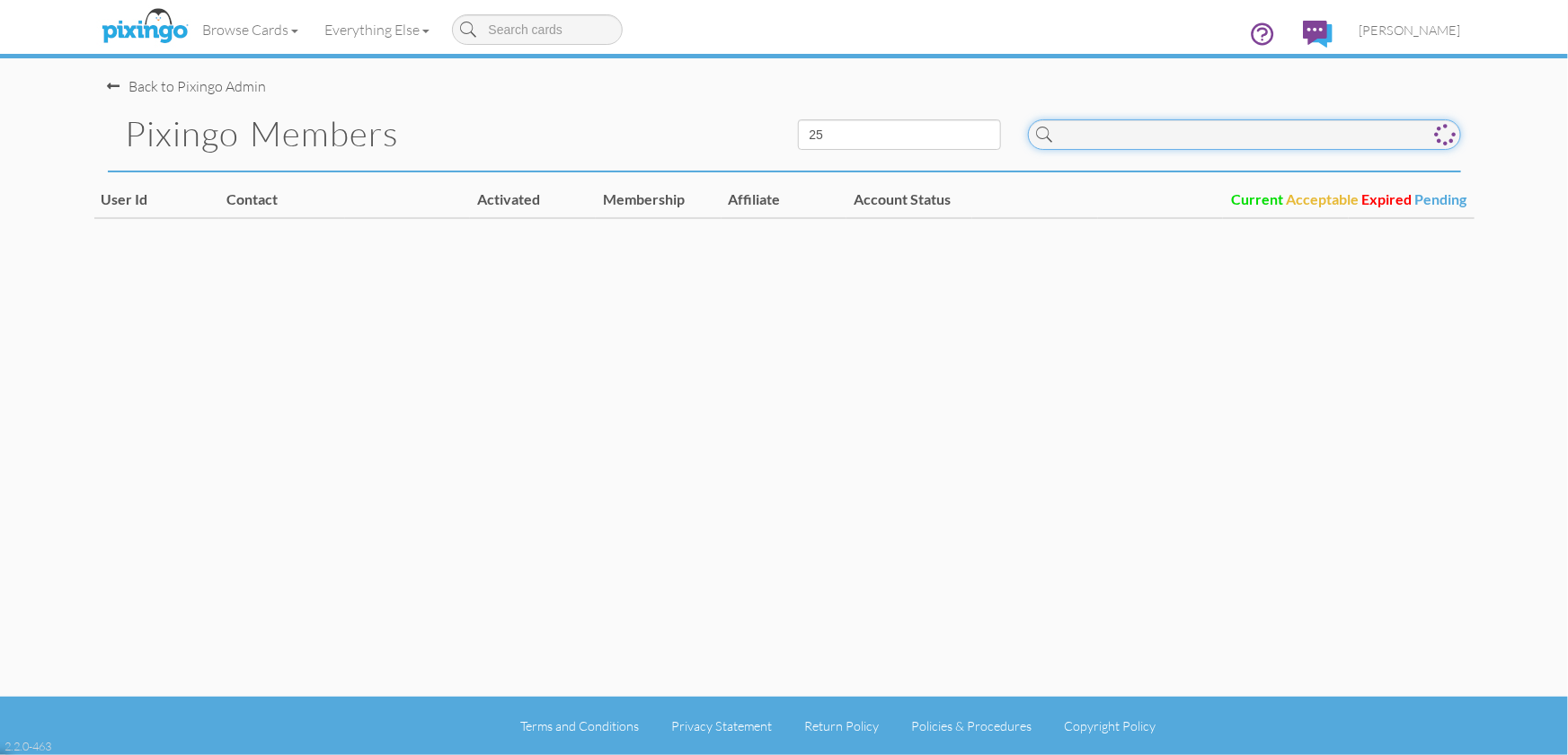
click at [1118, 139] on input at bounding box center [1244, 135] width 433 height 30
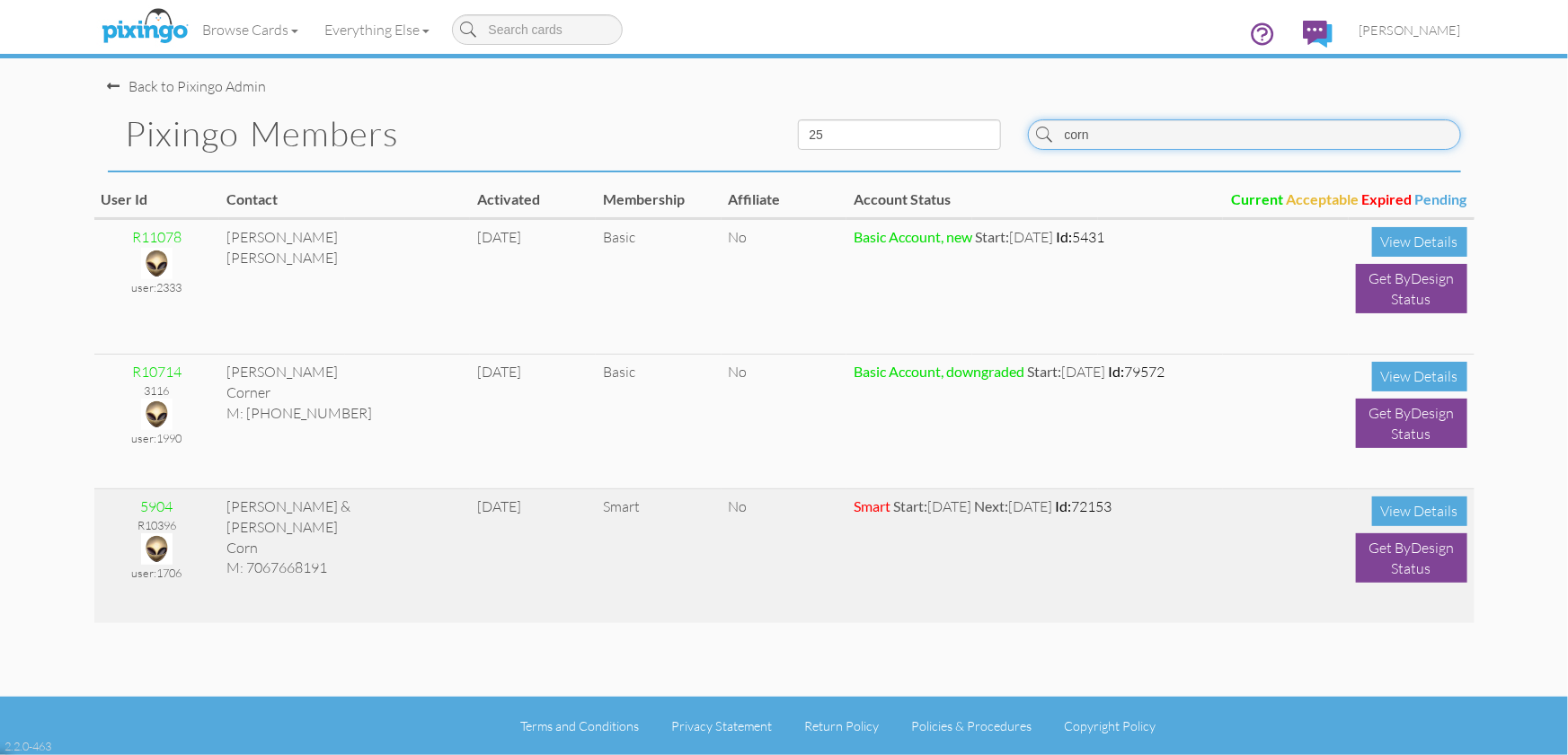
type input "corn"
click at [156, 537] on img at bounding box center [156, 549] width 31 height 31
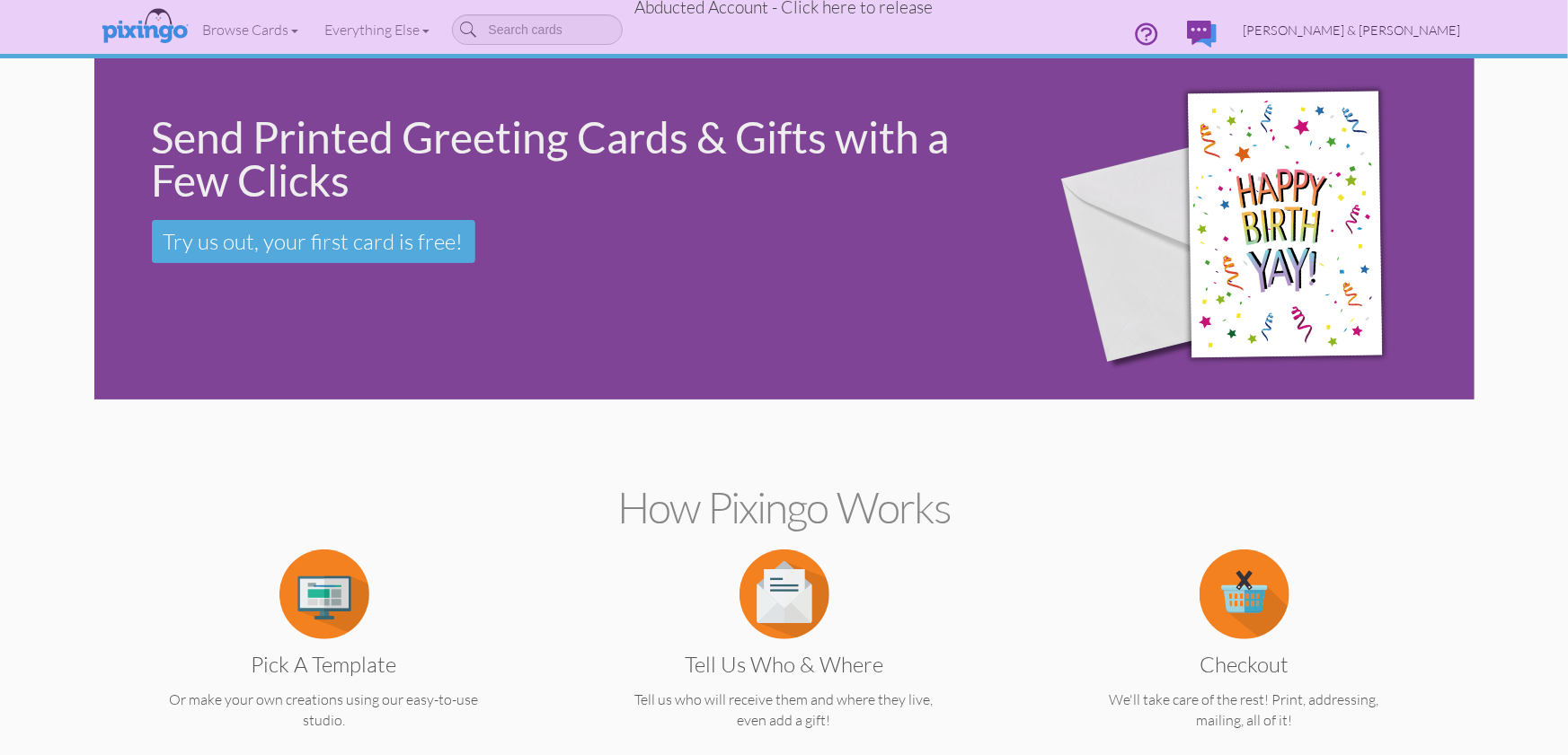
drag, startPoint x: 1404, startPoint y: 24, endPoint x: 1402, endPoint y: 34, distance: 10.2
click at [1404, 24] on span "Wendi & Robby Corn" at bounding box center [1352, 30] width 217 height 15
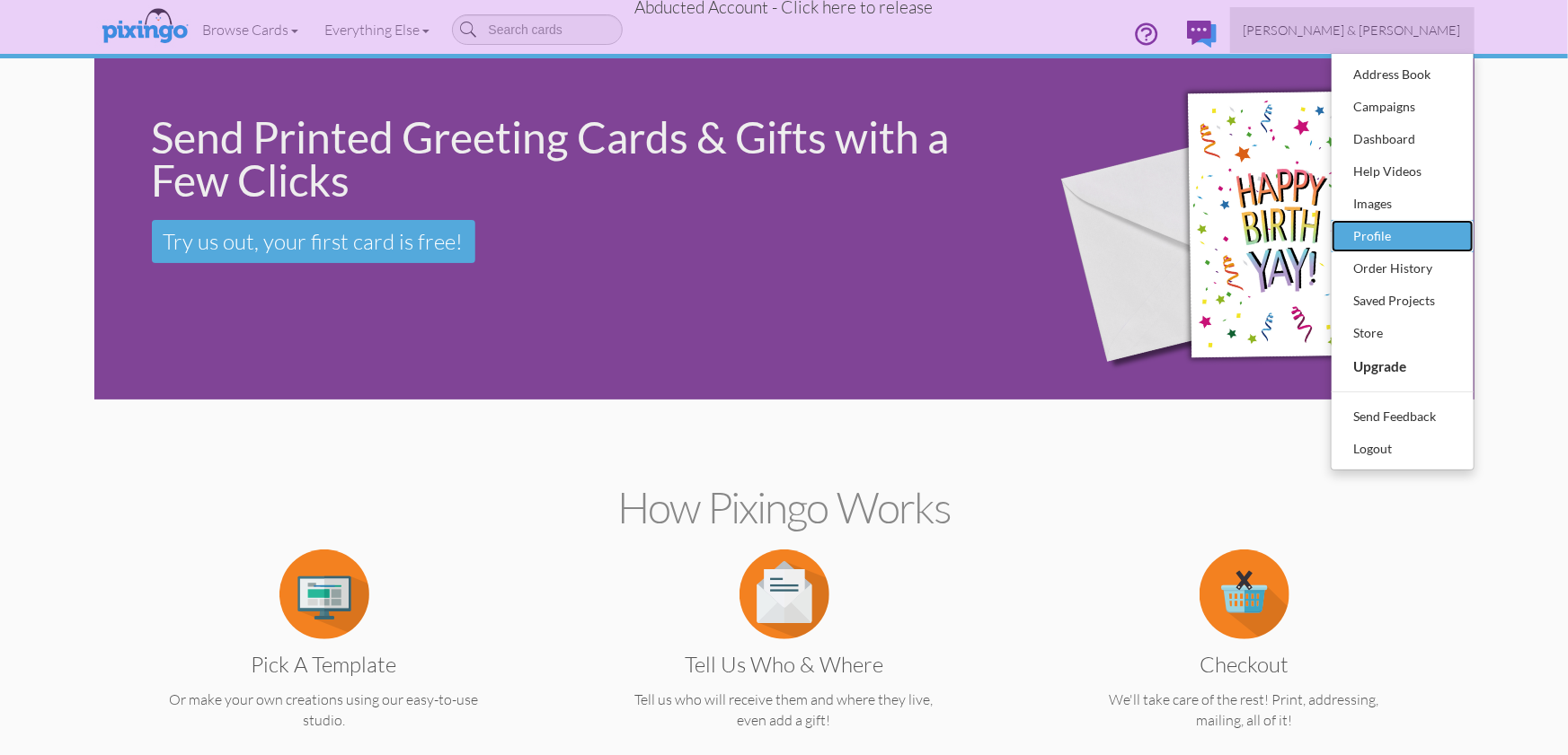
click at [1369, 233] on div "Profile" at bounding box center [1401, 236] width 106 height 27
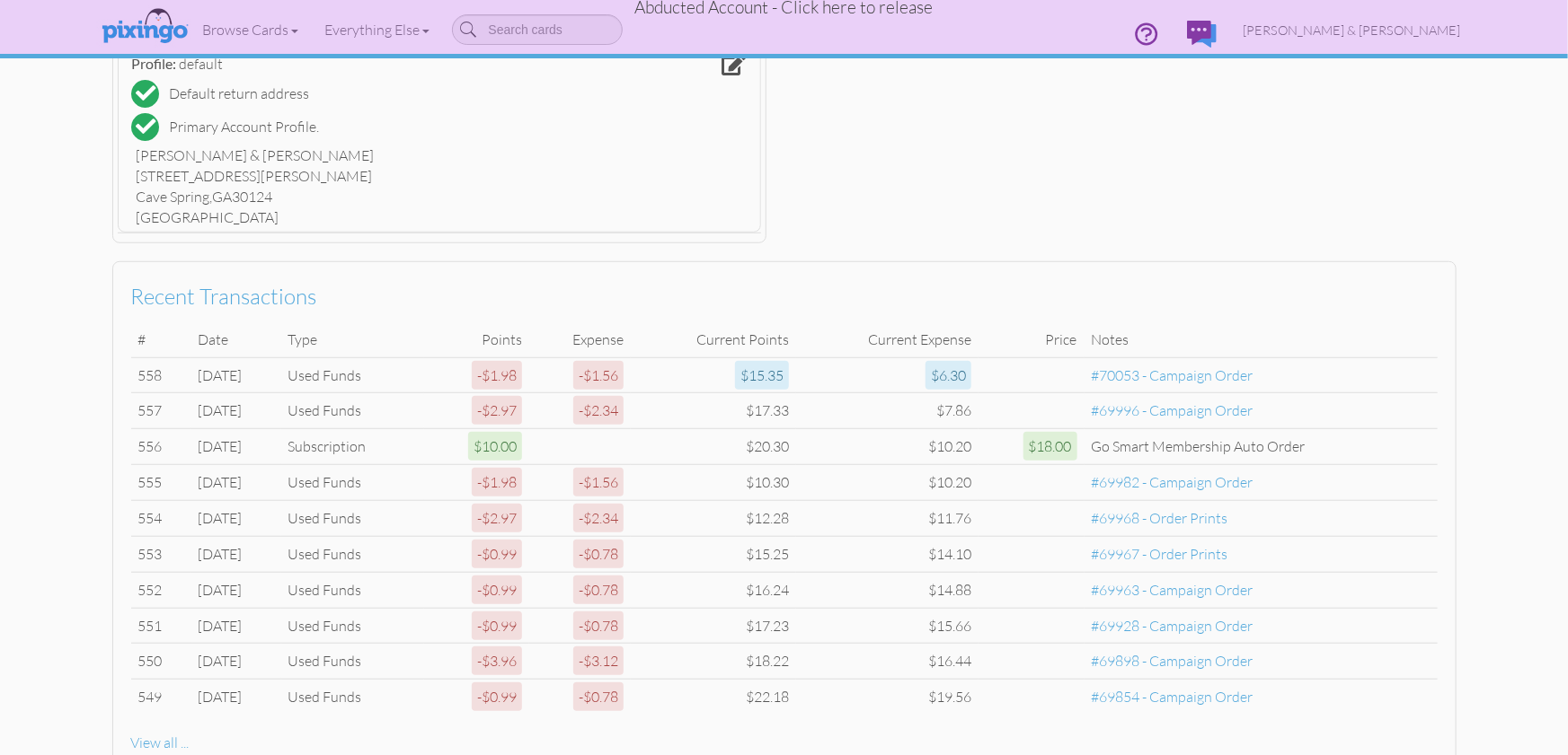
scroll to position [603, 0]
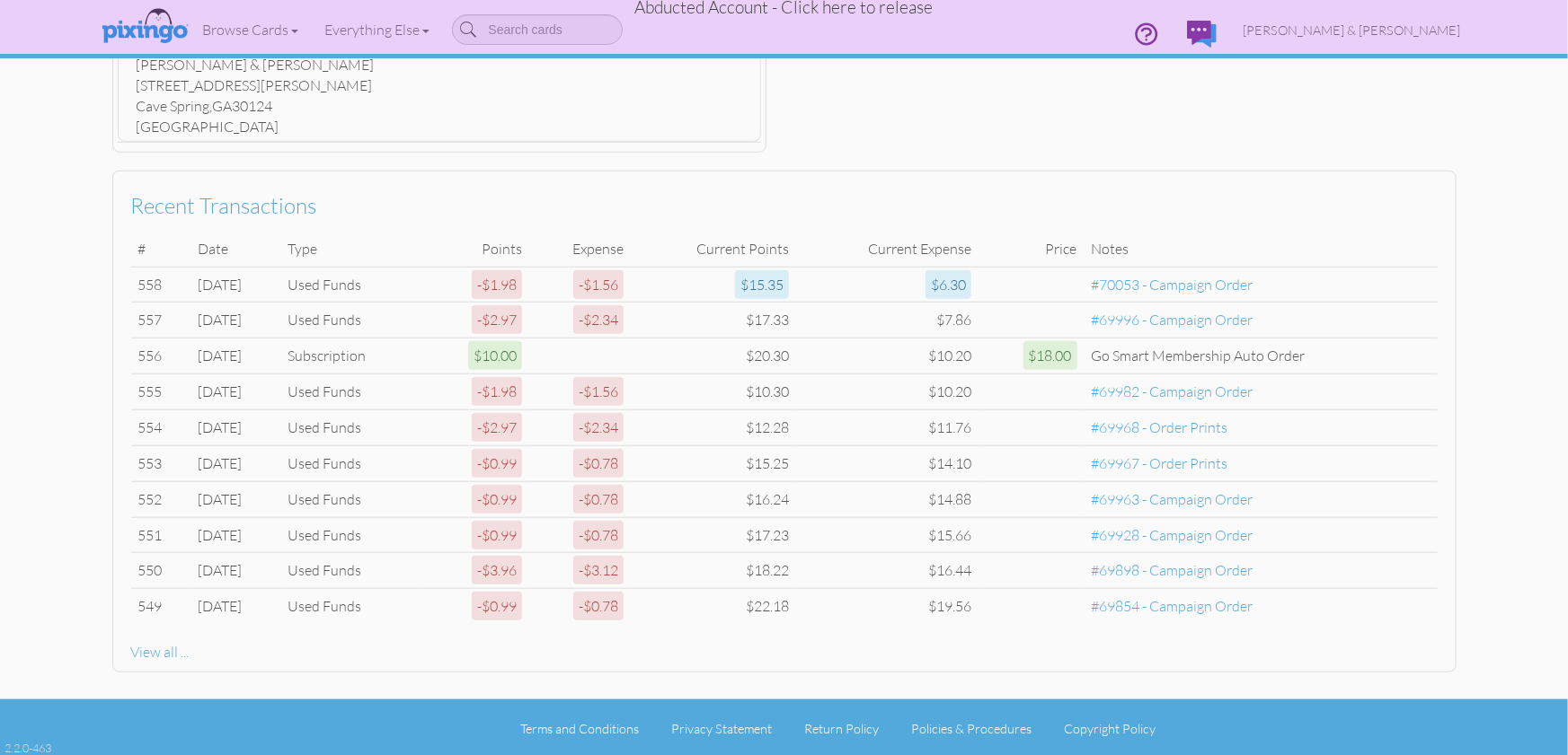
click at [854, 20] on div "Abducted Account - Click here to release" at bounding box center [784, 7] width 298 height 24
click at [846, 9] on span "Abducted Account - Click here to release" at bounding box center [784, 7] width 298 height 22
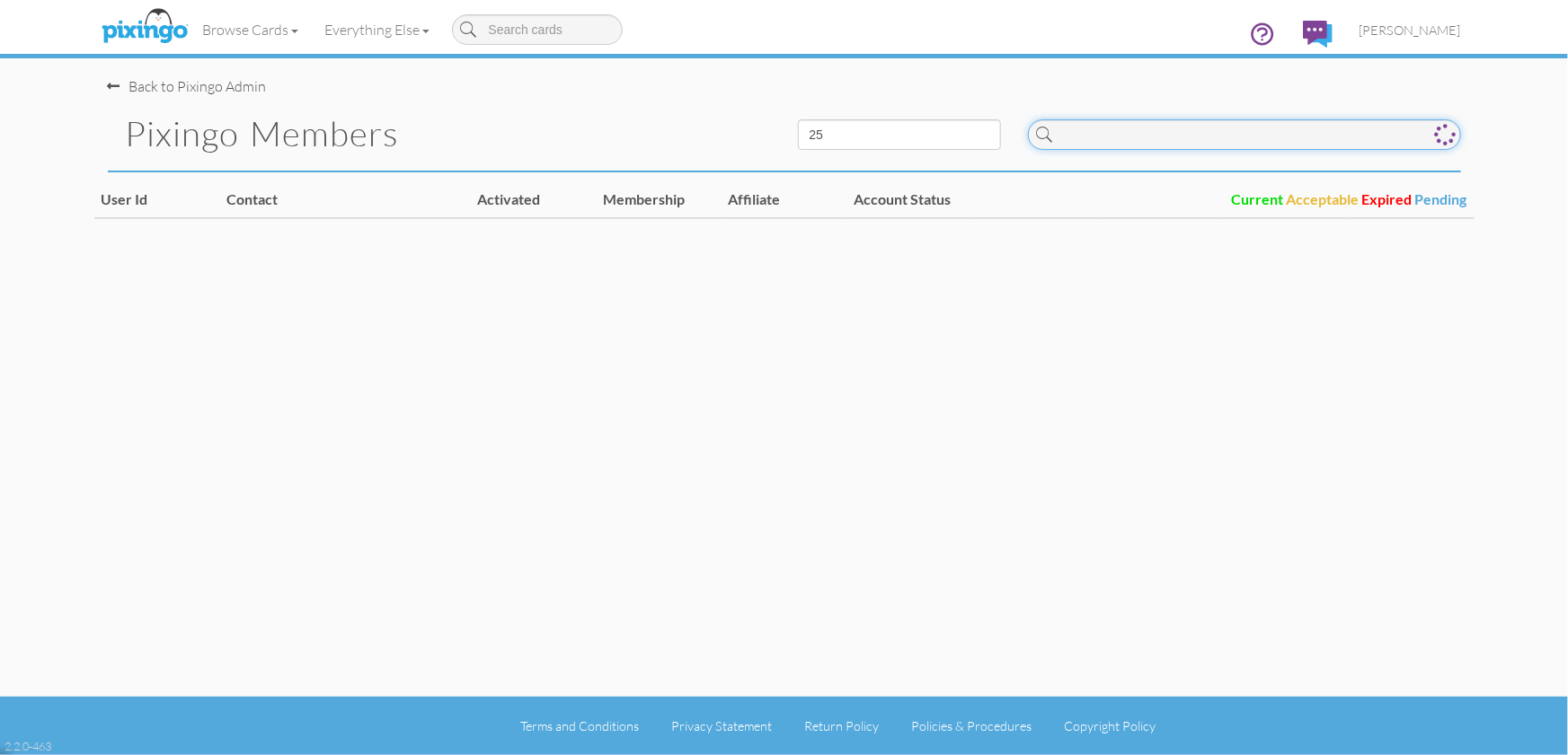
click at [1109, 140] on input at bounding box center [1244, 135] width 433 height 30
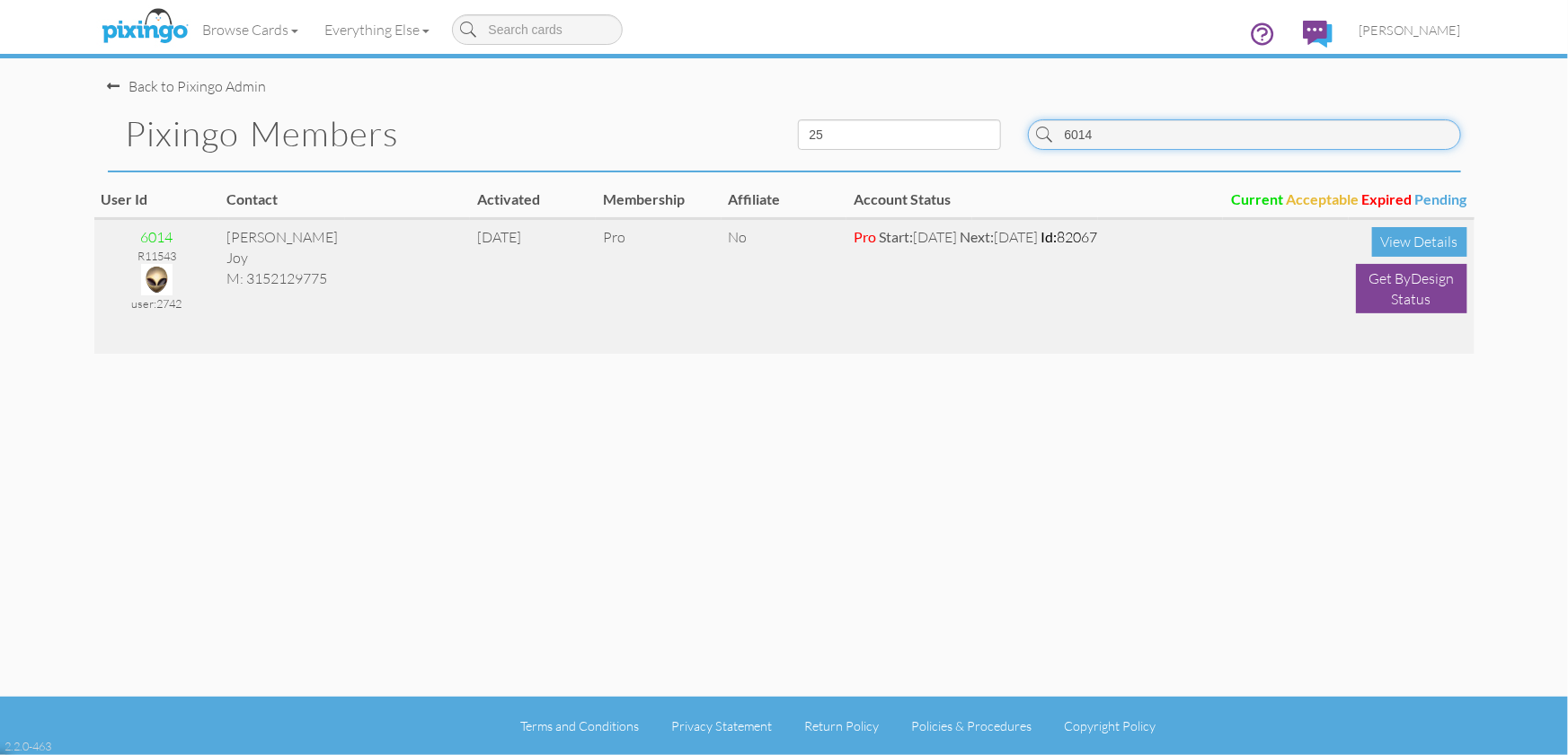
type input "6014"
click at [158, 272] on img at bounding box center [156, 280] width 31 height 31
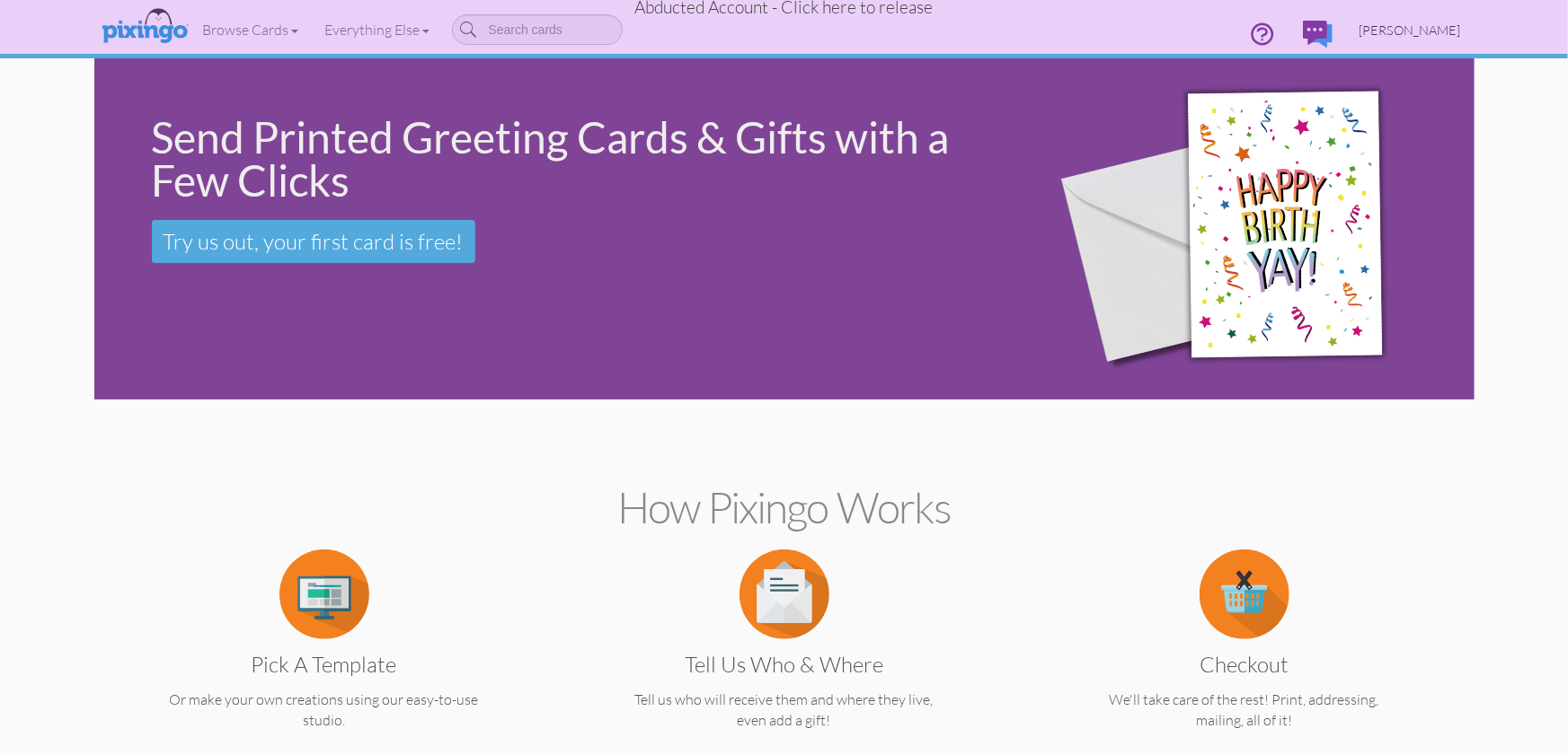
drag, startPoint x: 1421, startPoint y: 22, endPoint x: 1420, endPoint y: 48, distance: 26.0
click at [1421, 23] on span "Ryan Joy" at bounding box center [1409, 30] width 102 height 15
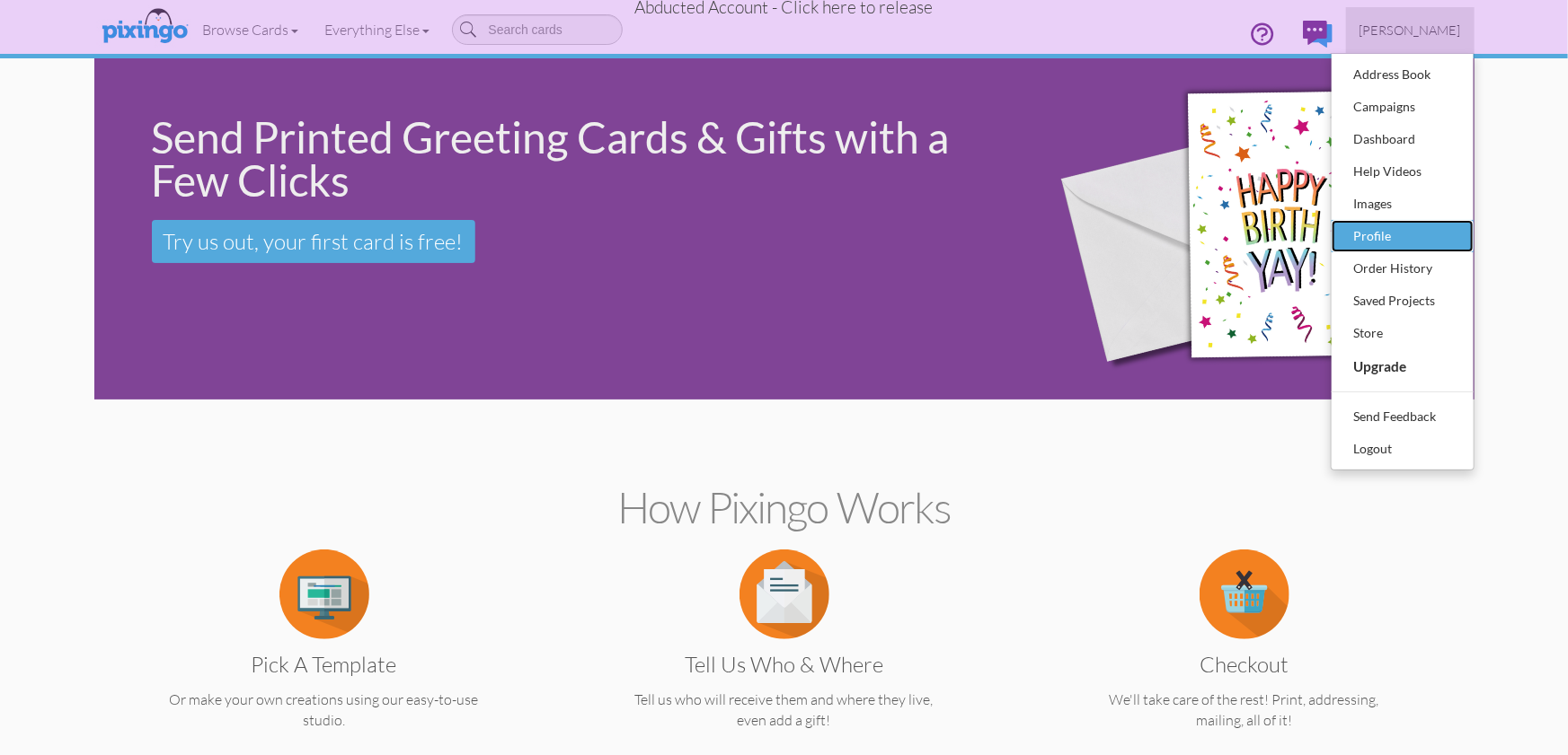
click at [1379, 238] on div "Profile" at bounding box center [1401, 236] width 106 height 27
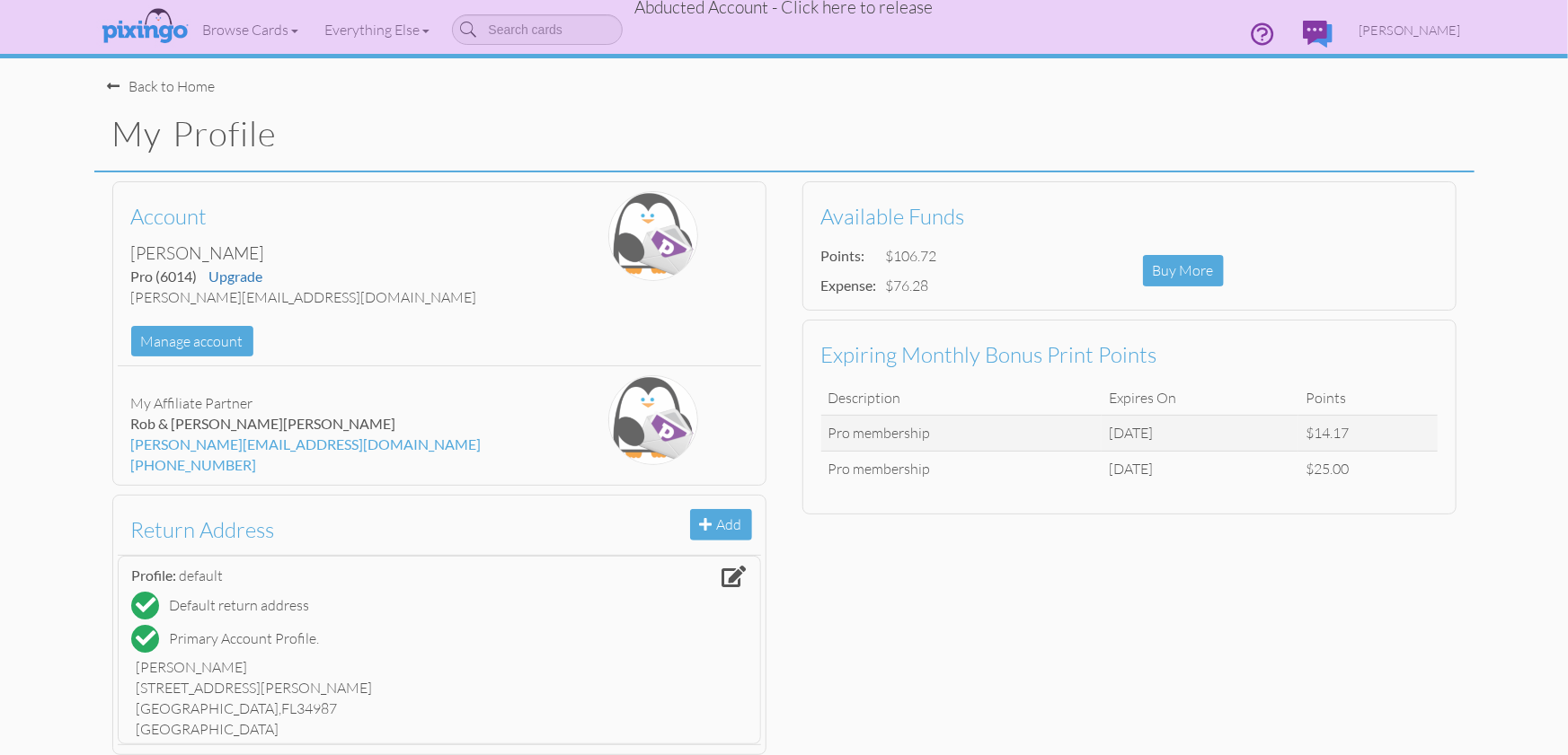
click at [755, 9] on span "Abducted Account - Click here to release" at bounding box center [784, 7] width 298 height 22
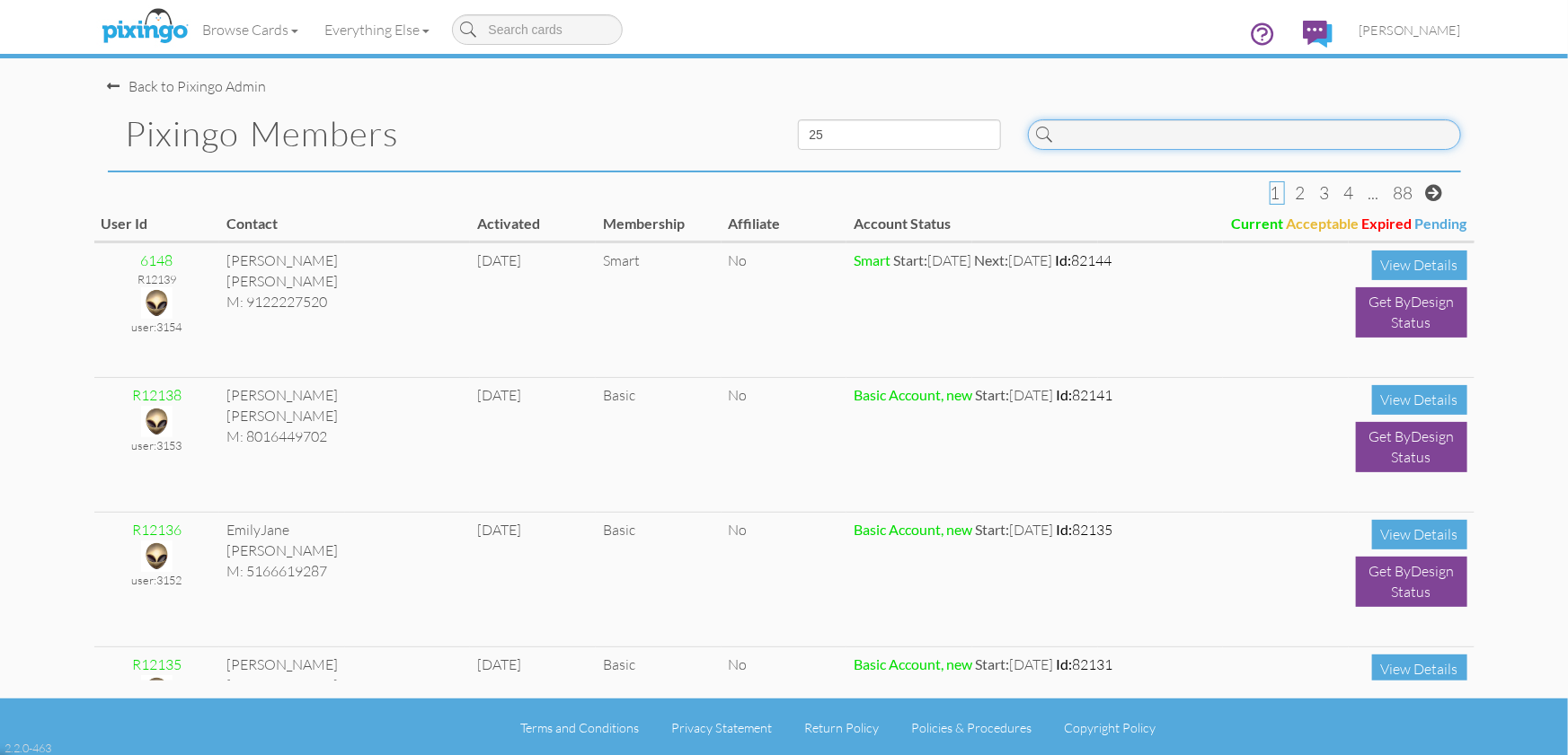
click at [1169, 138] on input at bounding box center [1244, 135] width 433 height 30
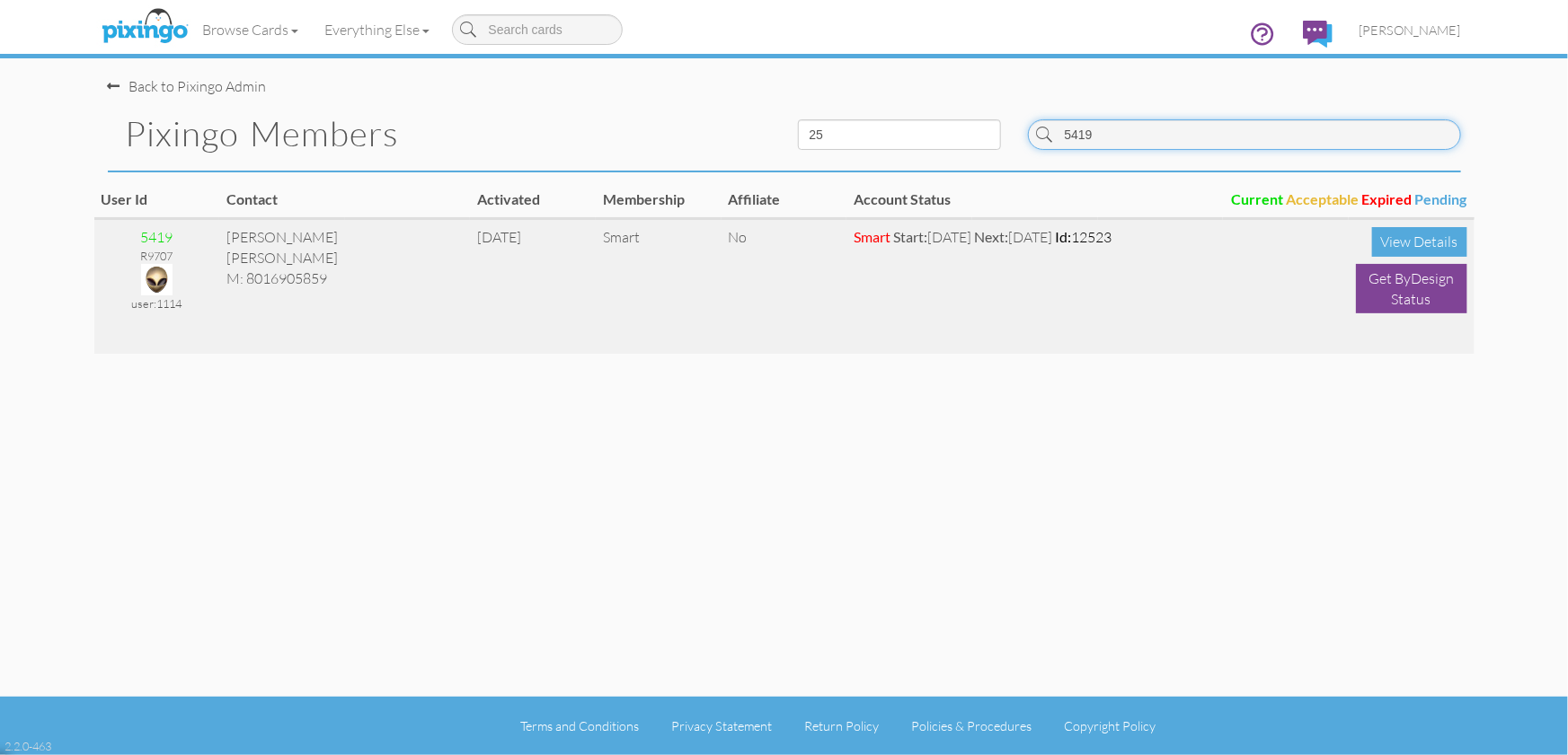
type input "5419"
click at [172, 274] on div at bounding box center [157, 280] width 111 height 31
click at [163, 273] on img at bounding box center [156, 280] width 31 height 31
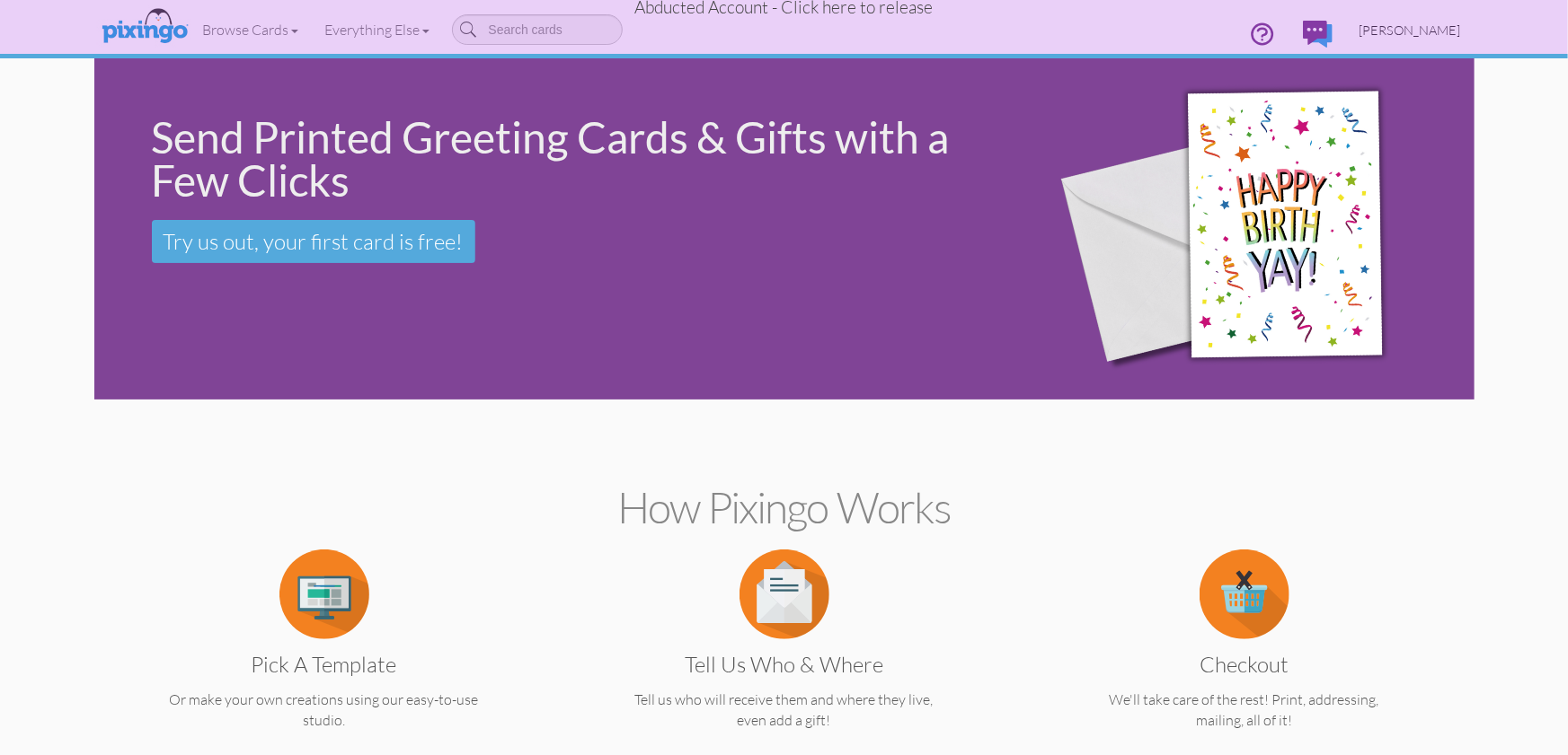
click at [1431, 24] on span "Curtis Marsh" at bounding box center [1409, 30] width 102 height 15
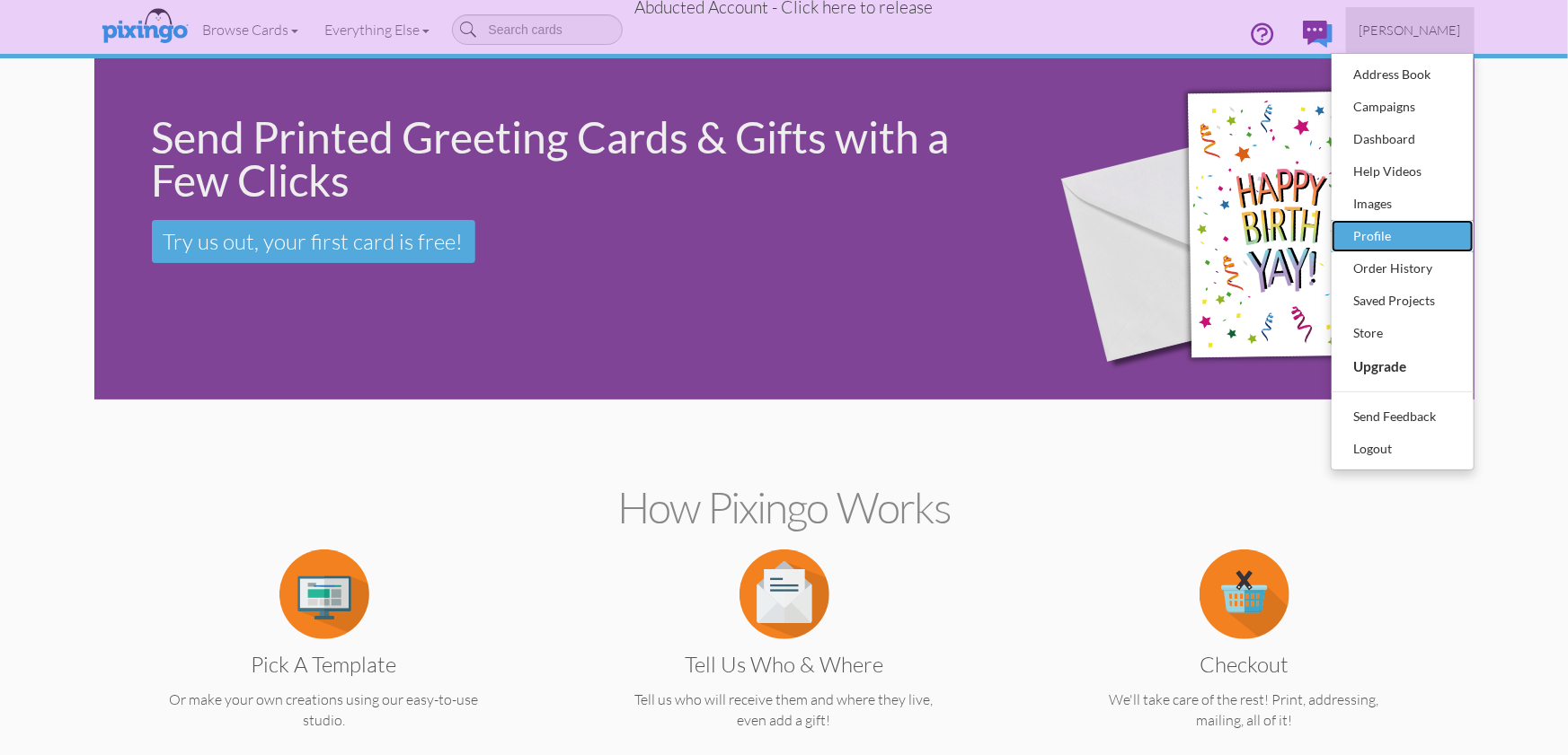
click at [1402, 234] on div "Profile" at bounding box center [1401, 236] width 106 height 27
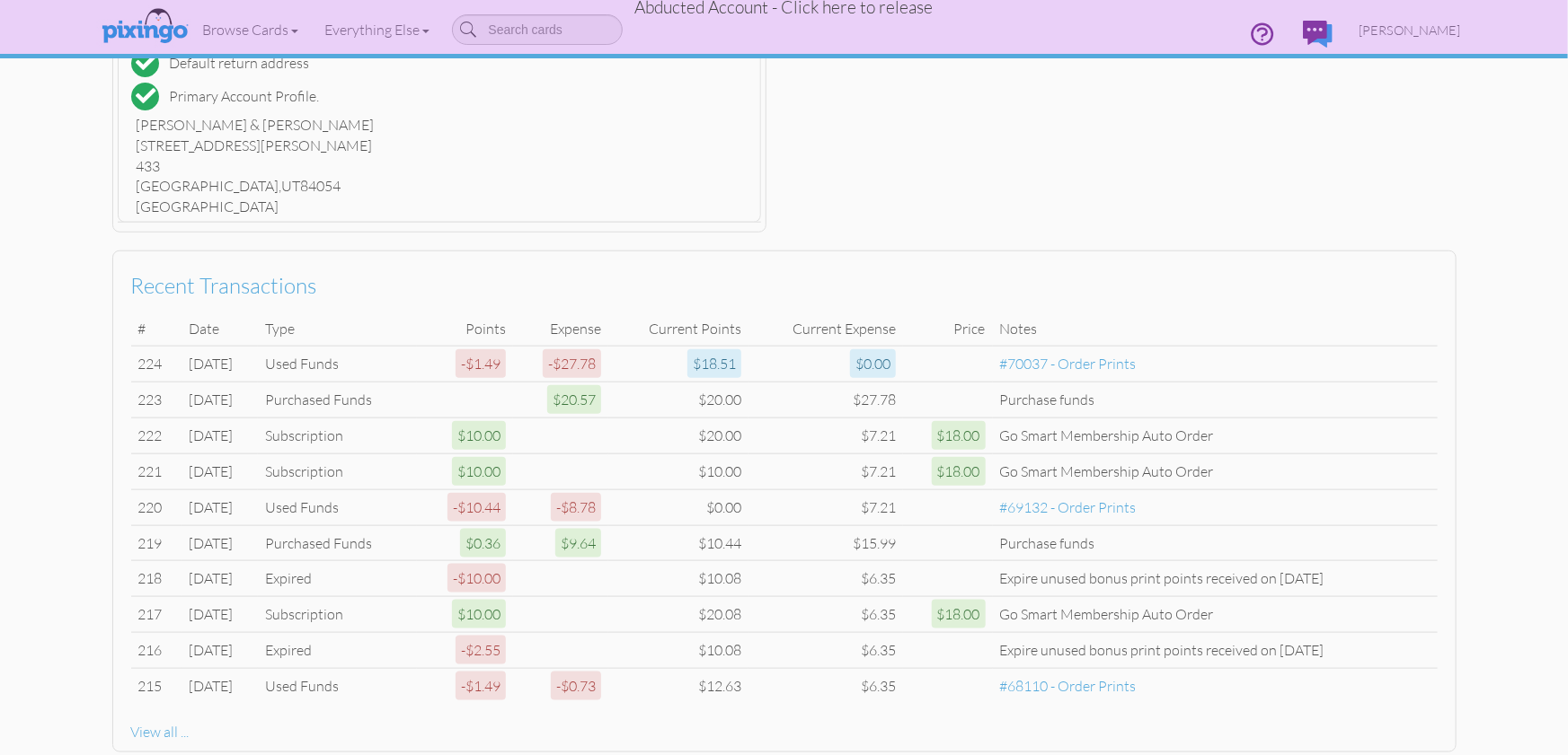
scroll to position [782, 0]
click at [882, 10] on span "Abducted Account - Click here to release" at bounding box center [784, 7] width 298 height 22
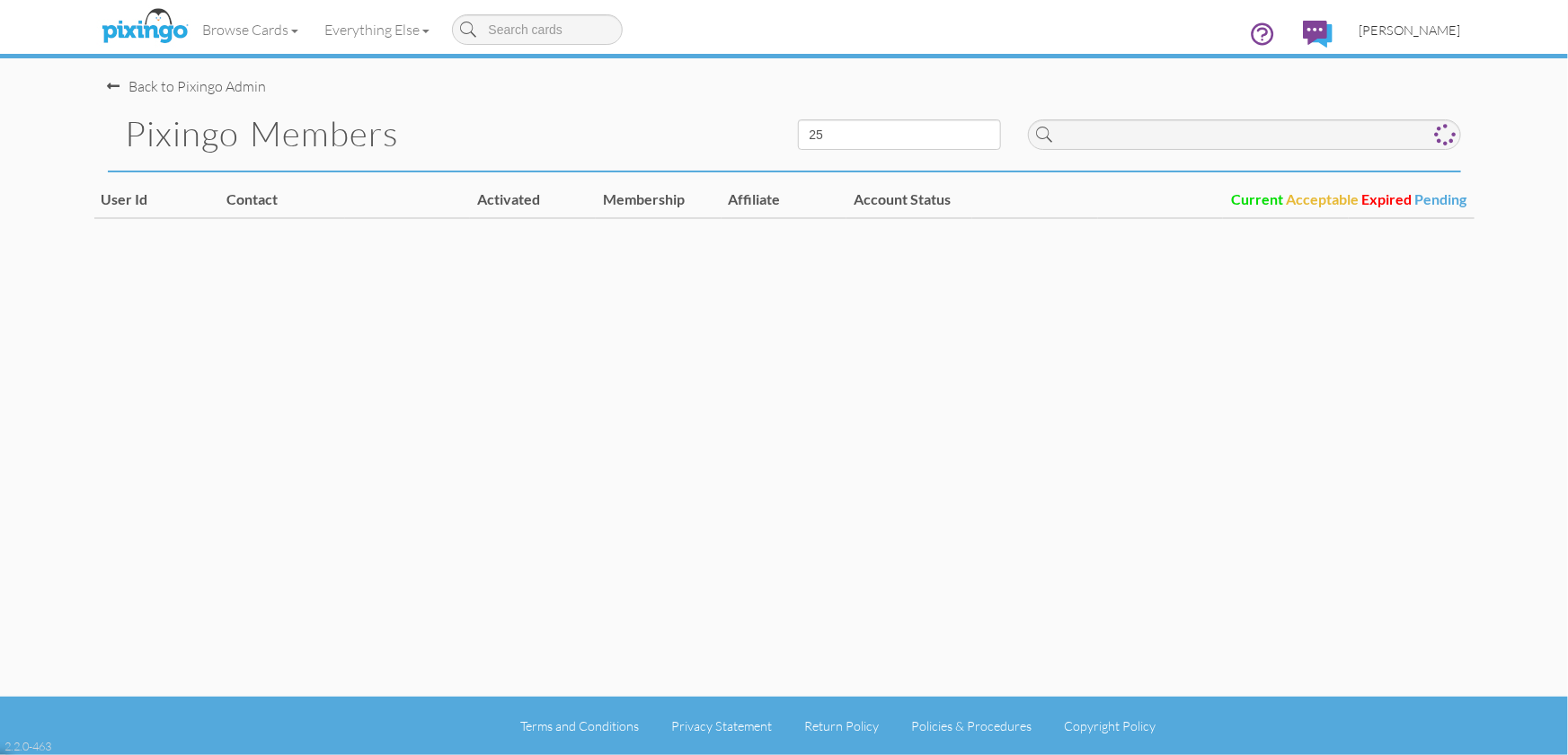
click at [1462, 28] on link "[PERSON_NAME]" at bounding box center [1409, 30] width 128 height 46
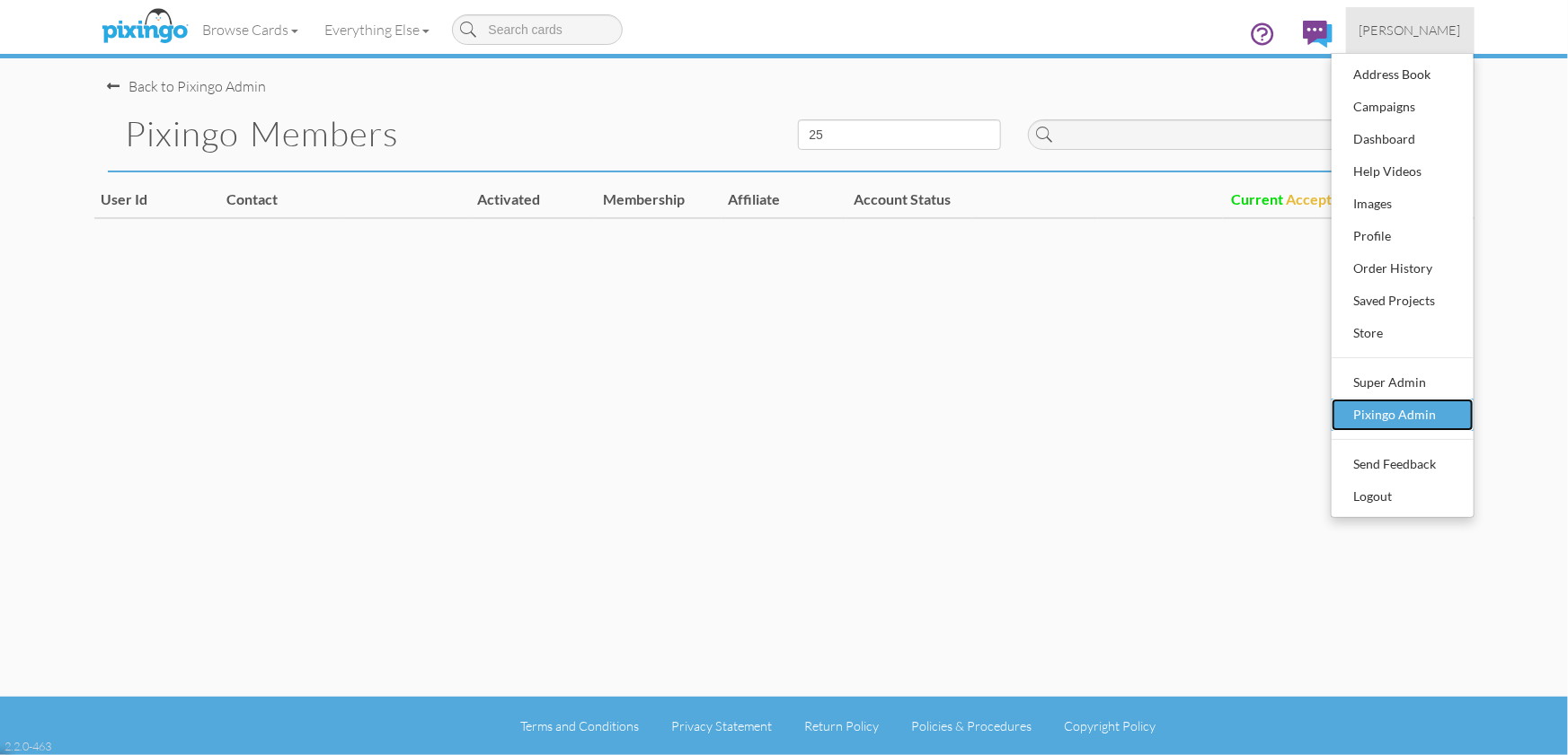
click at [1420, 408] on div "Pixingo Admin" at bounding box center [1401, 415] width 106 height 27
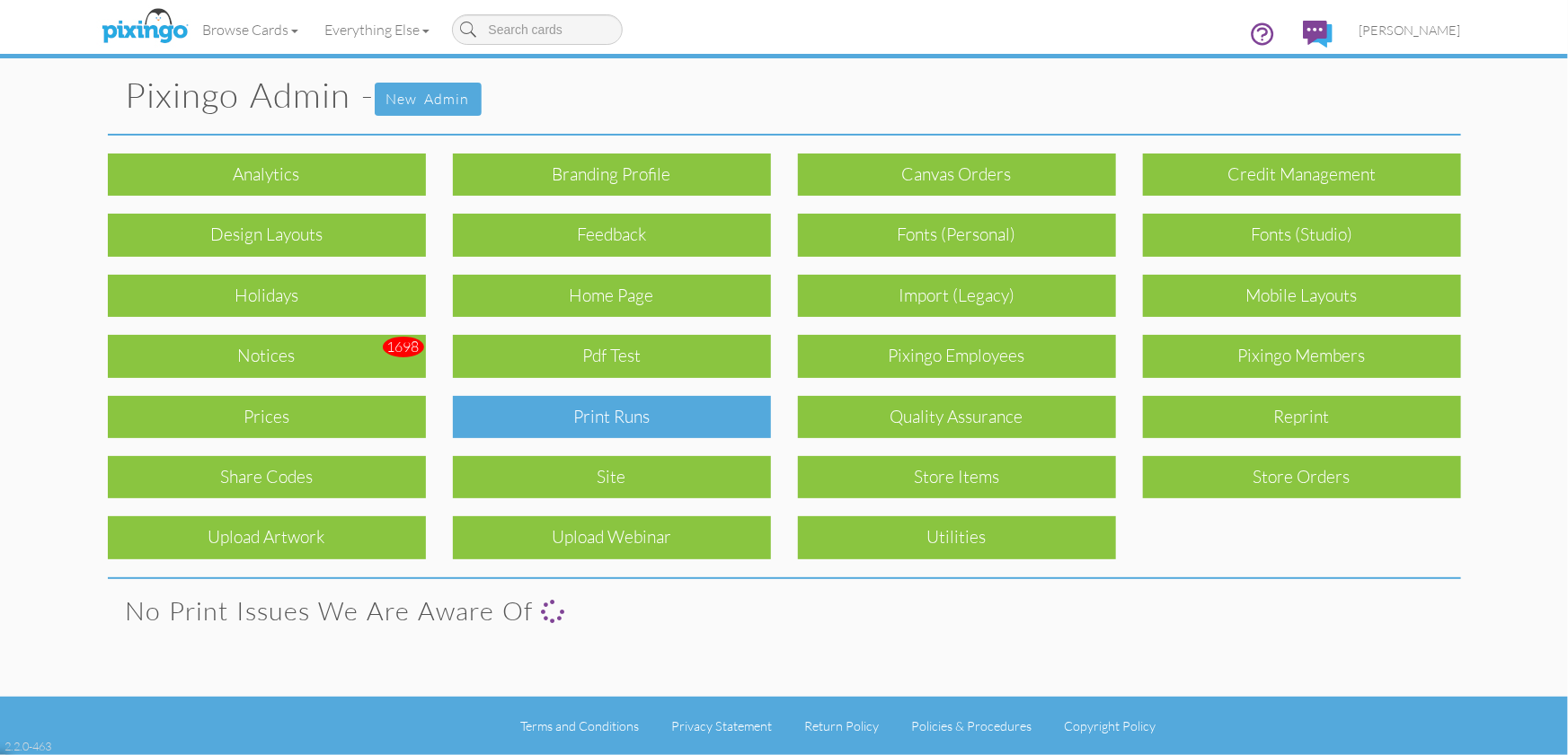
click at [725, 420] on div "Print Runs" at bounding box center [612, 416] width 318 height 42
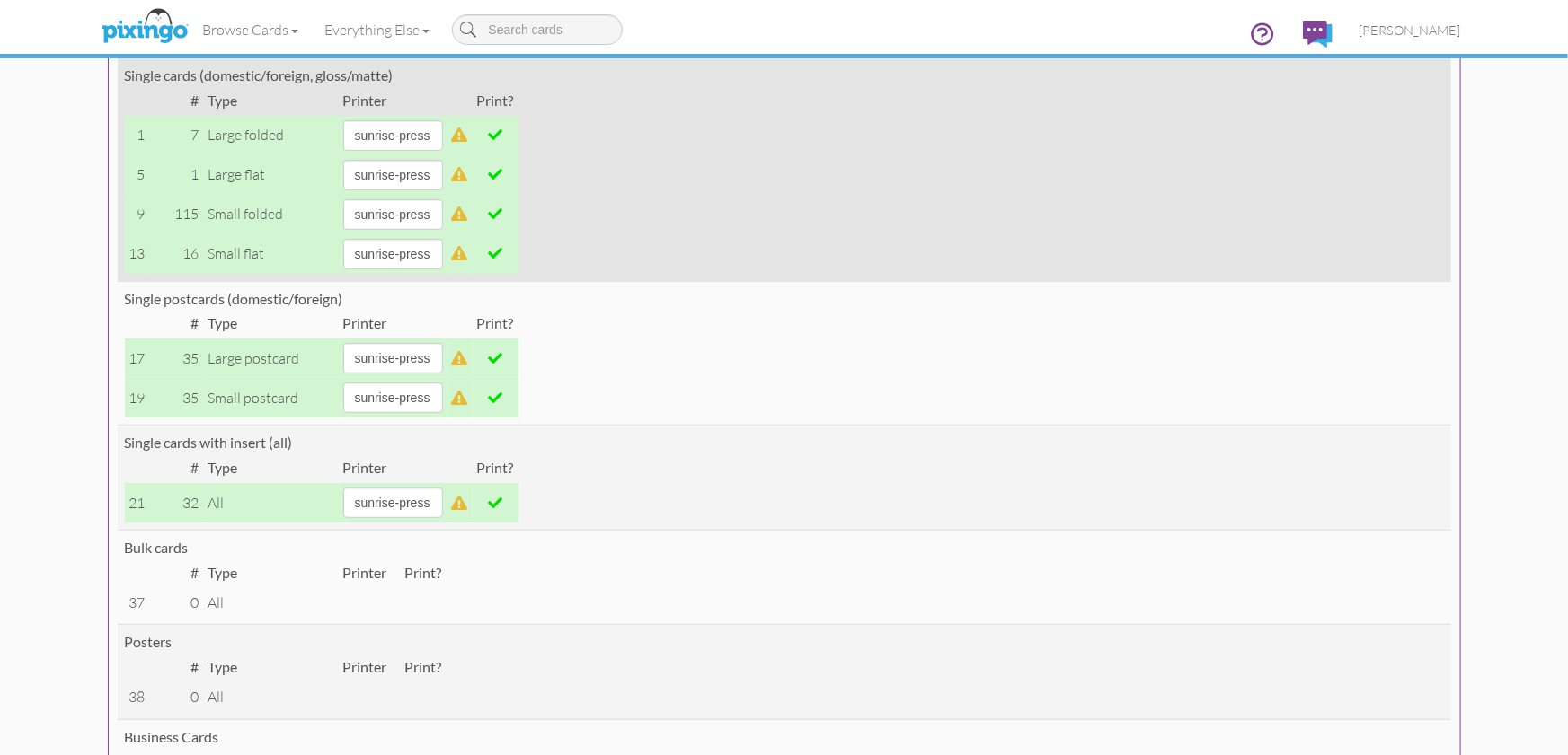
scroll to position [281, 0]
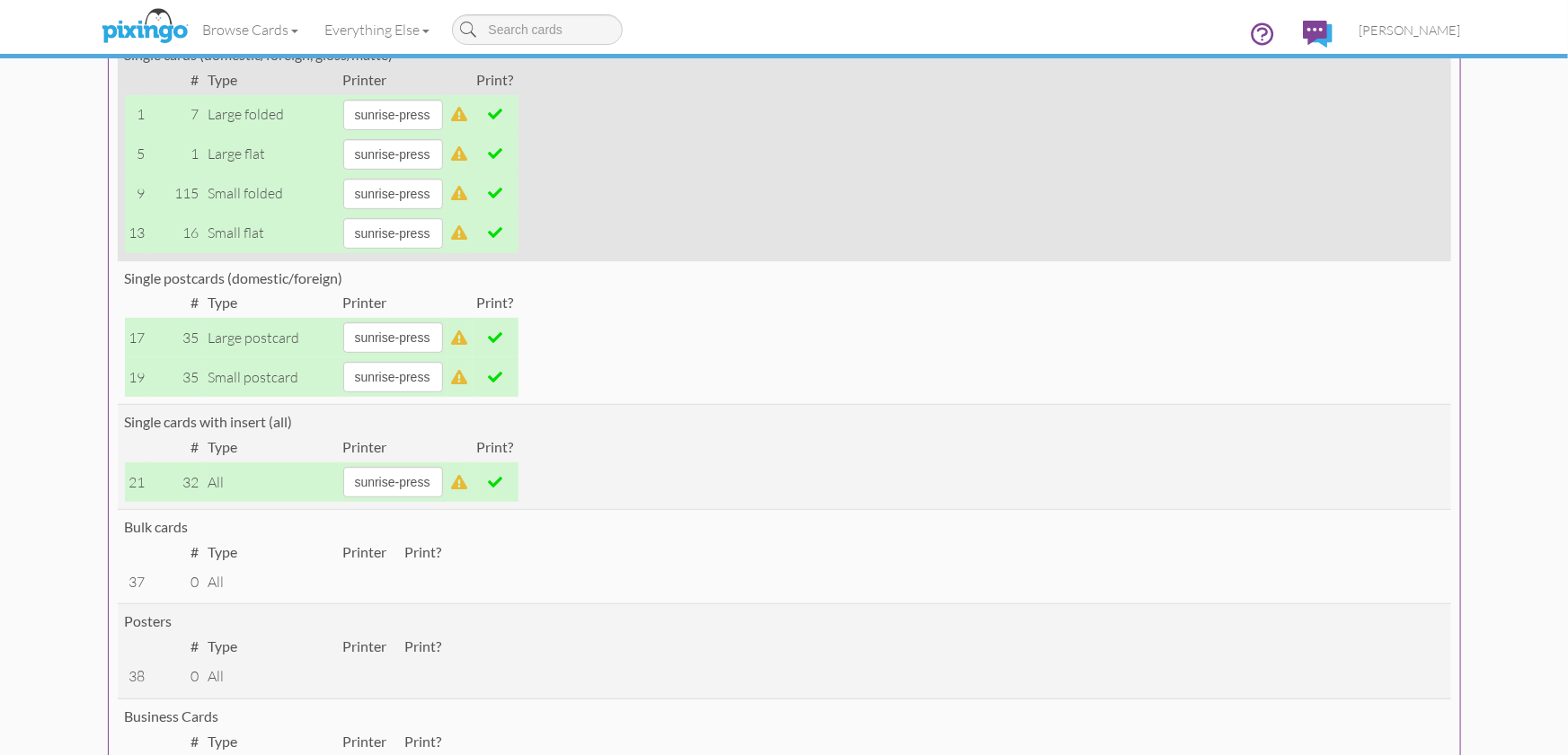
click at [502, 111] on span at bounding box center [495, 113] width 14 height 14
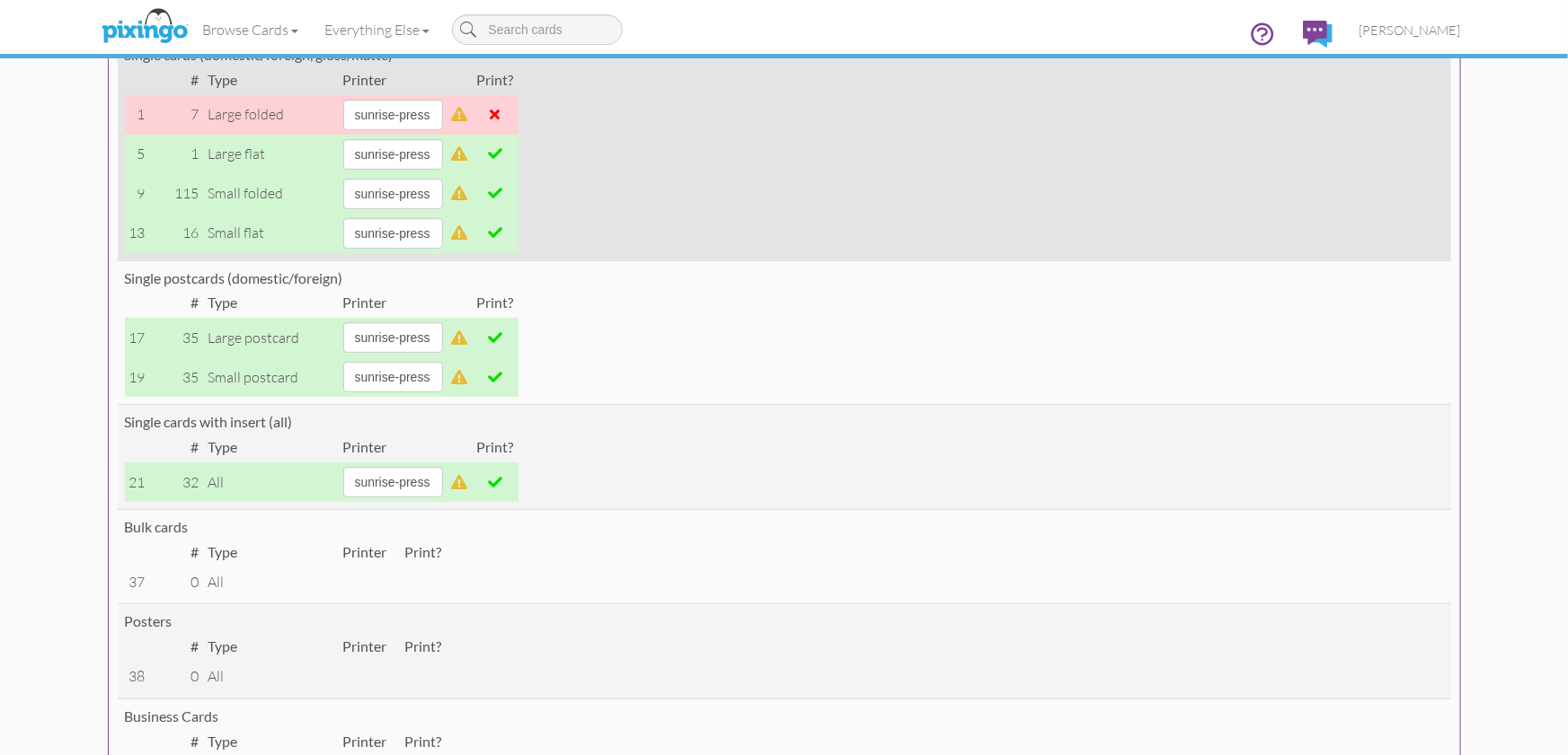
click at [511, 145] on td at bounding box center [496, 155] width 46 height 40
click at [502, 156] on span at bounding box center [495, 153] width 14 height 14
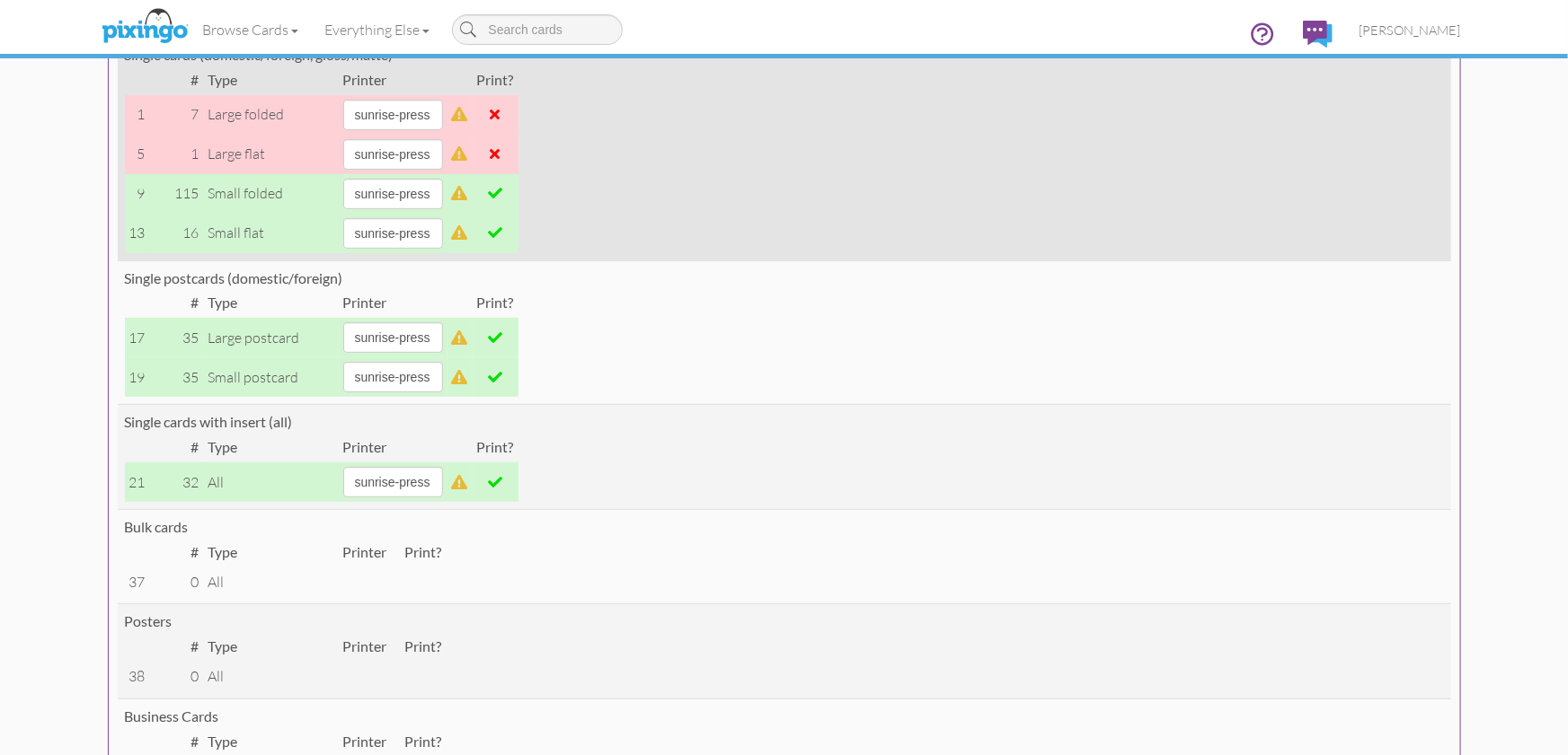
click at [502, 194] on span at bounding box center [495, 192] width 14 height 14
click at [502, 228] on span at bounding box center [495, 232] width 14 height 14
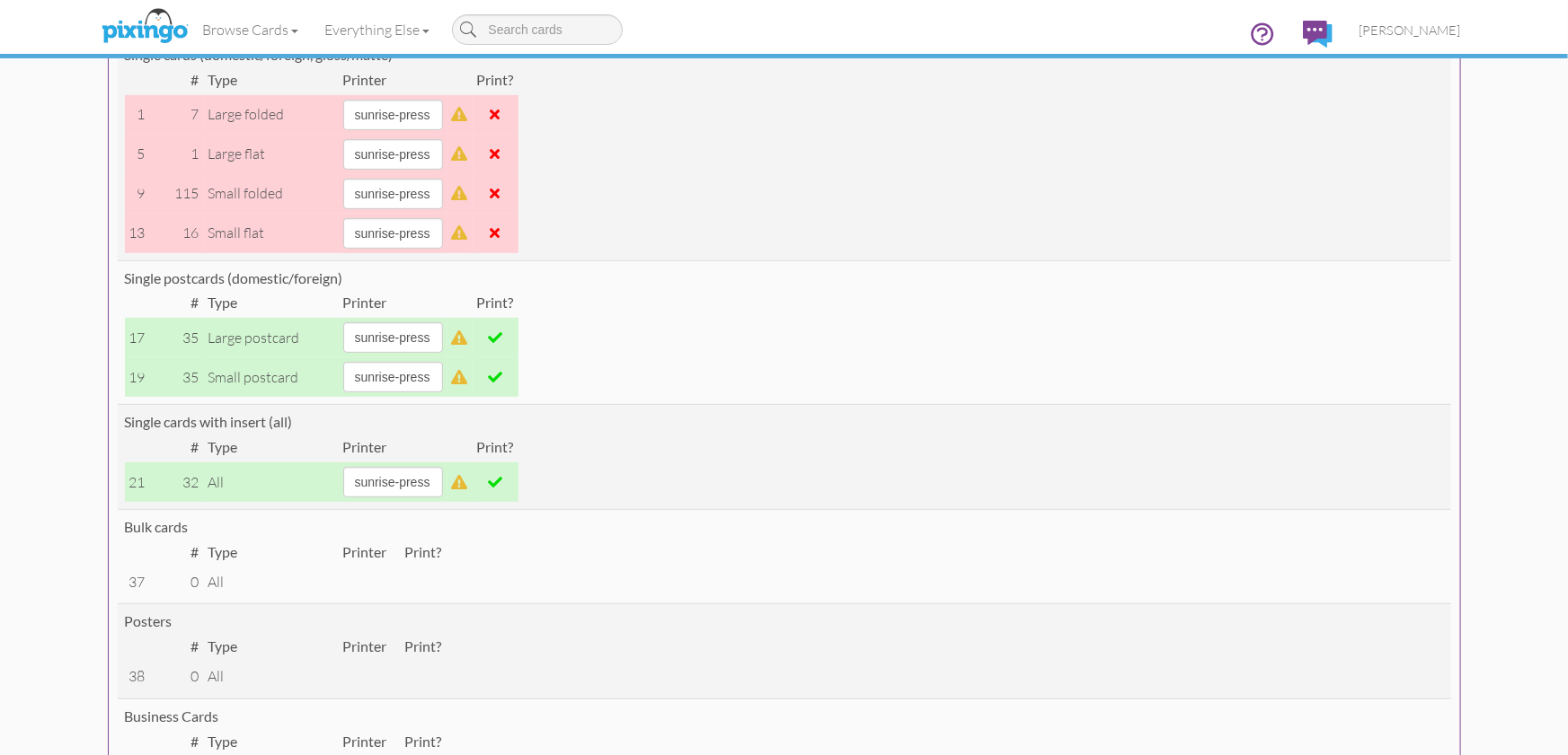
click at [502, 339] on span at bounding box center [495, 337] width 14 height 14
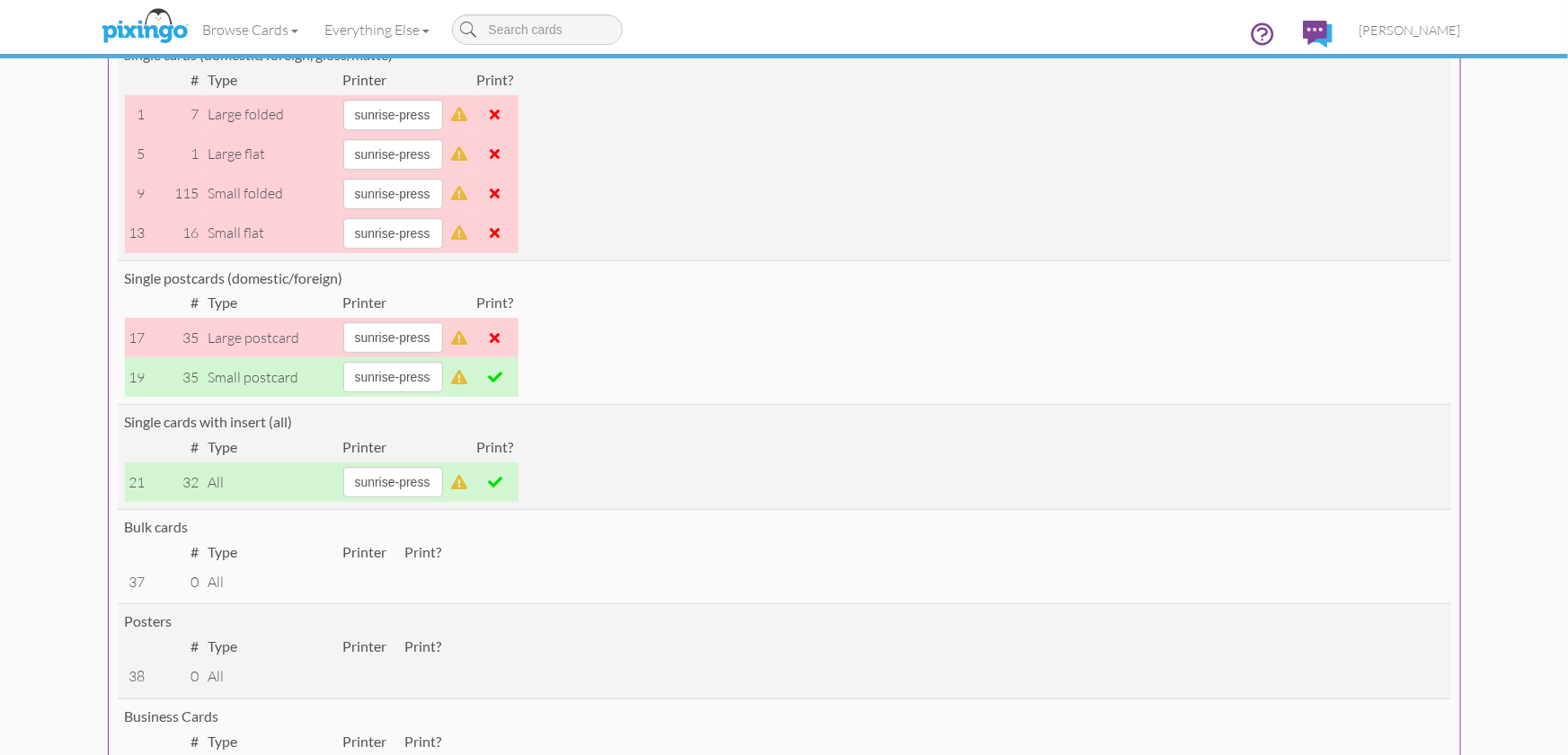
click at [502, 377] on span at bounding box center [495, 377] width 14 height 14
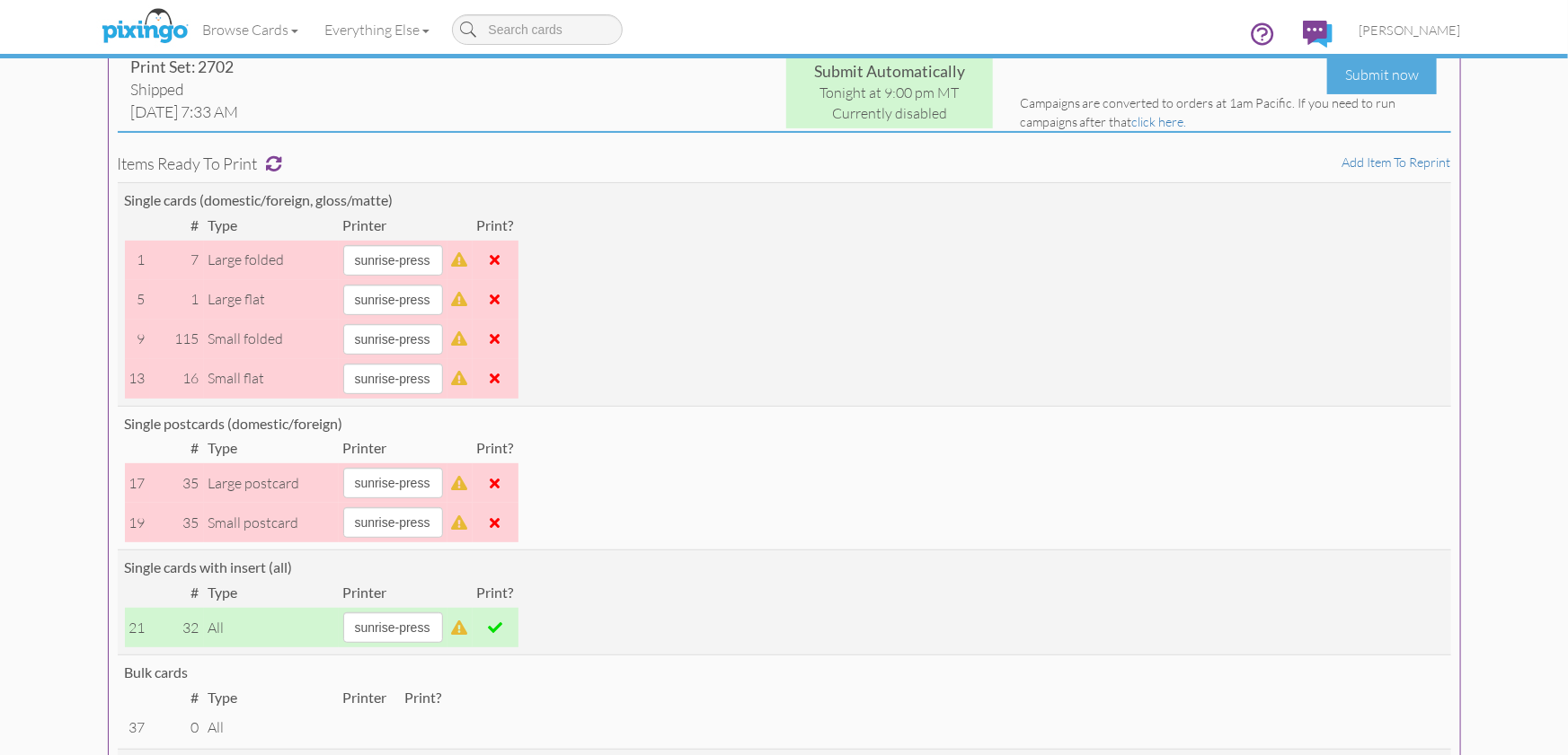
scroll to position [0, 0]
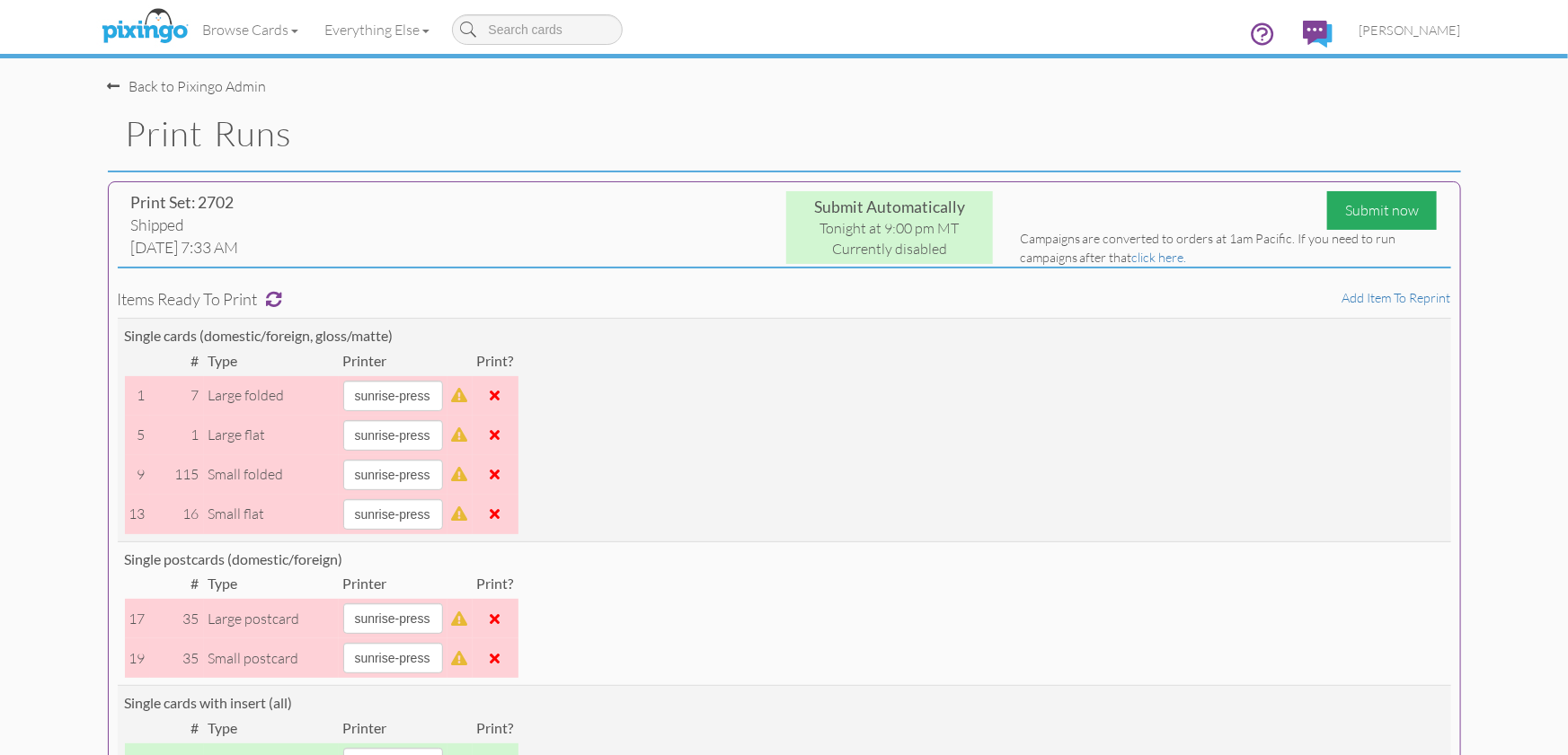
click at [1361, 221] on div "Submit now" at bounding box center [1381, 210] width 109 height 39
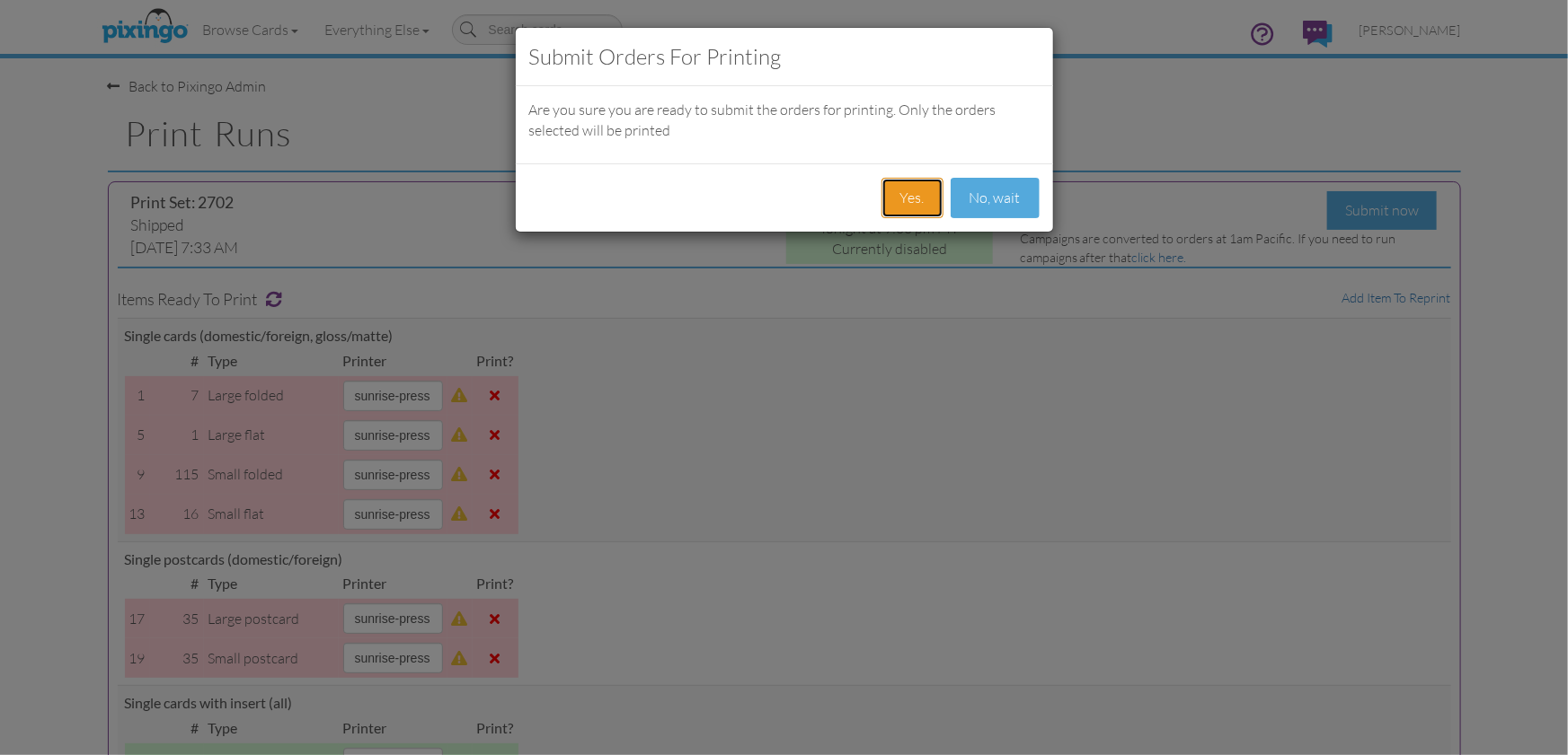
click at [906, 194] on button "Yes." at bounding box center [911, 198] width 62 height 40
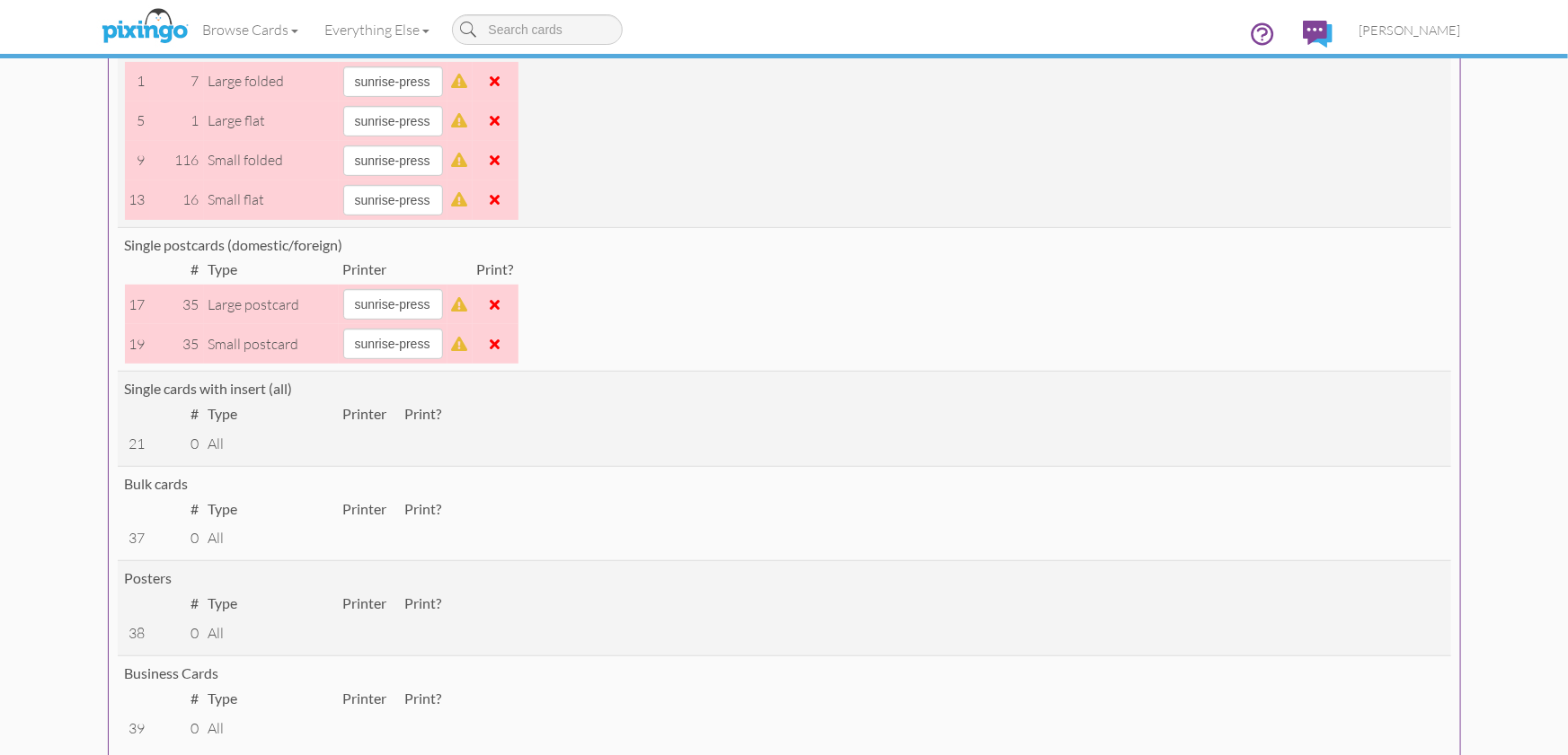
scroll to position [303, 0]
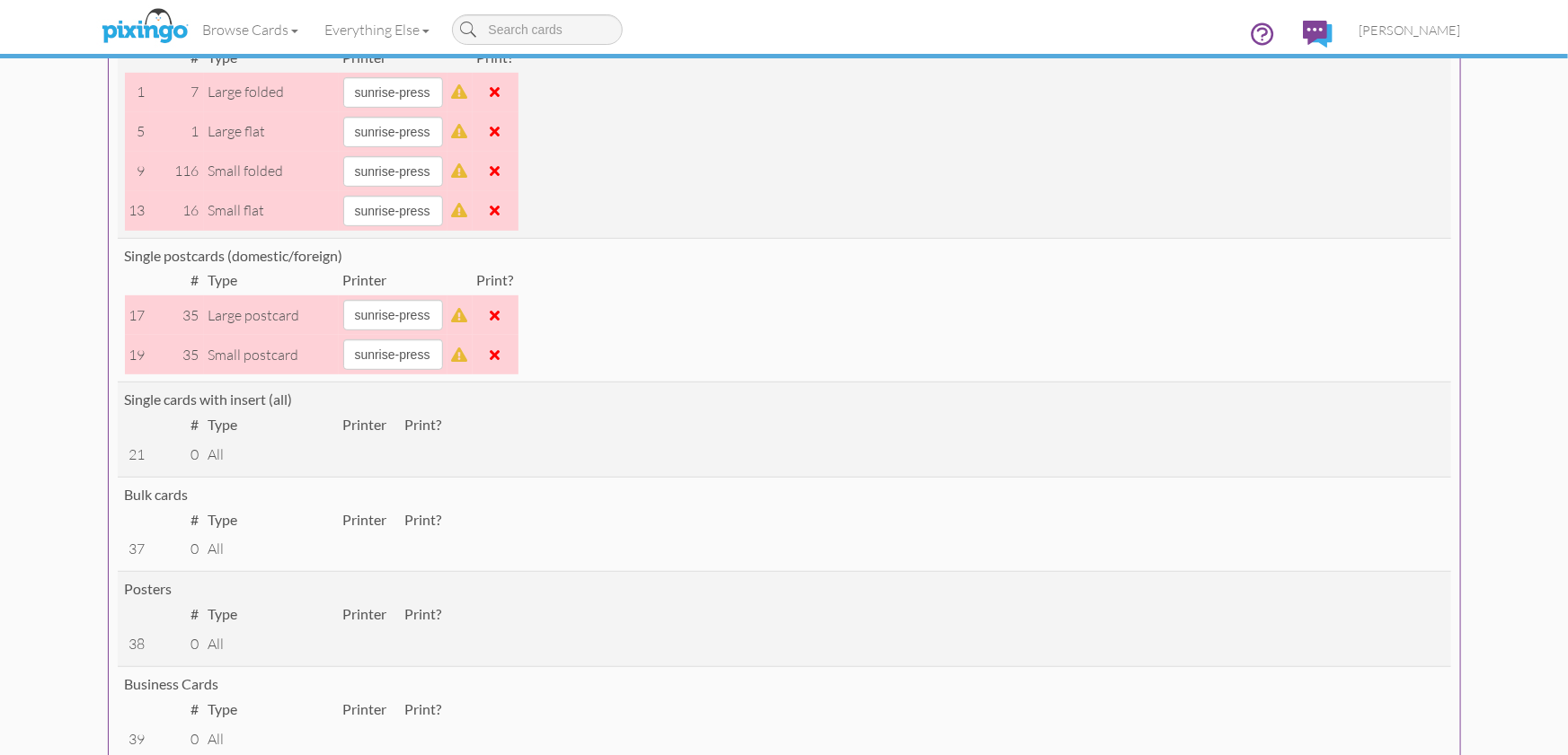
click at [500, 319] on span at bounding box center [495, 315] width 10 height 14
click at [500, 352] on span at bounding box center [495, 354] width 10 height 14
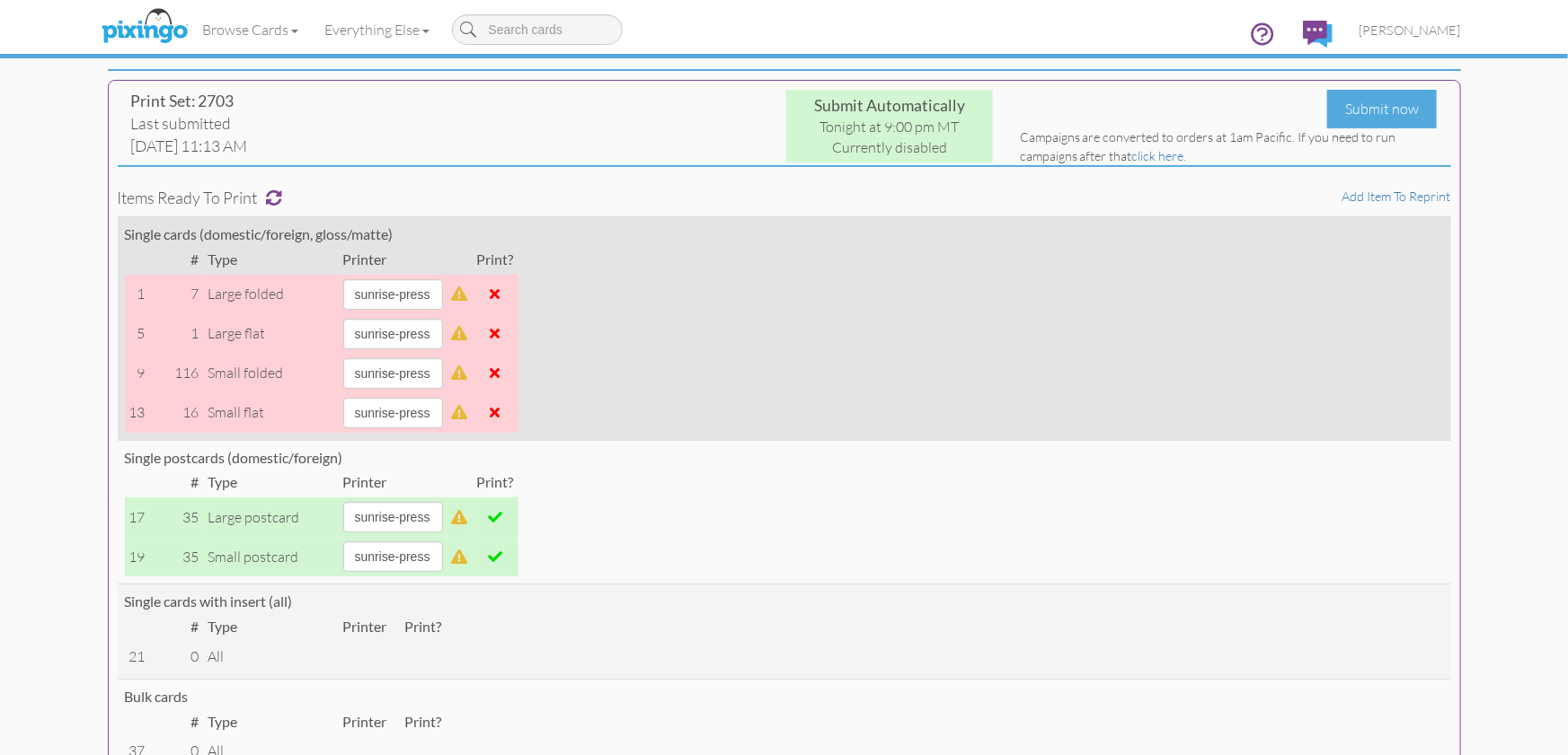
scroll to position [0, 0]
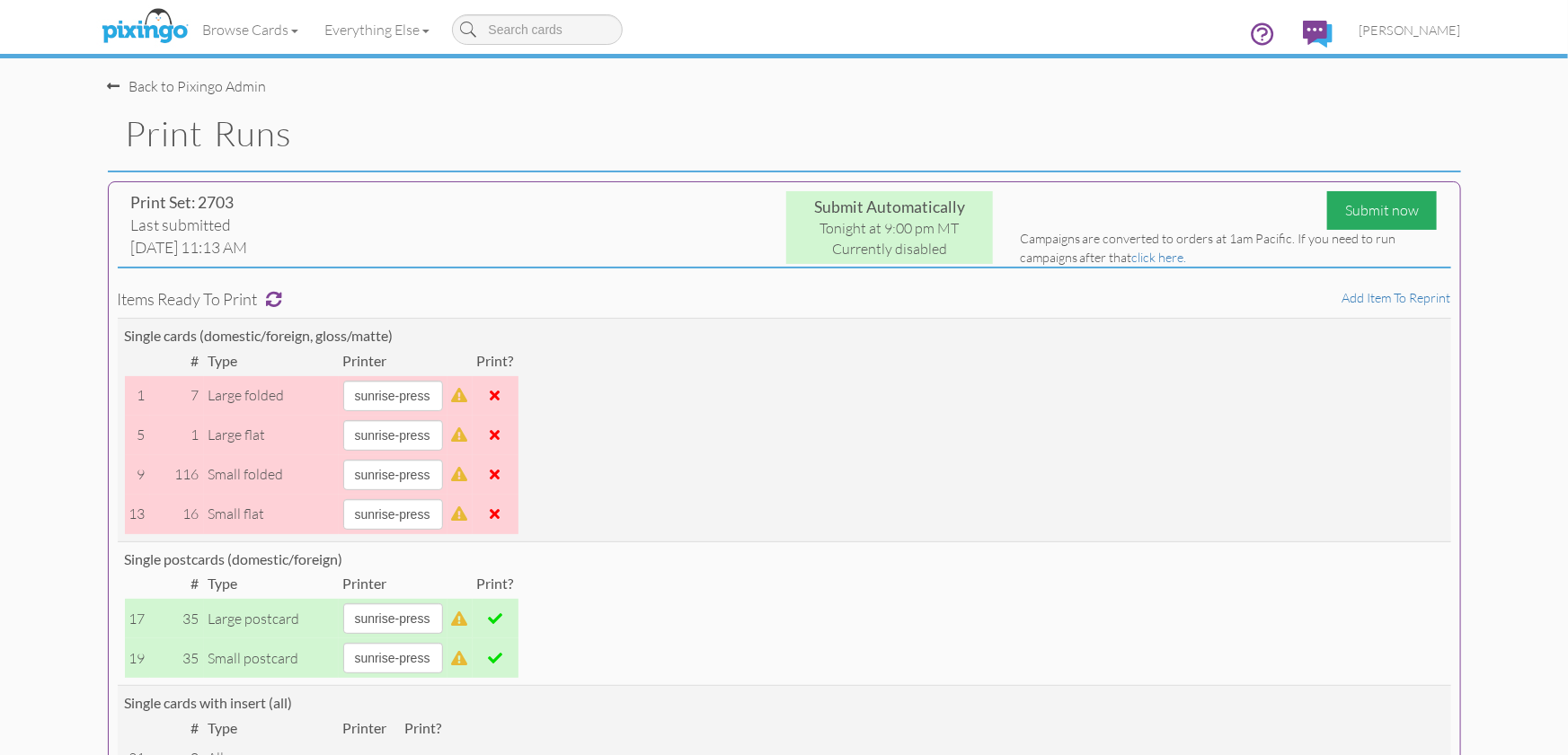
click at [1372, 216] on div "Submit now" at bounding box center [1381, 210] width 109 height 39
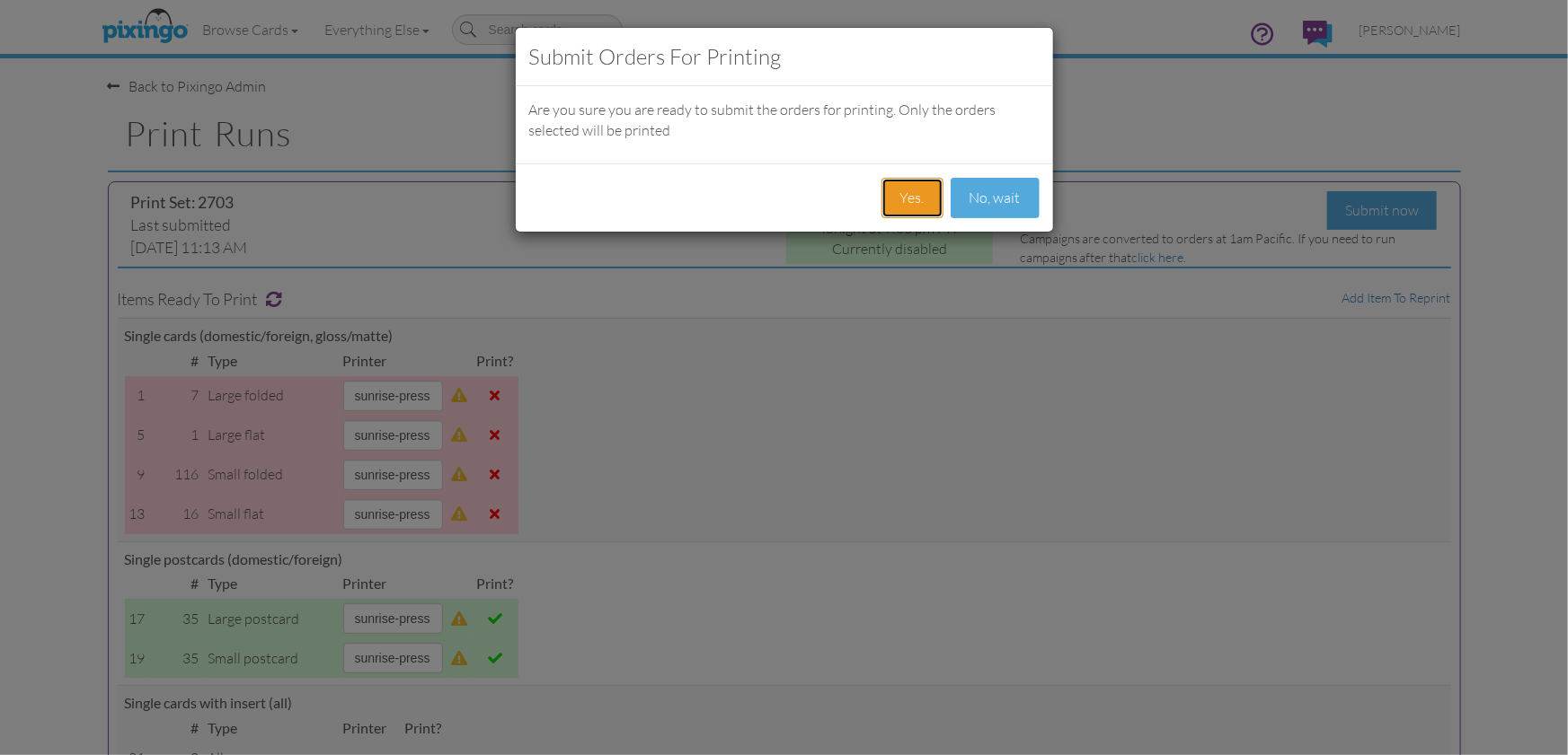
click at [901, 209] on button "Yes." at bounding box center [911, 198] width 62 height 40
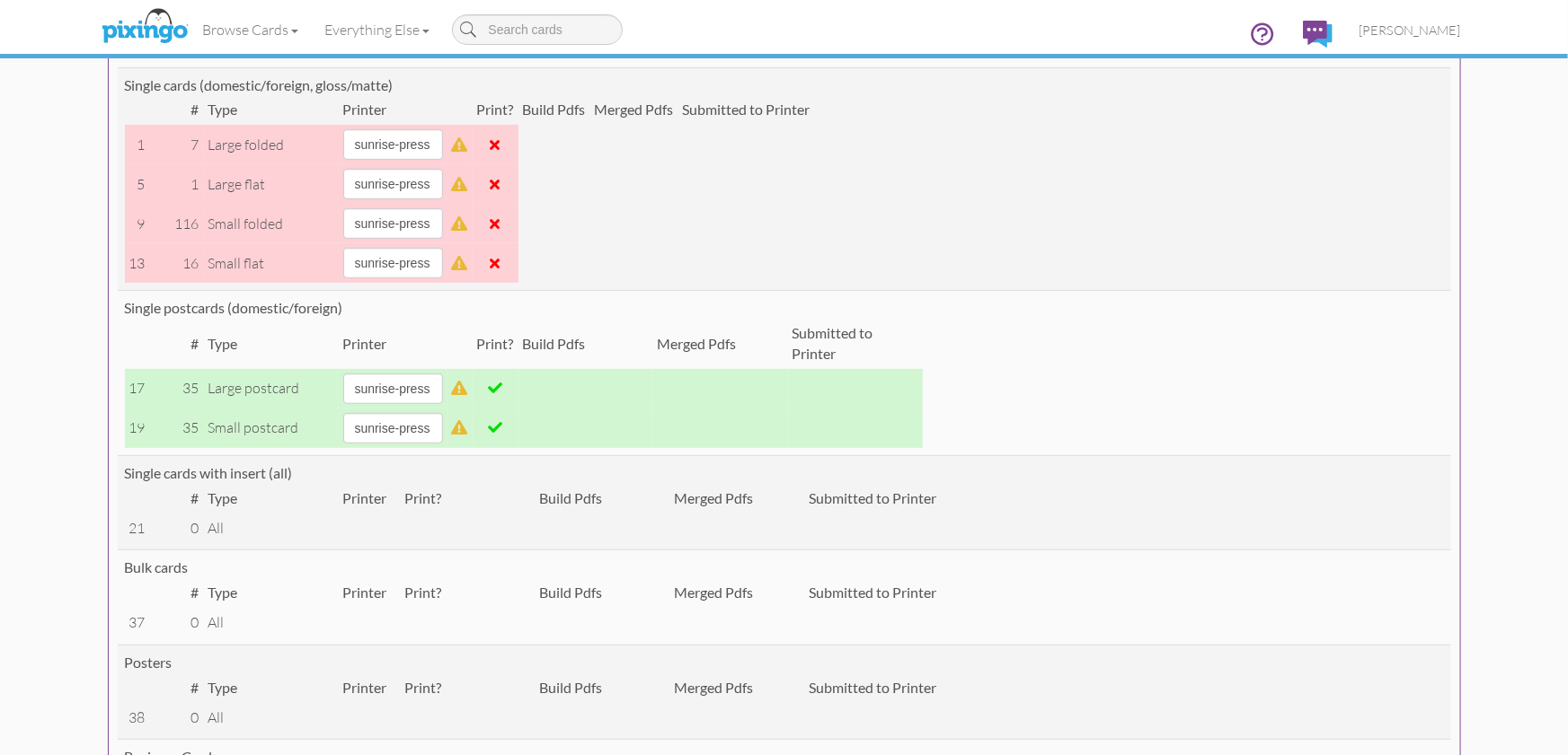
scroll to position [386, 0]
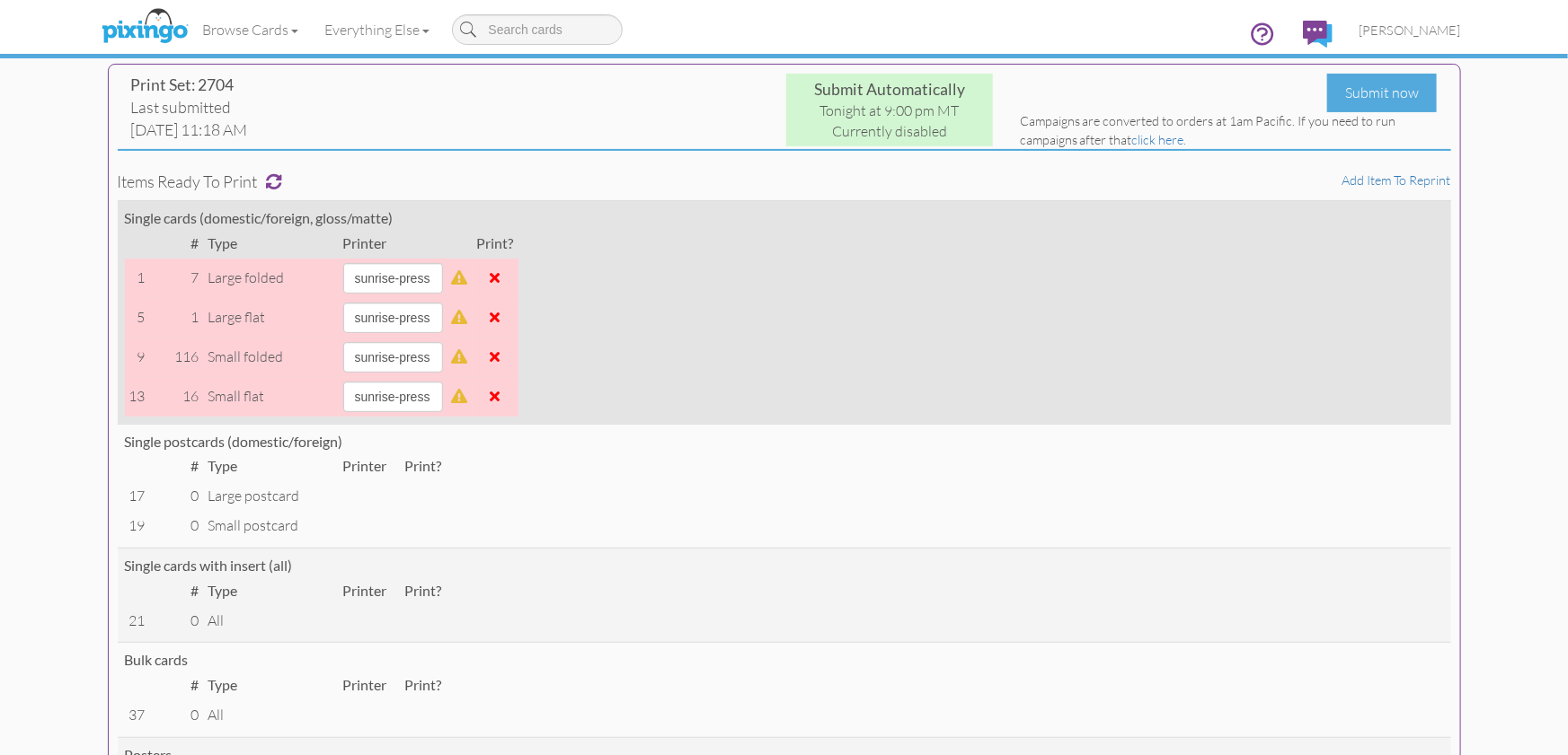
scroll to position [247, 0]
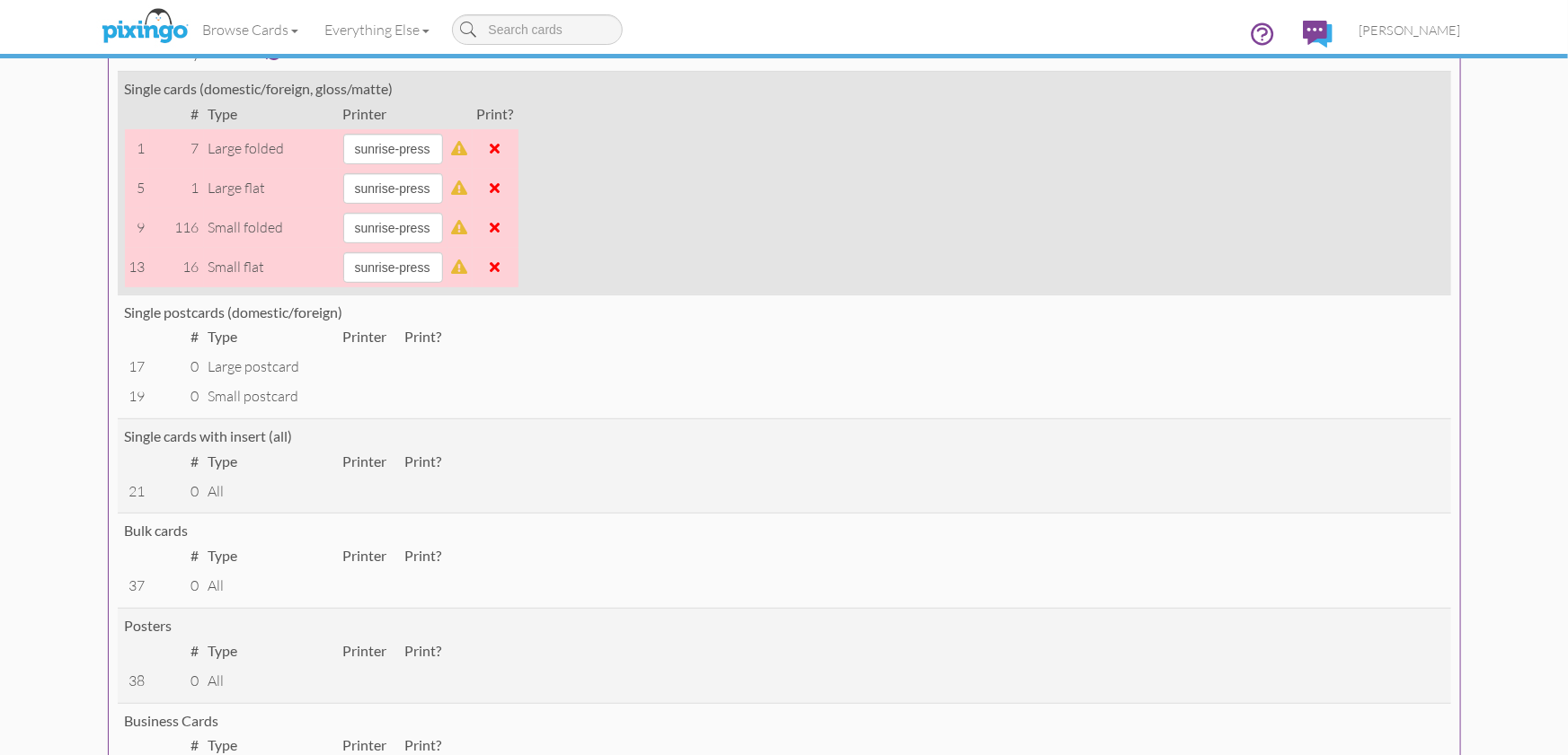
click at [500, 268] on span at bounding box center [495, 266] width 10 height 14
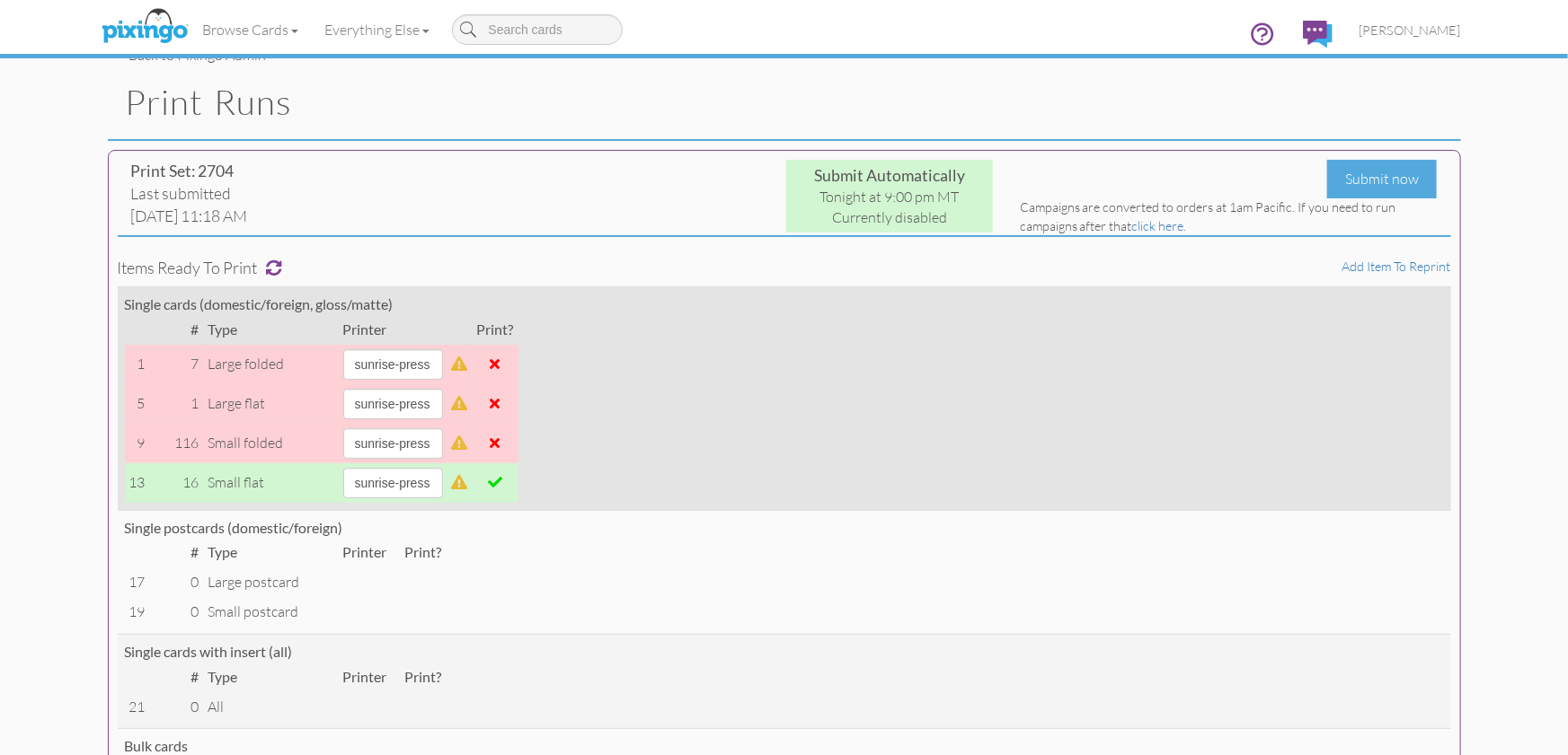
scroll to position [0, 0]
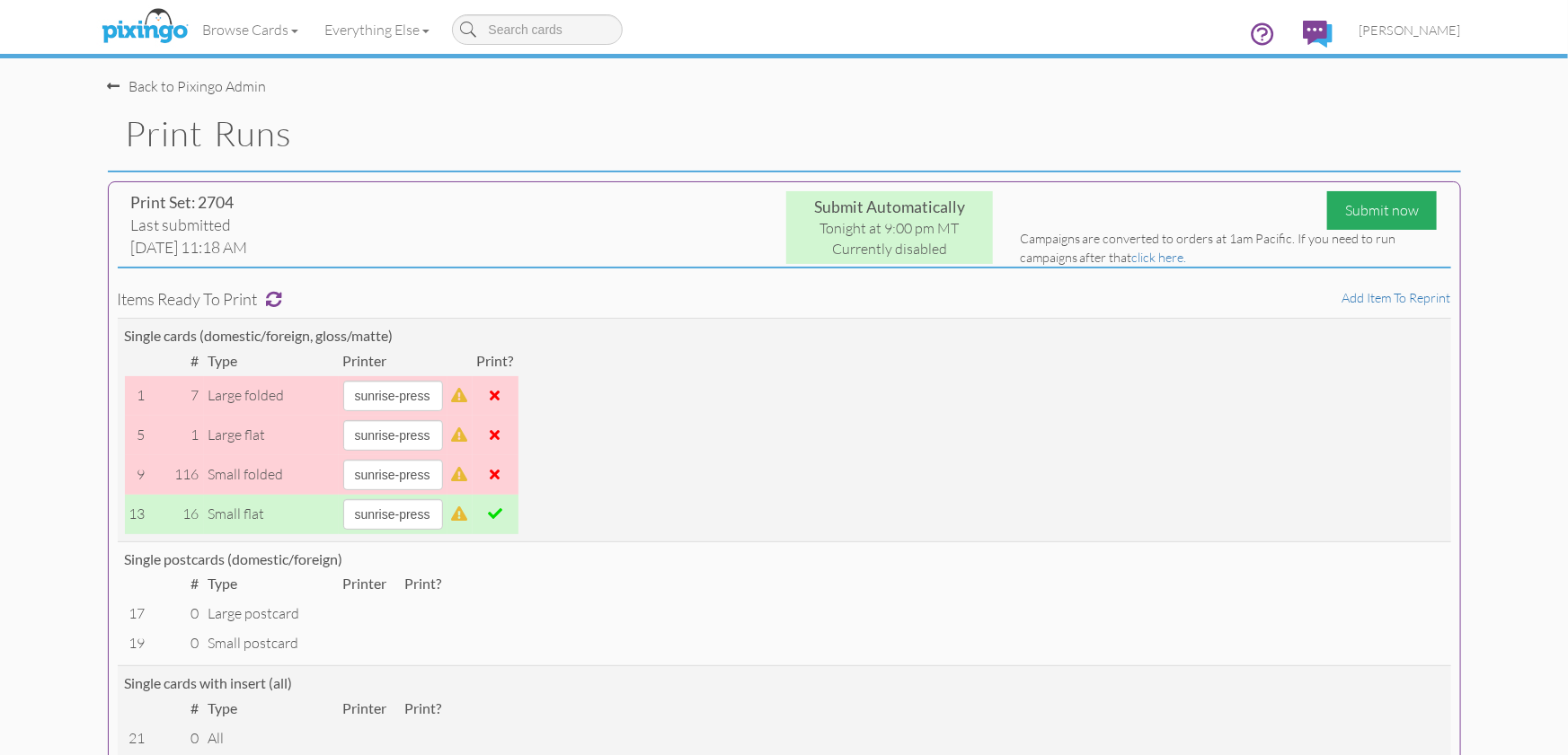
click at [1353, 214] on div "Submit now" at bounding box center [1381, 210] width 109 height 39
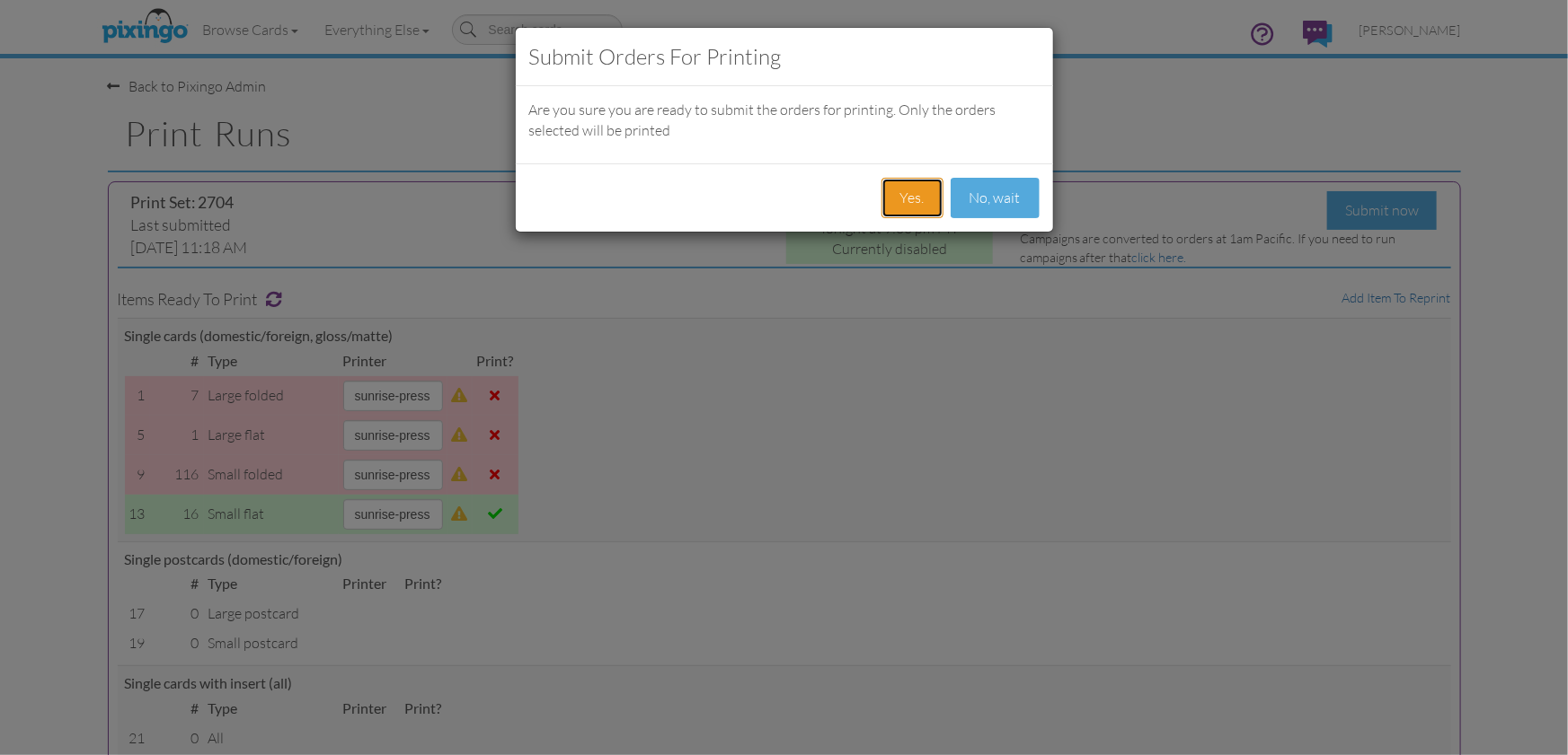
click at [923, 194] on button "Yes." at bounding box center [911, 198] width 62 height 40
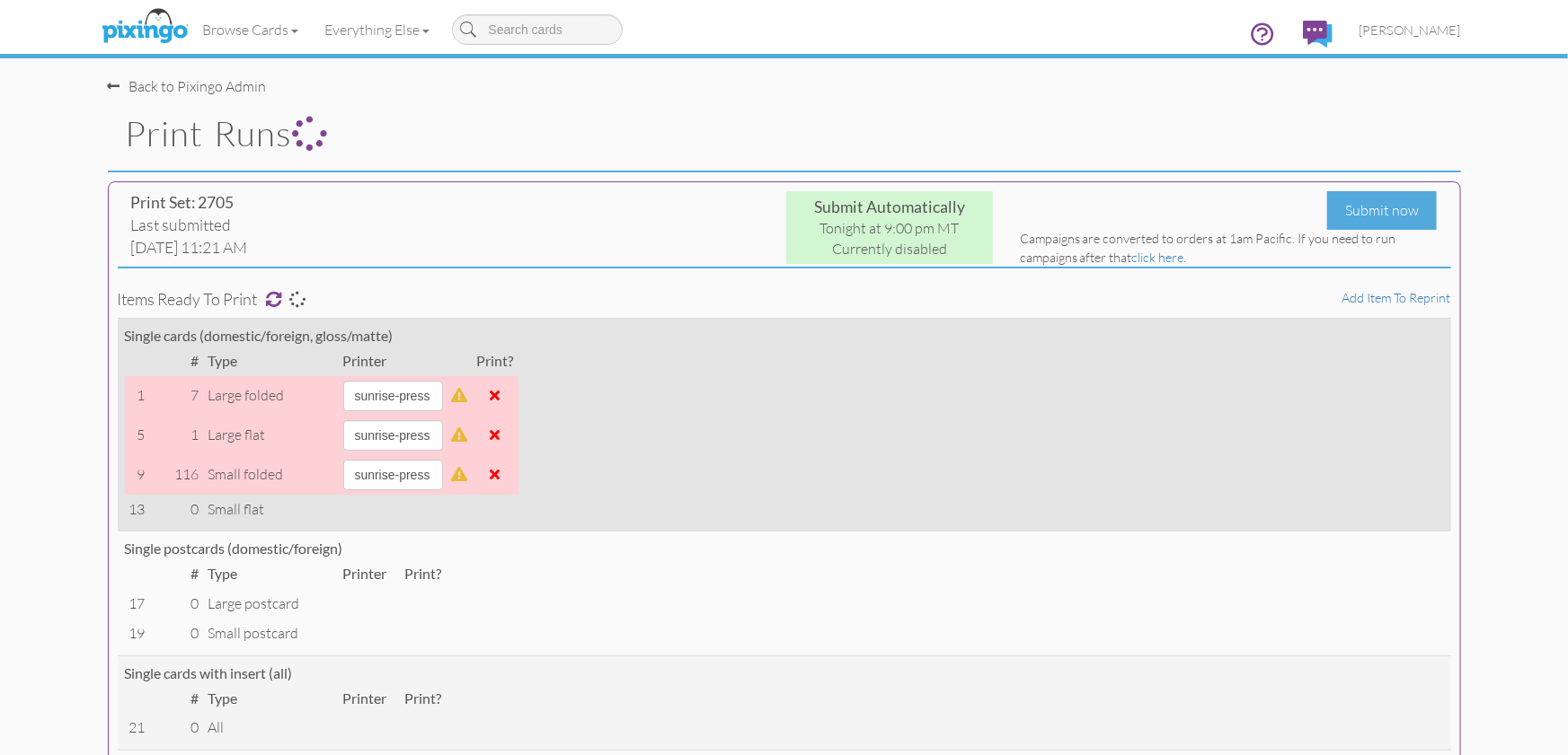
click at [500, 396] on span at bounding box center [495, 395] width 10 height 14
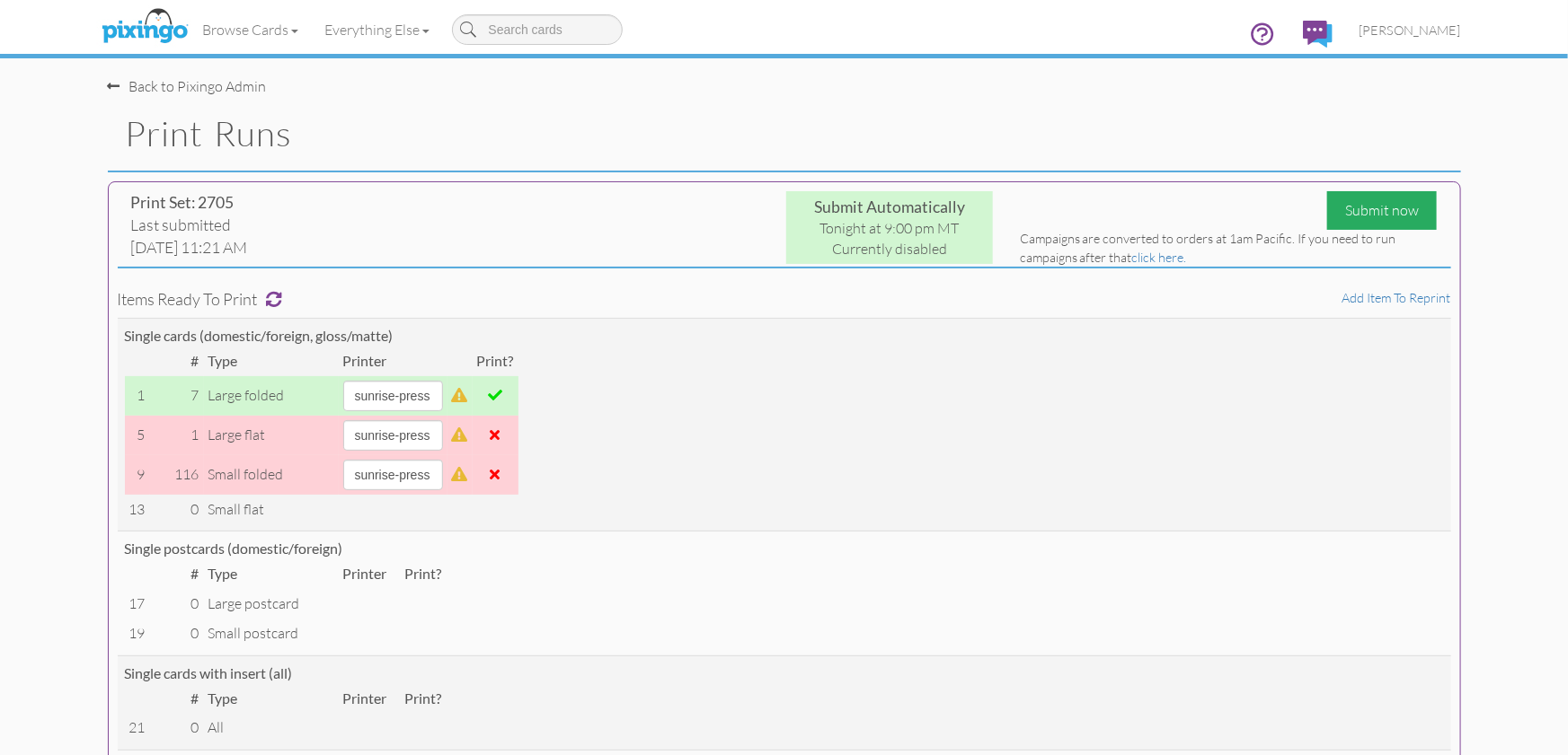
click at [1371, 209] on div "Submit now" at bounding box center [1381, 210] width 109 height 39
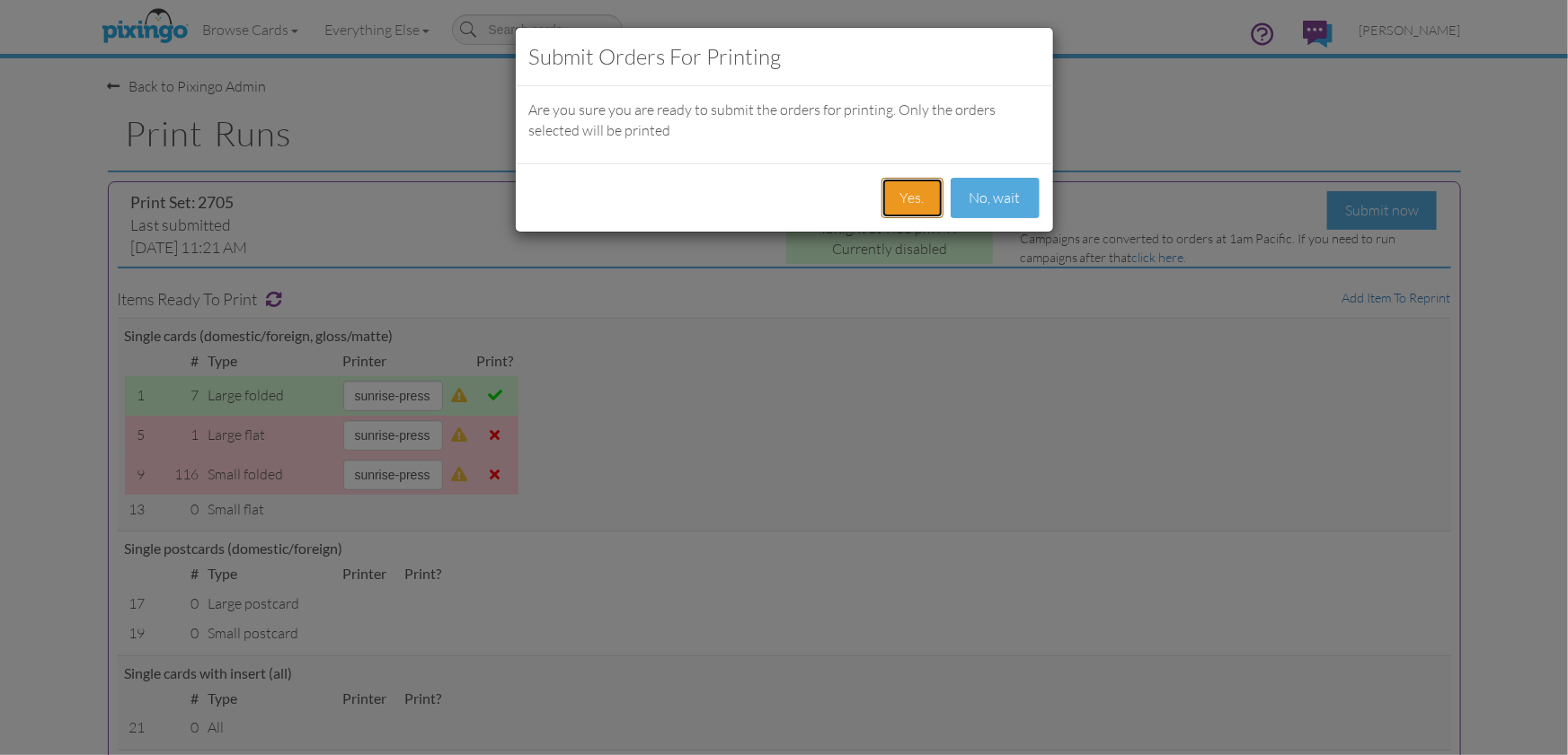
click at [897, 196] on button "Yes." at bounding box center [911, 198] width 62 height 40
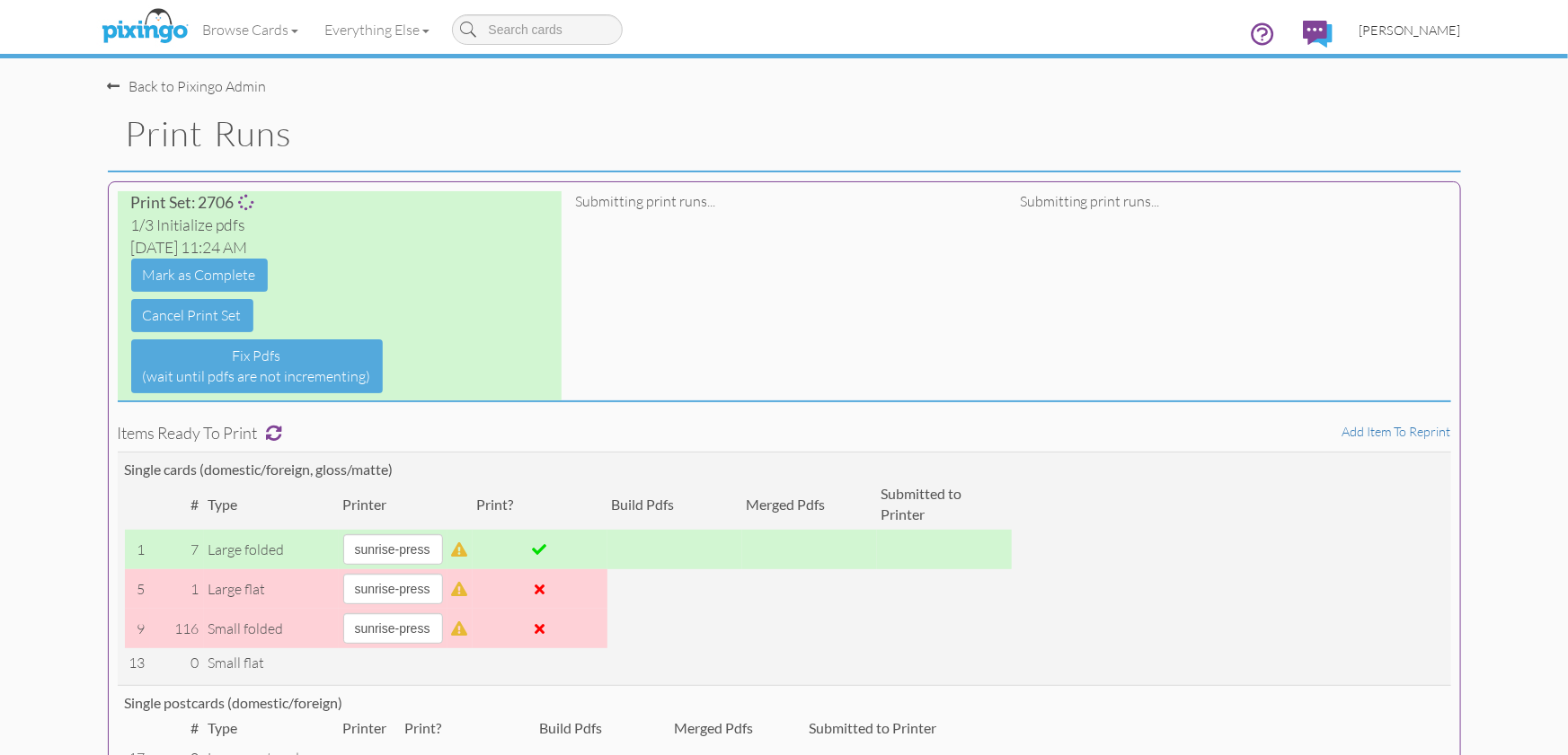
click at [1419, 29] on span "[PERSON_NAME]" at bounding box center [1409, 30] width 102 height 15
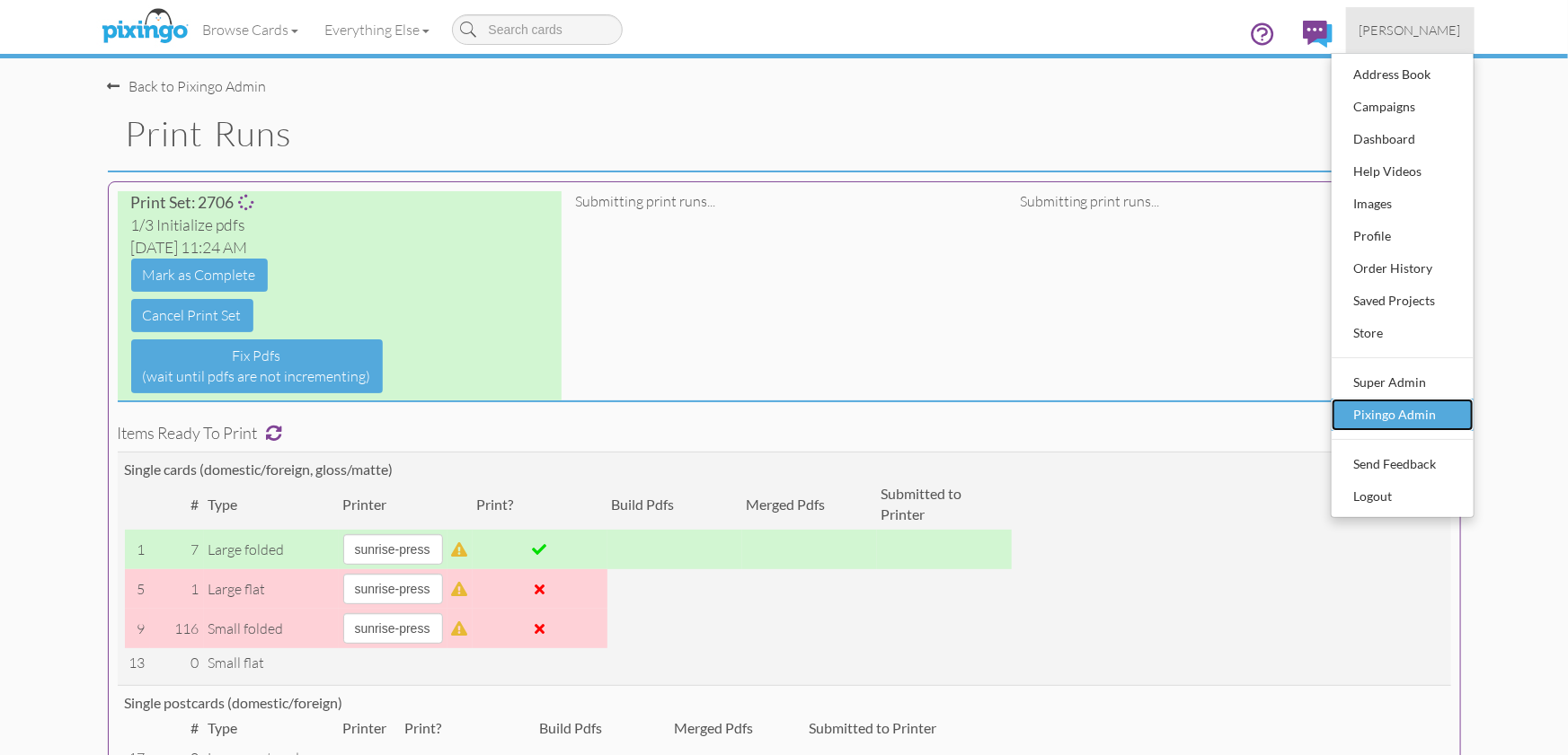
click at [1375, 408] on div "Pixingo Admin" at bounding box center [1401, 415] width 106 height 27
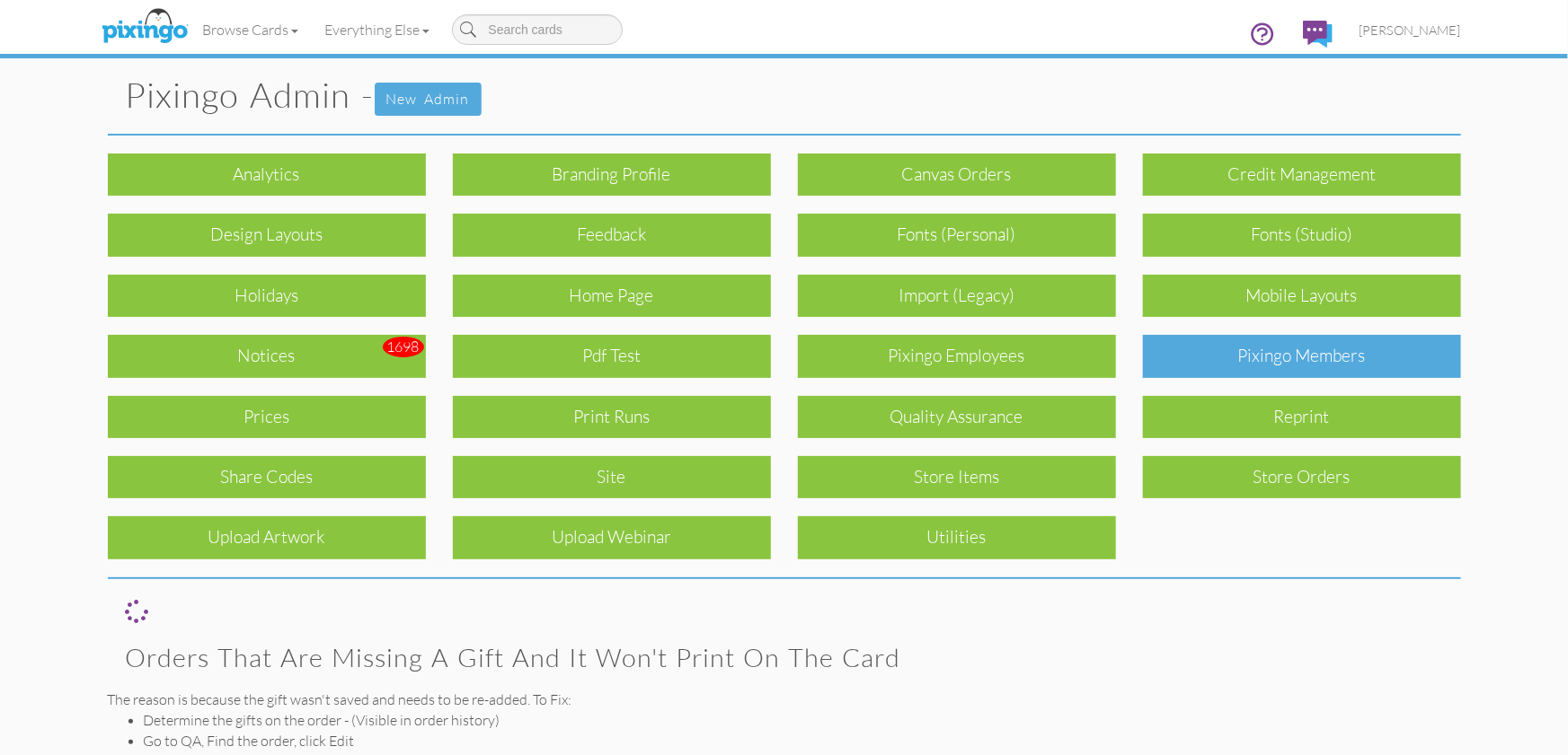
click at [1281, 345] on div "Pixingo Members" at bounding box center [1302, 356] width 318 height 42
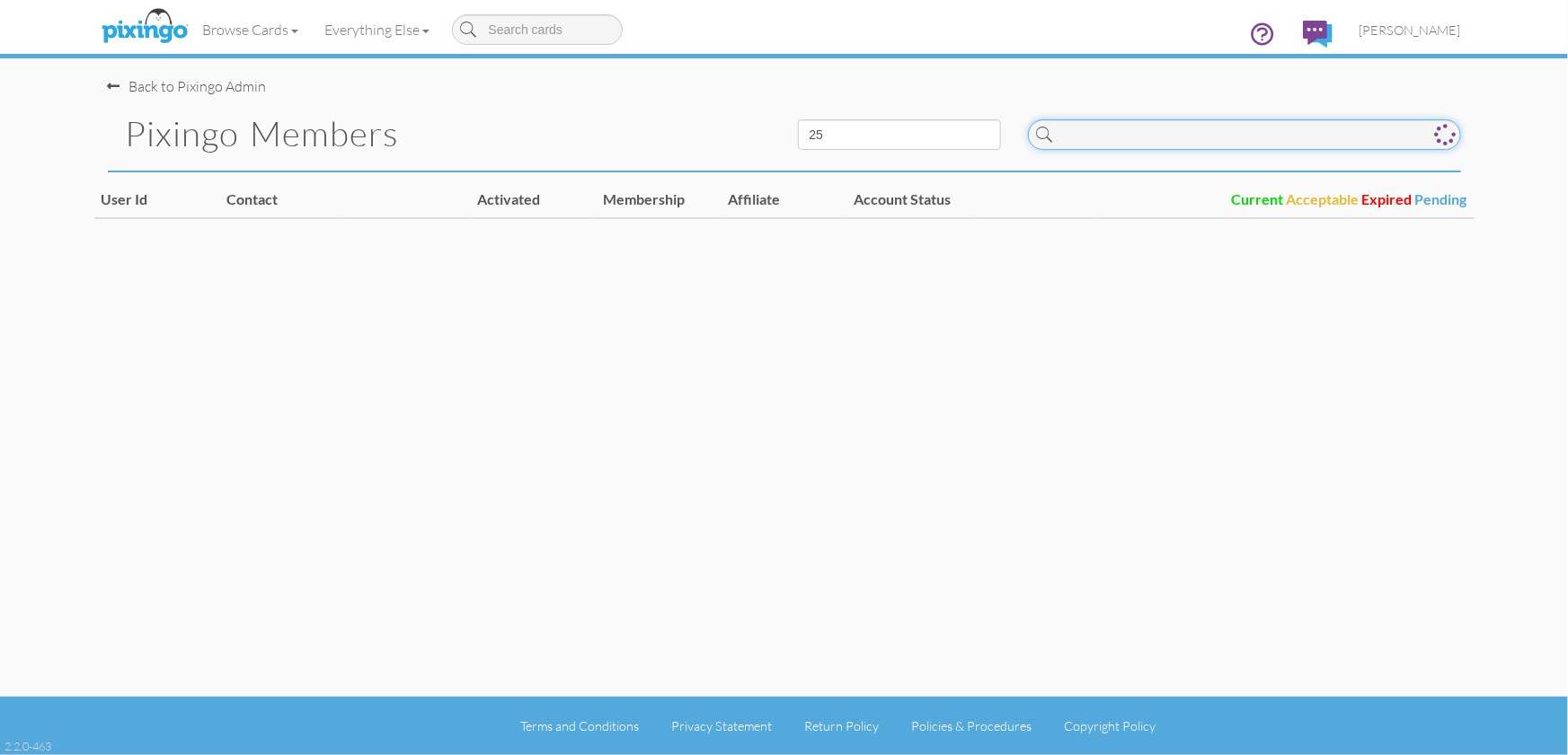
click at [1169, 139] on input at bounding box center [1244, 135] width 433 height 30
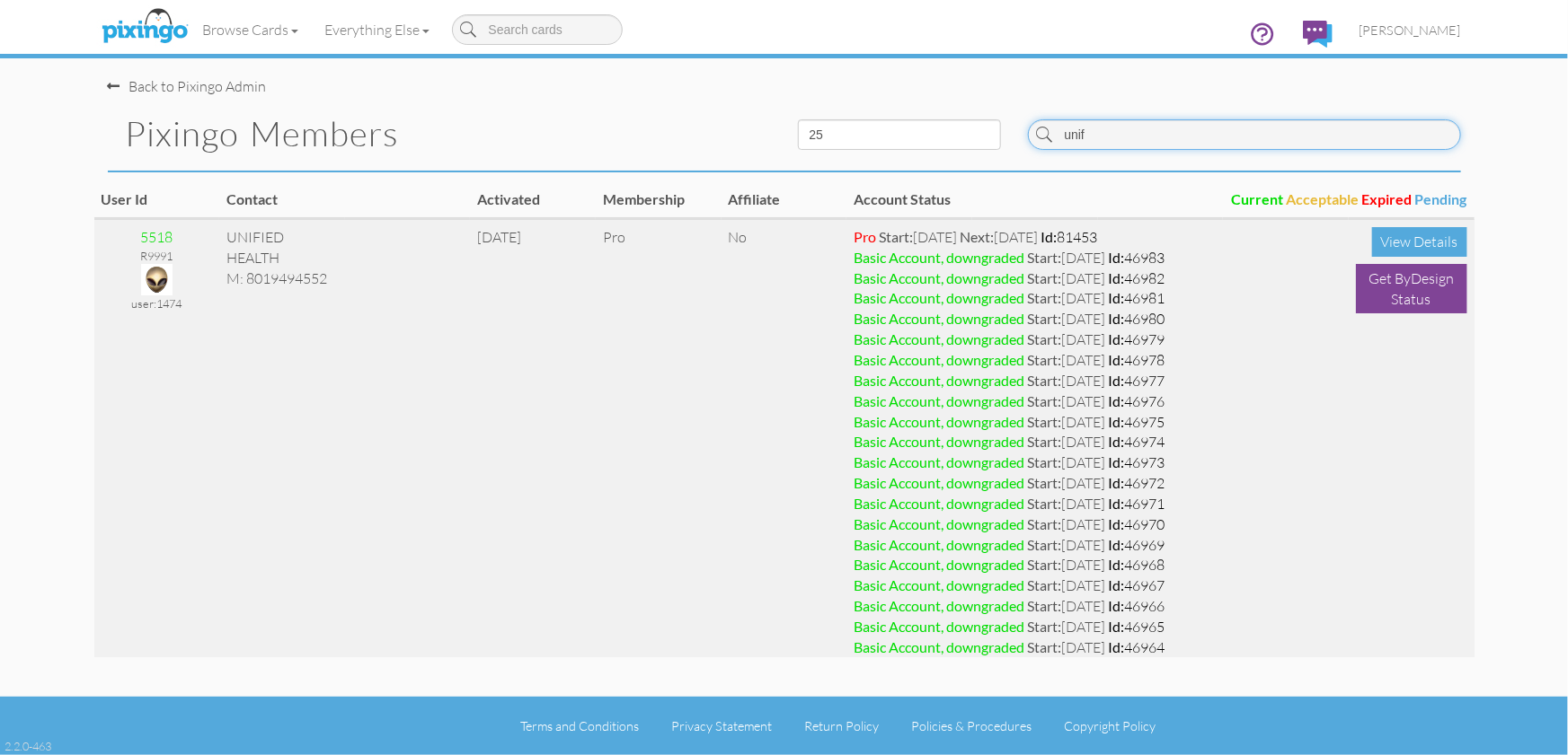
type input "unif"
click at [163, 278] on img at bounding box center [156, 280] width 31 height 31
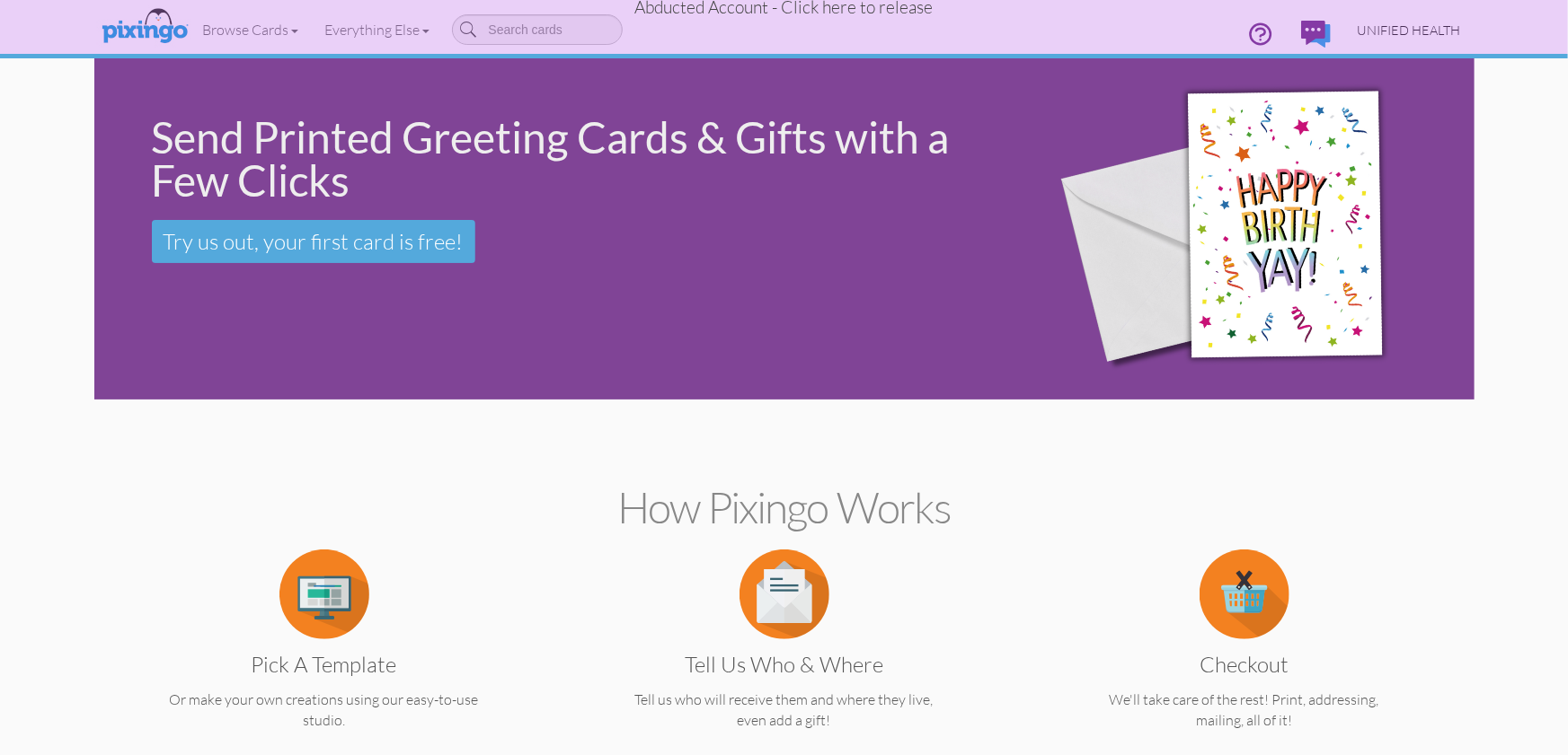
click at [1426, 33] on span "UNIFIED HEALTH" at bounding box center [1409, 30] width 104 height 15
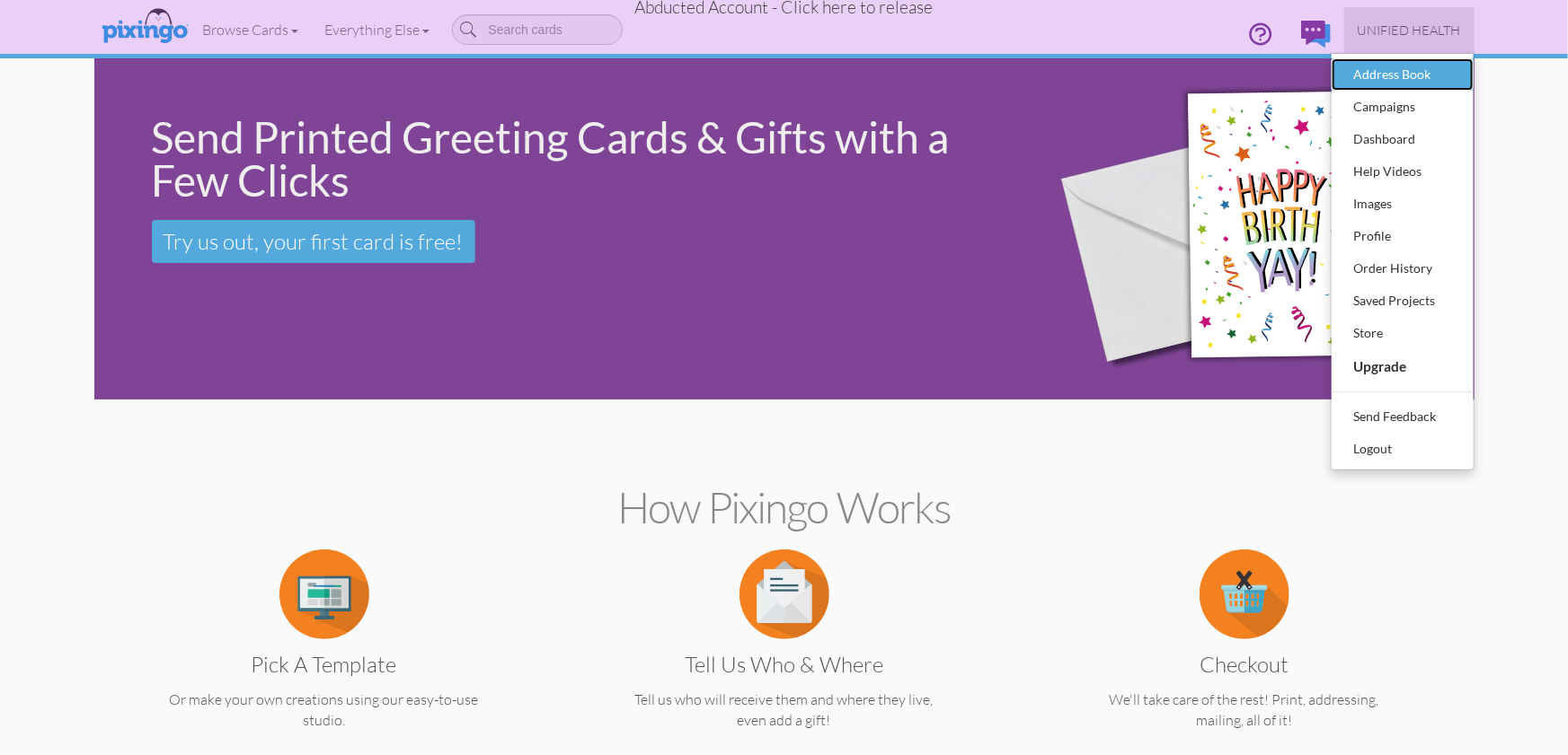
click at [1387, 71] on div "Address Book" at bounding box center [1401, 74] width 106 height 27
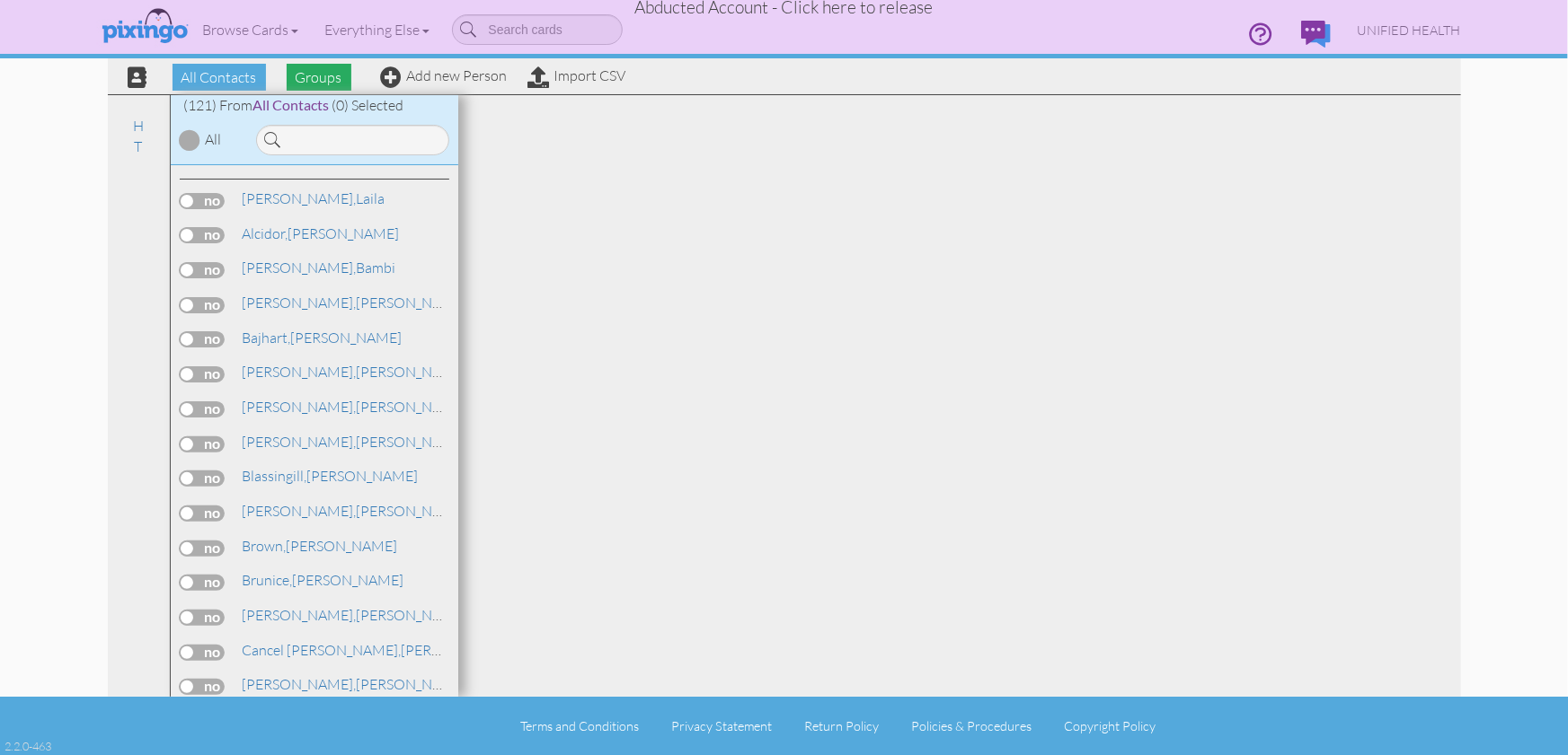
click at [321, 80] on span "Groups" at bounding box center [319, 77] width 65 height 27
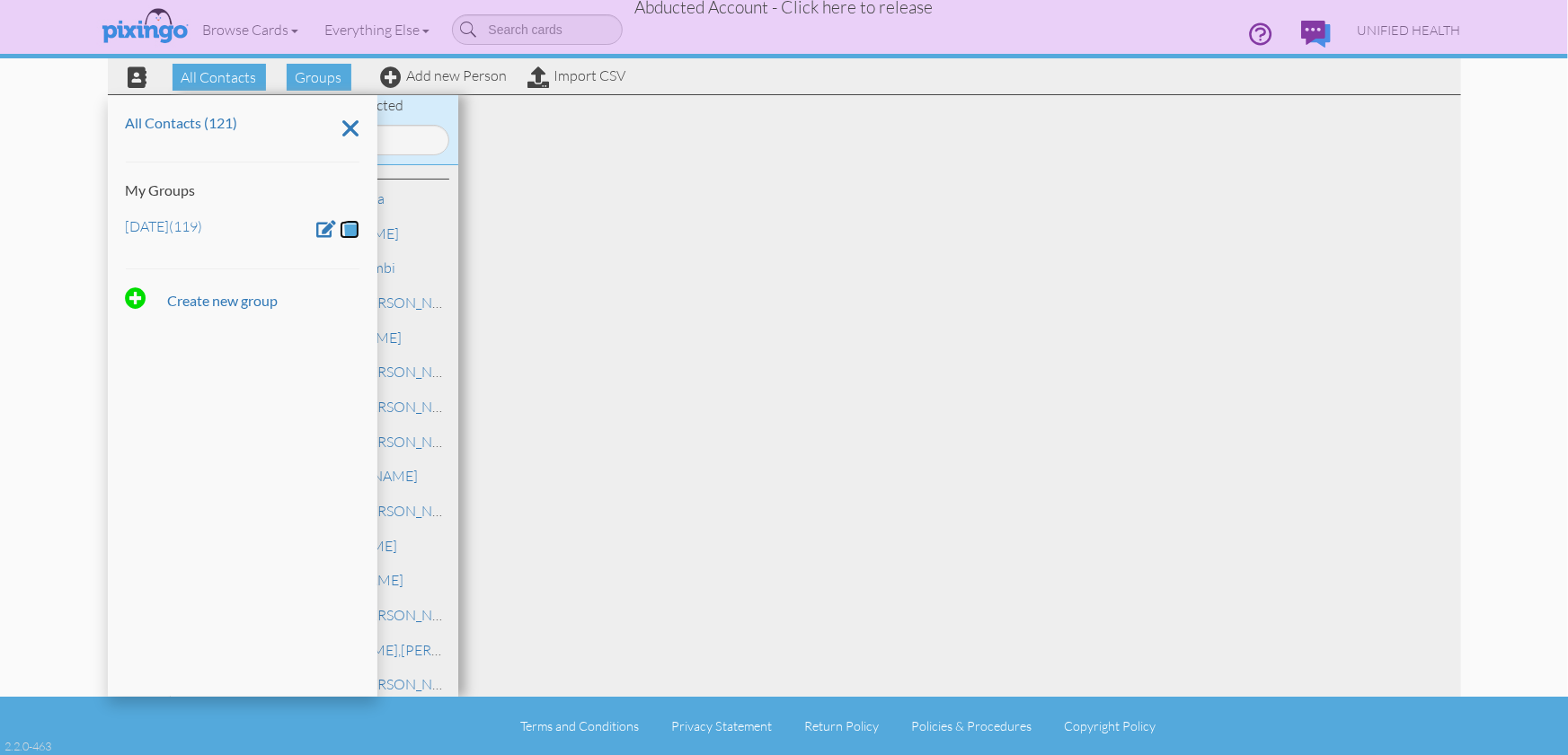
click at [349, 229] on span at bounding box center [352, 228] width 15 height 17
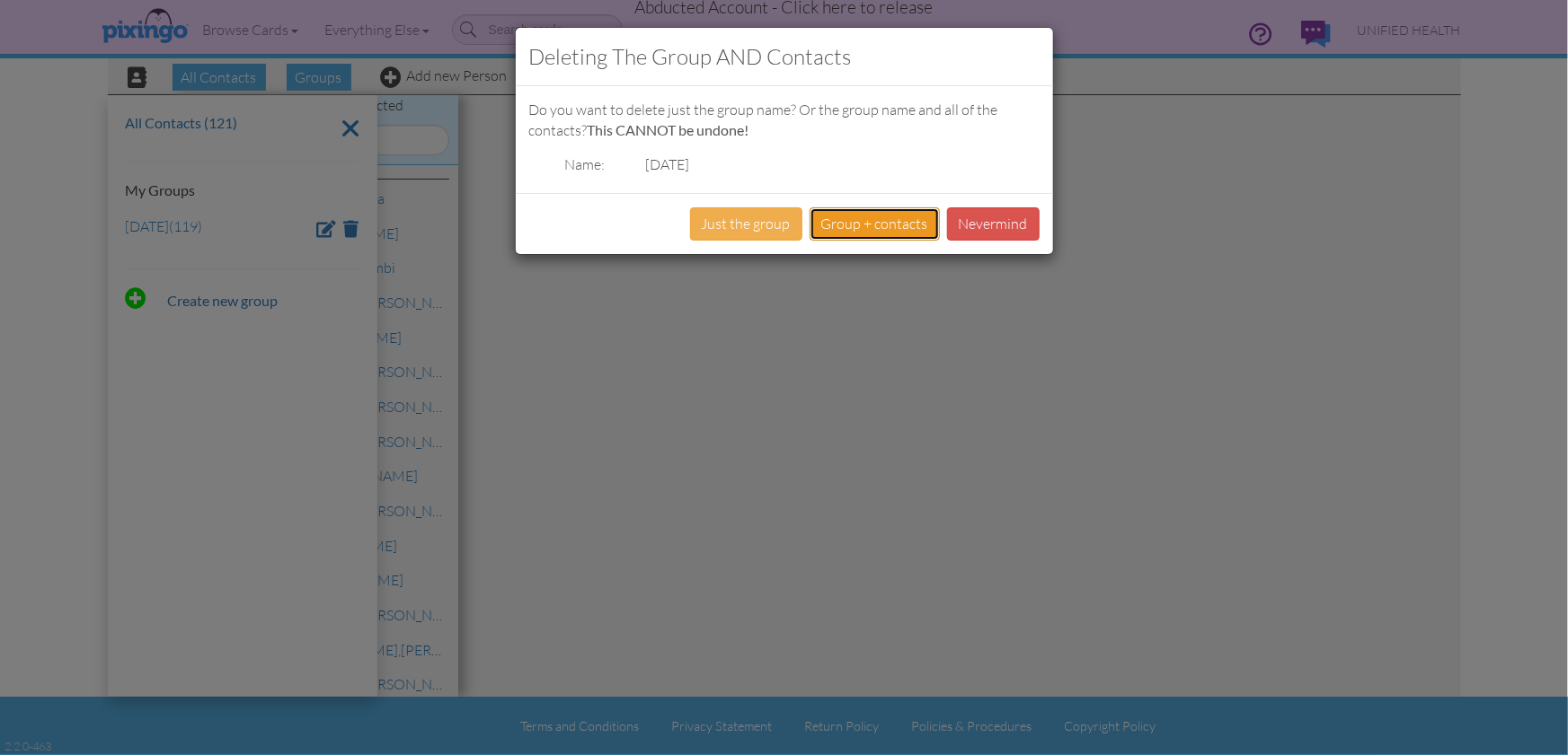
click at [895, 215] on button "Group + contacts" at bounding box center [874, 223] width 130 height 33
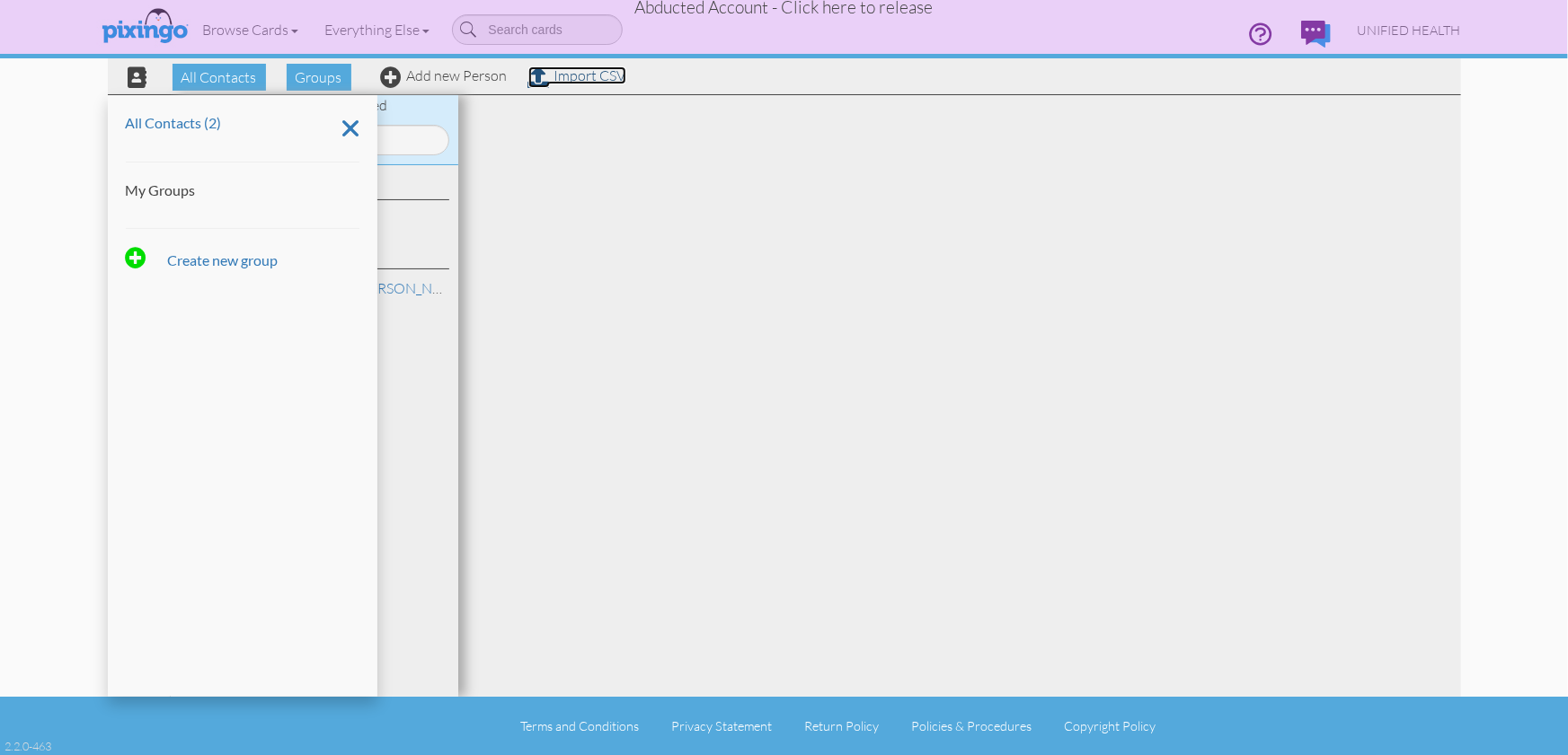
click at [575, 78] on link "Import CSV" at bounding box center [577, 75] width 98 height 18
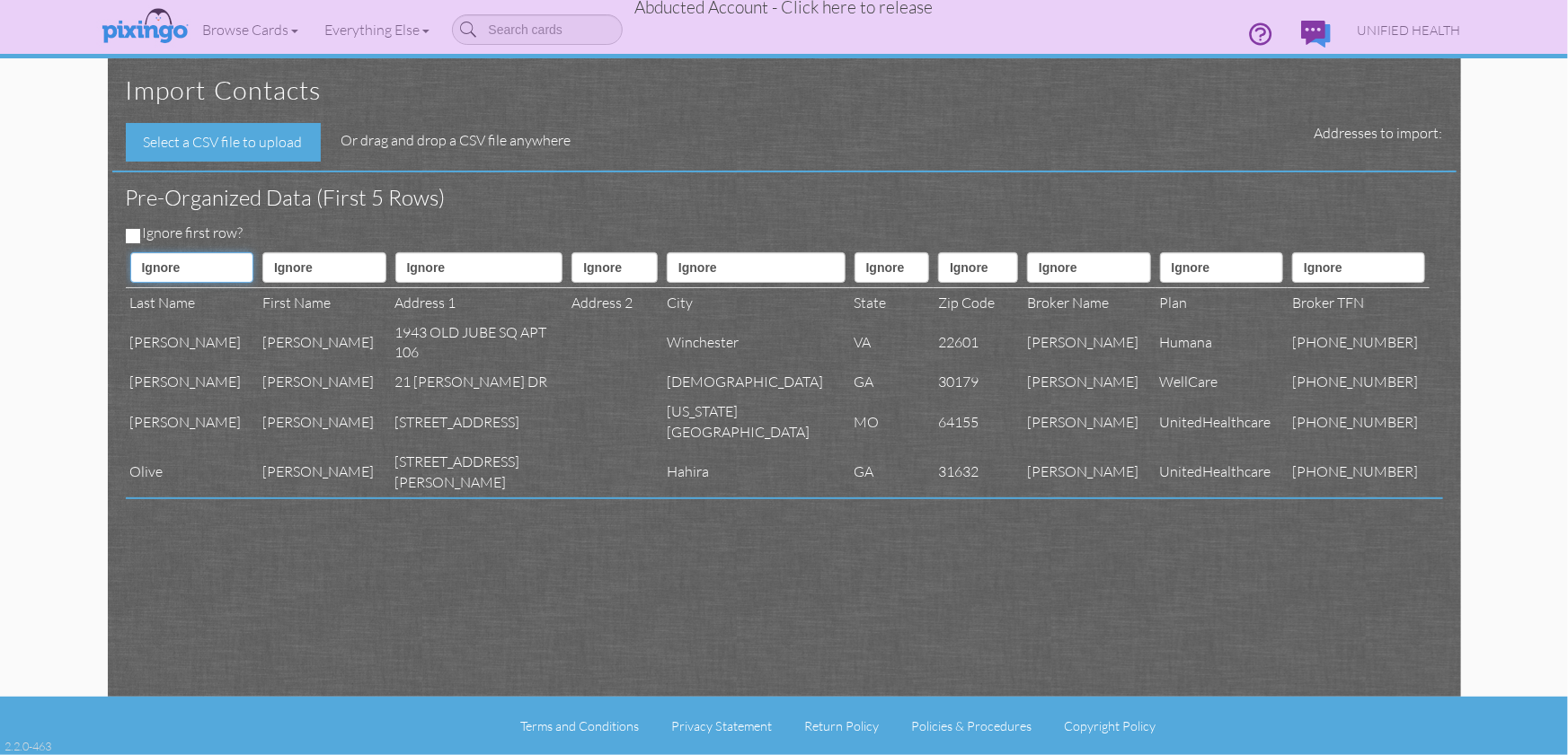
click at [218, 262] on select "Ignore ---------- First name Last name ---------- Address 1 Address 2 City Stat…" at bounding box center [192, 267] width 124 height 30
select select "object:7167"
click at [130, 252] on select "Ignore ---------- First name Last name ---------- Address 1 Address 2 City Stat…" at bounding box center [192, 267] width 124 height 30
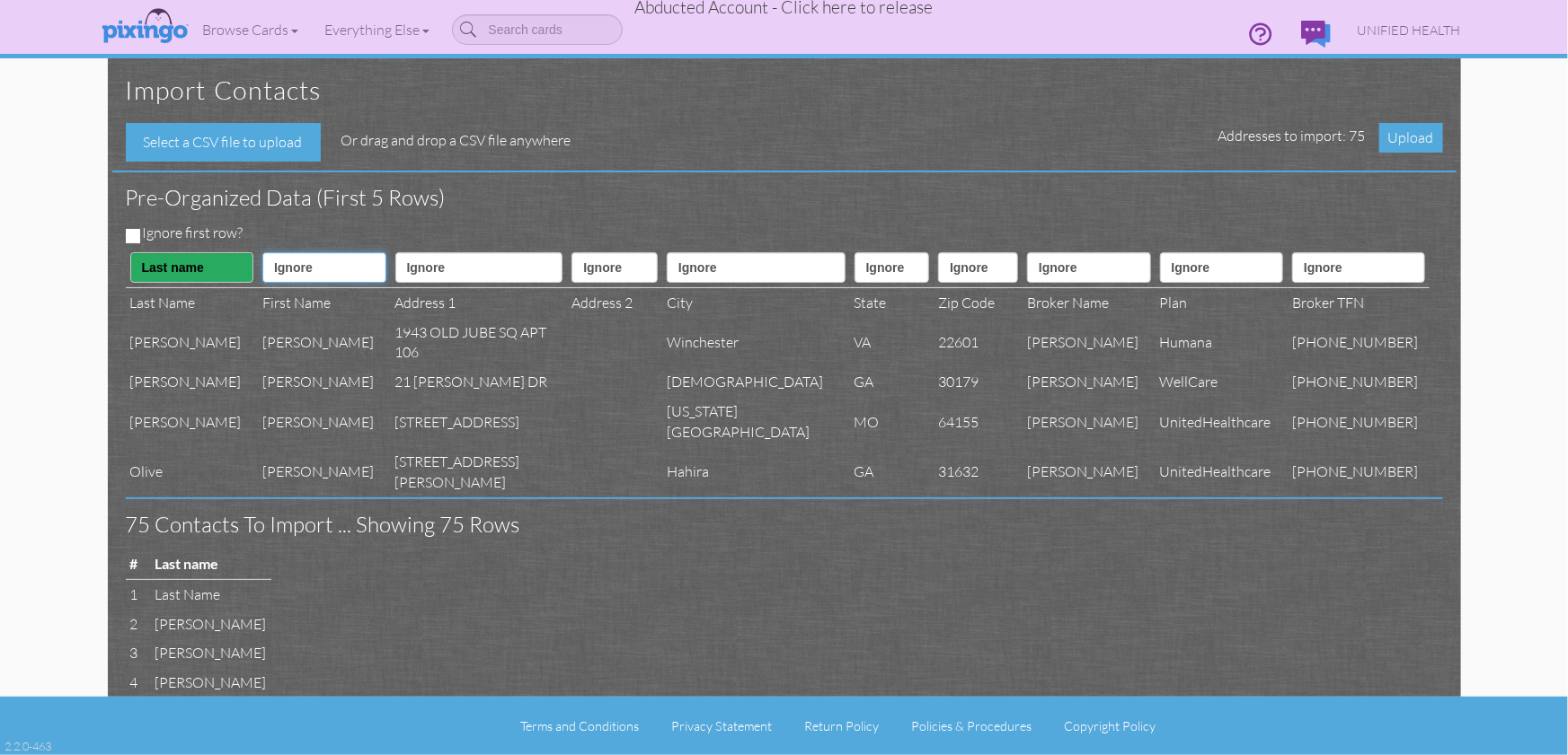
click at [282, 268] on select "Ignore ---------- First name Last name ---------- Address 1 Address 2 City Stat…" at bounding box center [324, 267] width 124 height 30
select select "object:7166"
click at [263, 252] on select "Ignore ---------- First name Last name ---------- Address 1 Address 2 City Stat…" at bounding box center [324, 267] width 124 height 30
click at [462, 269] on select "Ignore ---------- First name Last name ---------- Address 1 Address 2 City Stat…" at bounding box center [479, 267] width 168 height 30
select select "object:7169"
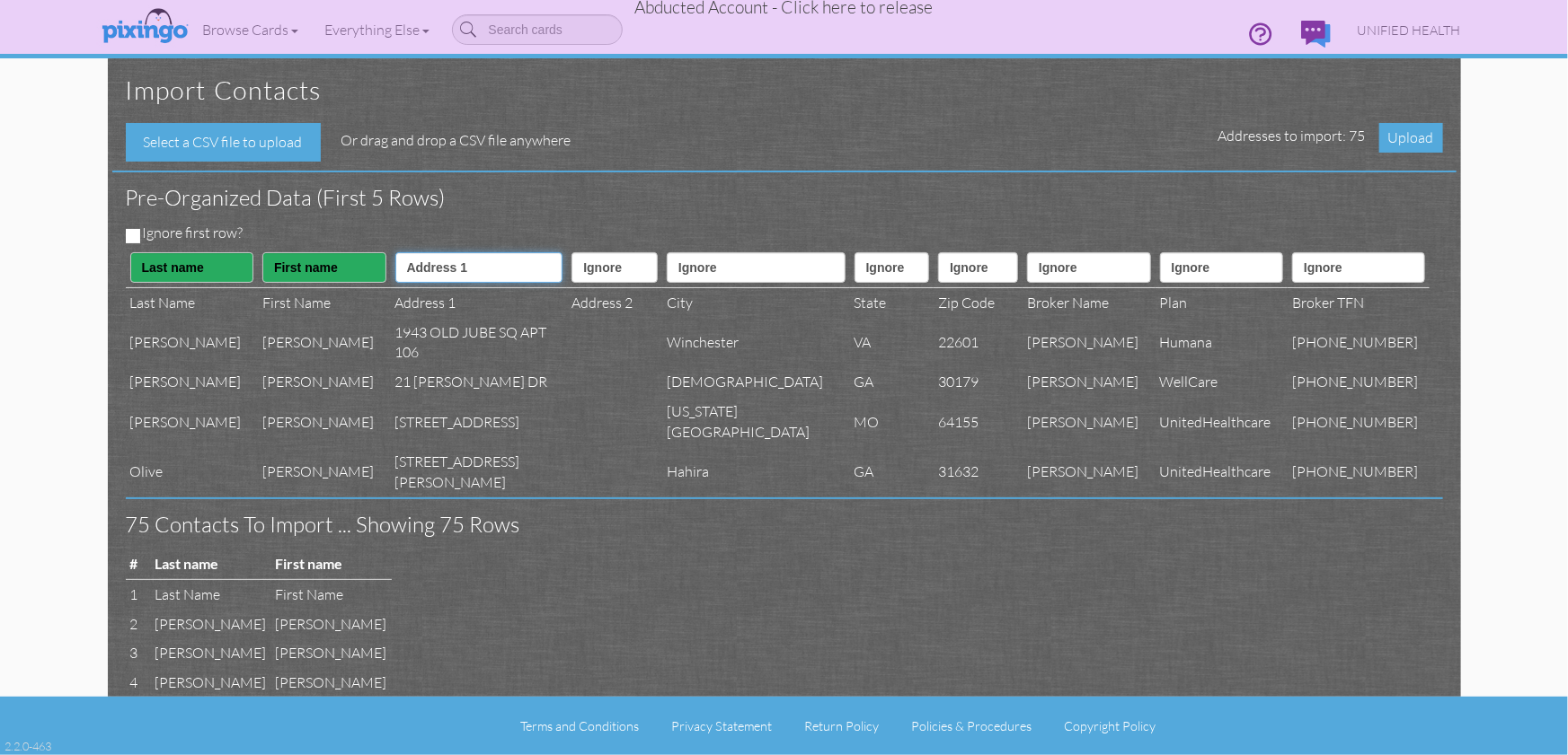
click at [395, 252] on select "Ignore ---------- First name Last name ---------- Address 1 Address 2 City Stat…" at bounding box center [479, 267] width 168 height 30
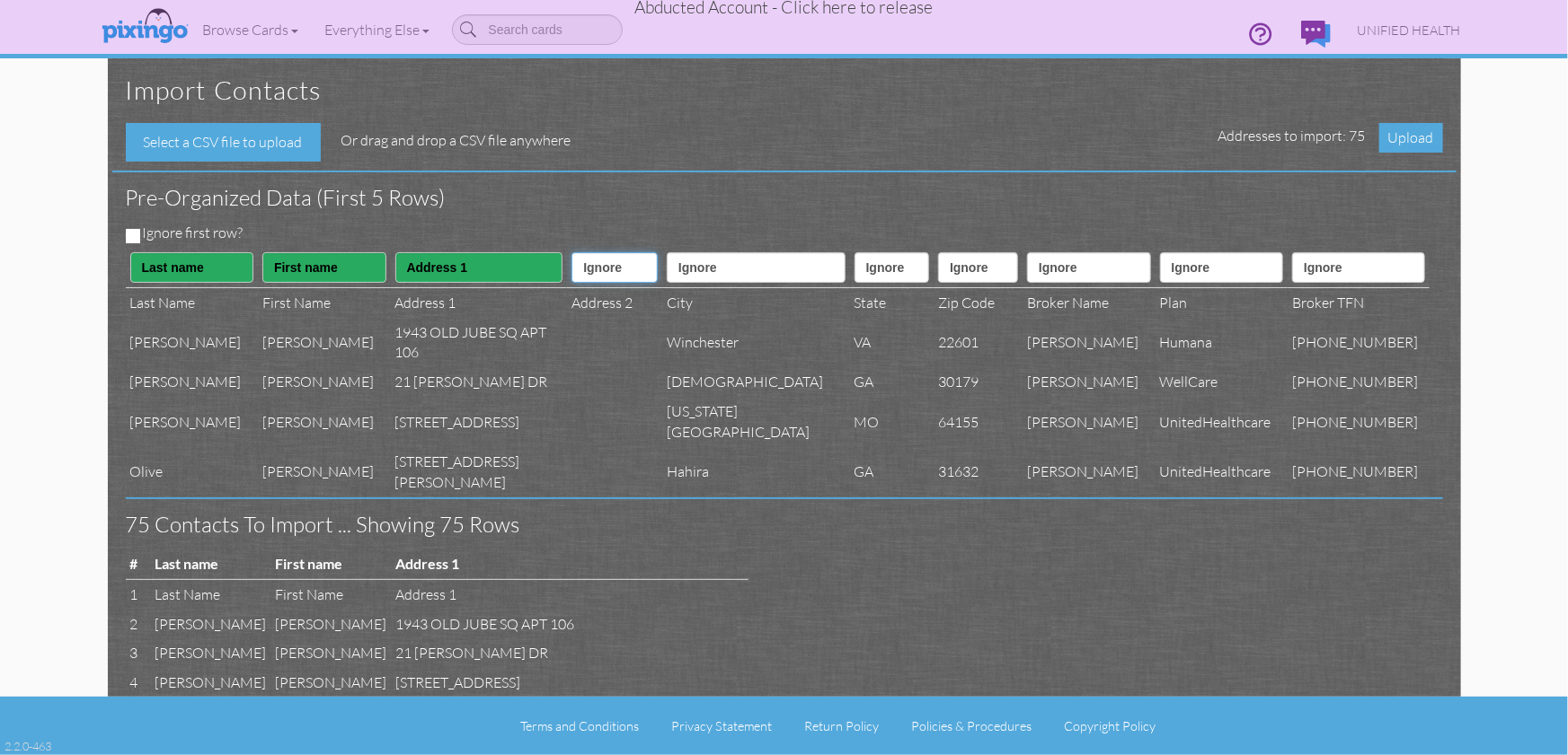
click at [571, 279] on select "Ignore ---------- First name Last name ---------- Address 1 Address 2 City Stat…" at bounding box center [614, 267] width 87 height 30
select select "object:7170"
click at [571, 252] on select "Ignore ---------- First name Last name ---------- Address 1 Address 2 City Stat…" at bounding box center [614, 267] width 87 height 30
click at [687, 274] on select "Ignore ---------- First name Last name ---------- Address 1 Address 2 City Stat…" at bounding box center [756, 267] width 179 height 30
select select "object:7171"
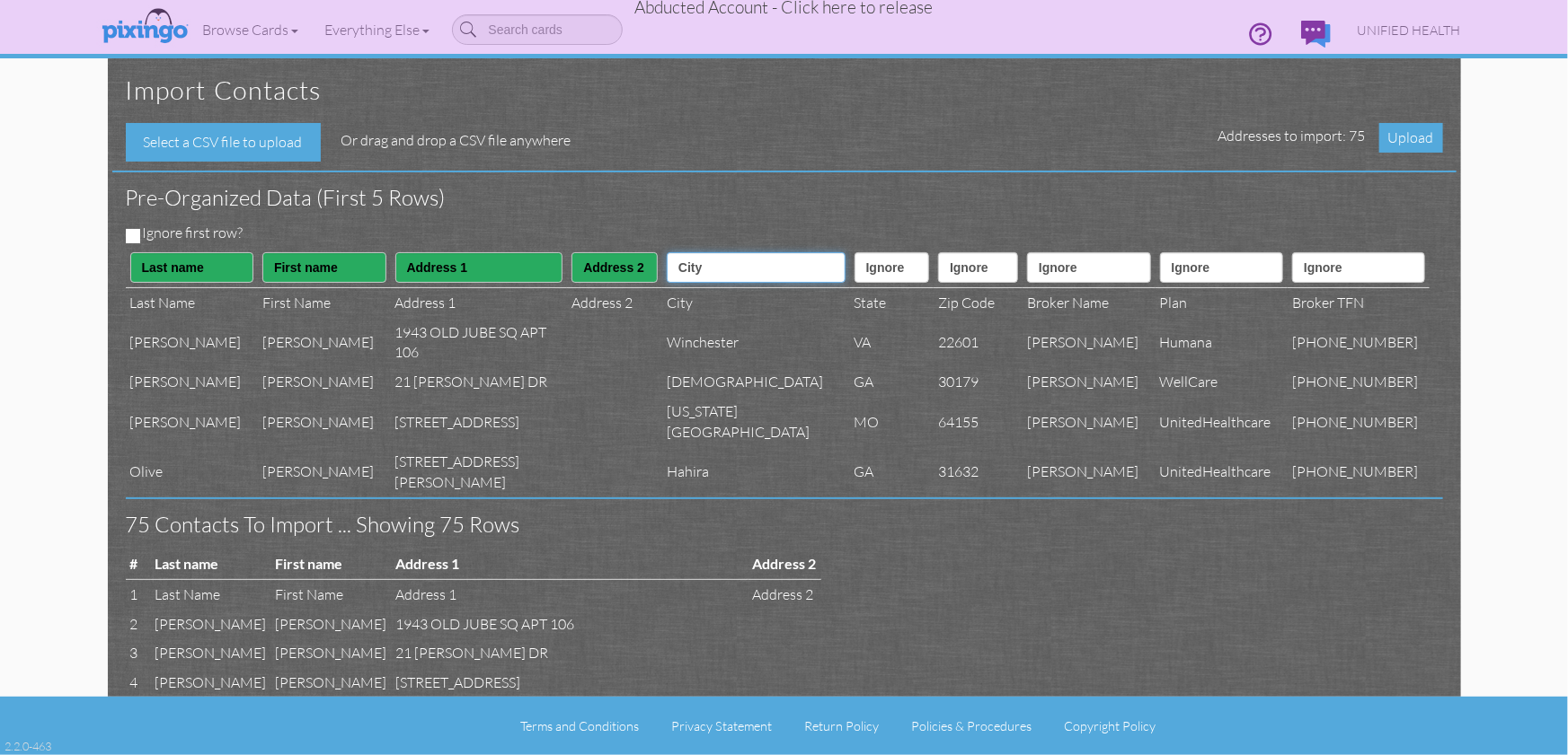
click at [667, 252] on select "Ignore ---------- First name Last name ---------- Address 1 Address 2 City Stat…" at bounding box center [756, 267] width 179 height 30
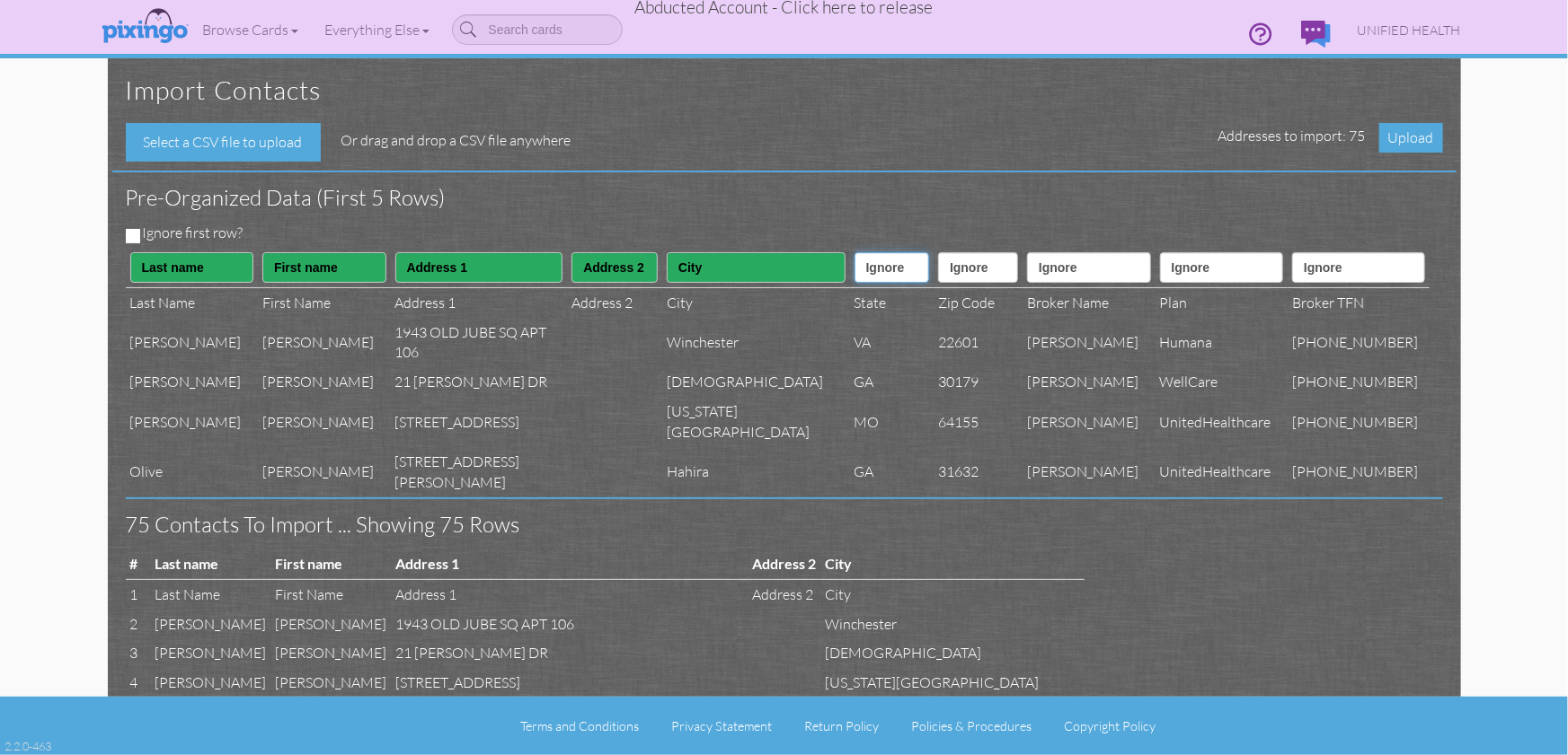
click at [854, 269] on select "Ignore ---------- First name Last name ---------- Address 1 Address 2 City Stat…" at bounding box center [892, 267] width 74 height 30
select select "object:7172"
click at [854, 252] on select "Ignore ---------- First name Last name ---------- Address 1 Address 2 City Stat…" at bounding box center [892, 267] width 74 height 30
click at [972, 262] on select "Ignore ---------- First name Last name ---------- Address 1 Address 2 City Stat…" at bounding box center [978, 267] width 80 height 30
select select "object:7173"
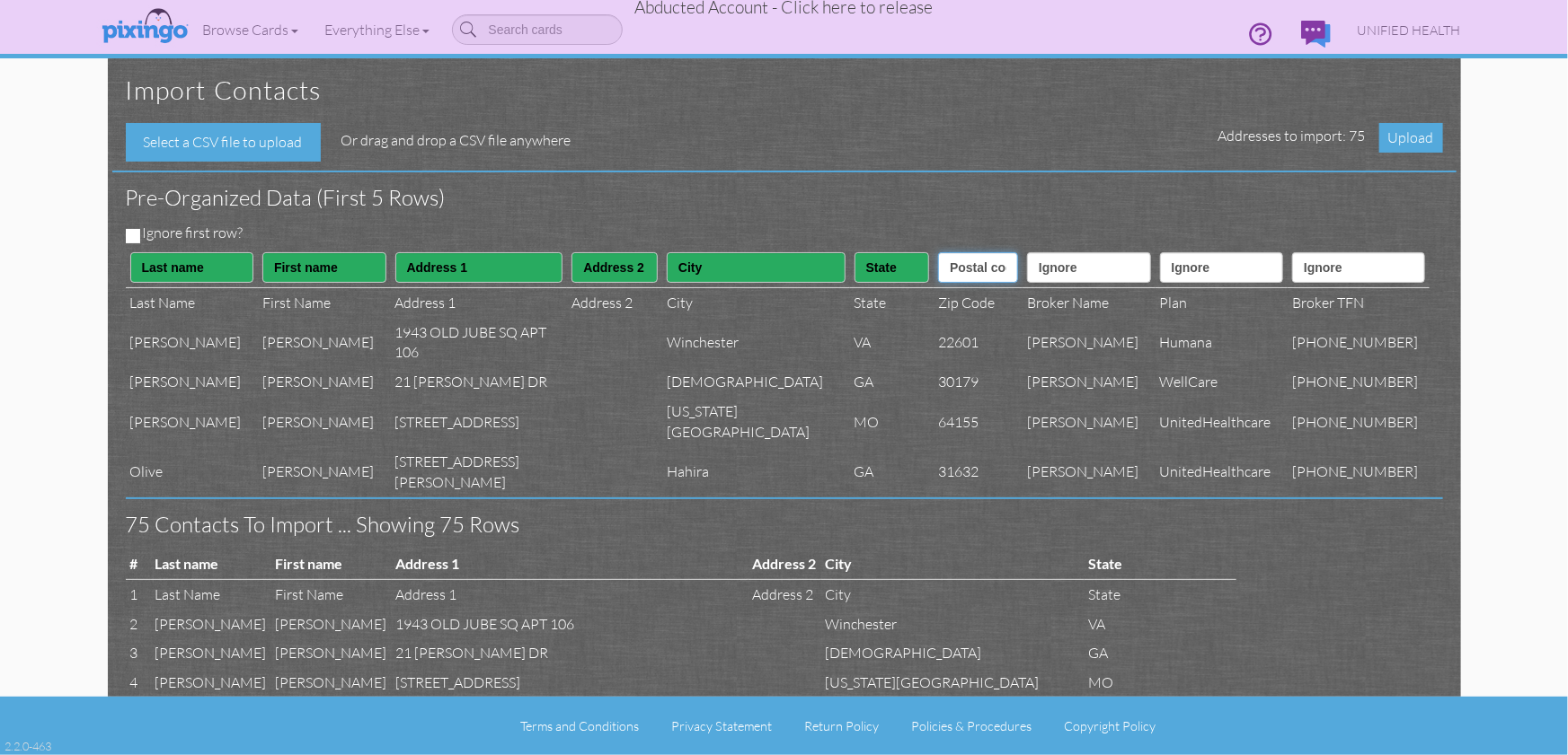
click at [938, 252] on select "Ignore ---------- First name Last name ---------- Address 1 Address 2 City Stat…" at bounding box center [978, 267] width 80 height 30
click at [1074, 276] on select "Ignore ---------- First name Last name ---------- Address 1 Address 2 City Stat…" at bounding box center [1088, 267] width 124 height 30
select select "object:7187"
click at [1027, 252] on select "Ignore ---------- First name Last name ---------- Address 1 Address 2 City Stat…" at bounding box center [1088, 267] width 124 height 30
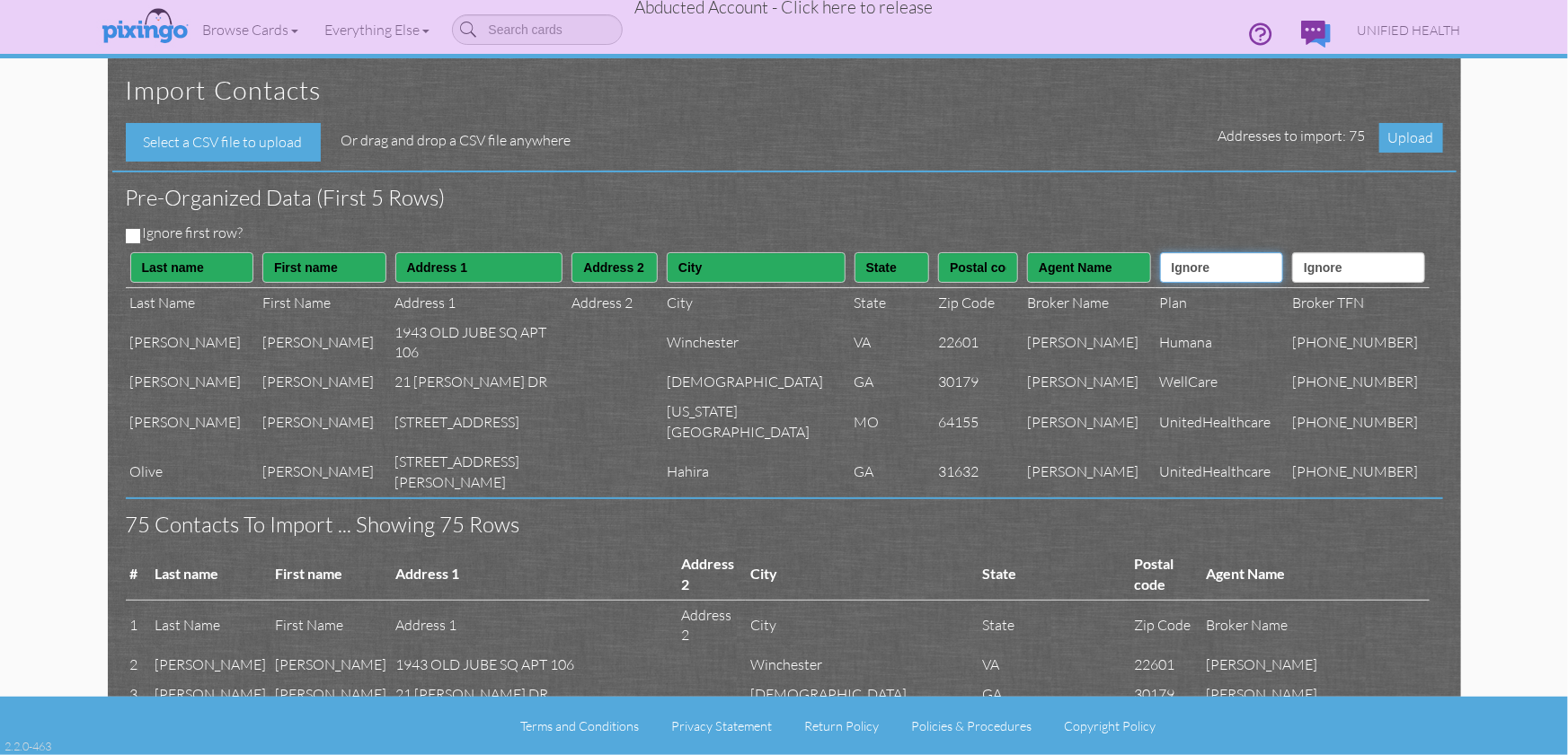
click at [1202, 281] on select "Ignore ---------- First name Last name ---------- Address 1 Address 2 City Stat…" at bounding box center [1222, 267] width 124 height 30
select select "object:7186"
click at [1162, 252] on select "Ignore ---------- First name Last name ---------- Address 1 Address 2 City Stat…" at bounding box center [1222, 267] width 124 height 30
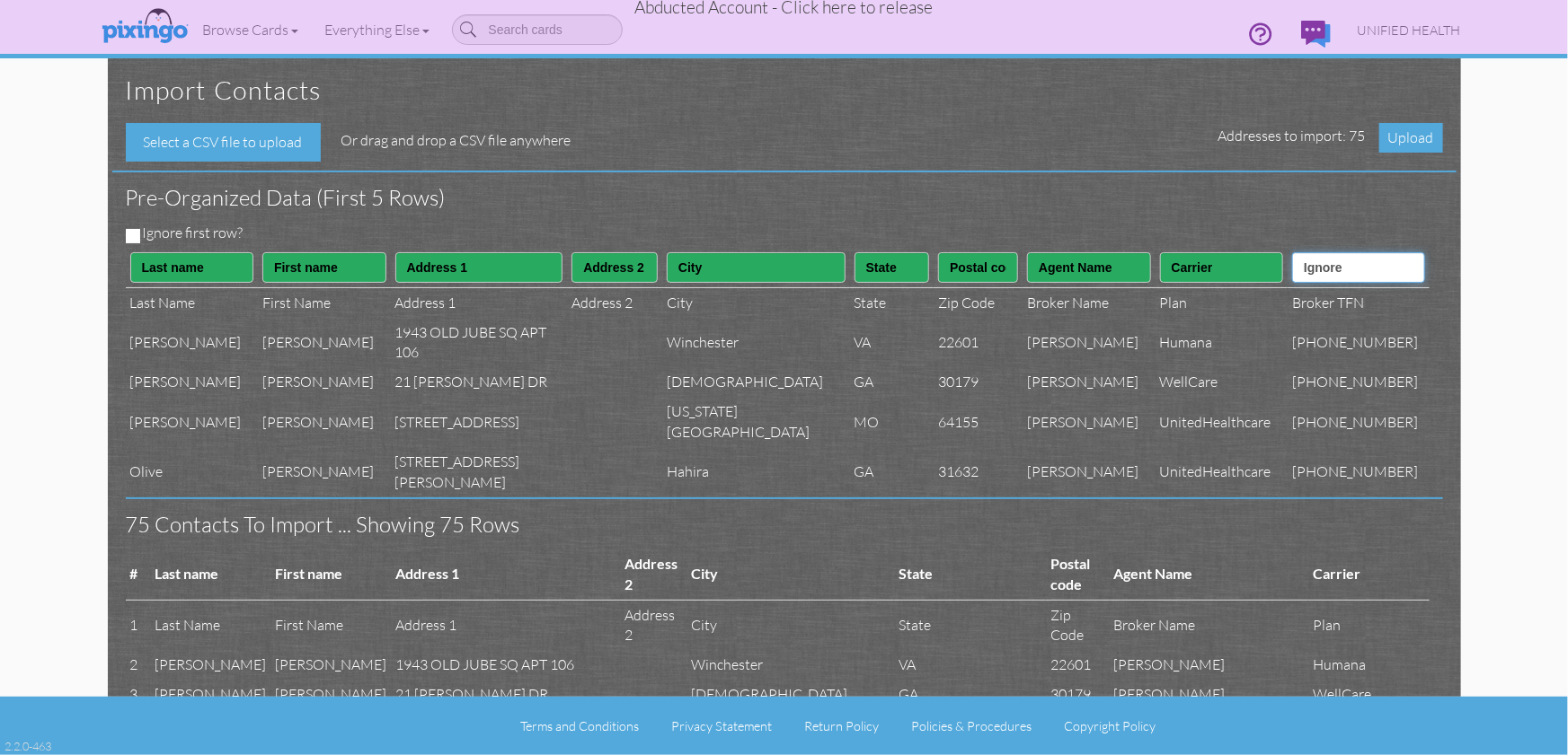
click at [1362, 276] on select "Ignore ---------- First name Last name ---------- Address 1 Address 2 City Stat…" at bounding box center [1358, 267] width 132 height 30
select select "object:7188"
click at [1310, 252] on select "Ignore ---------- First name Last name ---------- Address 1 Address 2 City Stat…" at bounding box center [1358, 267] width 132 height 30
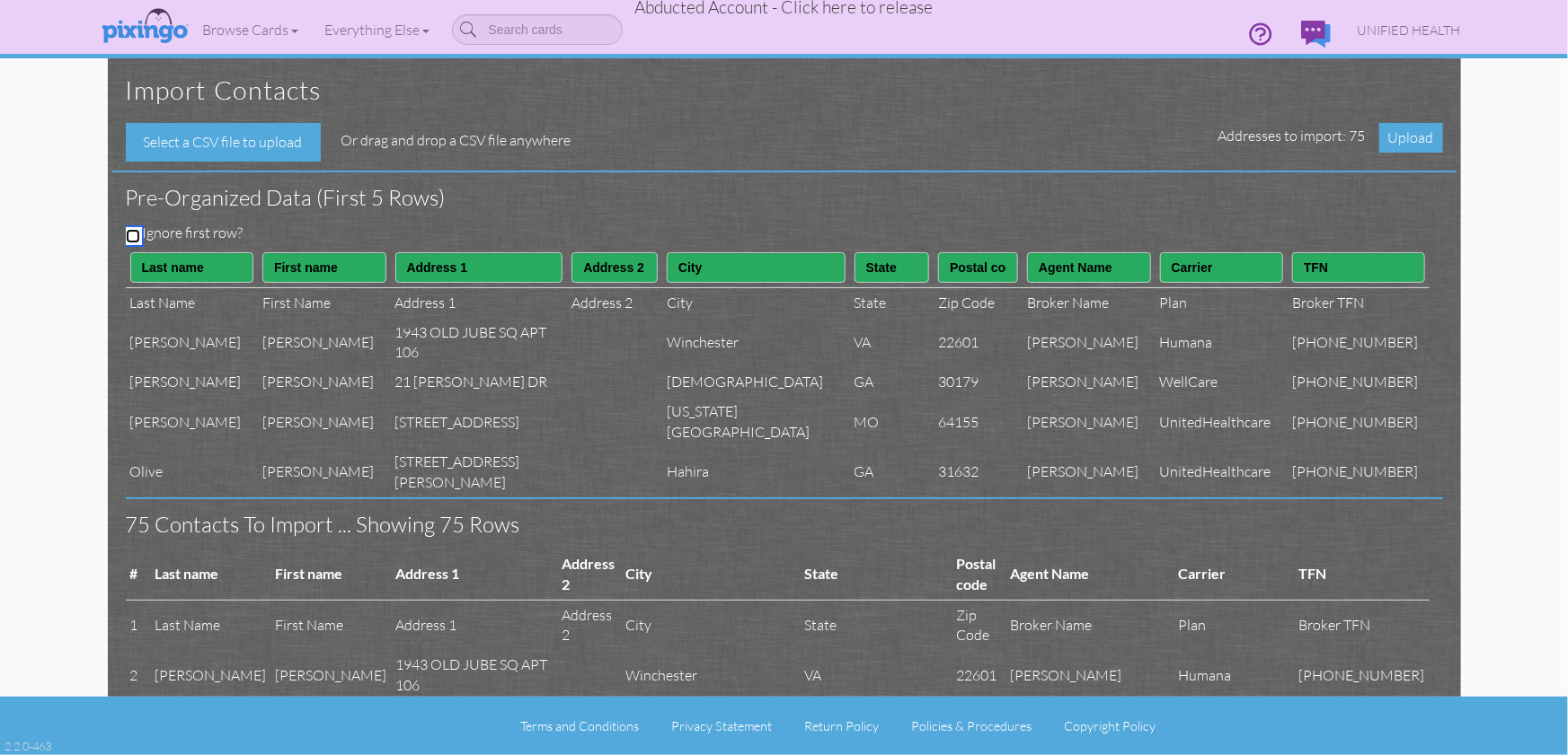
click at [133, 236] on input "Ignore first row?" at bounding box center [132, 236] width 14 height 14
checkbox input "true"
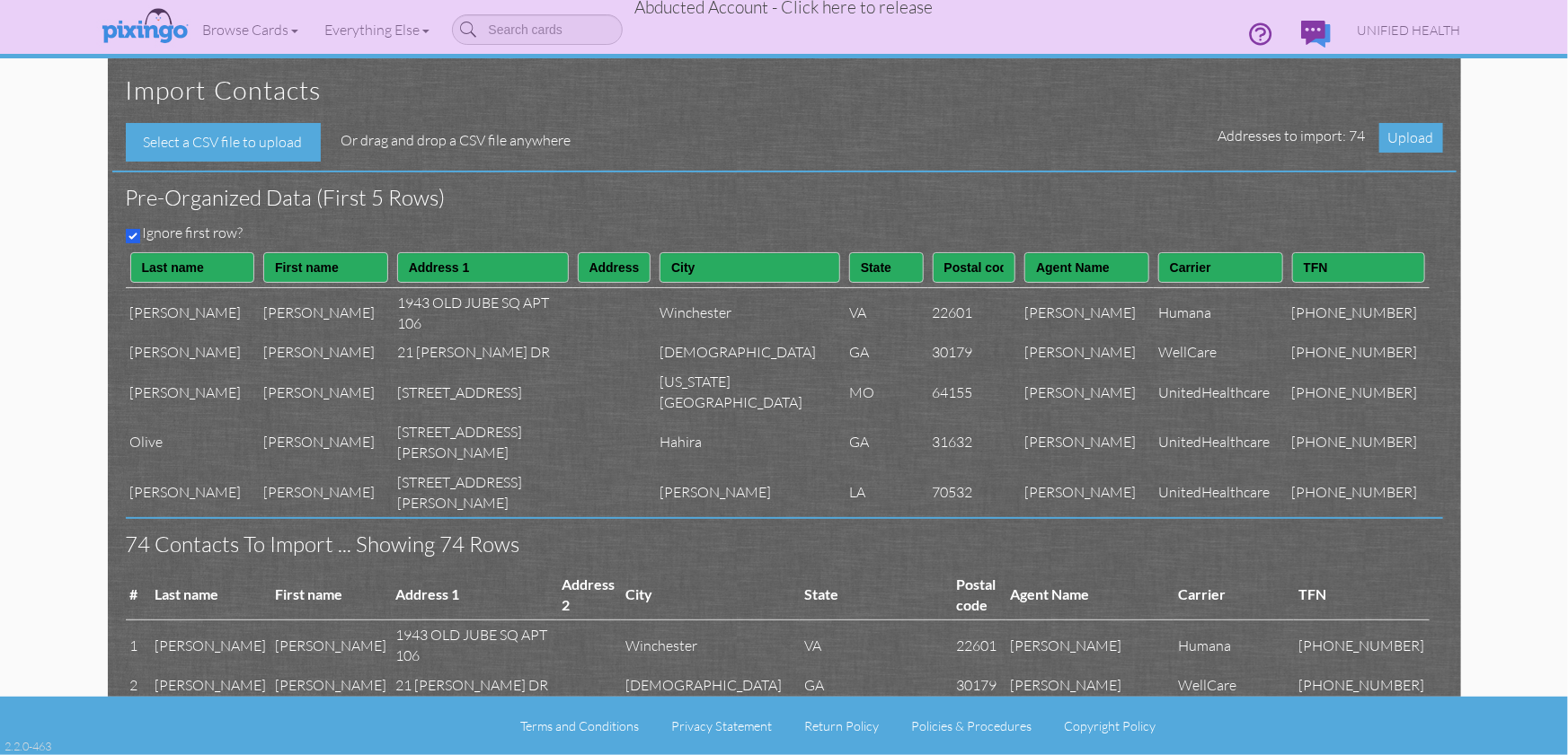
click at [1384, 185] on h3 "Pre-organized data (First 5 rows)" at bounding box center [771, 197] width 1290 height 24
click at [1409, 135] on span "Upload" at bounding box center [1410, 137] width 64 height 29
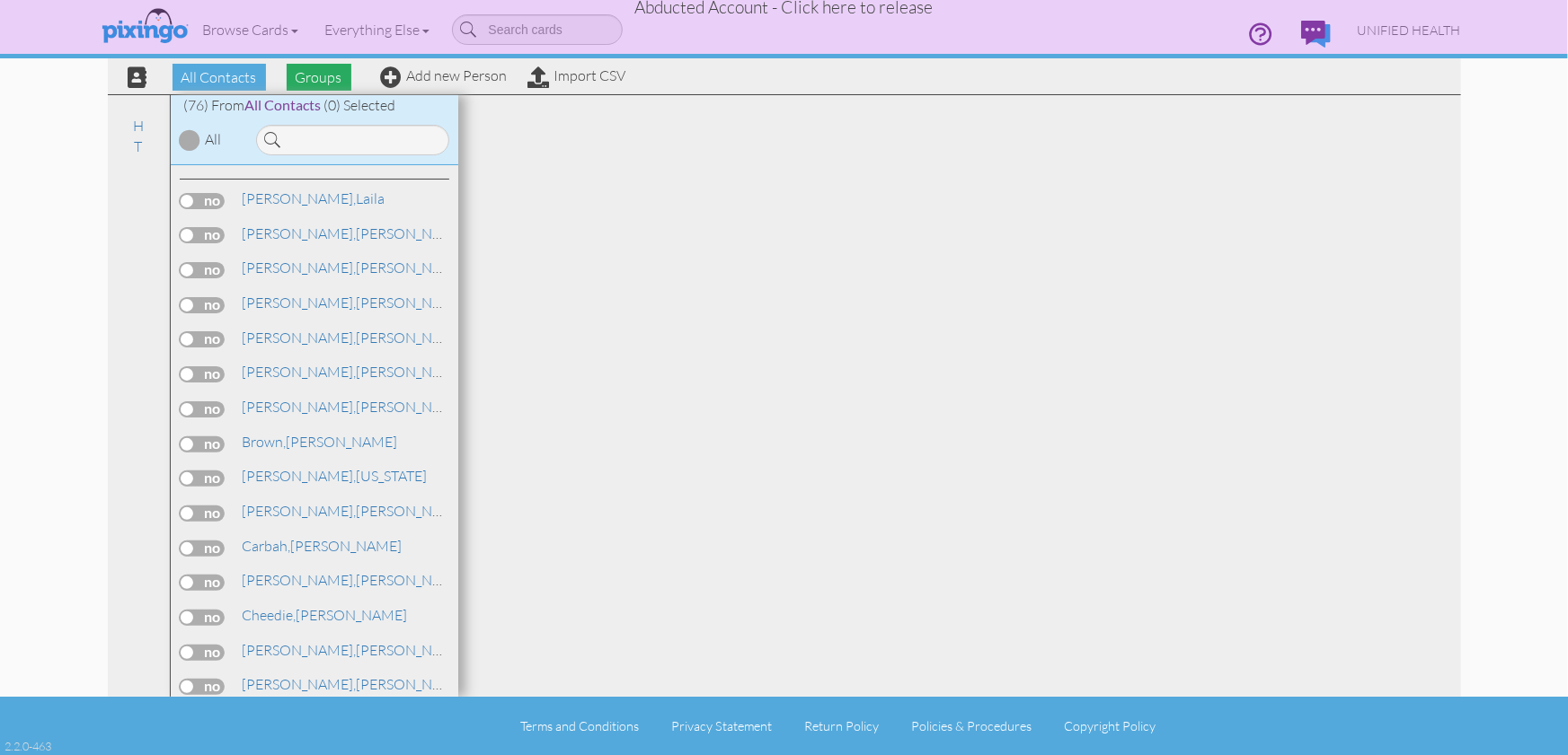
click at [325, 84] on span "Groups" at bounding box center [319, 77] width 65 height 27
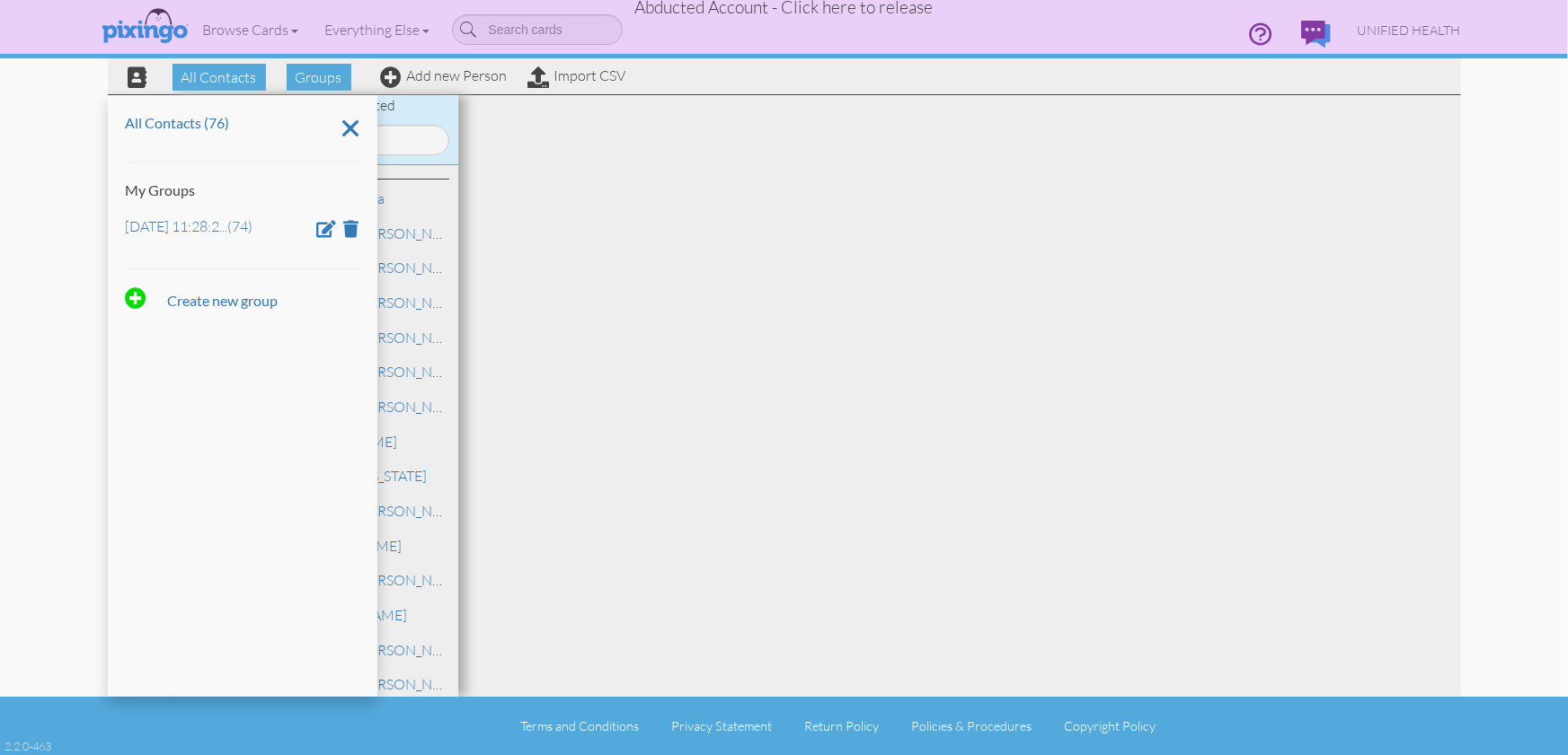
click at [321, 217] on span at bounding box center [336, 226] width 47 height 23
click at [326, 231] on span at bounding box center [326, 228] width 20 height 17
drag, startPoint x: 305, startPoint y: 232, endPoint x: 132, endPoint y: 227, distance: 173.1
click at [132, 227] on input "Sep 29, 11:28:27 AM" at bounding box center [242, 230] width 233 height 30
type input "May 2"
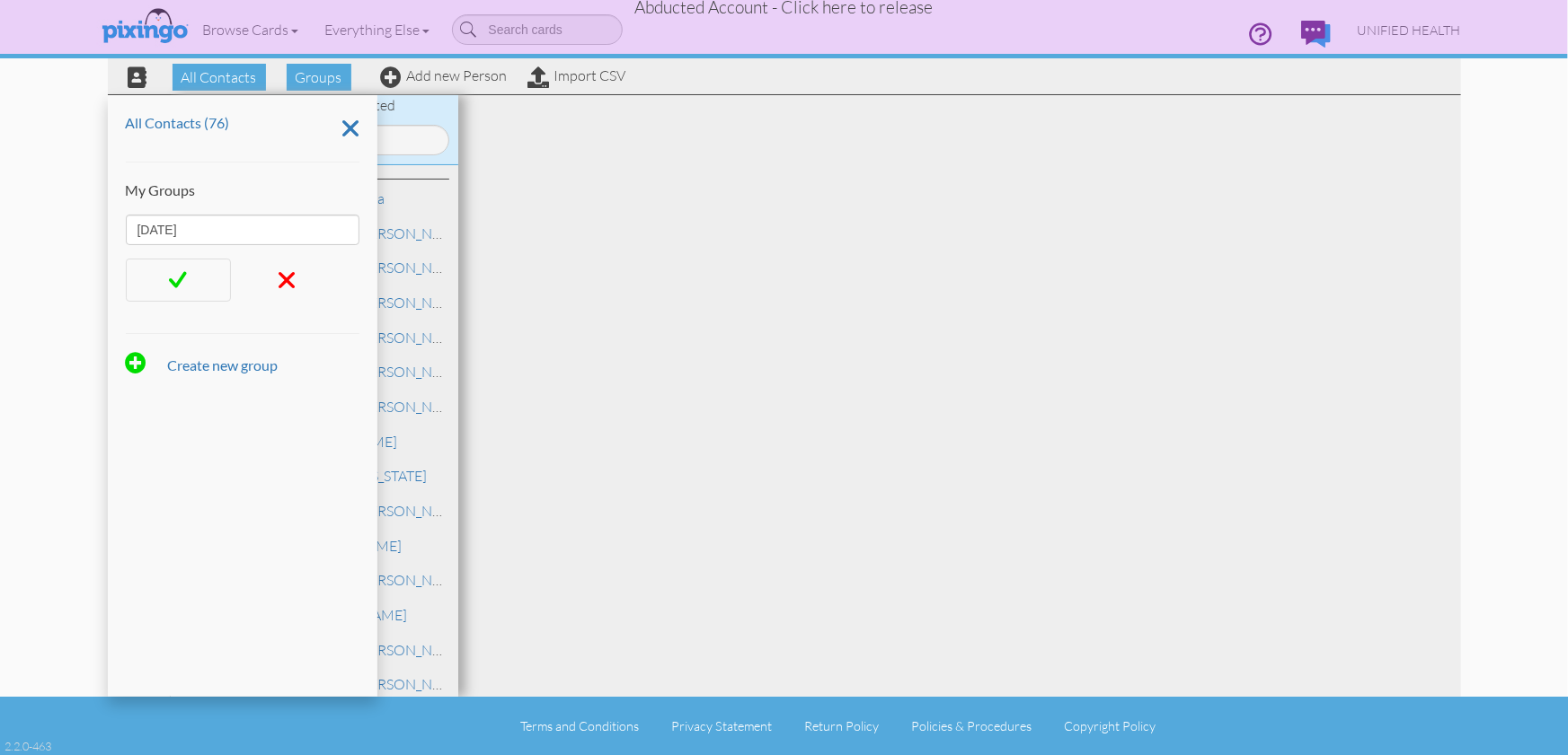
click at [178, 271] on span at bounding box center [177, 280] width 18 height 27
click at [1405, 34] on span "UNIFIED HEALTH" at bounding box center [1409, 30] width 104 height 15
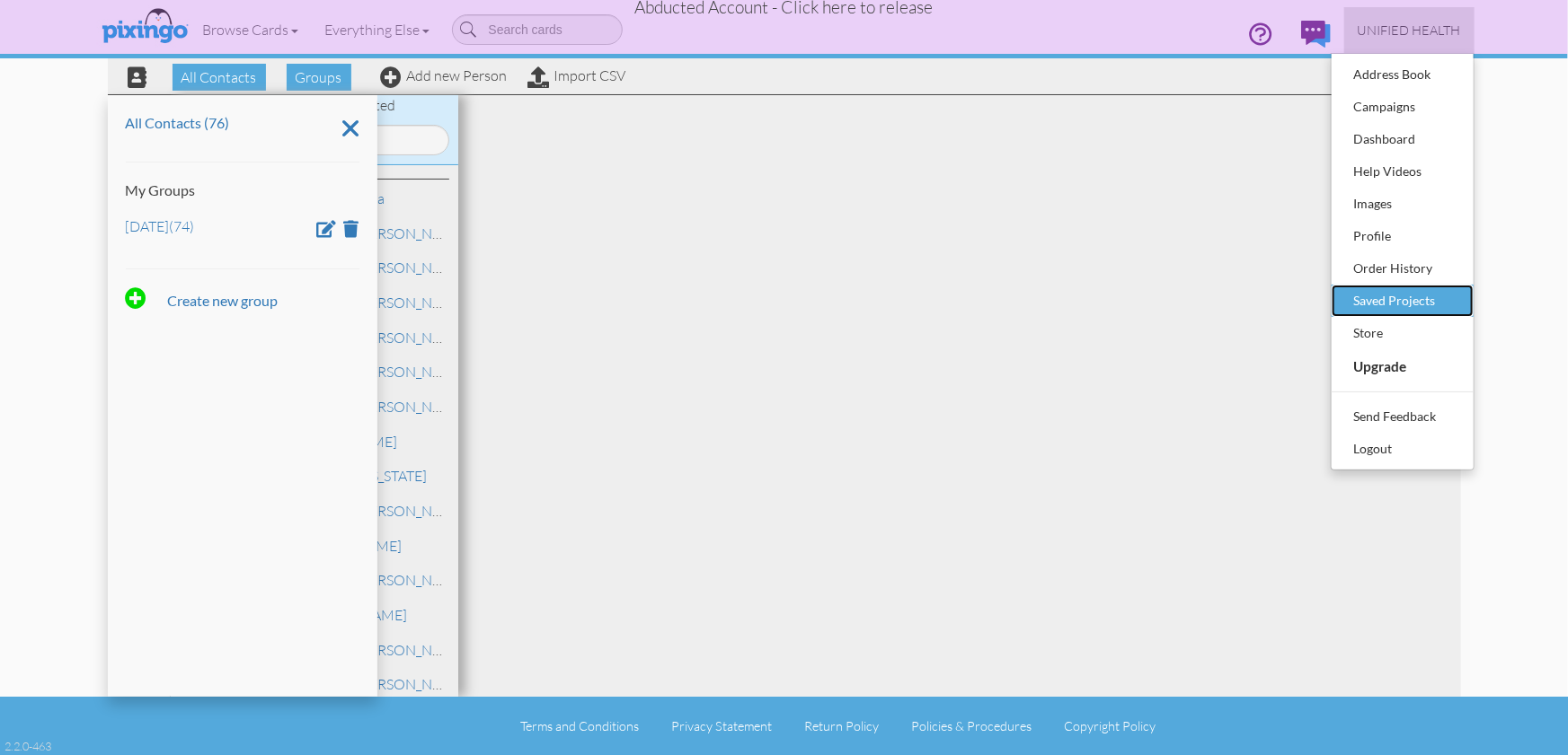
click at [1403, 302] on div "Saved Projects" at bounding box center [1401, 300] width 106 height 27
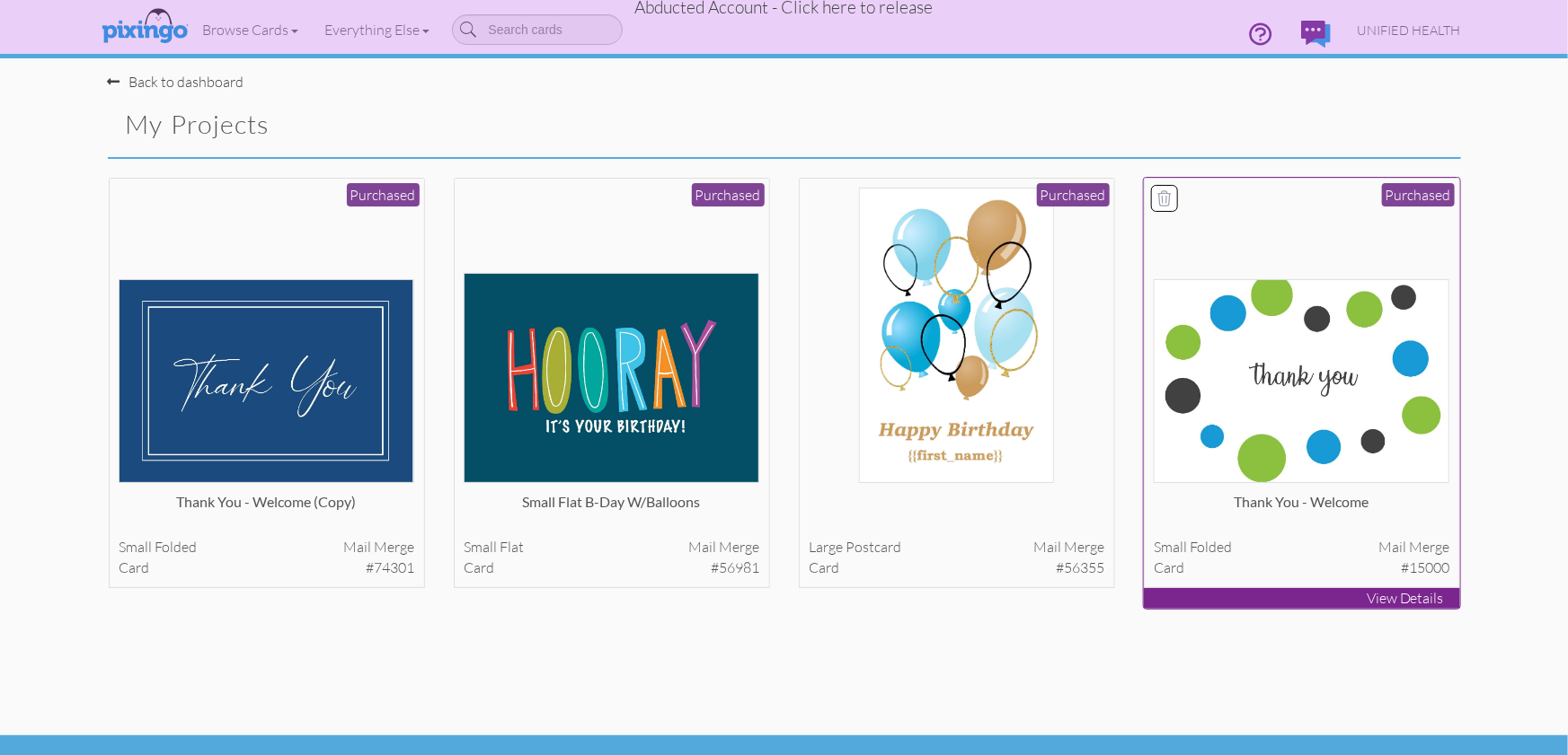
click at [1284, 377] on img at bounding box center [1301, 381] width 296 height 203
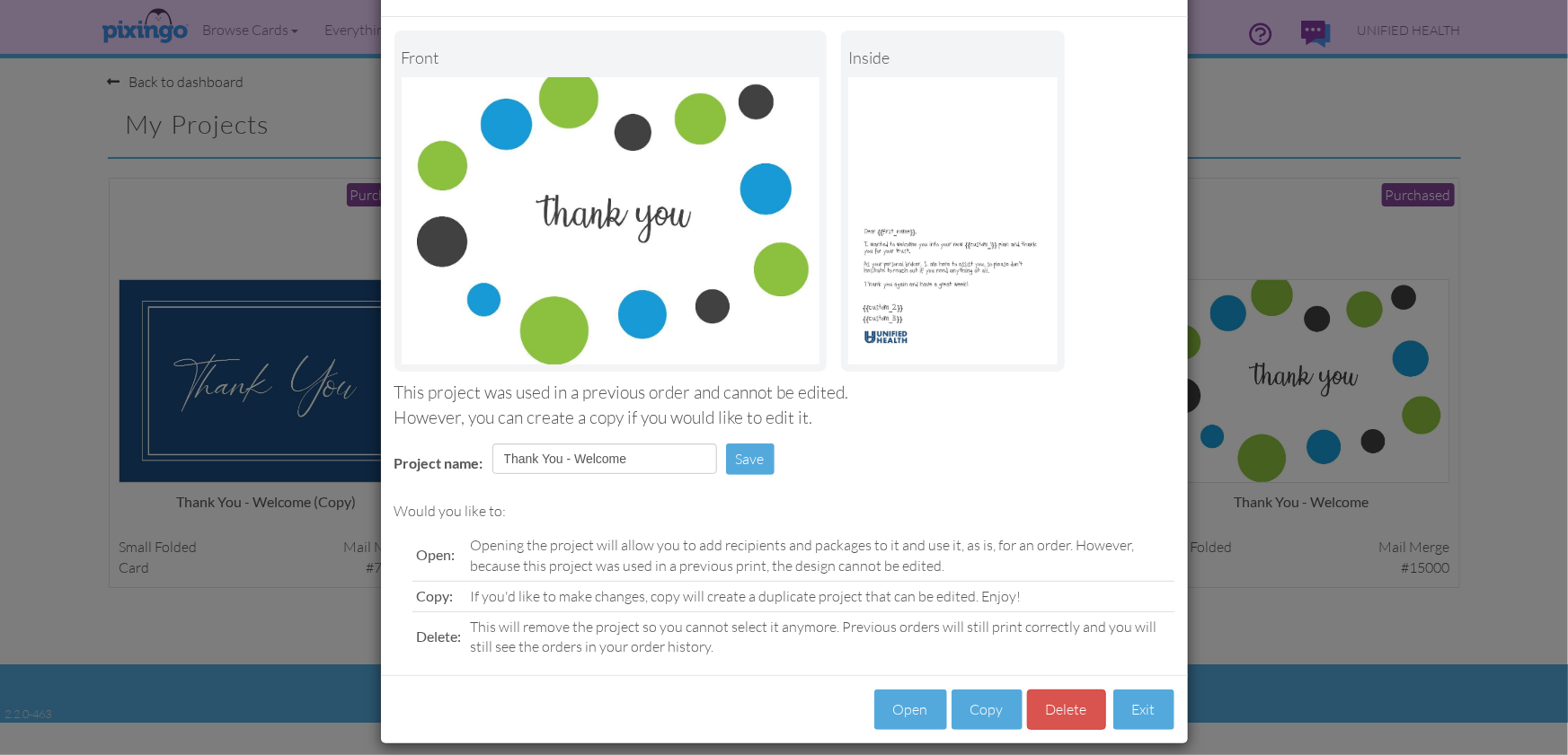
scroll to position [85, 0]
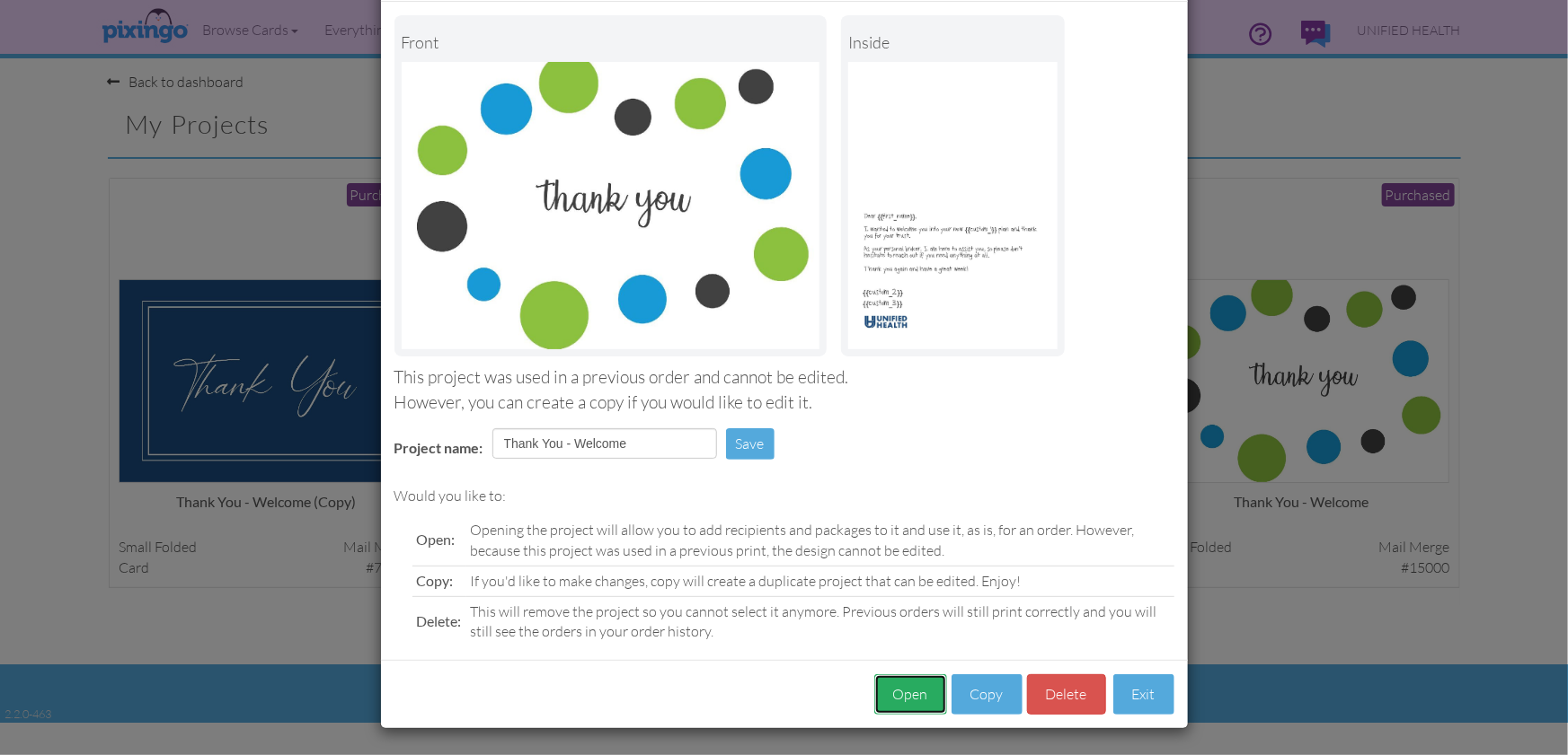
click at [915, 692] on button "Open" at bounding box center [911, 694] width 72 height 40
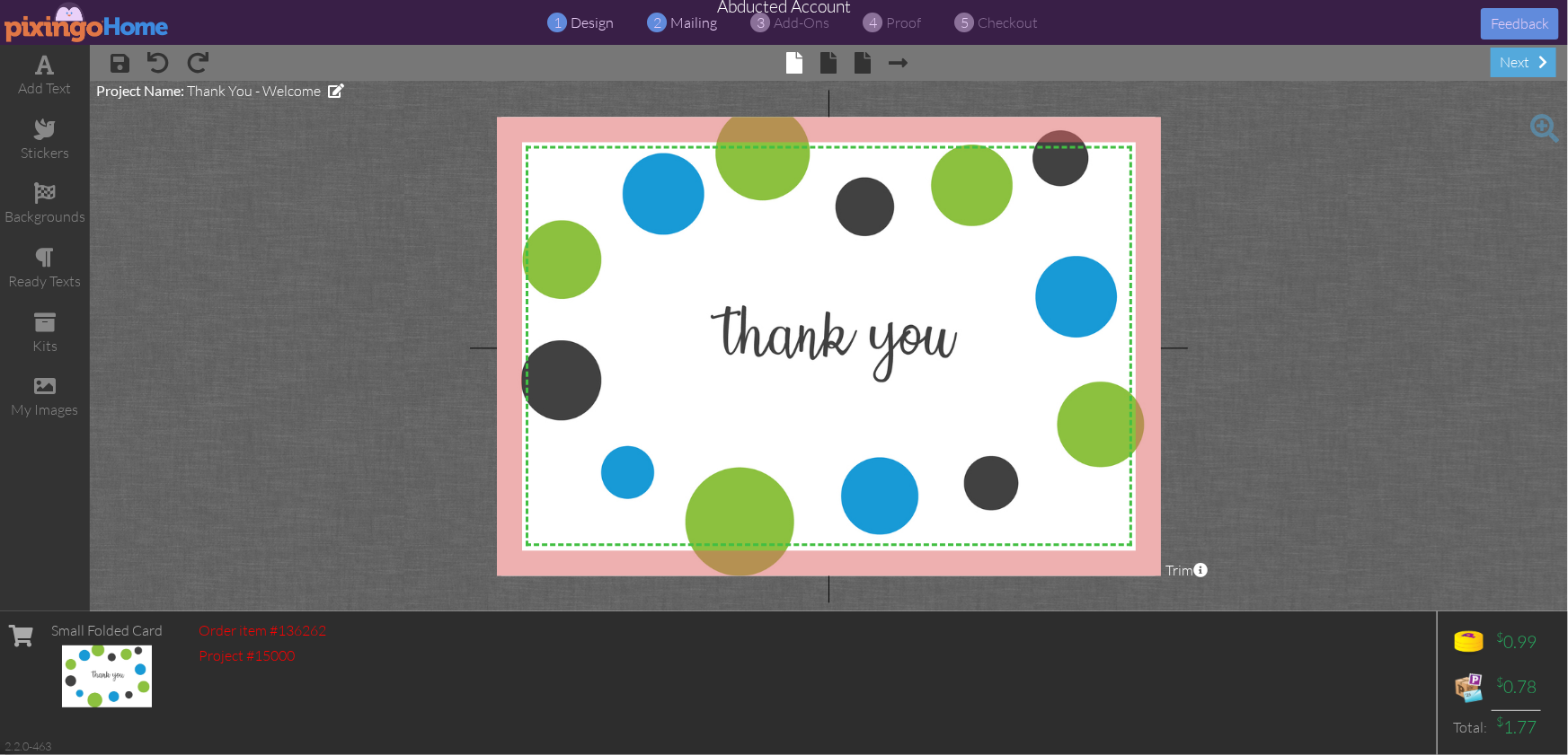
click at [678, 24] on span "mailing" at bounding box center [694, 22] width 47 height 18
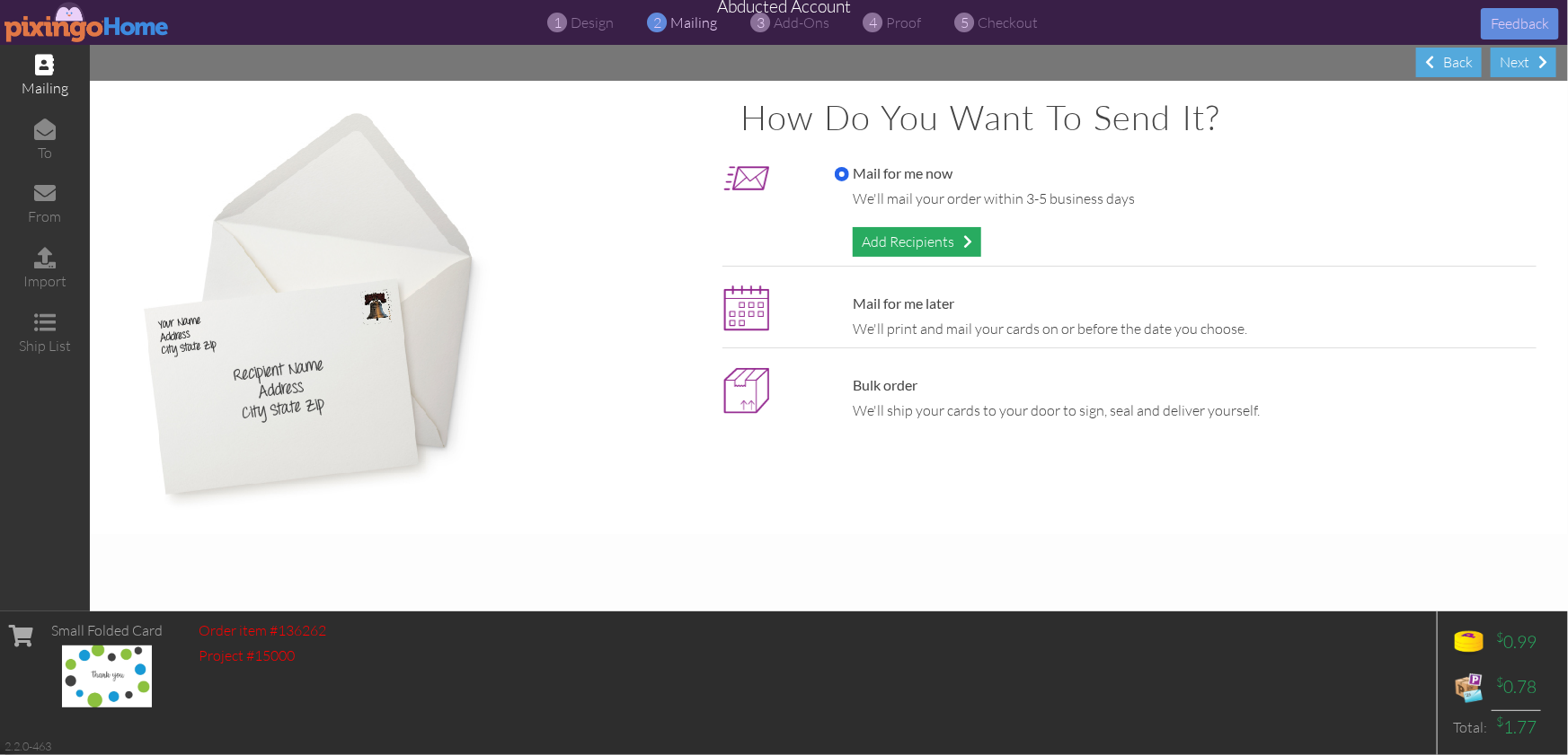
click at [901, 238] on div "Add Recipients" at bounding box center [916, 242] width 128 height 29
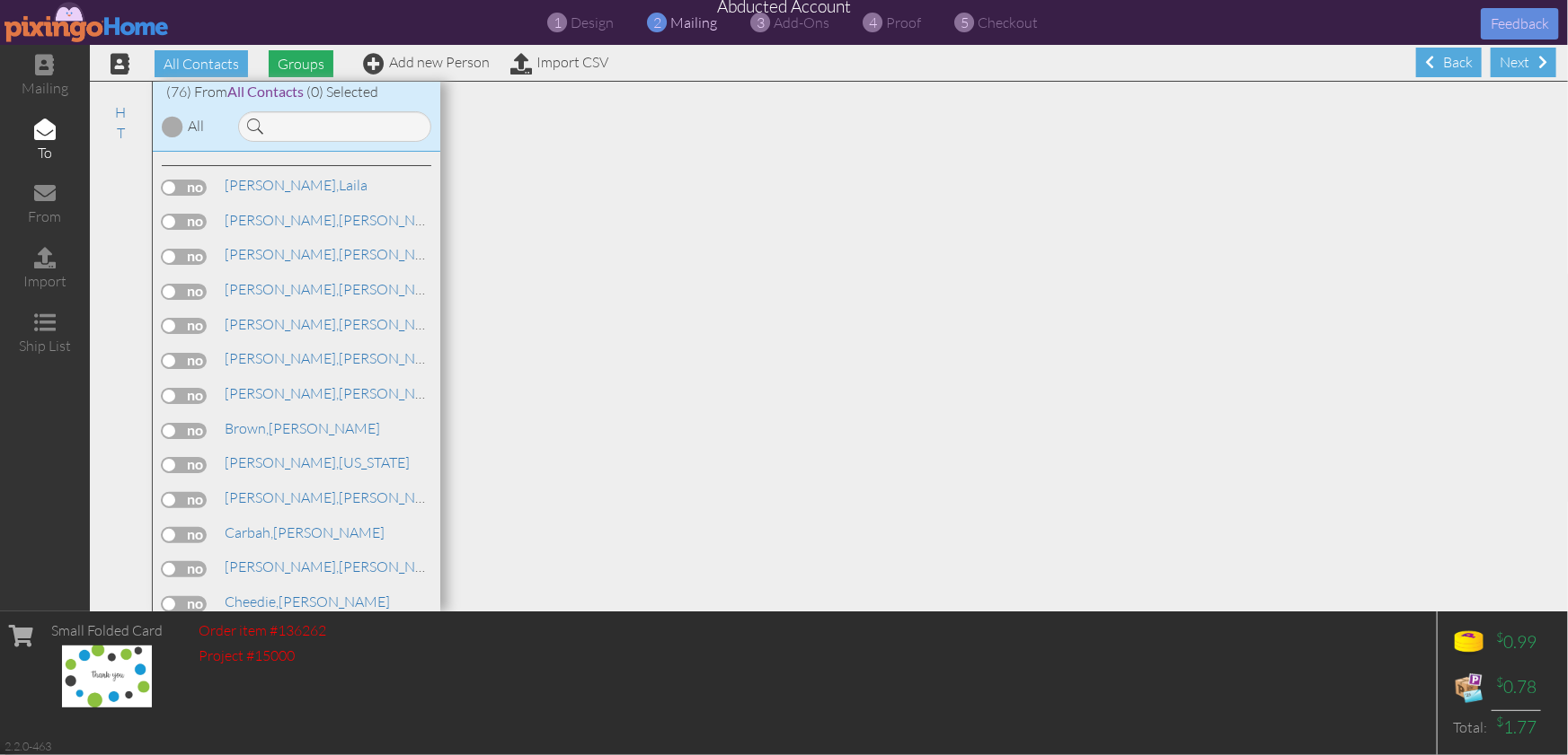
click at [298, 62] on span "Groups" at bounding box center [301, 64] width 65 height 27
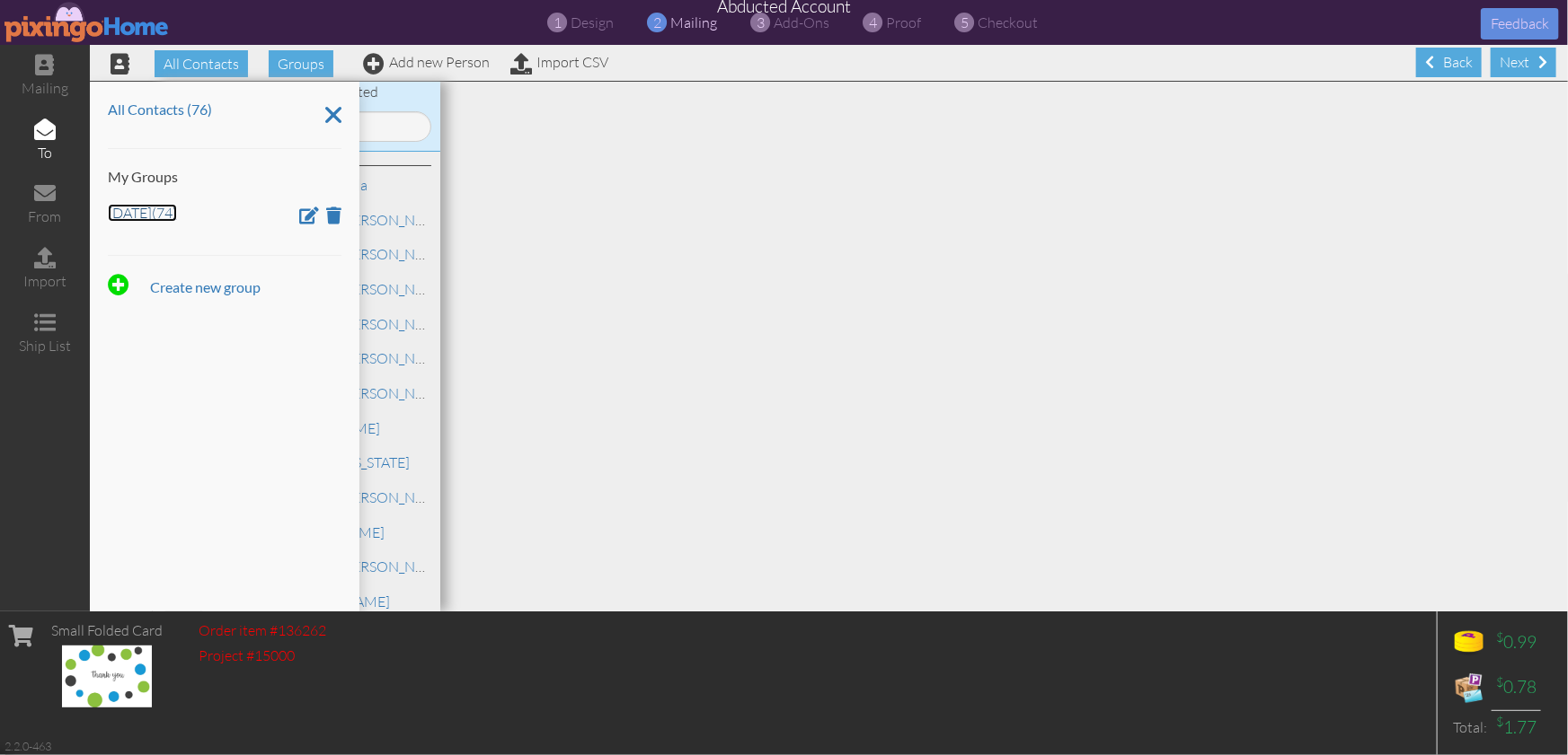
click at [142, 213] on link "May 2 (74)" at bounding box center [142, 212] width 69 height 18
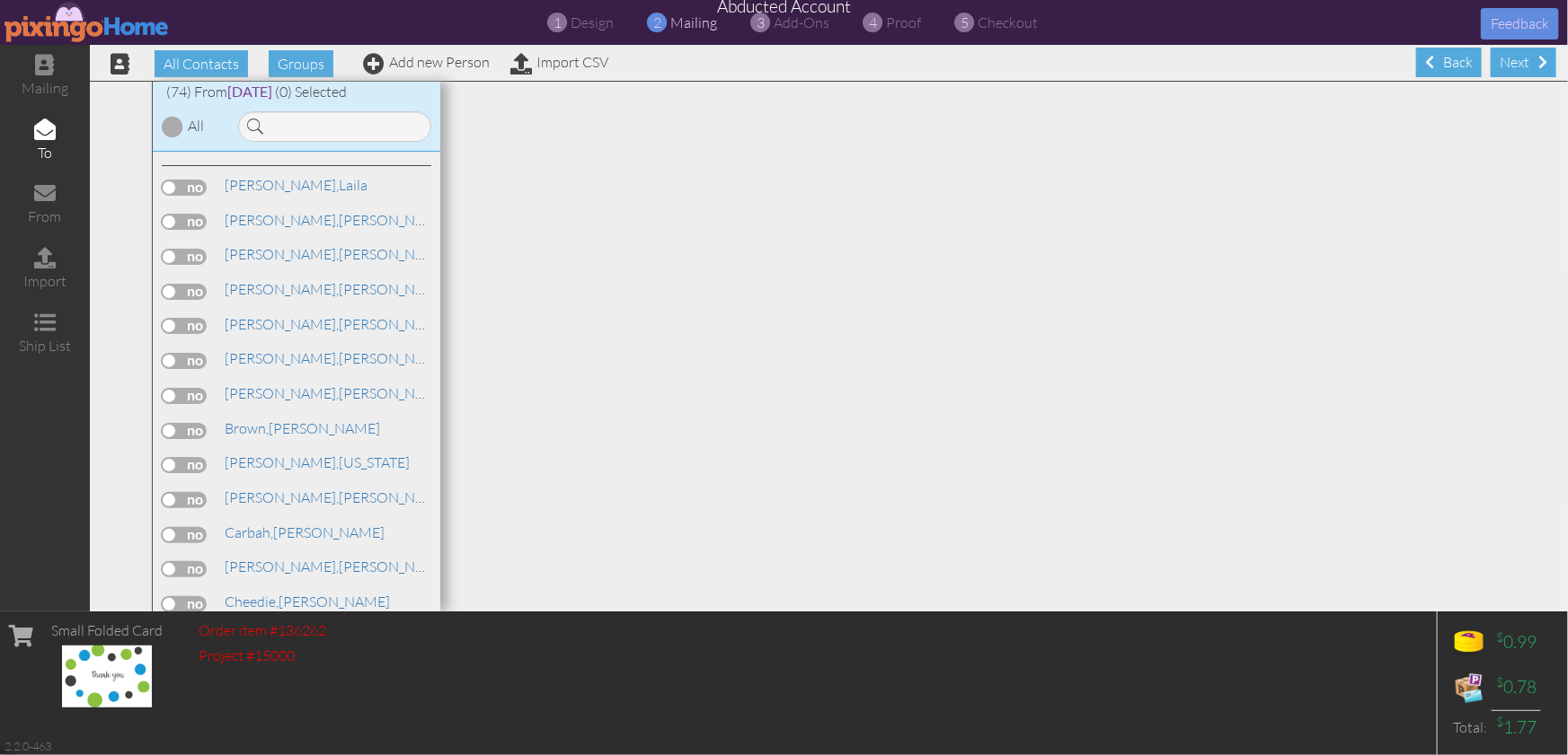
click at [170, 126] on div at bounding box center [172, 126] width 22 height 22
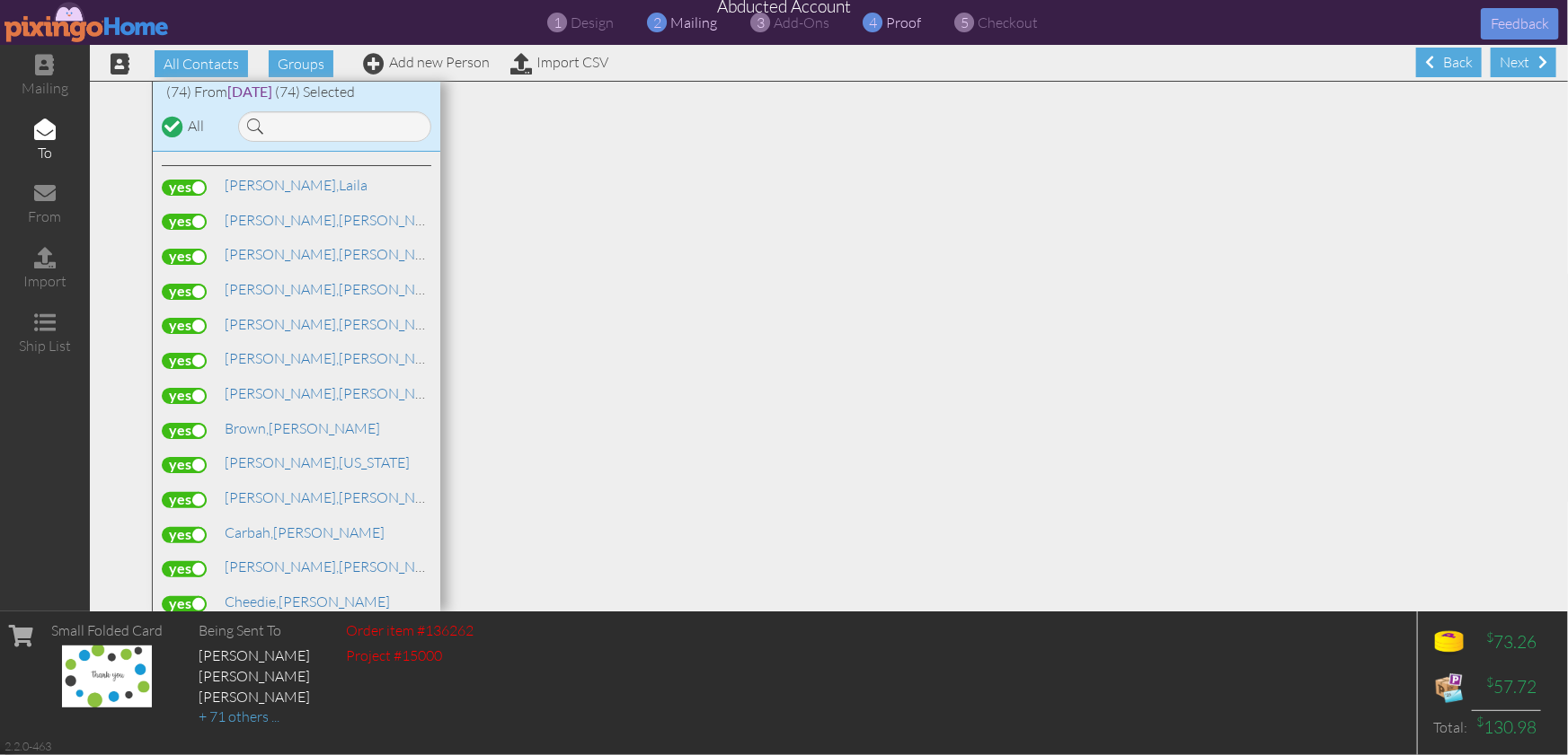
click at [908, 25] on span "proof" at bounding box center [904, 22] width 35 height 18
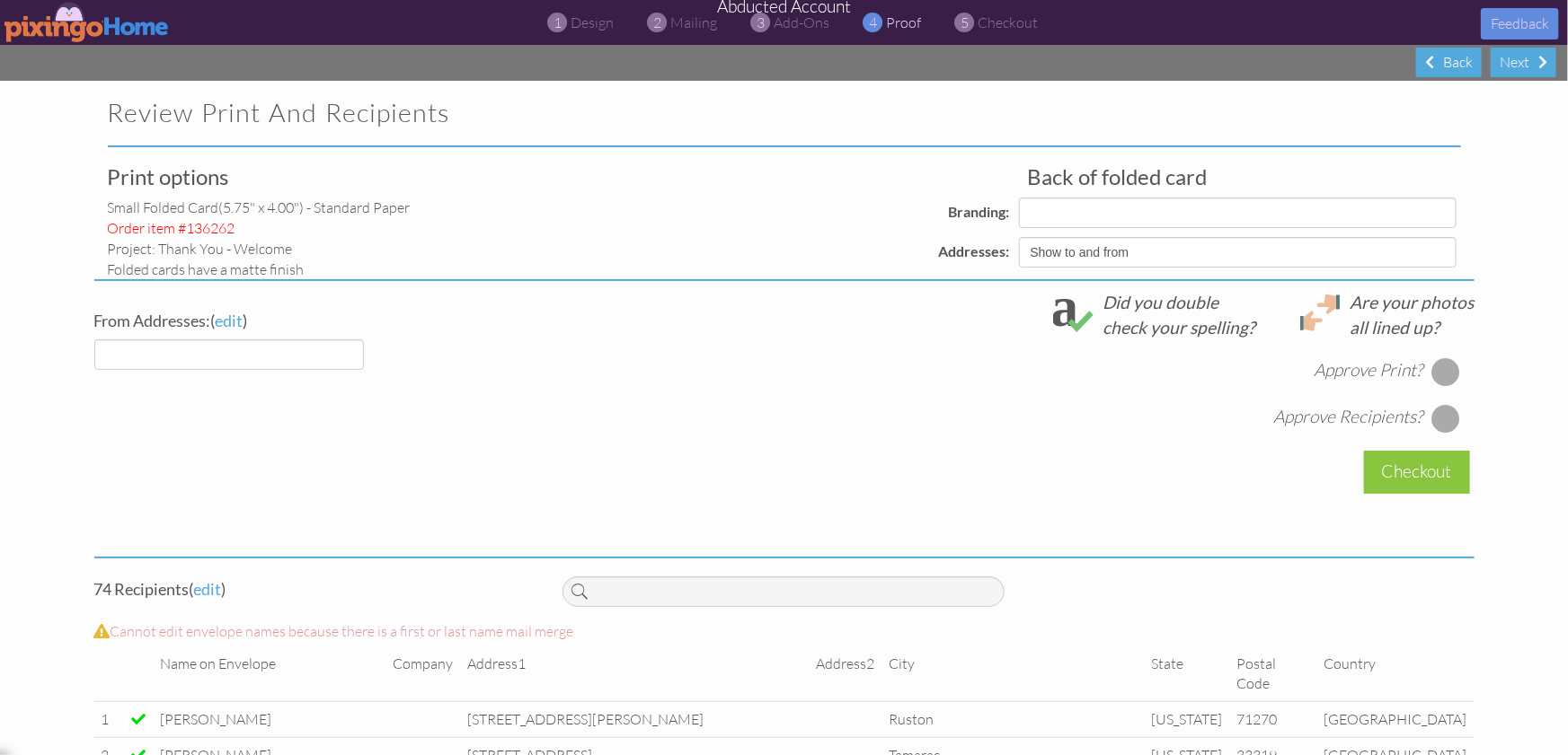
select select "object:13553"
select select "object:13555"
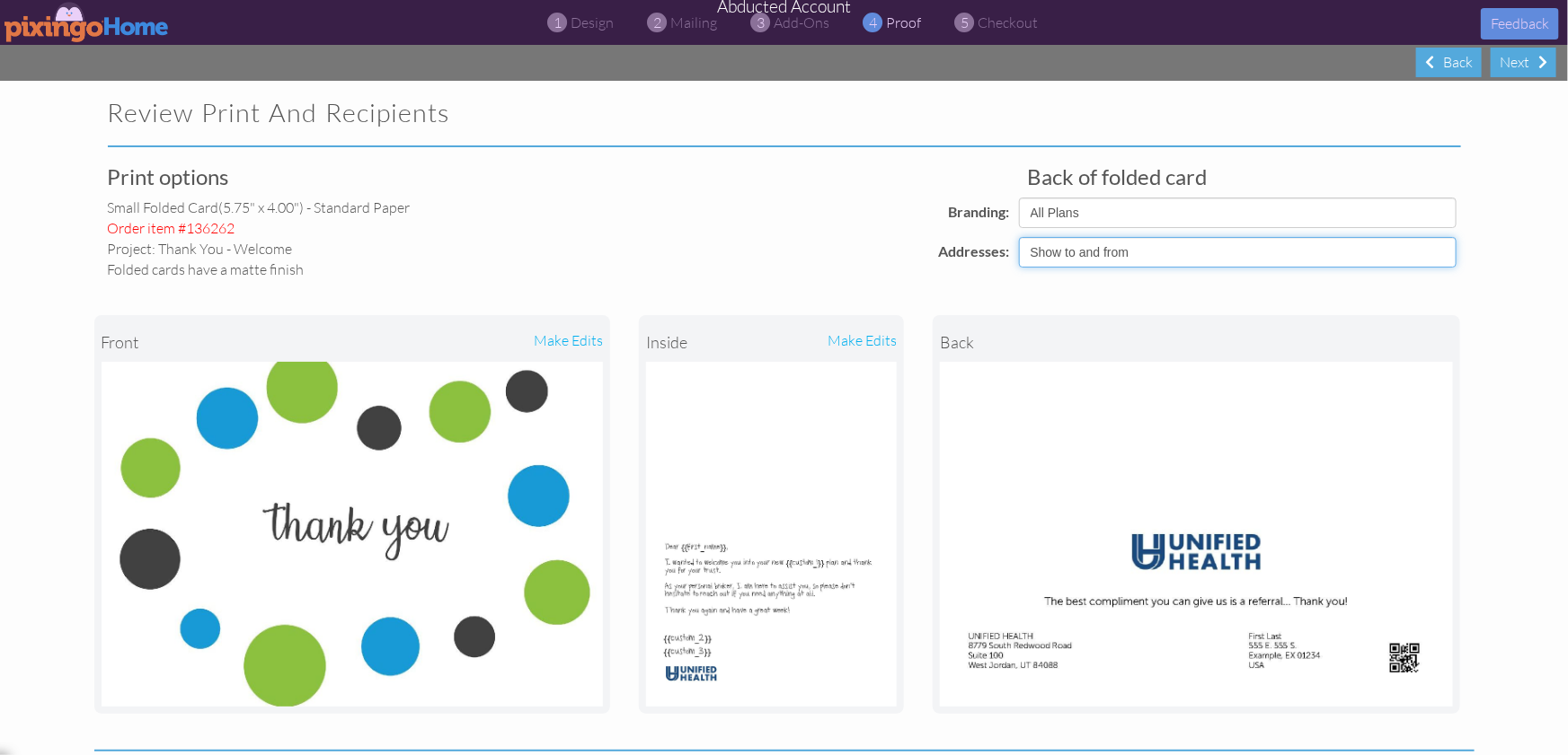
click at [1154, 252] on select "Show to and from Show from only Hide to and from" at bounding box center [1238, 252] width 438 height 30
select select "object:13551"
click at [1019, 237] on select "Show to and from Show from only Hide to and from" at bounding box center [1238, 252] width 438 height 30
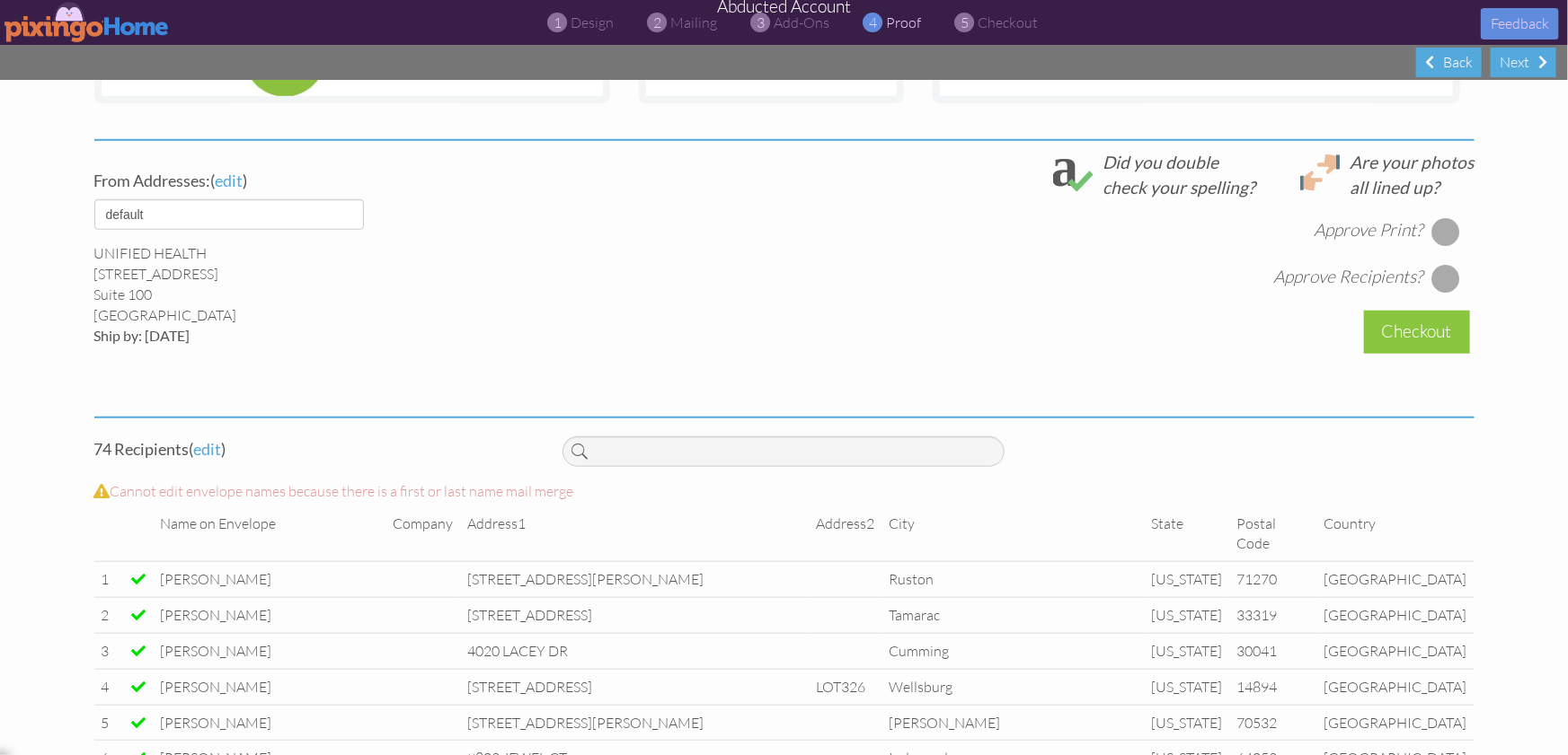
scroll to position [649, 0]
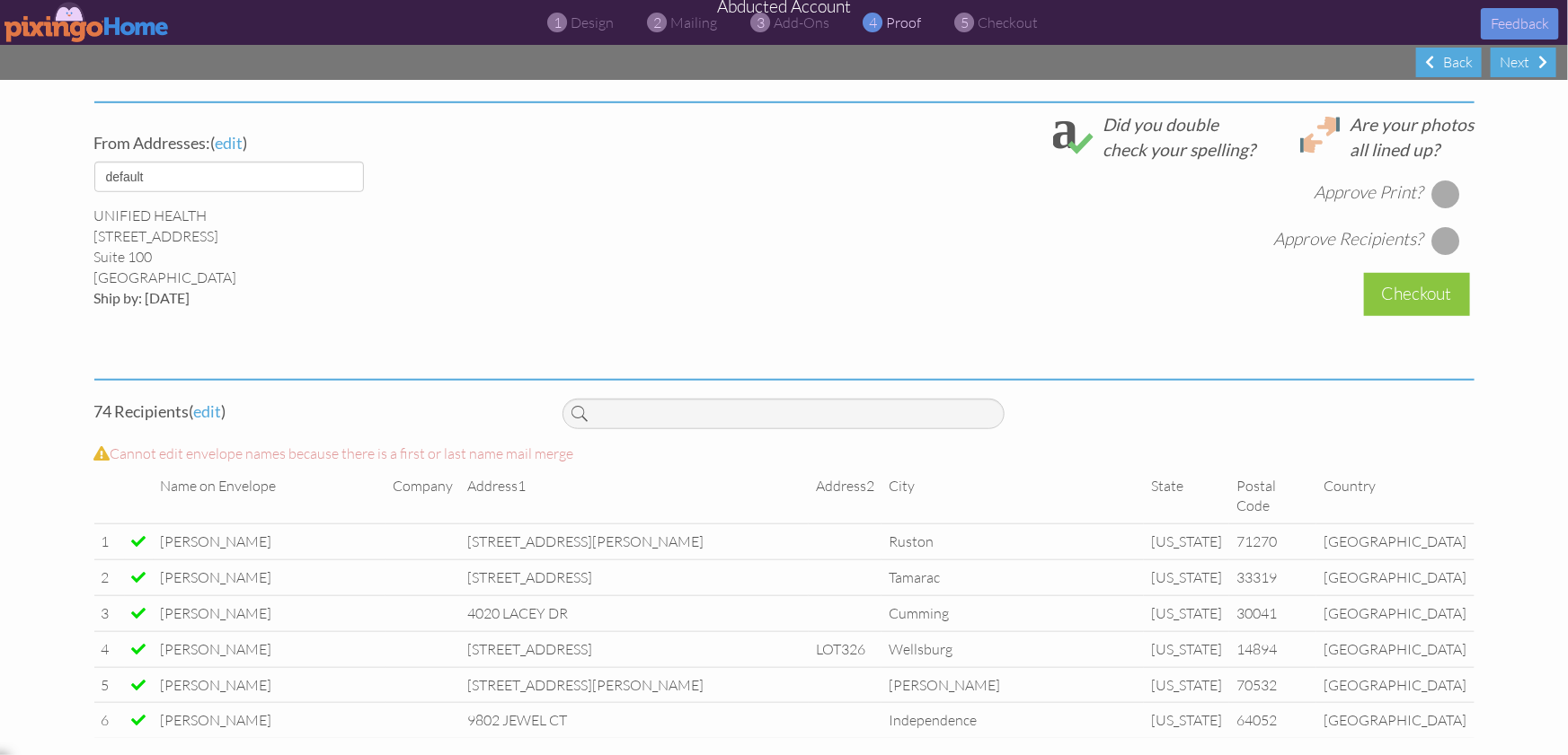
click at [1451, 193] on div at bounding box center [1445, 194] width 29 height 29
click at [1444, 241] on div at bounding box center [1445, 241] width 29 height 29
click at [1421, 301] on div "Checkout" at bounding box center [1416, 294] width 106 height 42
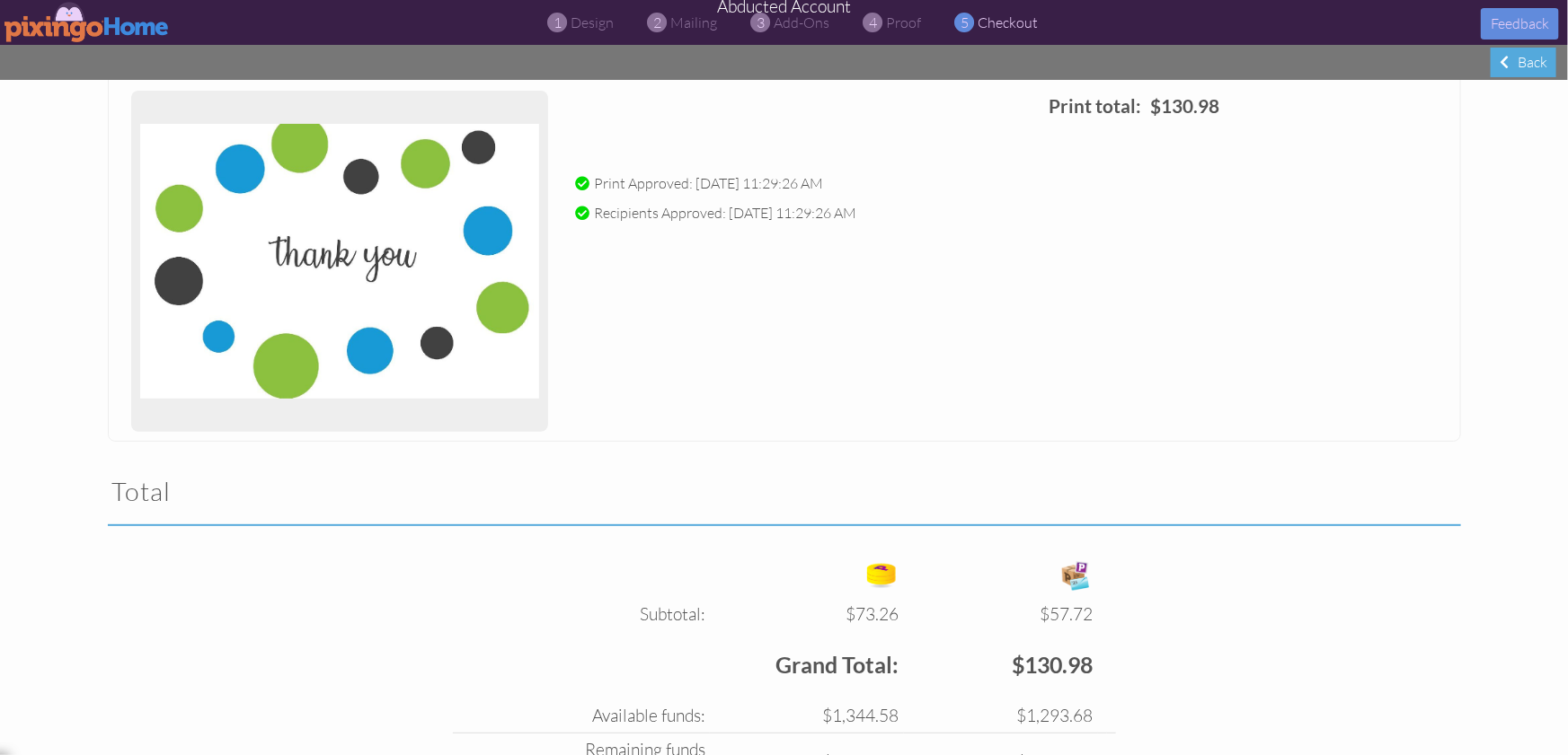
scroll to position [383, 0]
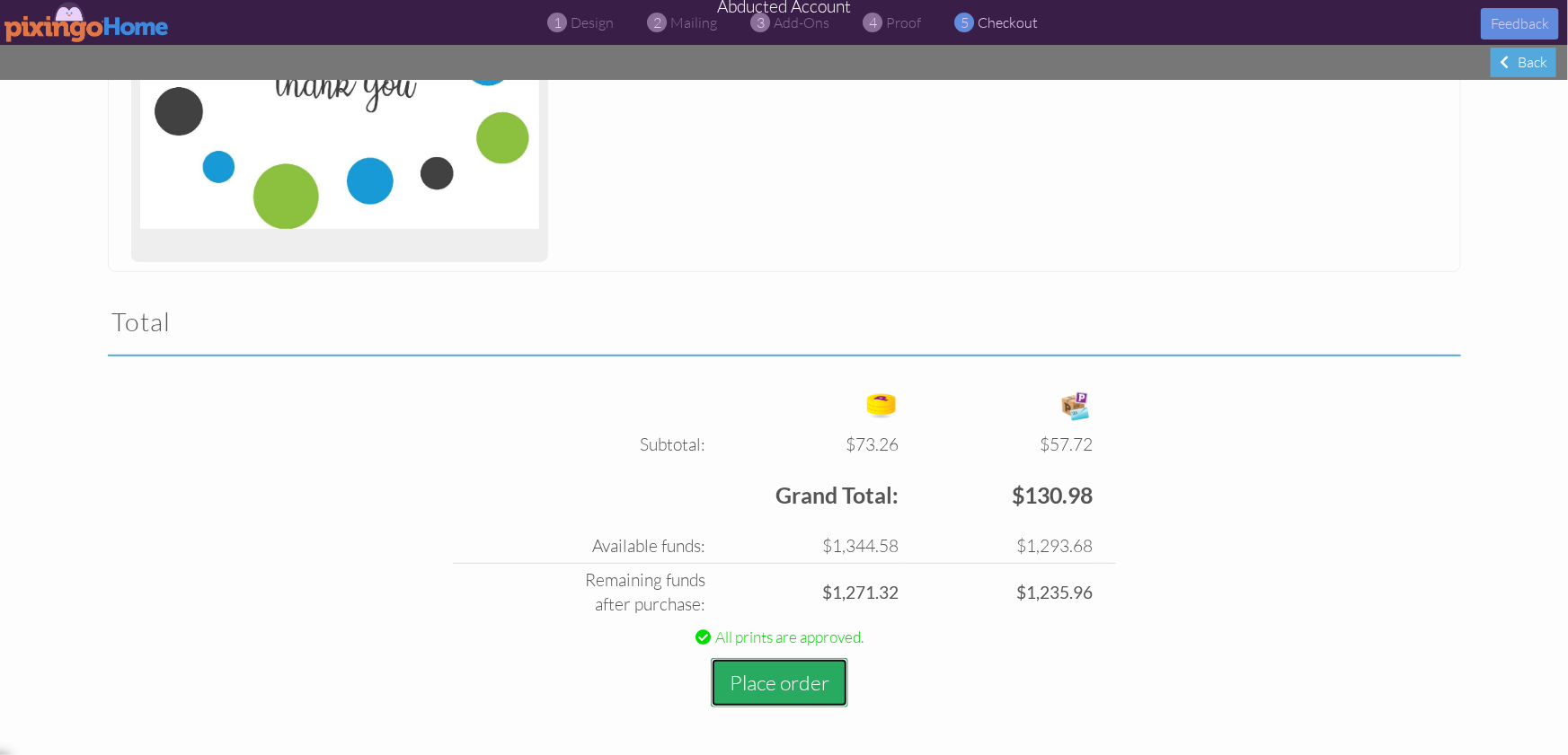
click at [795, 683] on button "Place order" at bounding box center [779, 683] width 137 height 49
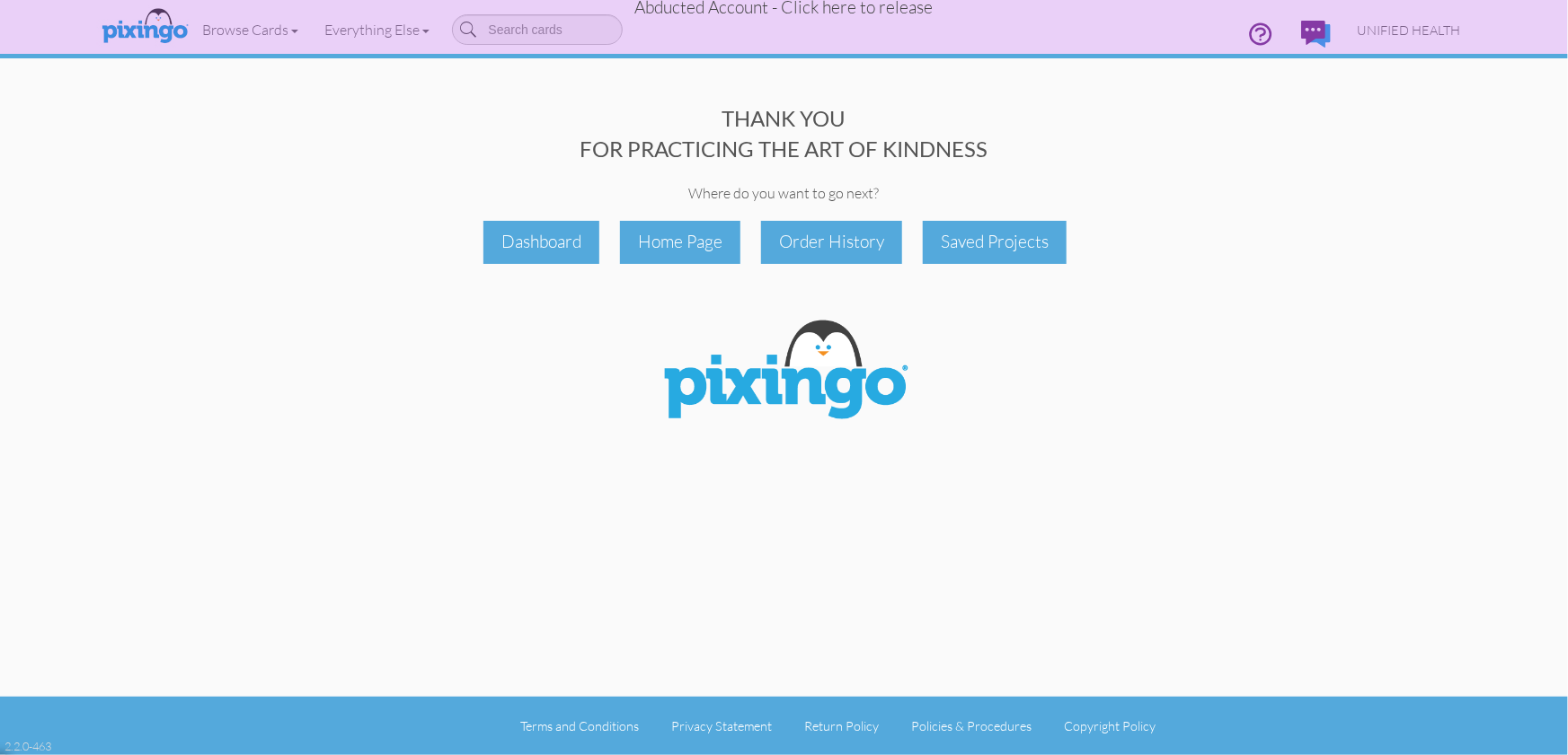
click at [812, 9] on span "Abducted Account - Click here to release" at bounding box center [784, 7] width 298 height 22
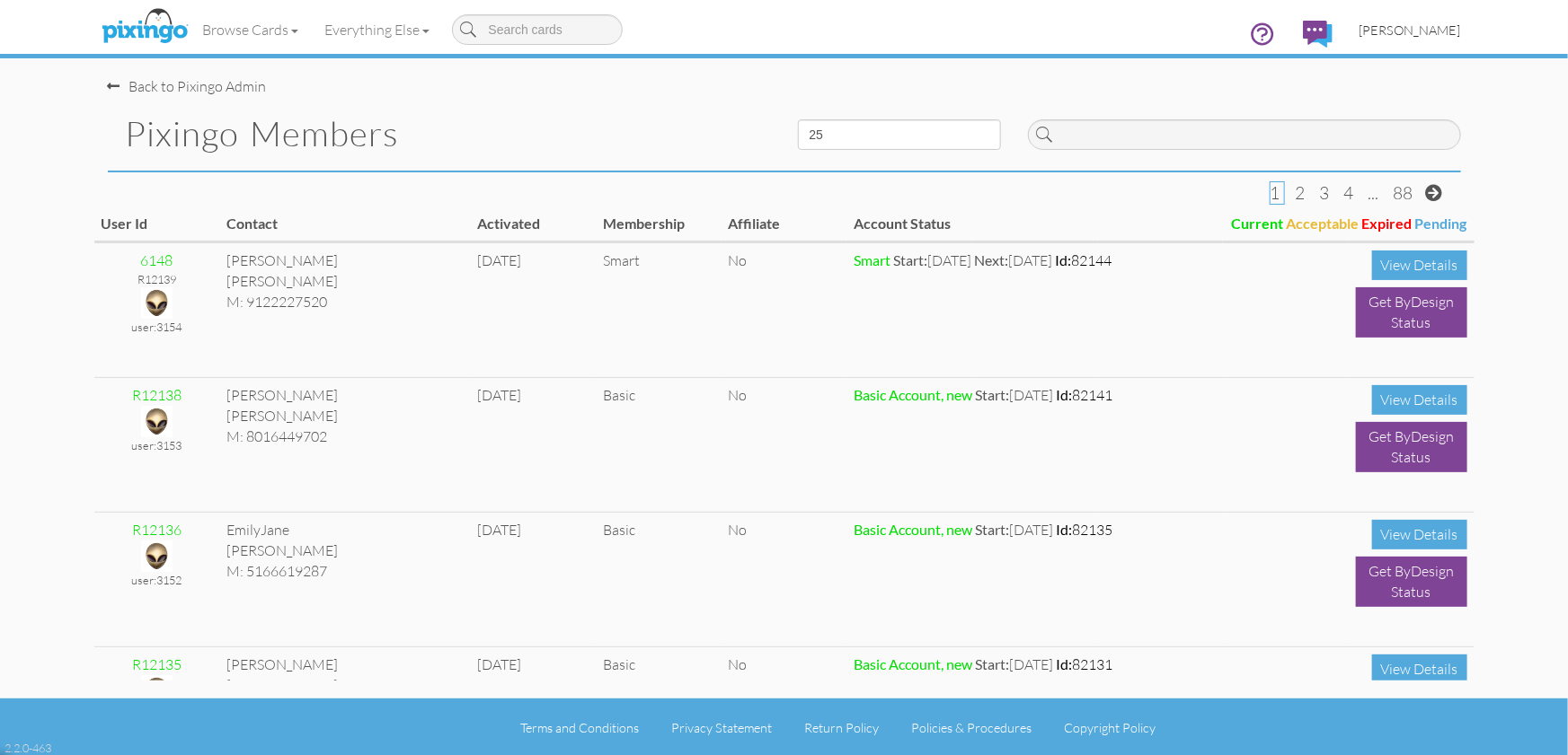
click at [1419, 33] on span "[PERSON_NAME]" at bounding box center [1409, 30] width 102 height 15
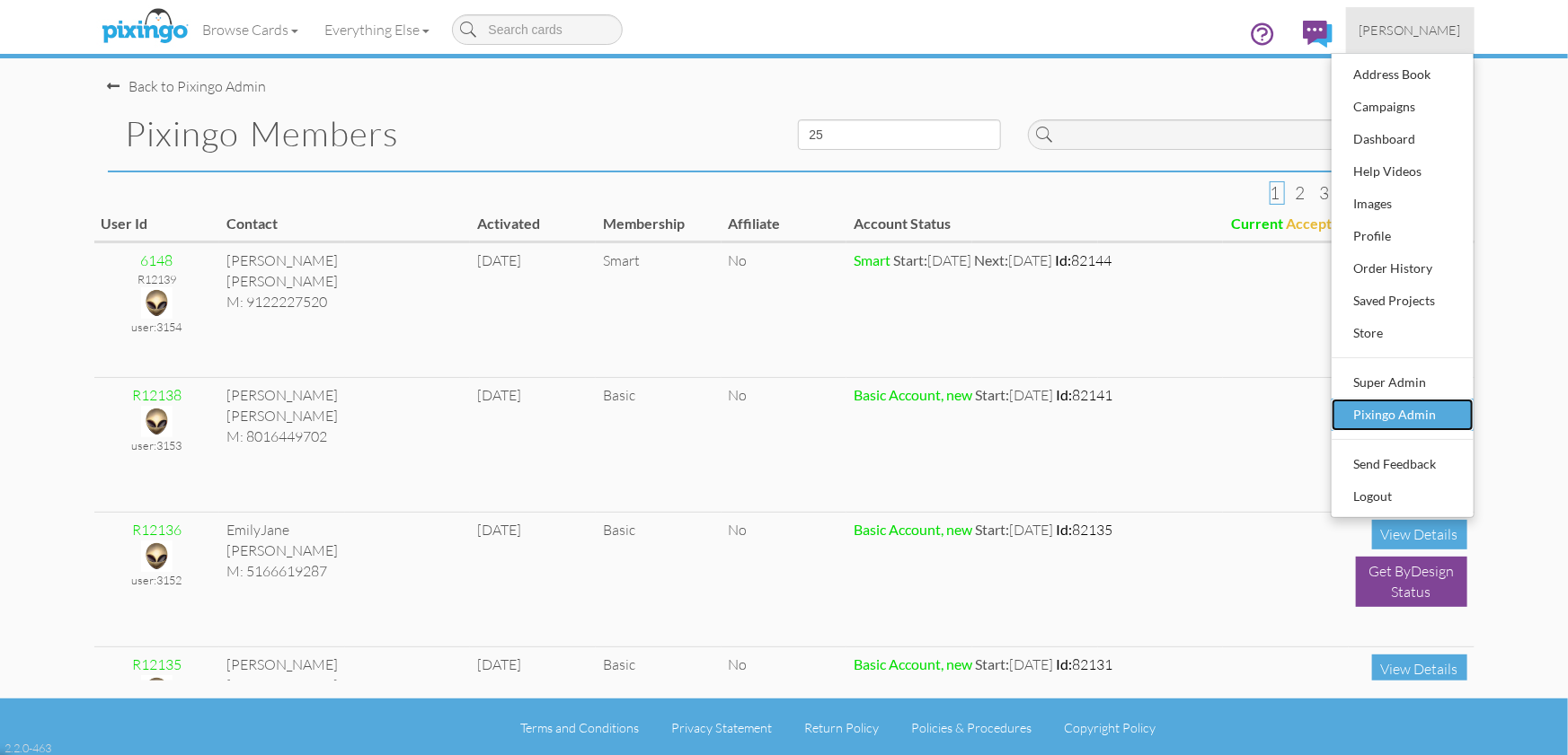
click at [1407, 421] on div "Pixingo Admin" at bounding box center [1401, 415] width 106 height 27
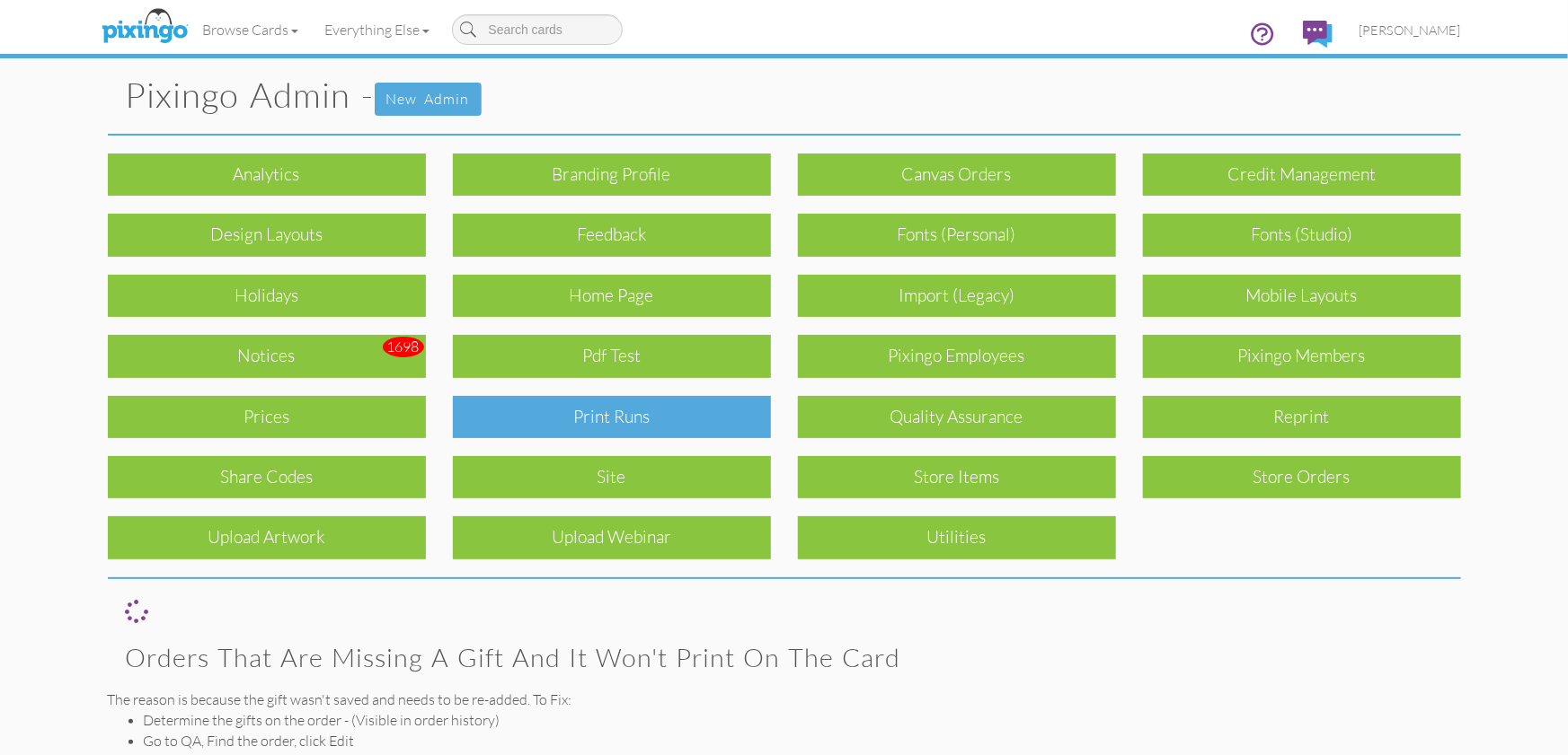
click at [684, 417] on div "Print Runs" at bounding box center [612, 416] width 318 height 42
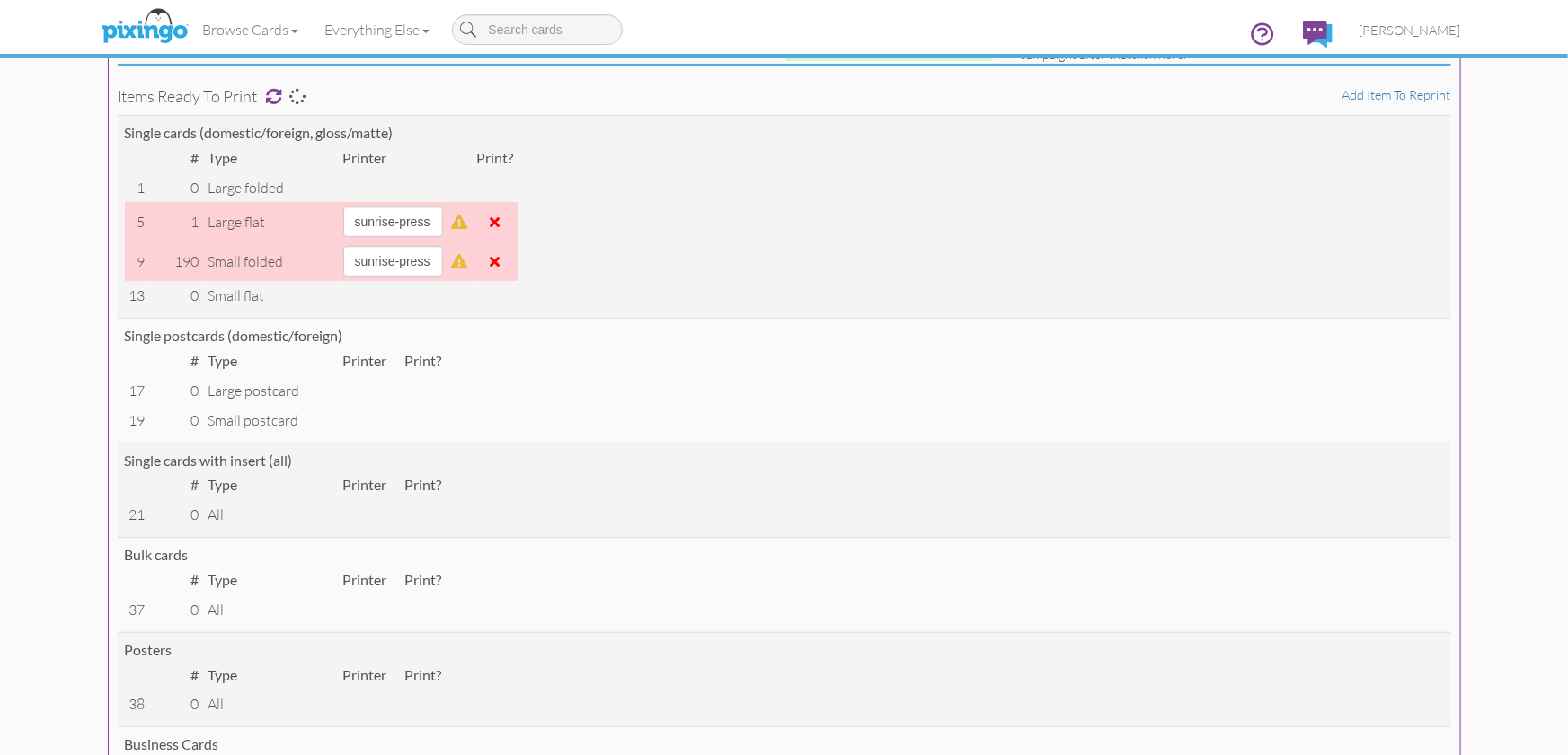
scroll to position [218, 0]
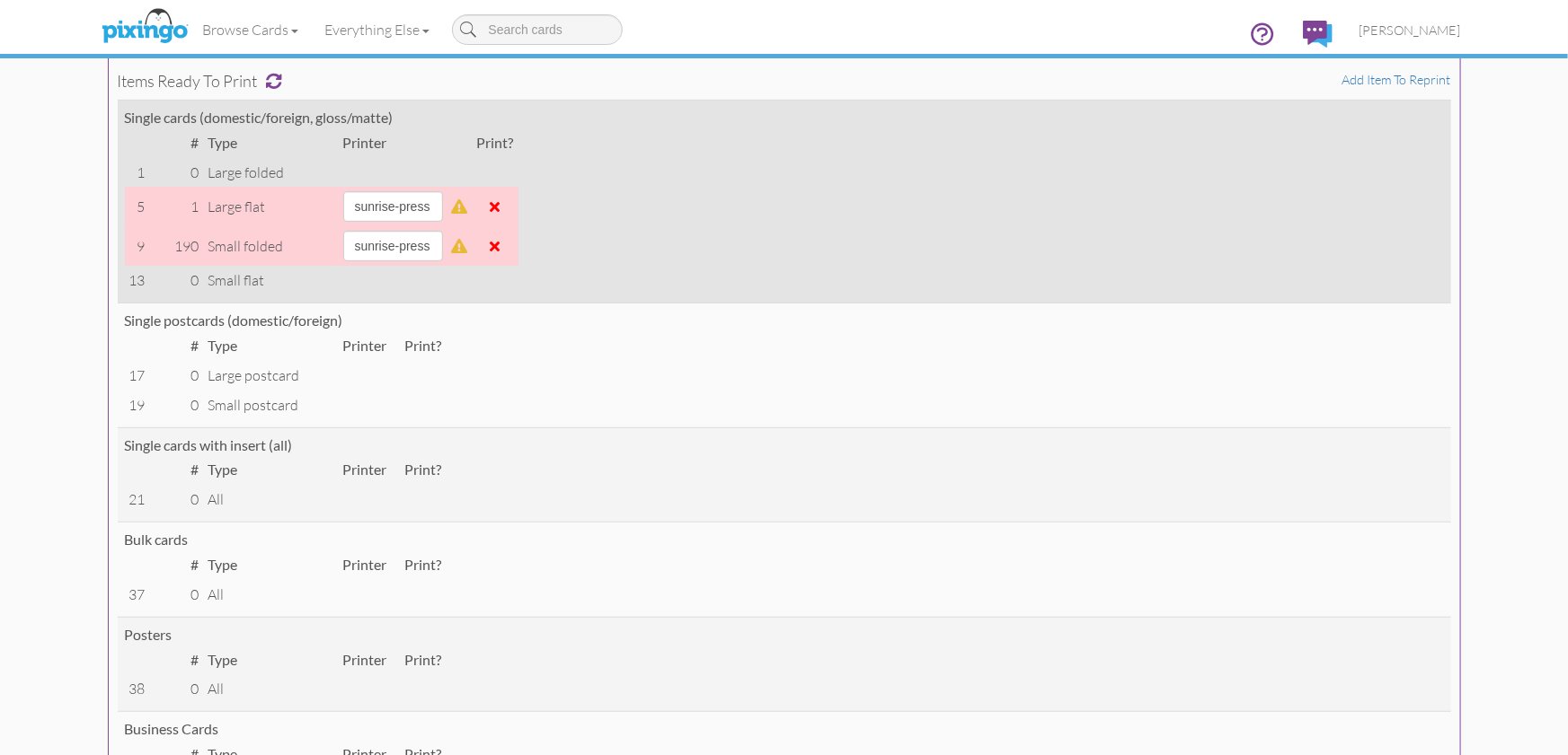
click at [500, 246] on span at bounding box center [495, 245] width 10 height 14
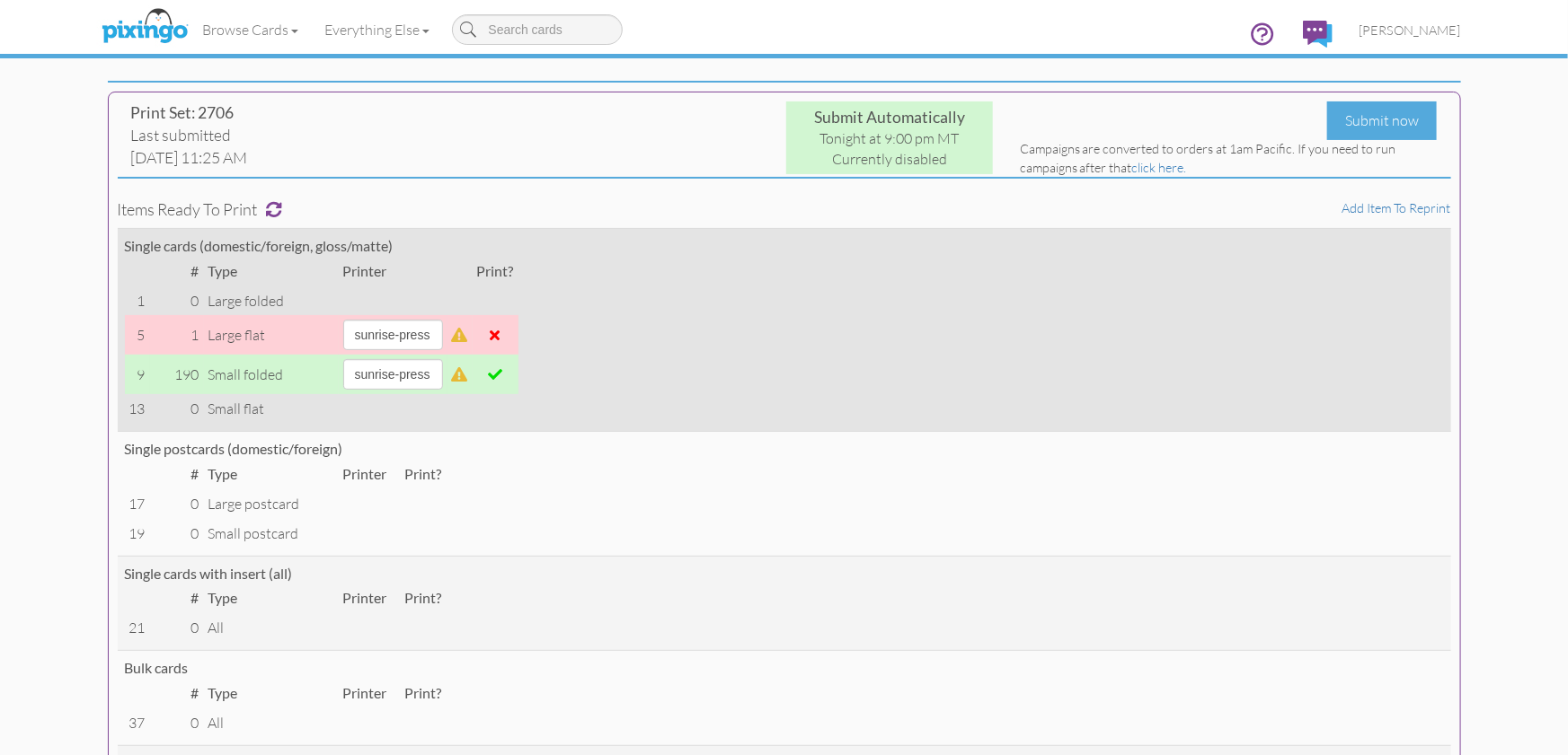
scroll to position [3, 0]
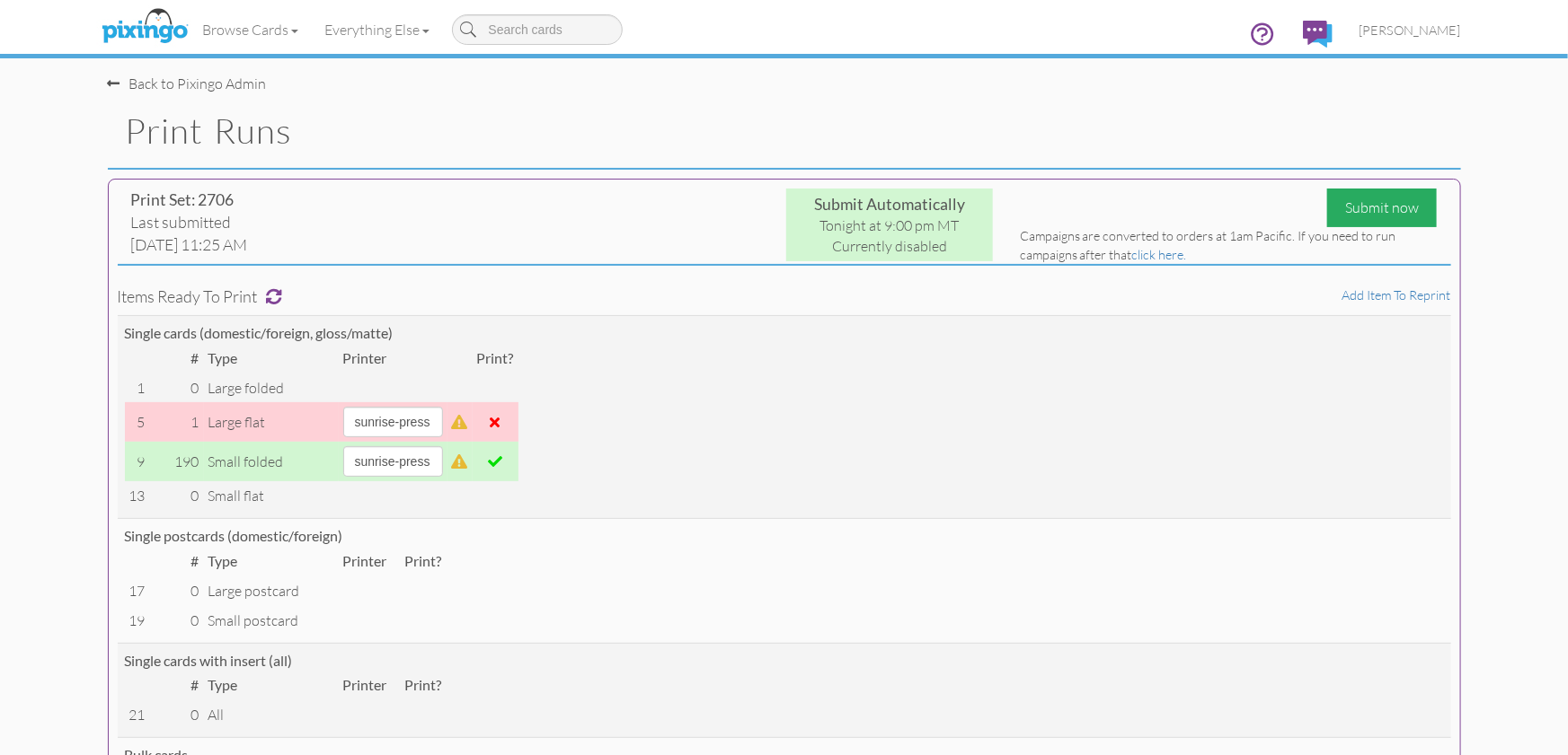
click at [1383, 206] on div "Submit now" at bounding box center [1381, 207] width 109 height 39
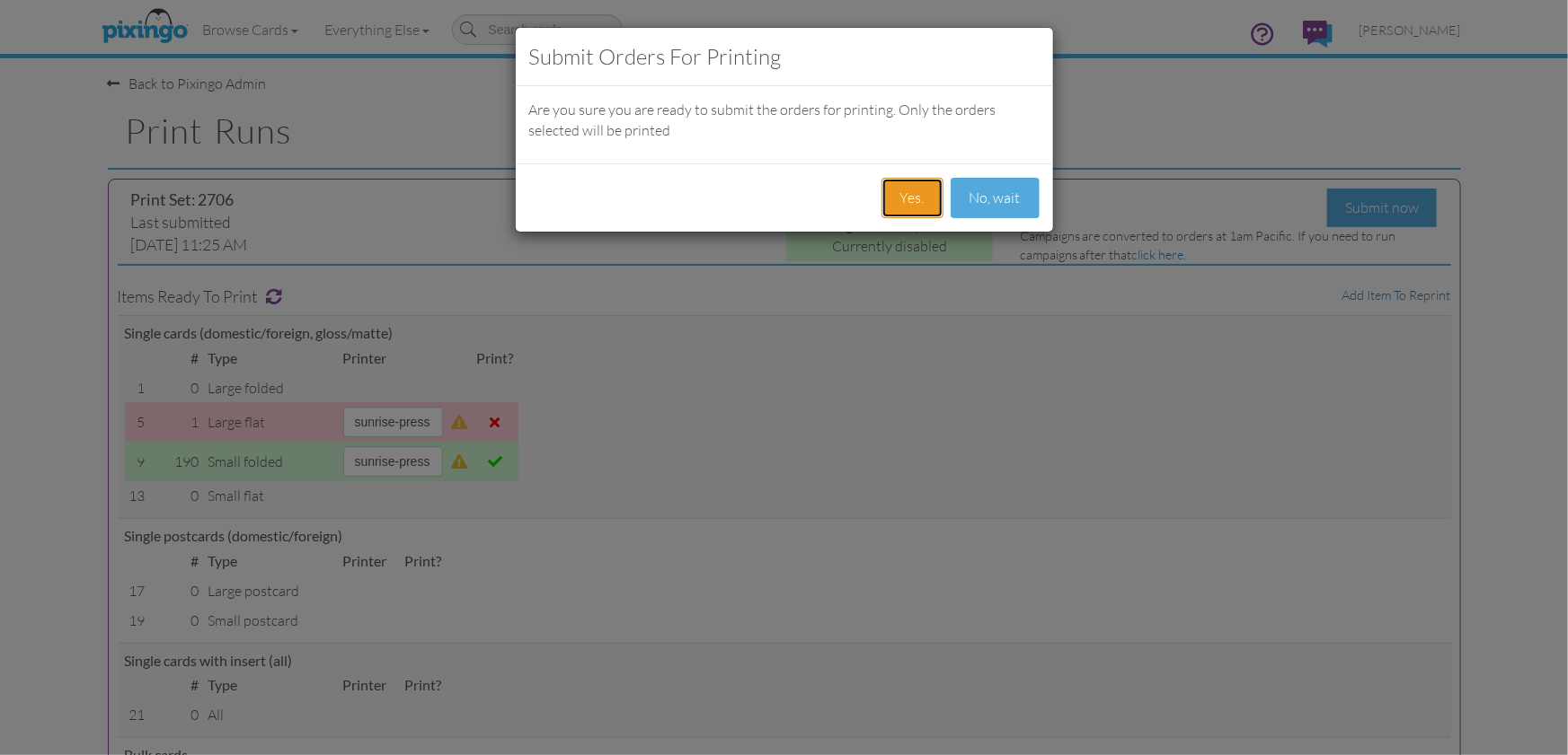
click at [911, 202] on button "Yes." at bounding box center [911, 198] width 62 height 40
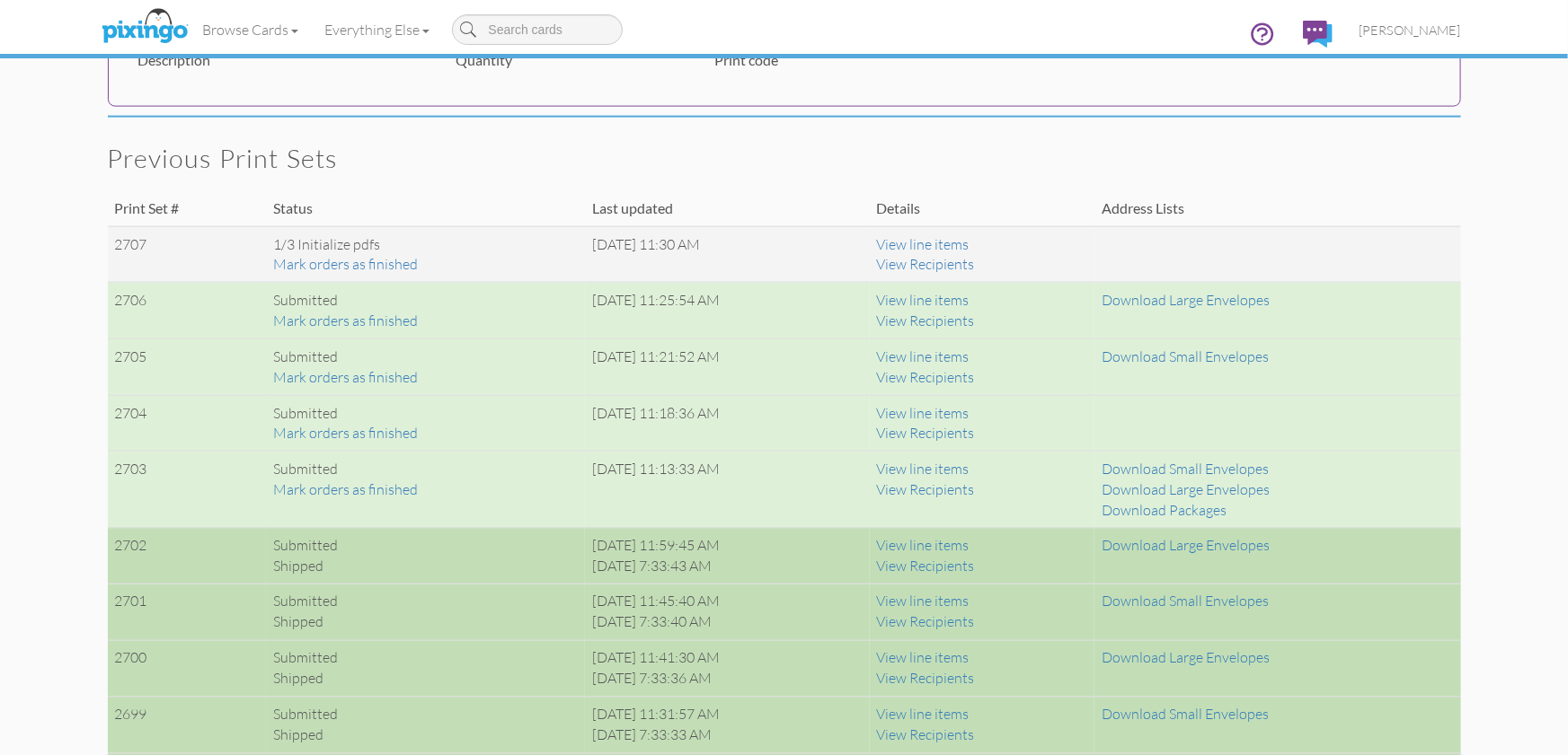
scroll to position [1203, 0]
